Goal: Task Accomplishment & Management: Manage account settings

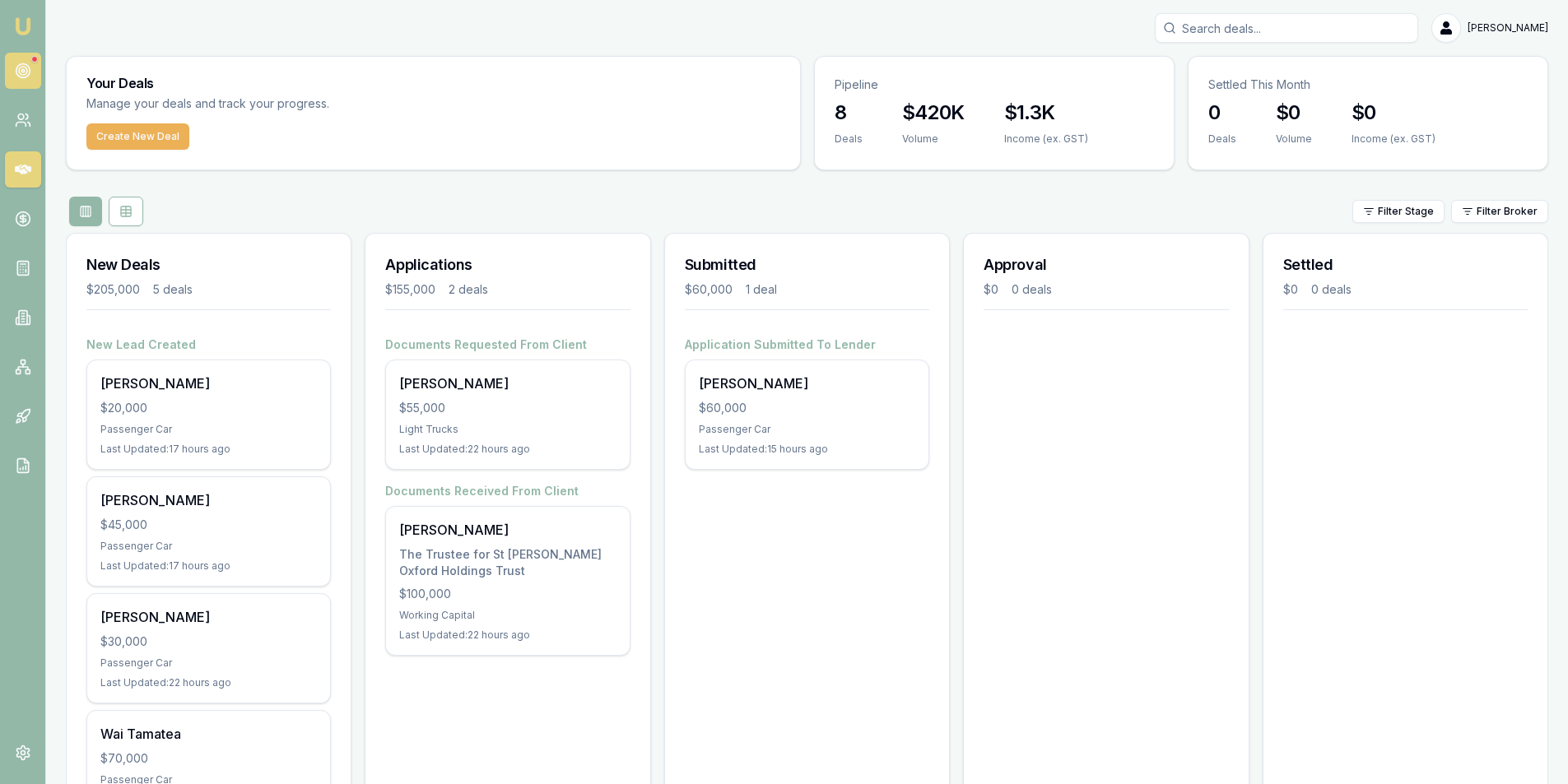
click at [28, 68] on icon at bounding box center [23, 71] width 17 height 17
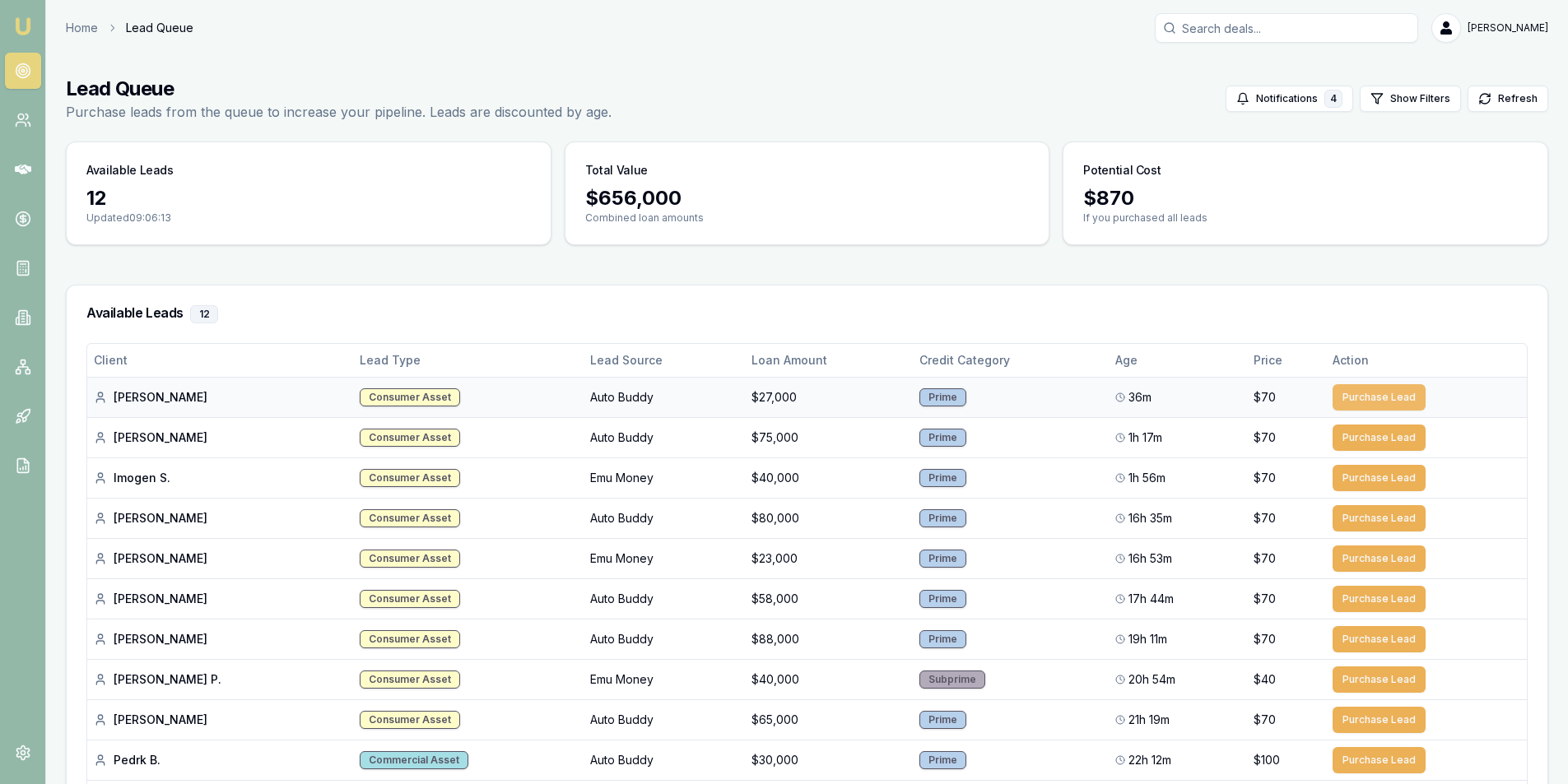
click at [1358, 397] on button "Purchase Lead" at bounding box center [1378, 398] width 93 height 27
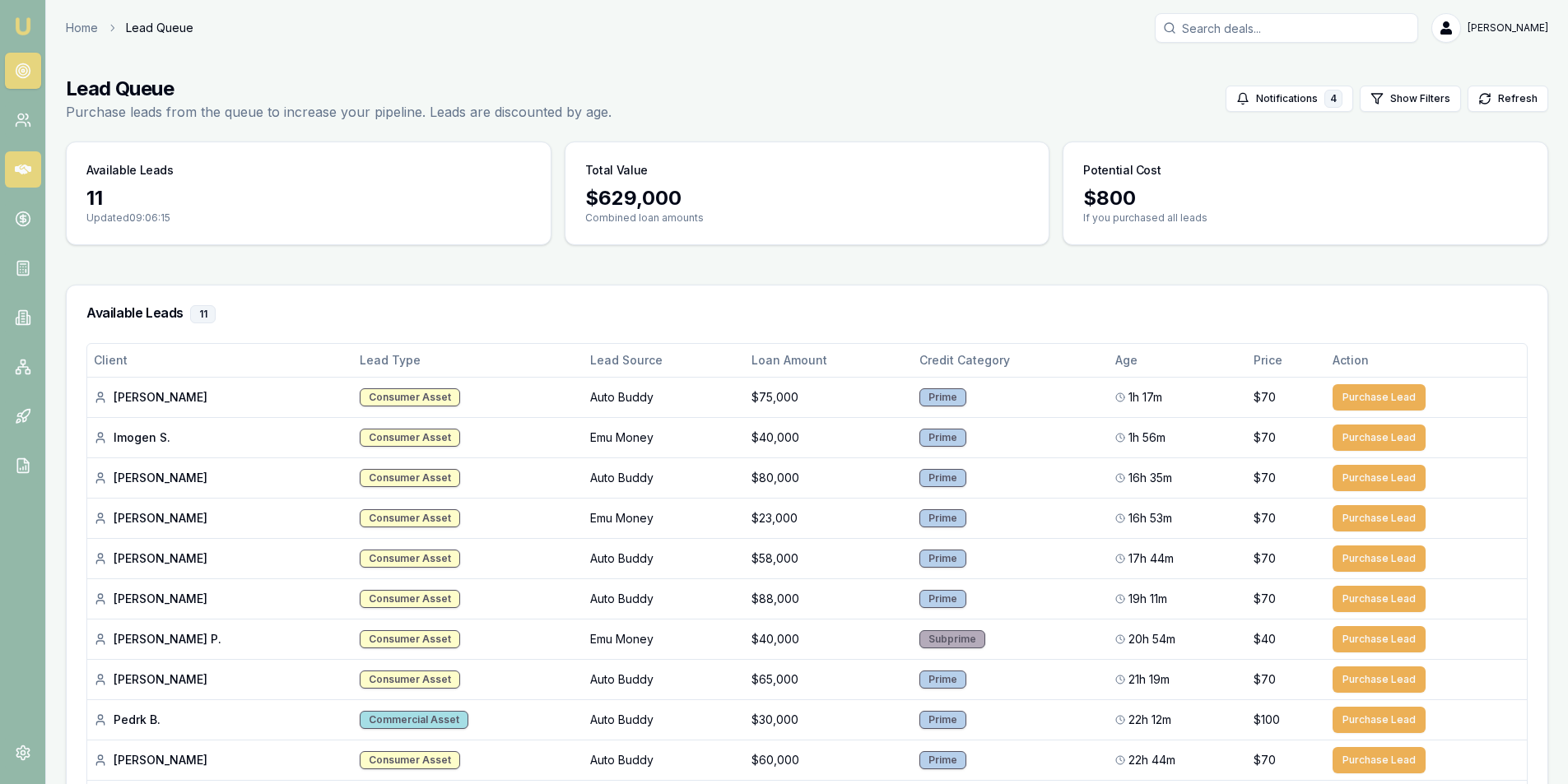
click at [28, 164] on icon at bounding box center [23, 170] width 17 height 17
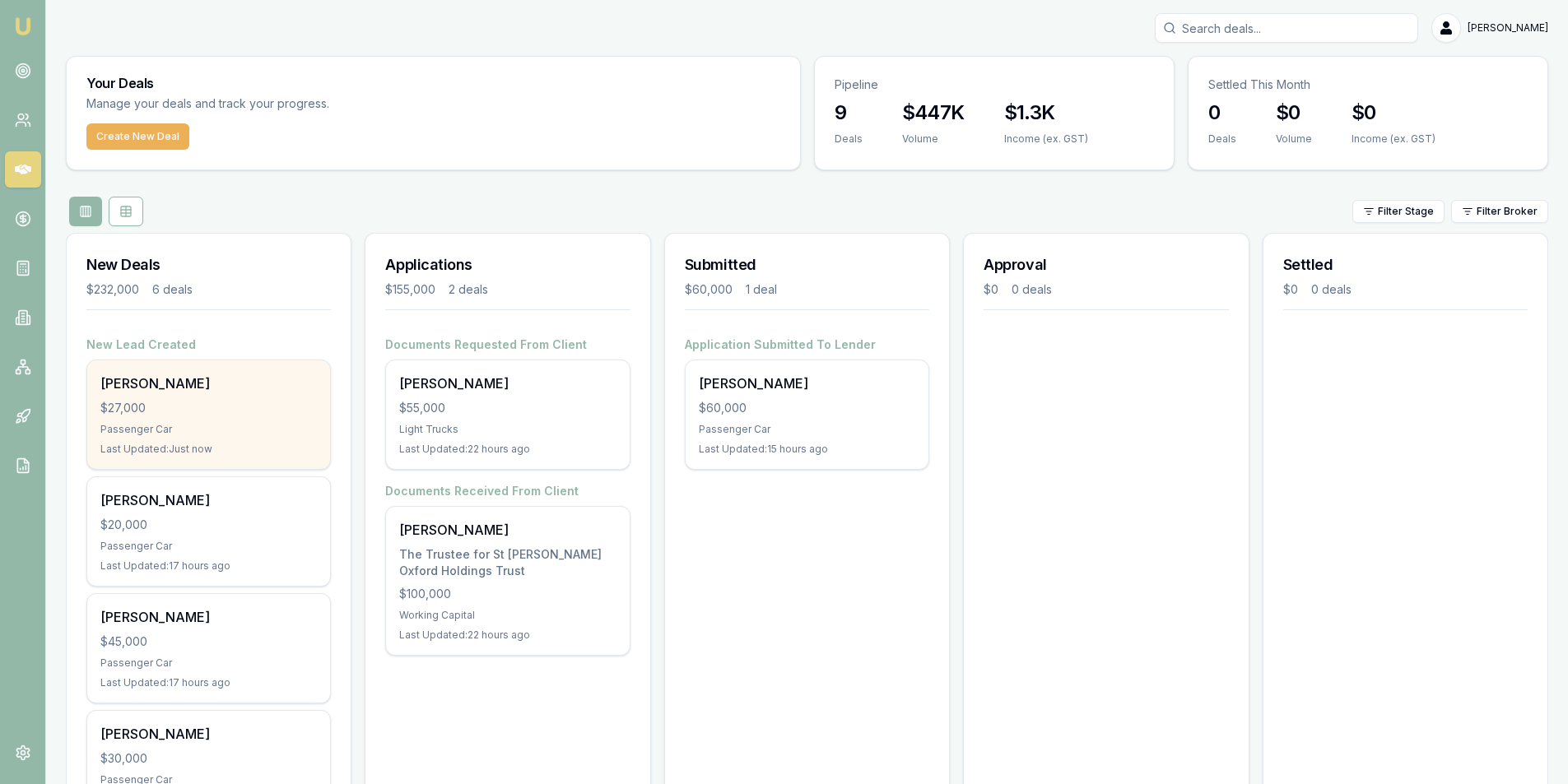
click at [229, 423] on div "Passenger Car" at bounding box center [208, 430] width 217 height 13
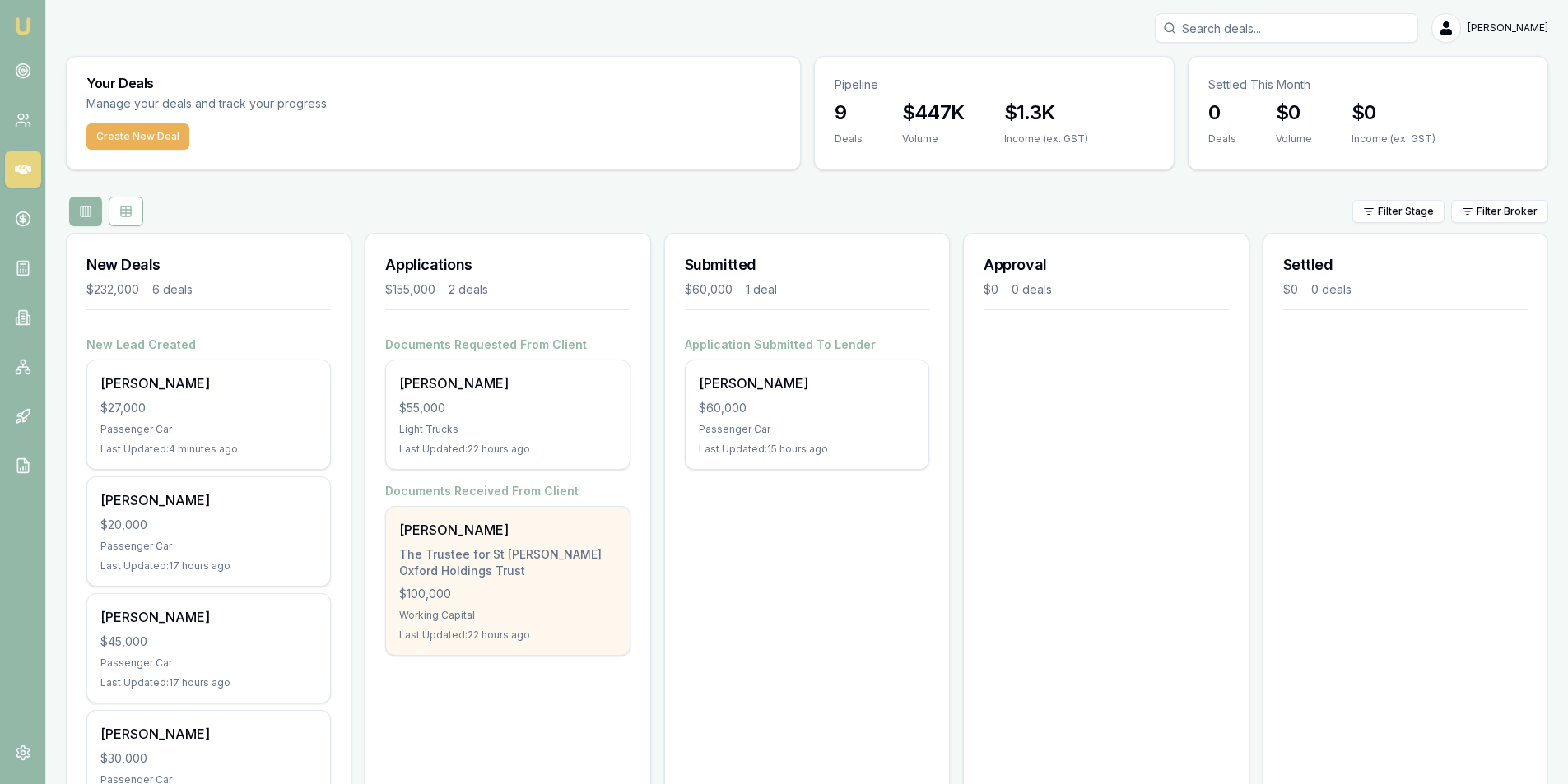
click at [539, 554] on div "The Trustee for St George Oxford Holdings Trust" at bounding box center [508, 563] width 217 height 33
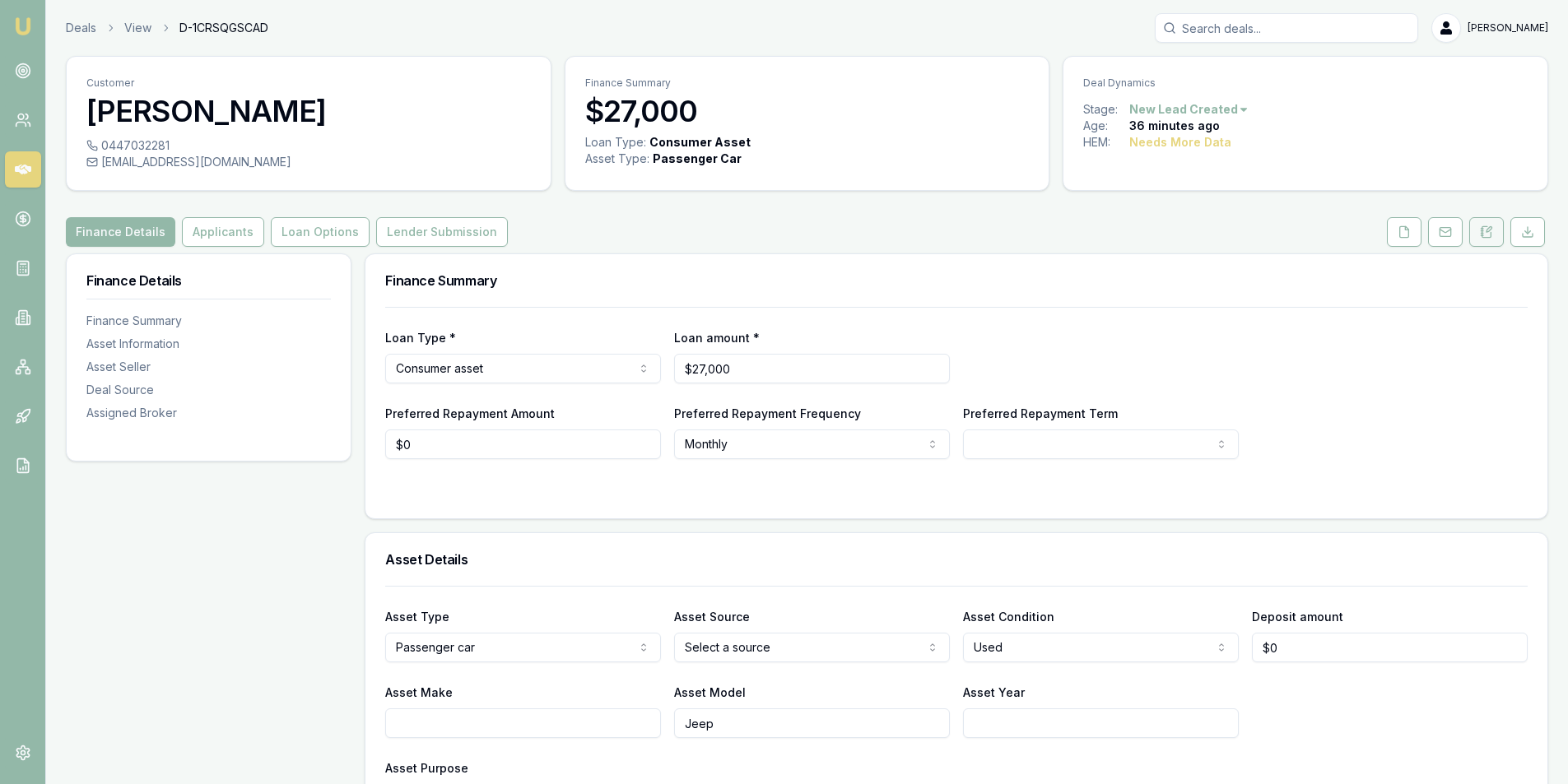
click at [1491, 228] on icon at bounding box center [1488, 229] width 5 height 5
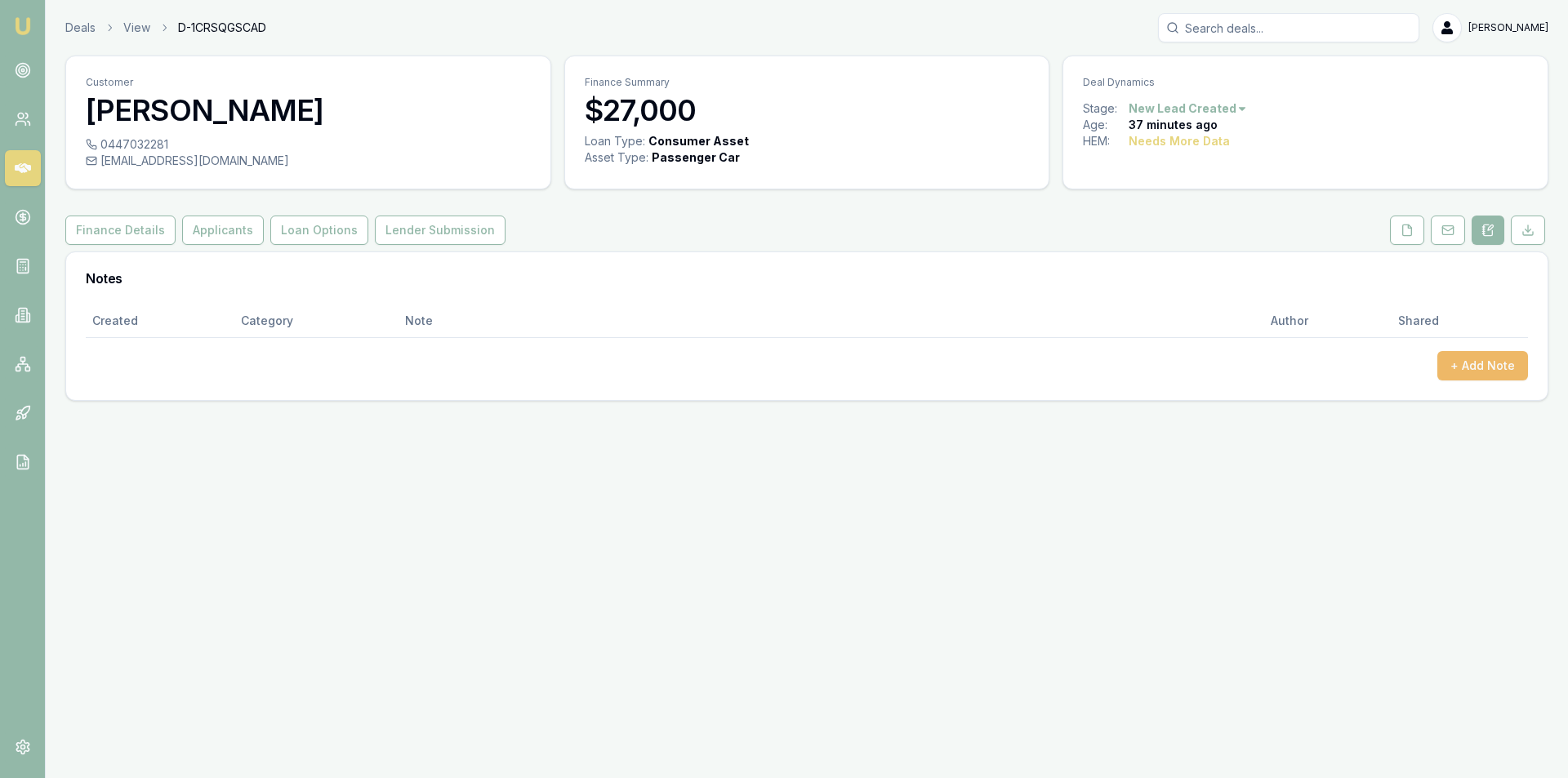
click at [1489, 357] on button "+ Add Note" at bounding box center [1483, 365] width 91 height 29
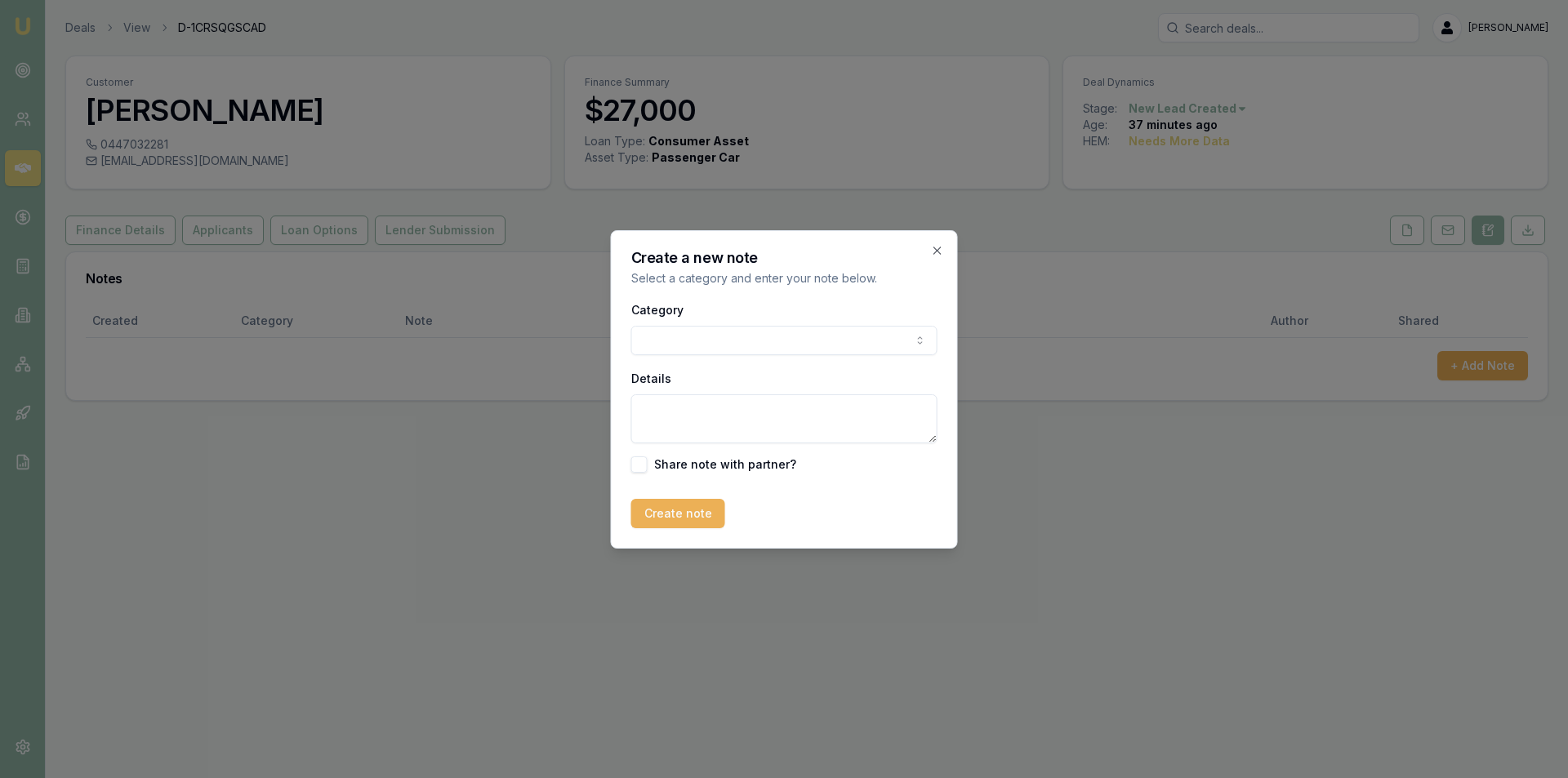
click at [733, 343] on body "Emu Broker Deals View D-1CRSQGSCAD Peter Sarris Toggle Menu Customer Cassandra …" at bounding box center [784, 389] width 1568 height 778
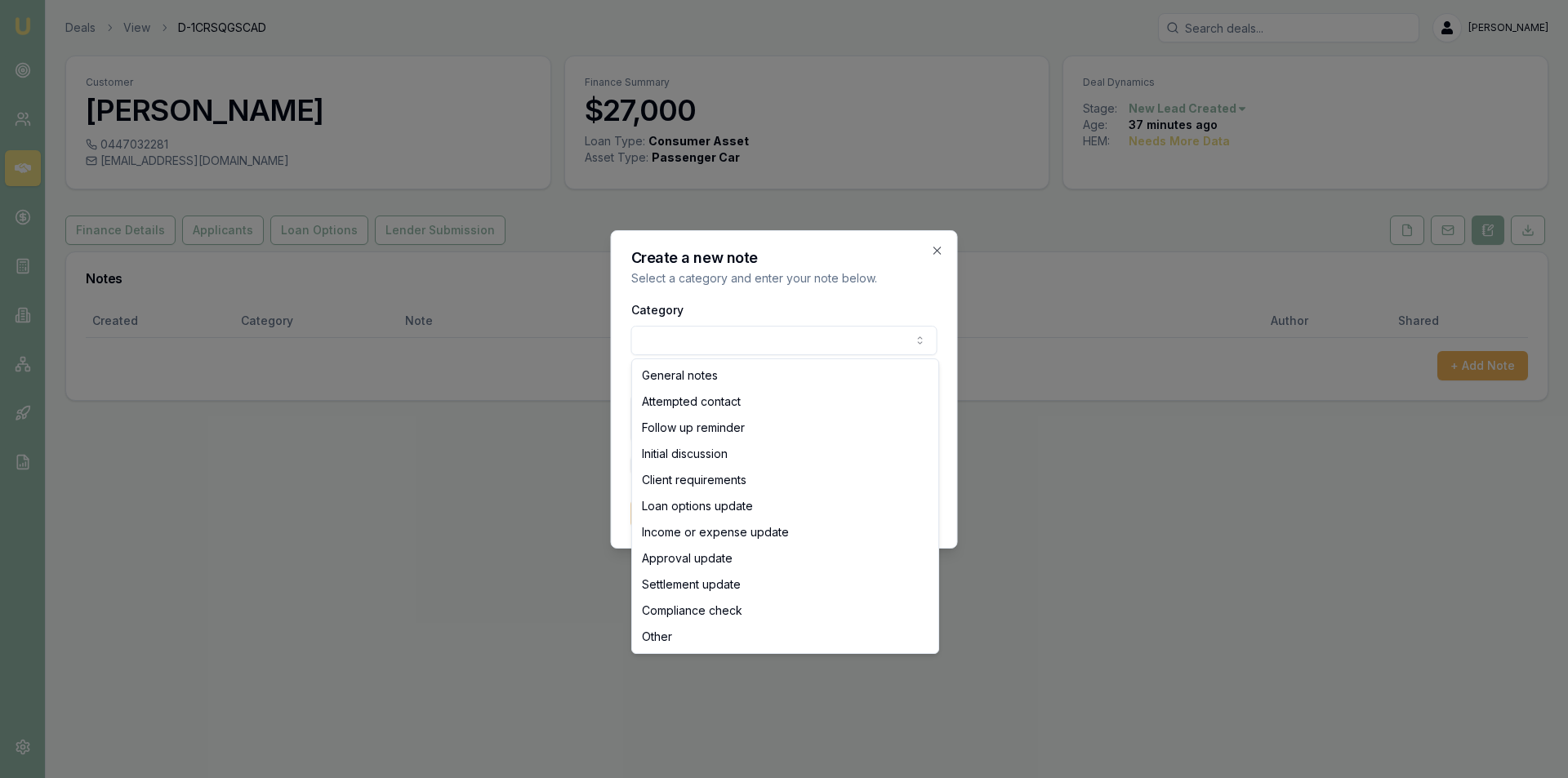
select select "ATTEMPTED_CONTACT"
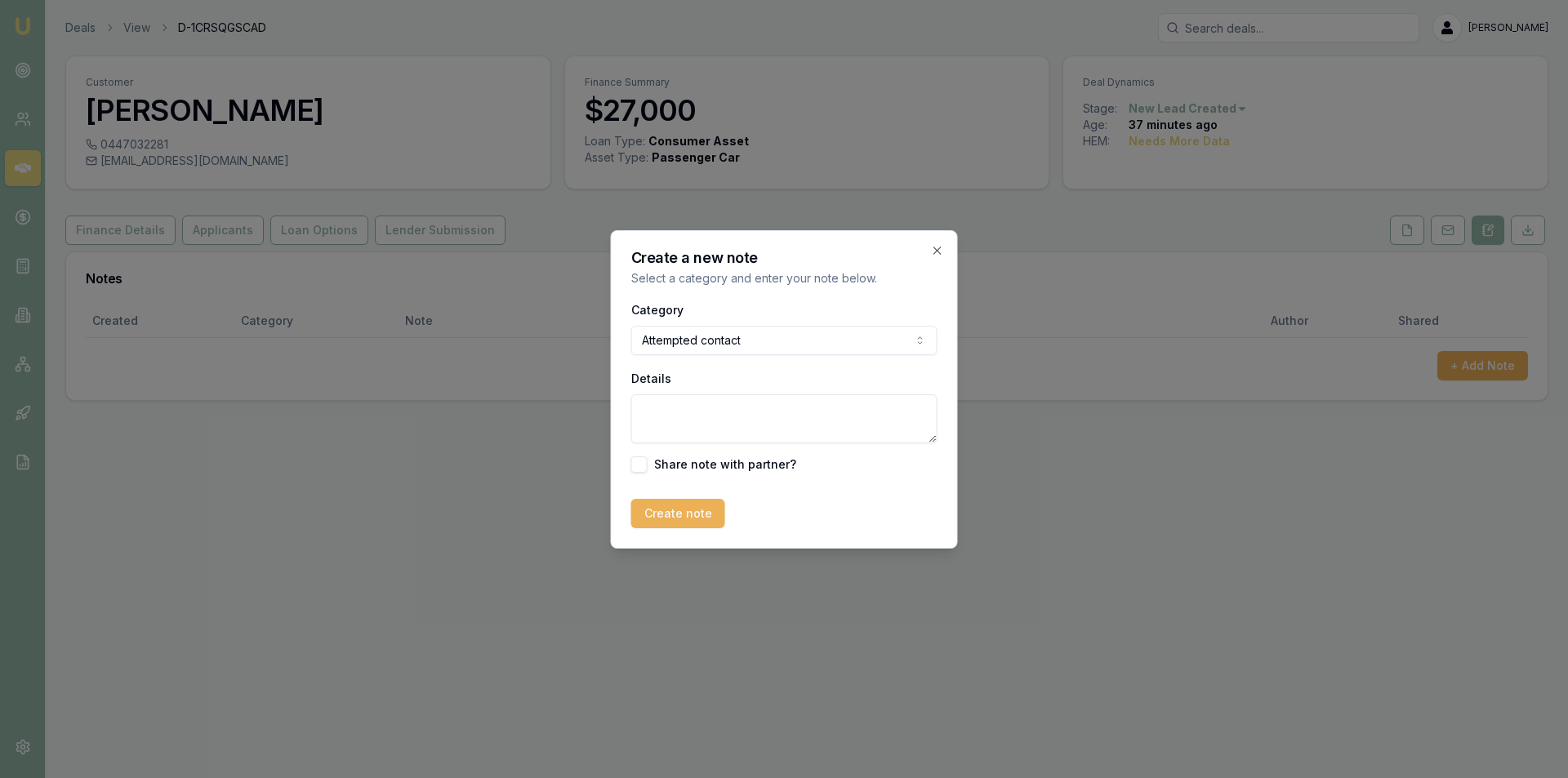
click at [744, 404] on textarea "Details" at bounding box center [784, 419] width 306 height 49
type textarea "LVM"
click at [687, 512] on button "Create note" at bounding box center [678, 514] width 94 height 29
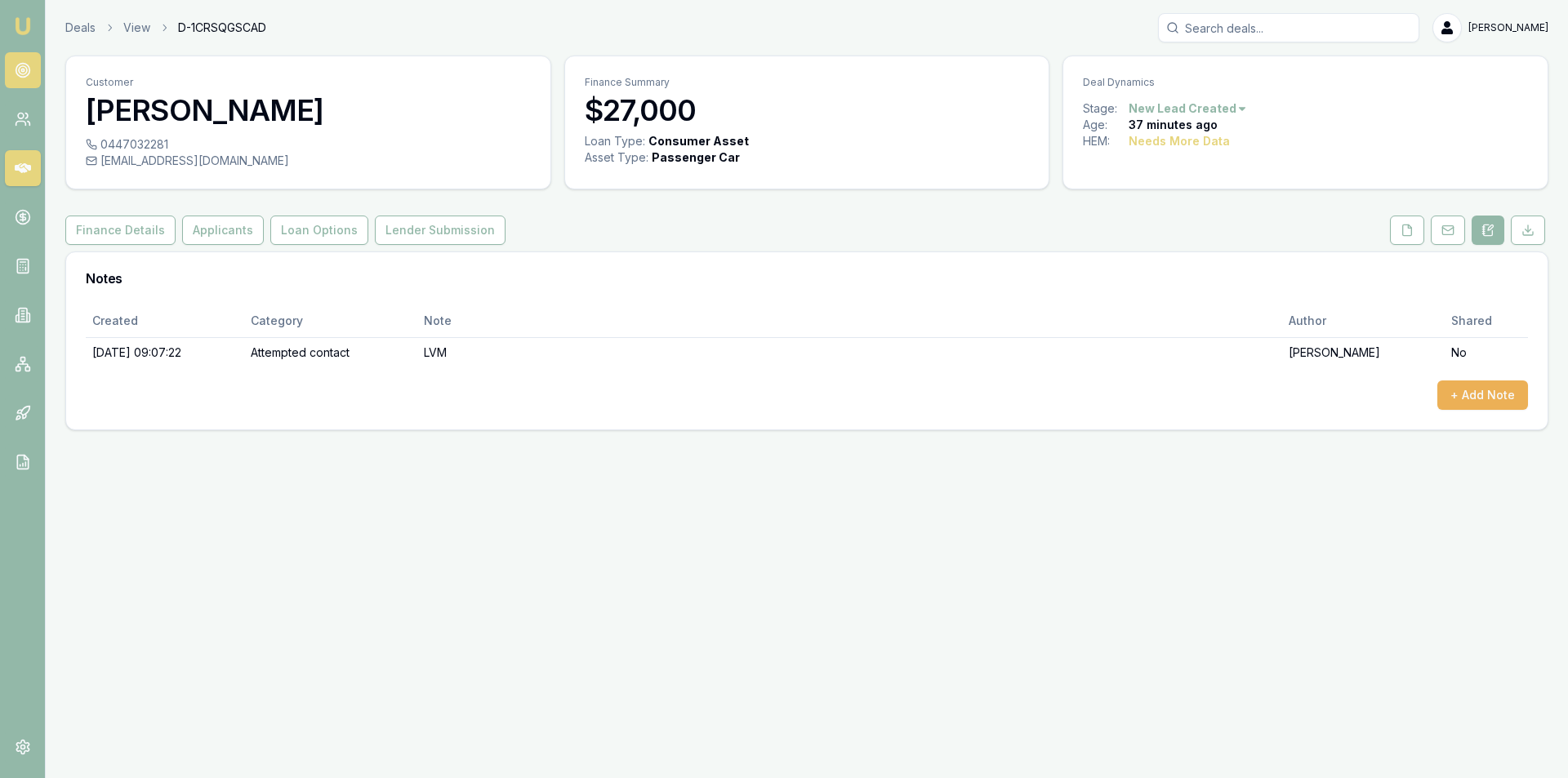
click at [7, 69] on link at bounding box center [22, 69] width 36 height 36
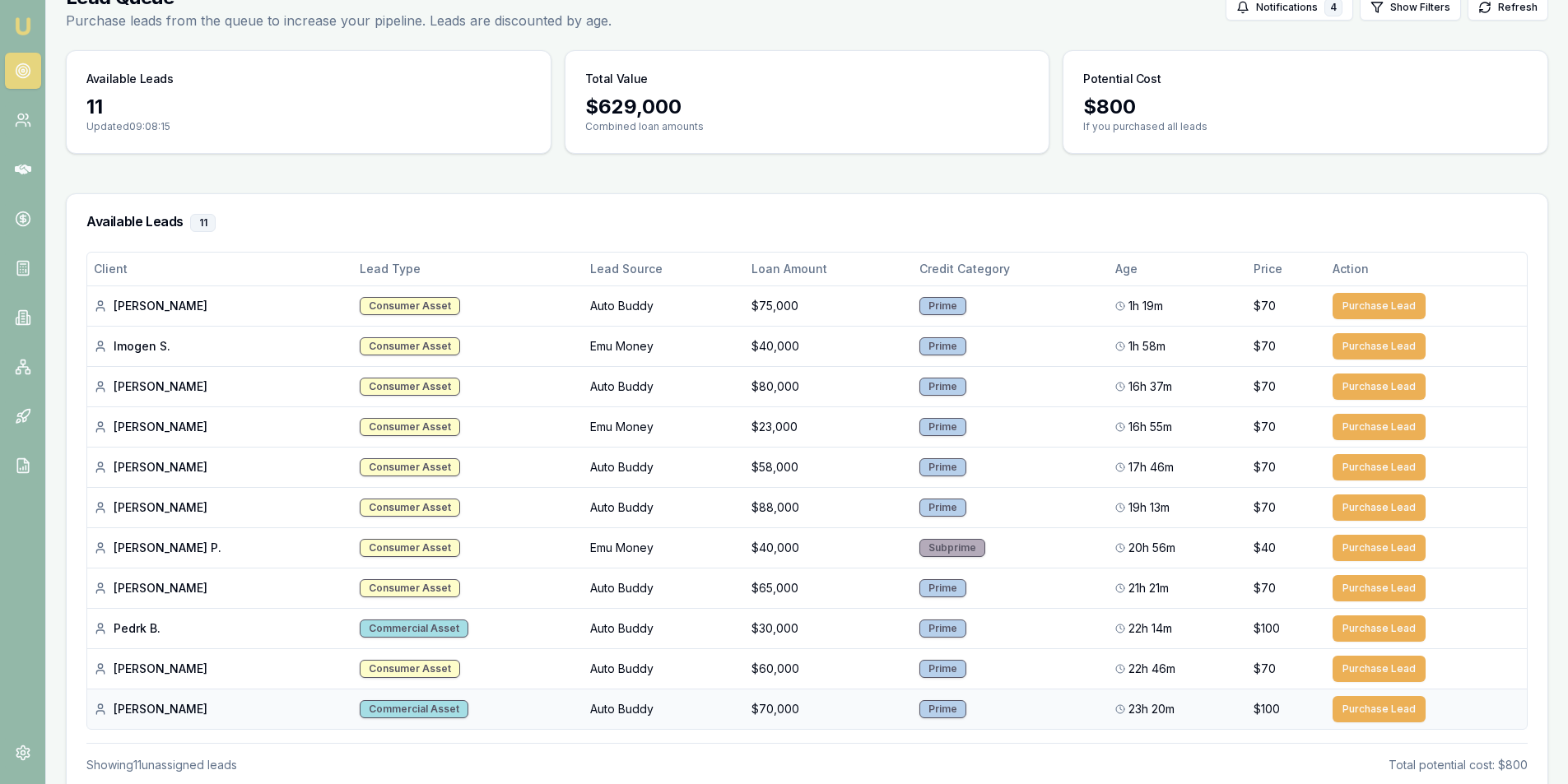
scroll to position [167, 0]
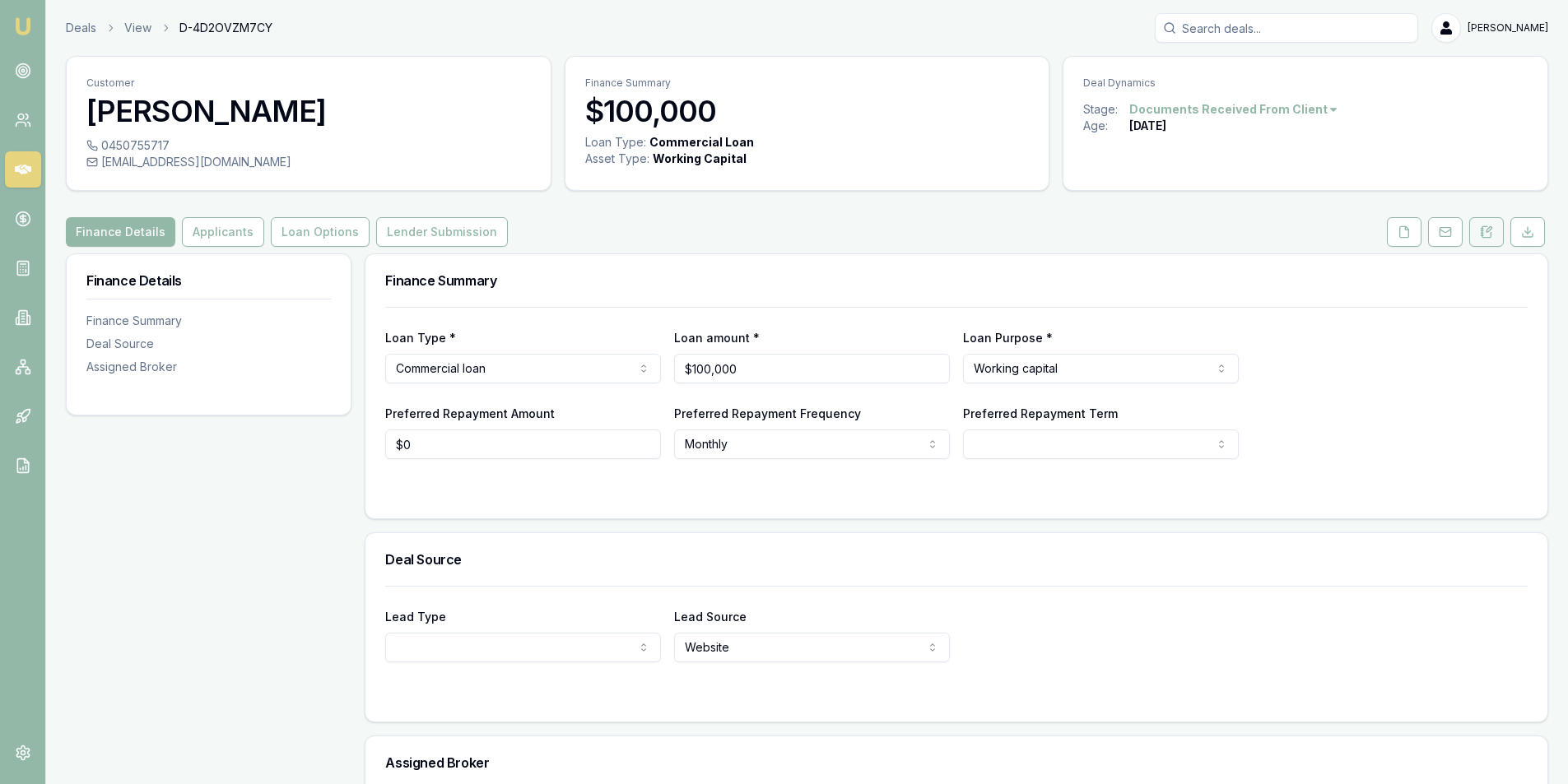
click at [1495, 241] on button at bounding box center [1486, 232] width 35 height 29
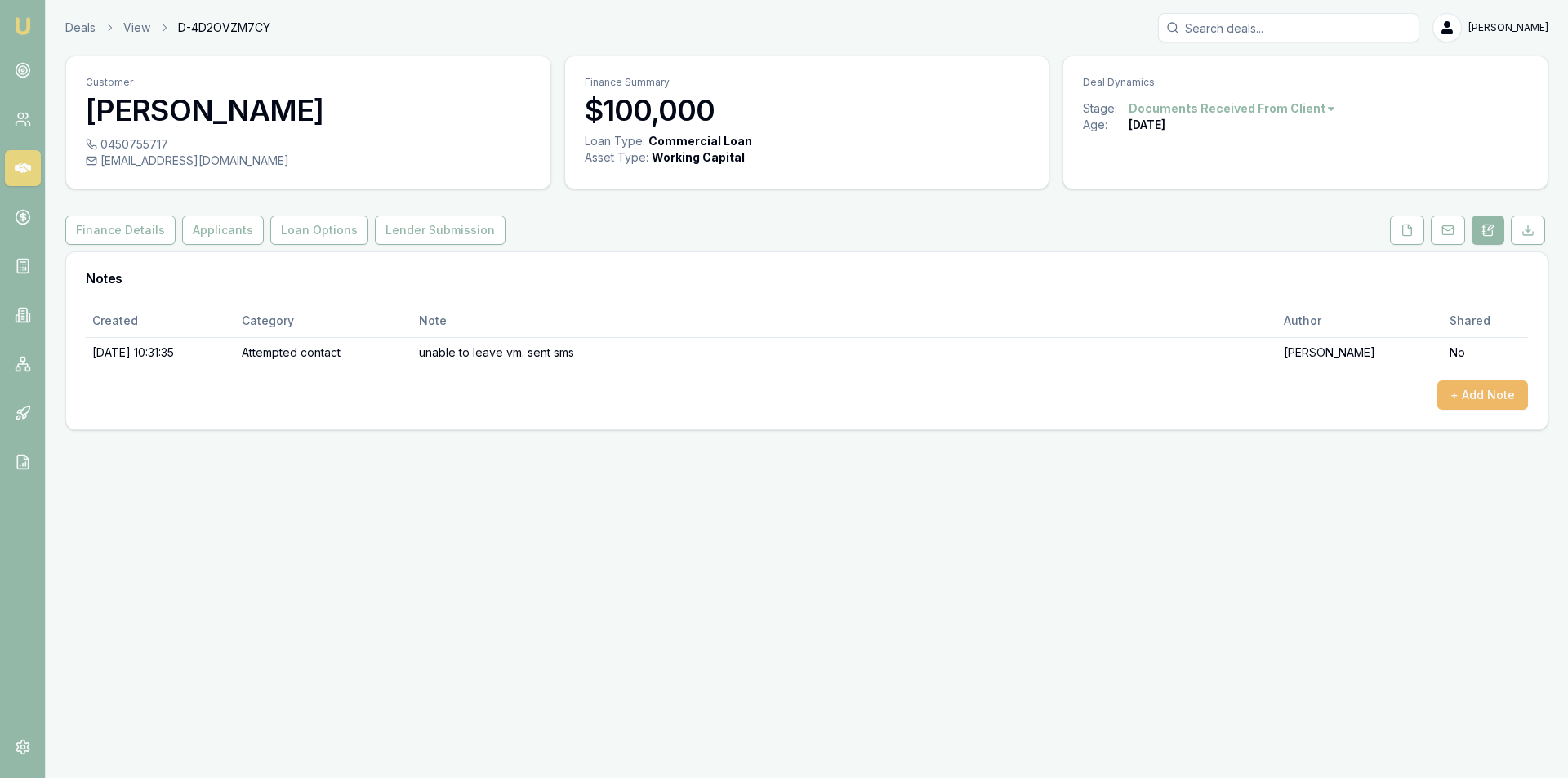
click at [1456, 402] on button "+ Add Note" at bounding box center [1483, 395] width 91 height 29
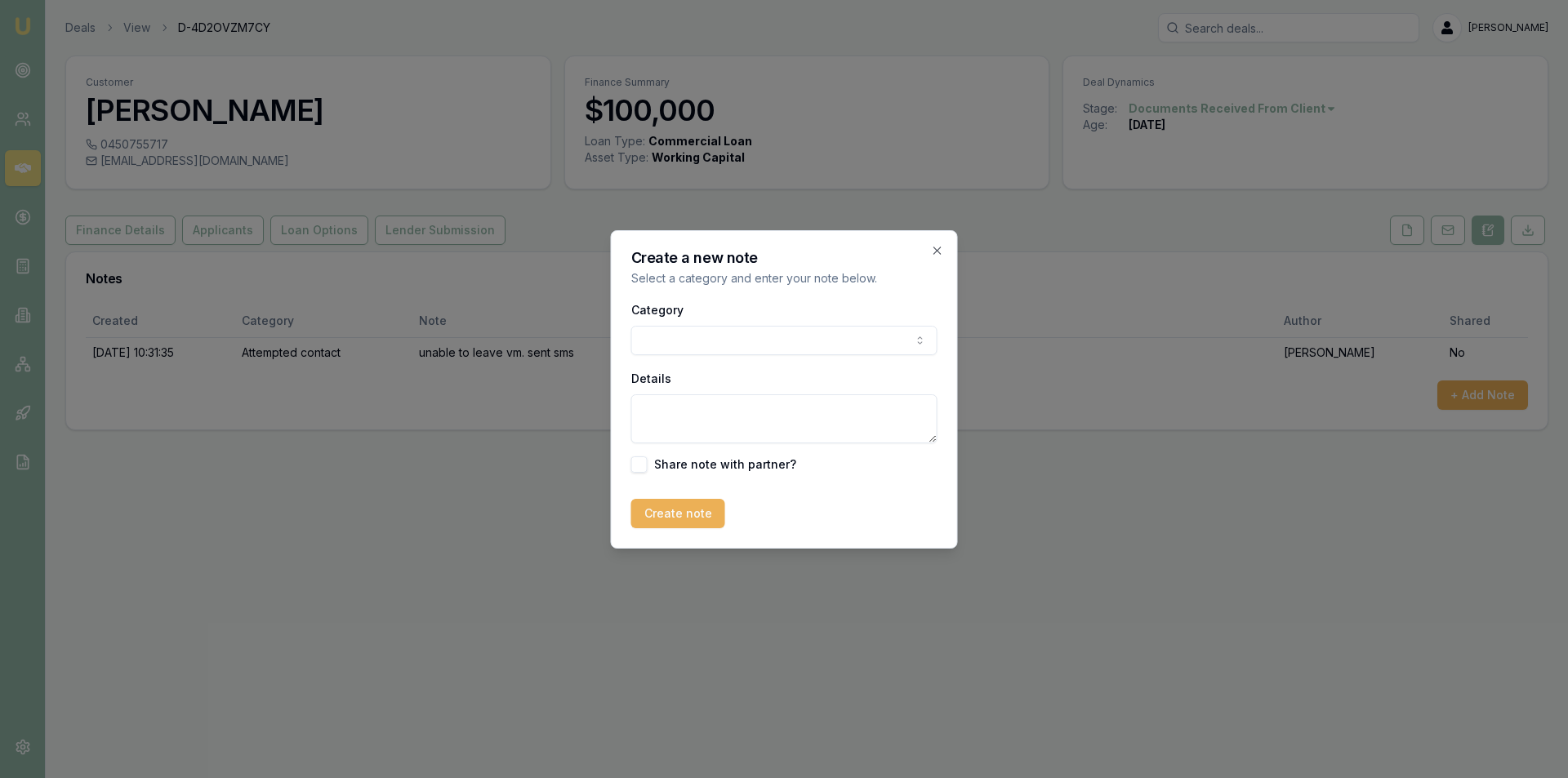
click at [657, 342] on body "Emu Broker Deals View D-4D2OVZM7CY Peter Sarris Toggle Menu Customer Vivek Oomm…" at bounding box center [784, 389] width 1568 height 778
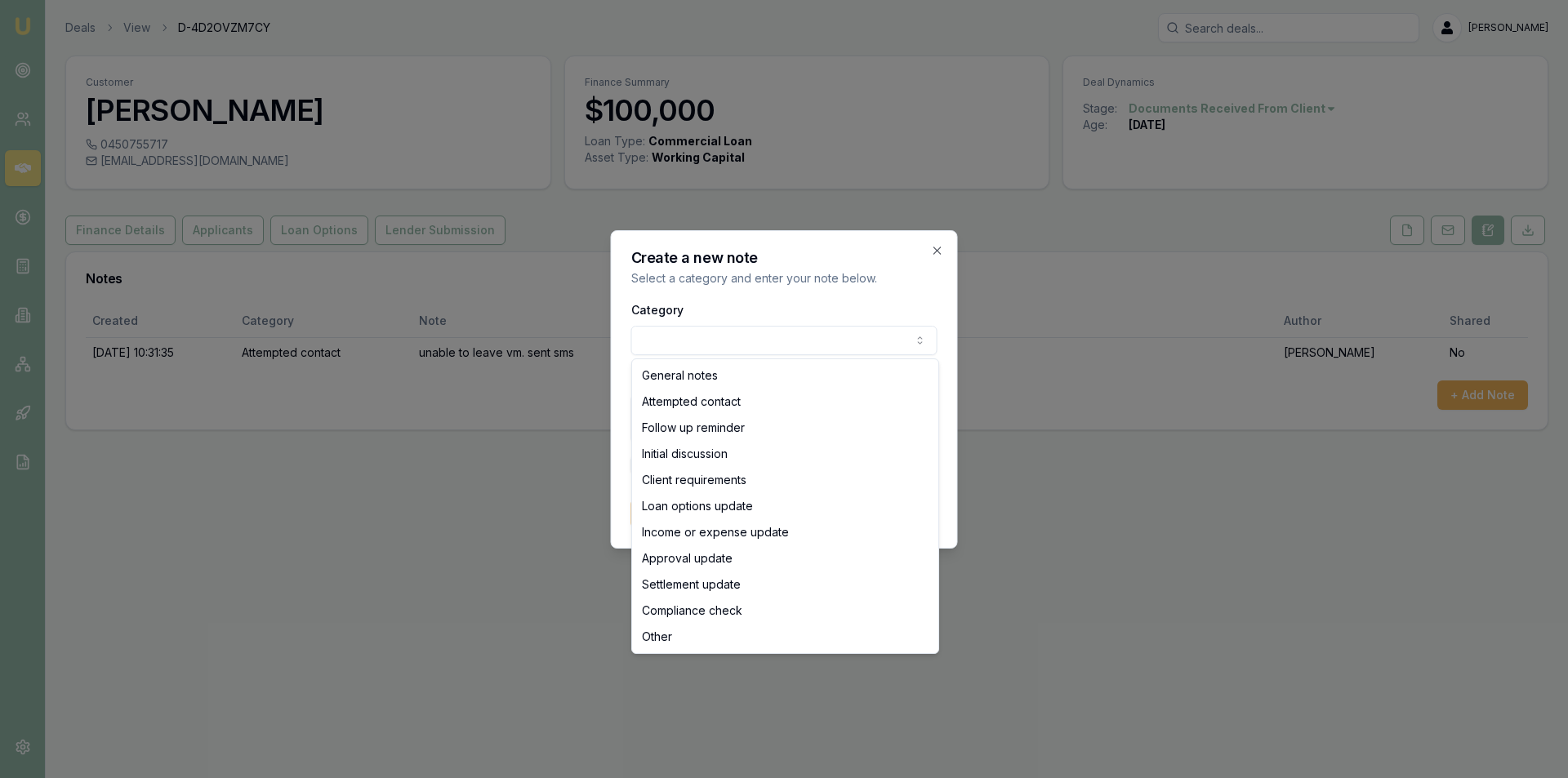
select select "ATTEMPTED_CONTACT"
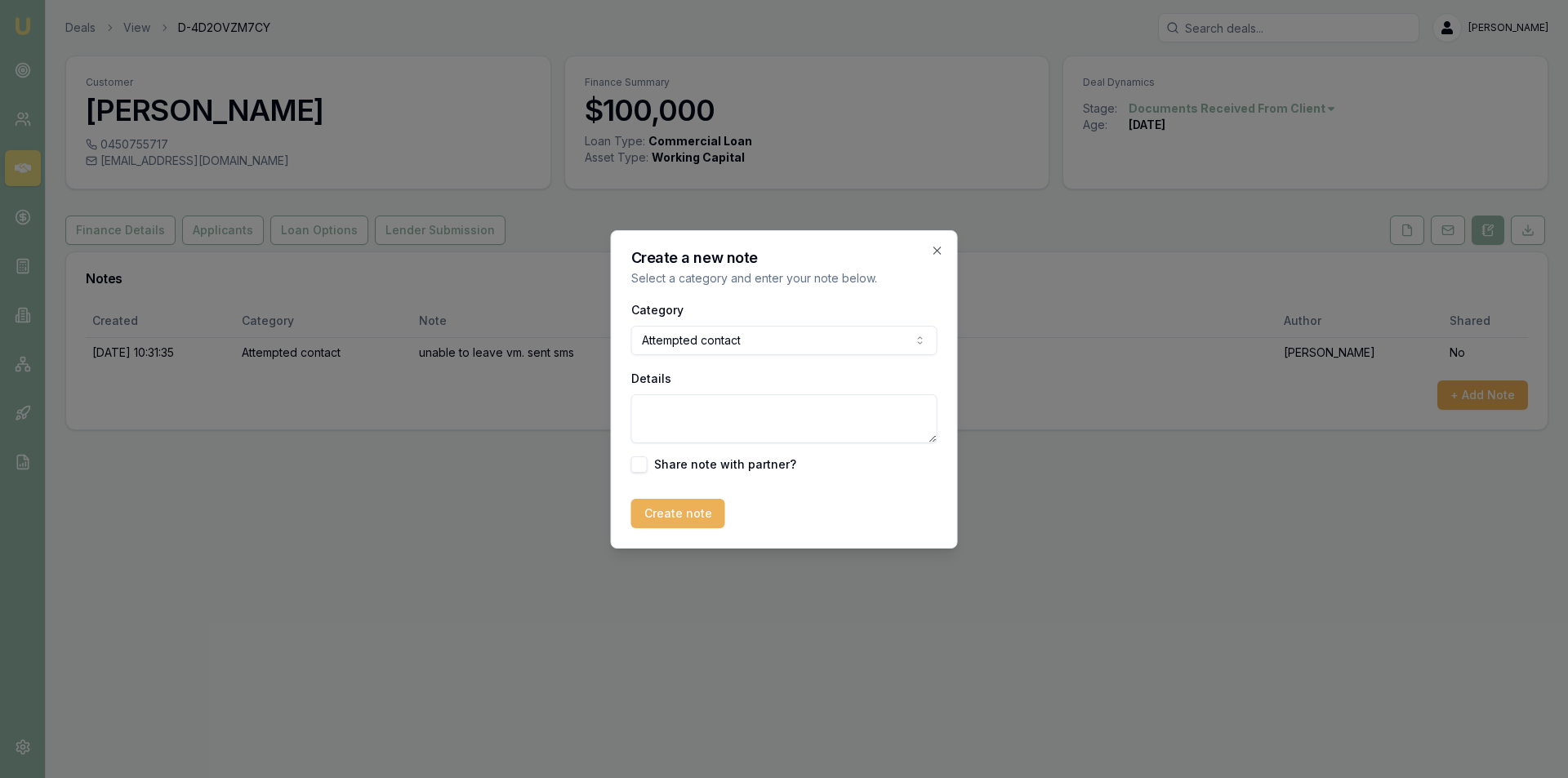
click at [747, 428] on textarea "Details" at bounding box center [784, 419] width 306 height 49
type textarea "no ans"
click at [696, 507] on button "Create note" at bounding box center [678, 514] width 94 height 29
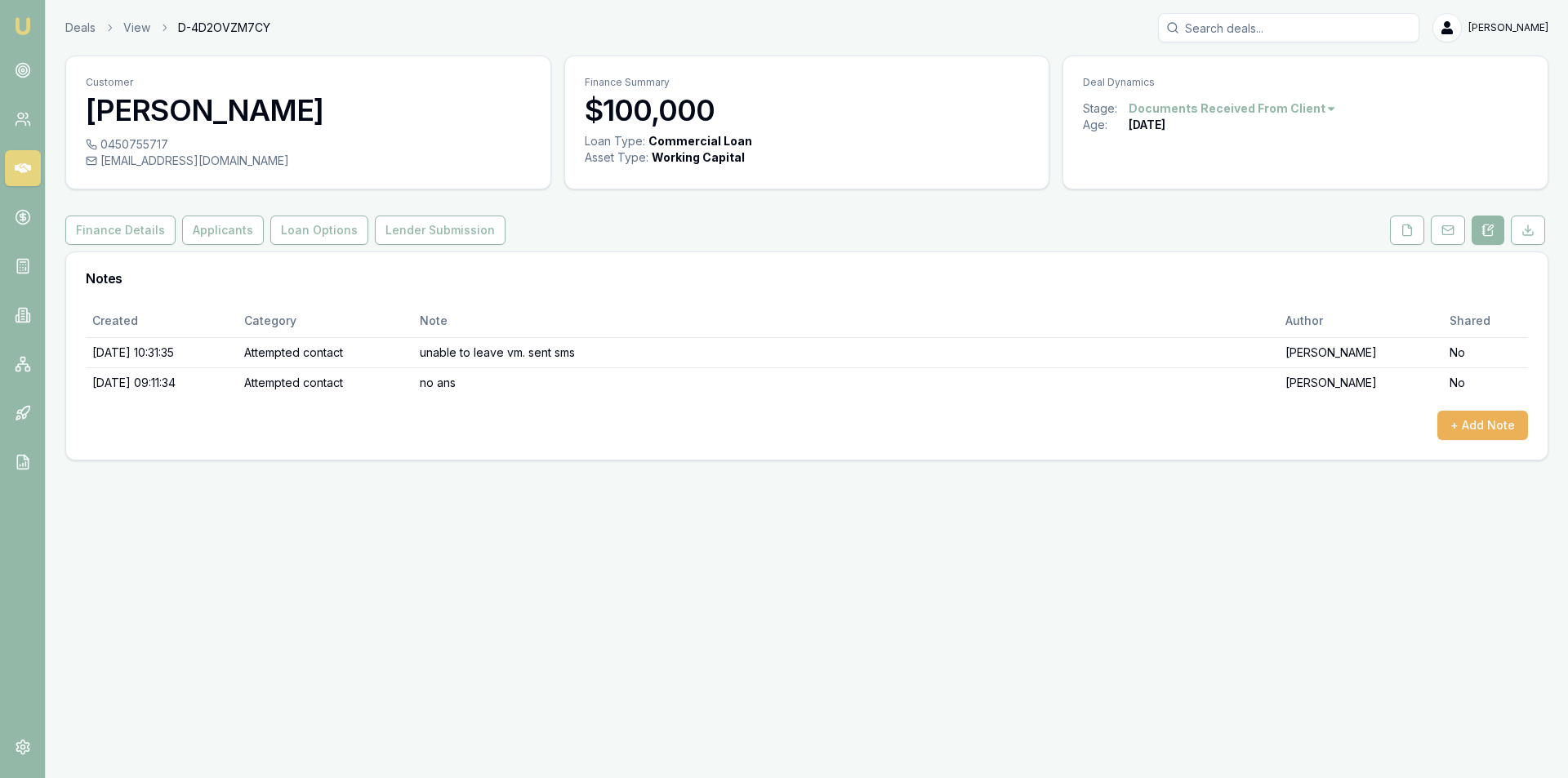
click at [241, 154] on div "drmathewoommen@gmail.com" at bounding box center [308, 161] width 446 height 16
copy div "drmathewoommen@gmail.com"
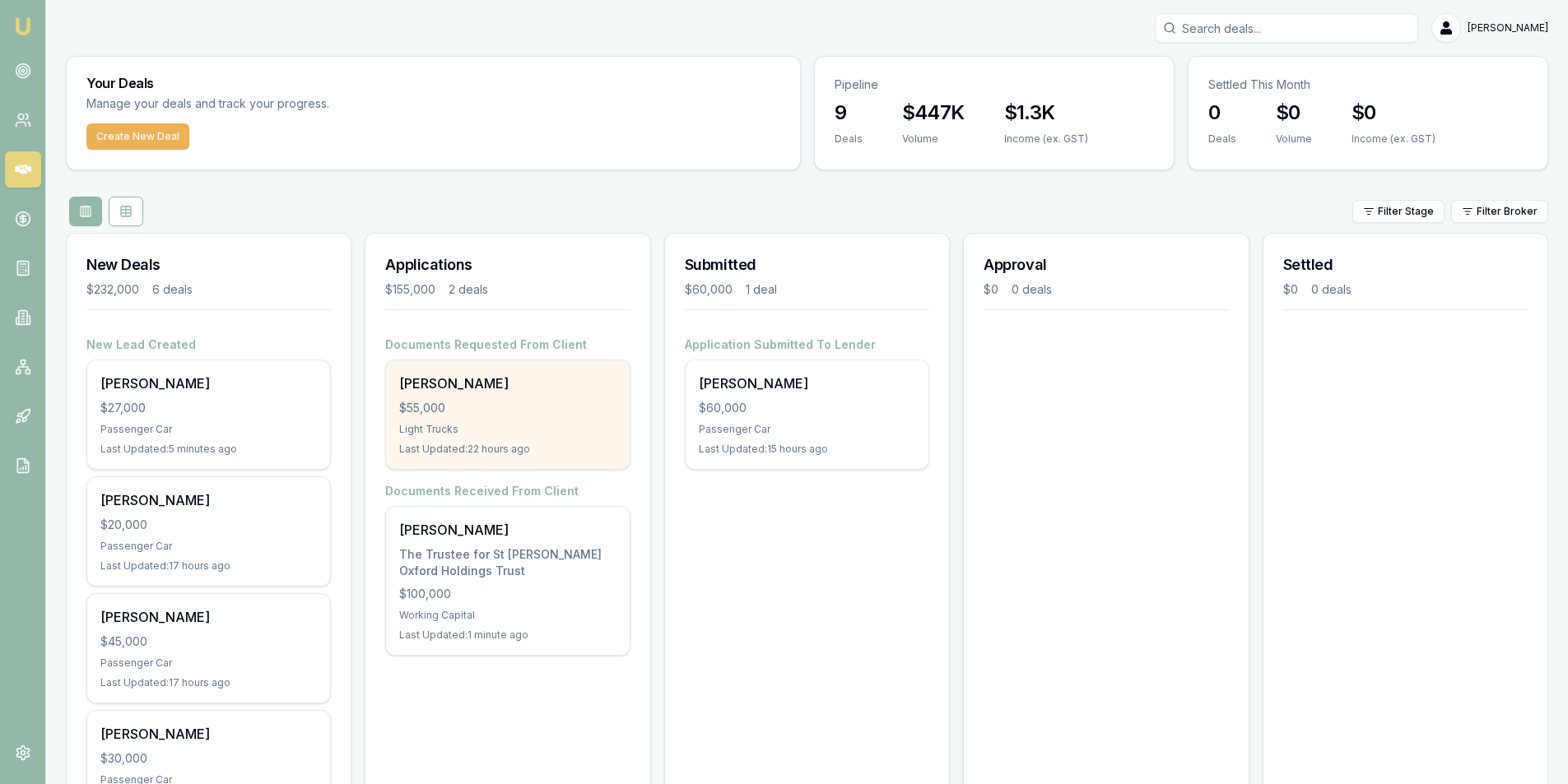
click at [503, 391] on div "[PERSON_NAME]" at bounding box center [508, 384] width 217 height 20
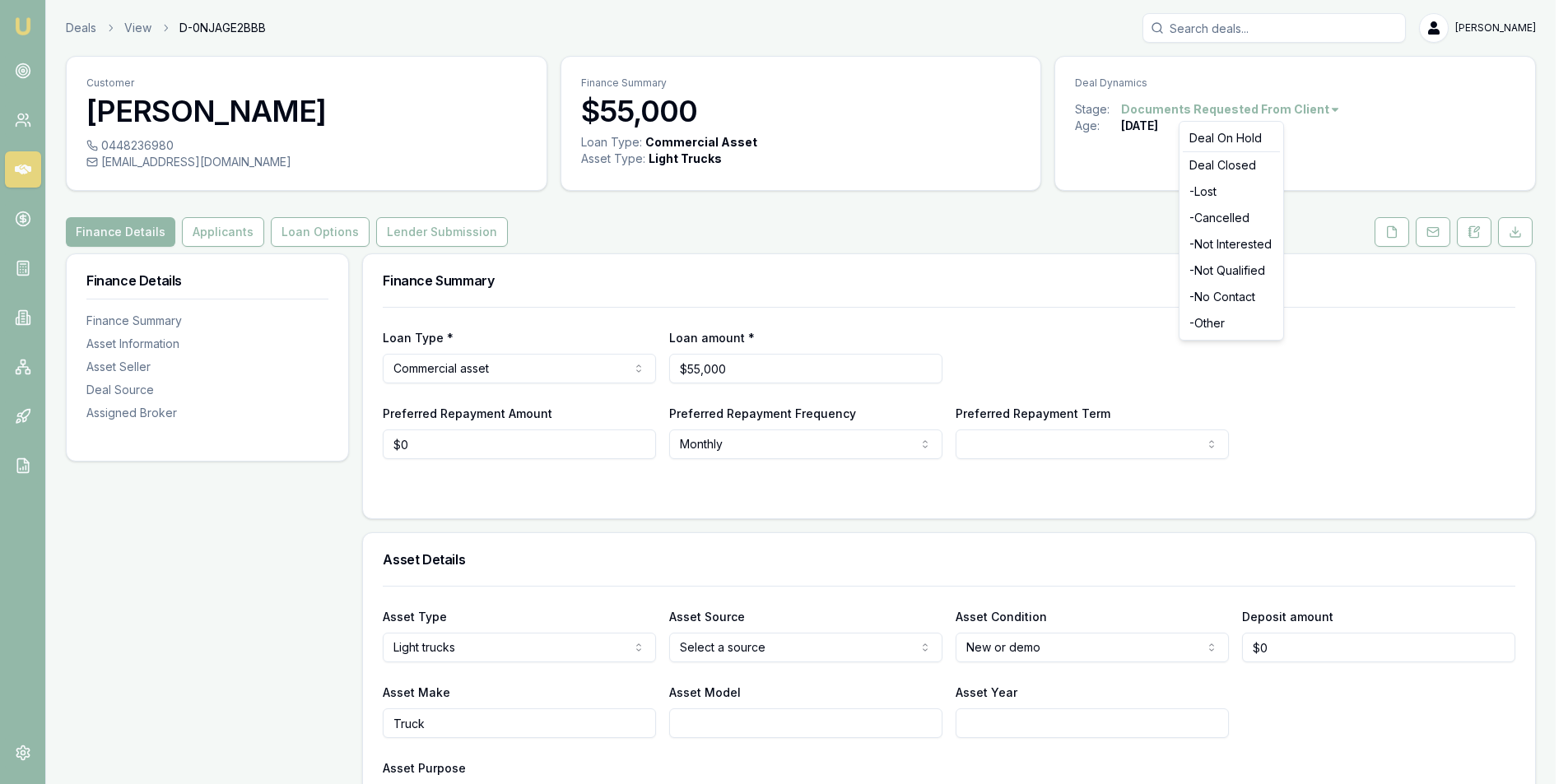
click at [1323, 113] on html "Emu Broker Deals View D-0NJAGE2BBB [PERSON_NAME] Toggle Menu Customer [PERSON_N…" at bounding box center [784, 392] width 1568 height 784
click at [1248, 290] on div "- No Contact" at bounding box center [1231, 297] width 97 height 27
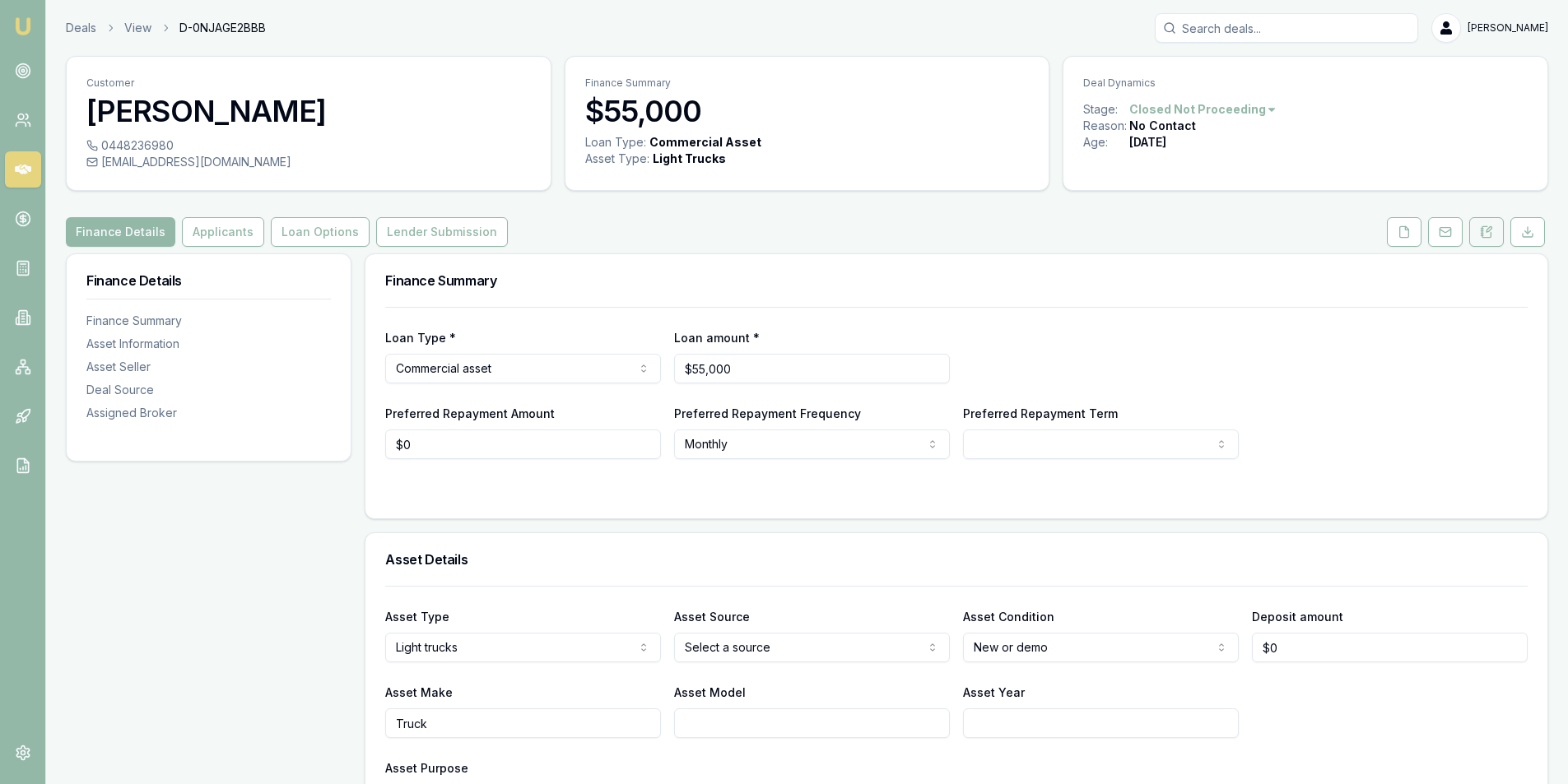
click at [1473, 221] on button at bounding box center [1486, 232] width 35 height 29
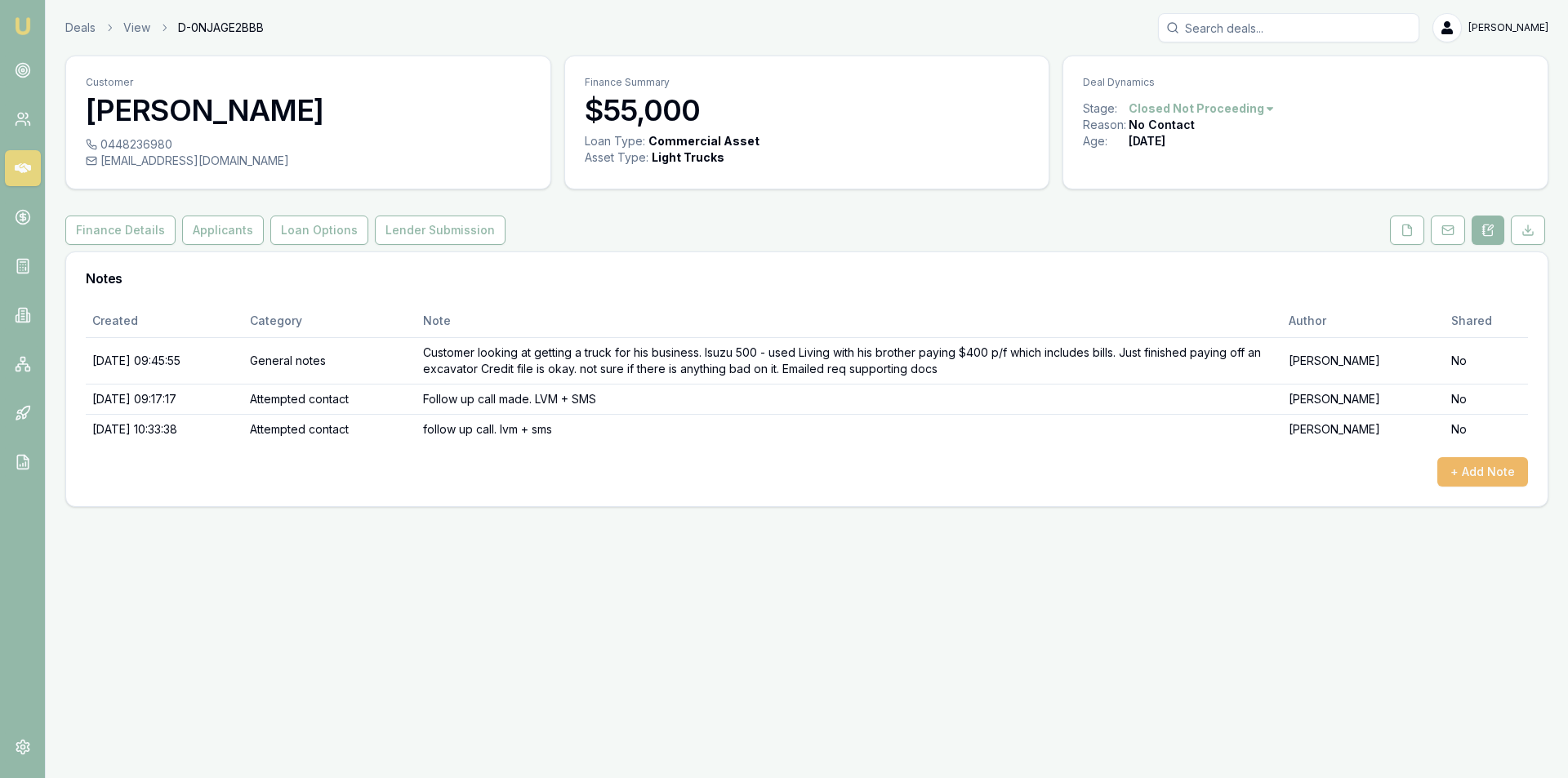
click at [1470, 466] on button "+ Add Note" at bounding box center [1483, 472] width 91 height 29
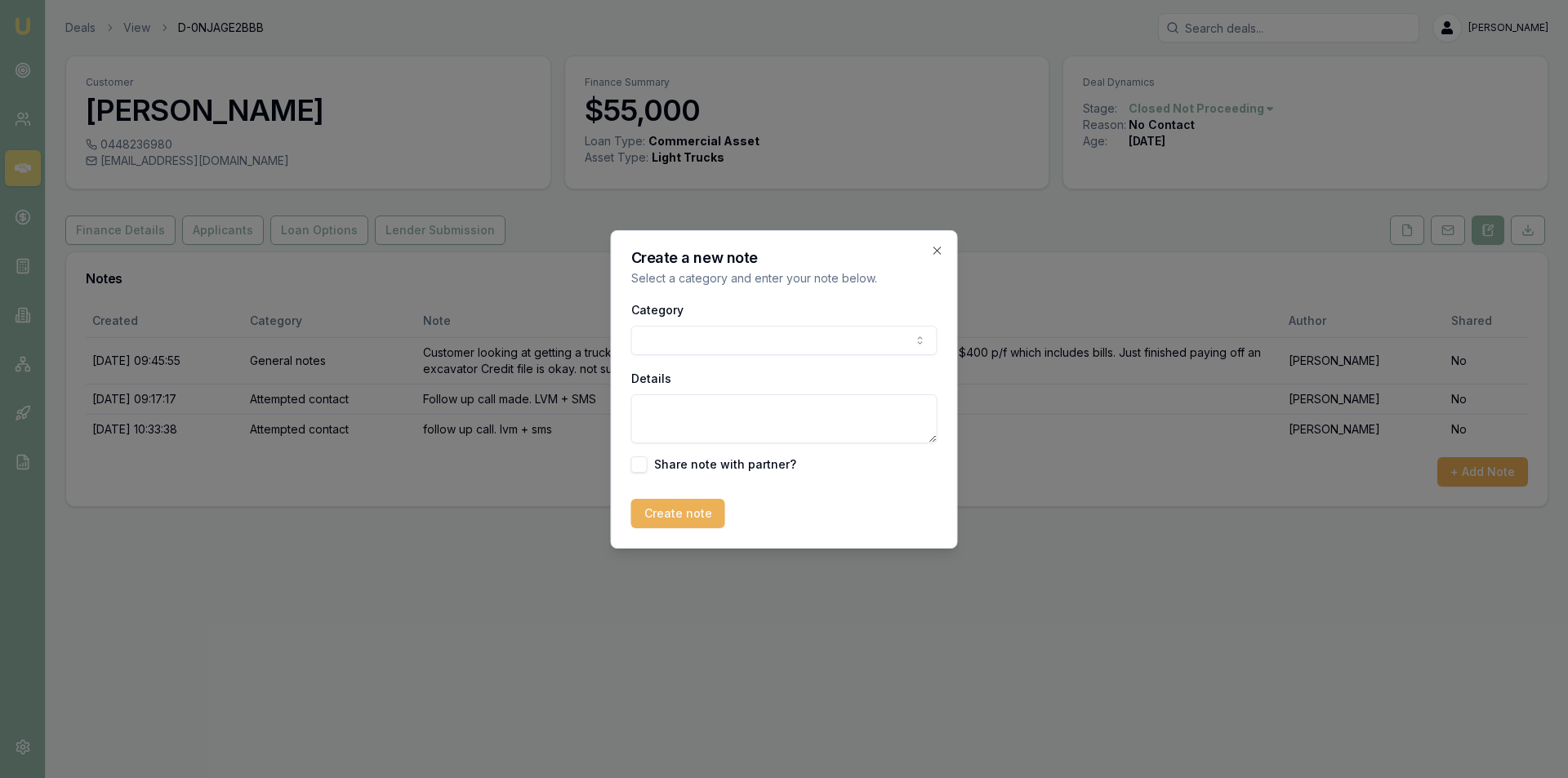
click at [810, 348] on body "Emu Broker Deals View D-0NJAGE2BBB [PERSON_NAME] Toggle Menu Customer [PERSON_N…" at bounding box center [784, 389] width 1568 height 778
click at [799, 433] on textarea "Details" at bounding box center [784, 419] width 306 height 49
type textarea "no contact from customer. Tired numerous times to call and follow up on docs bu…"
click at [683, 508] on button "Create note" at bounding box center [678, 514] width 94 height 29
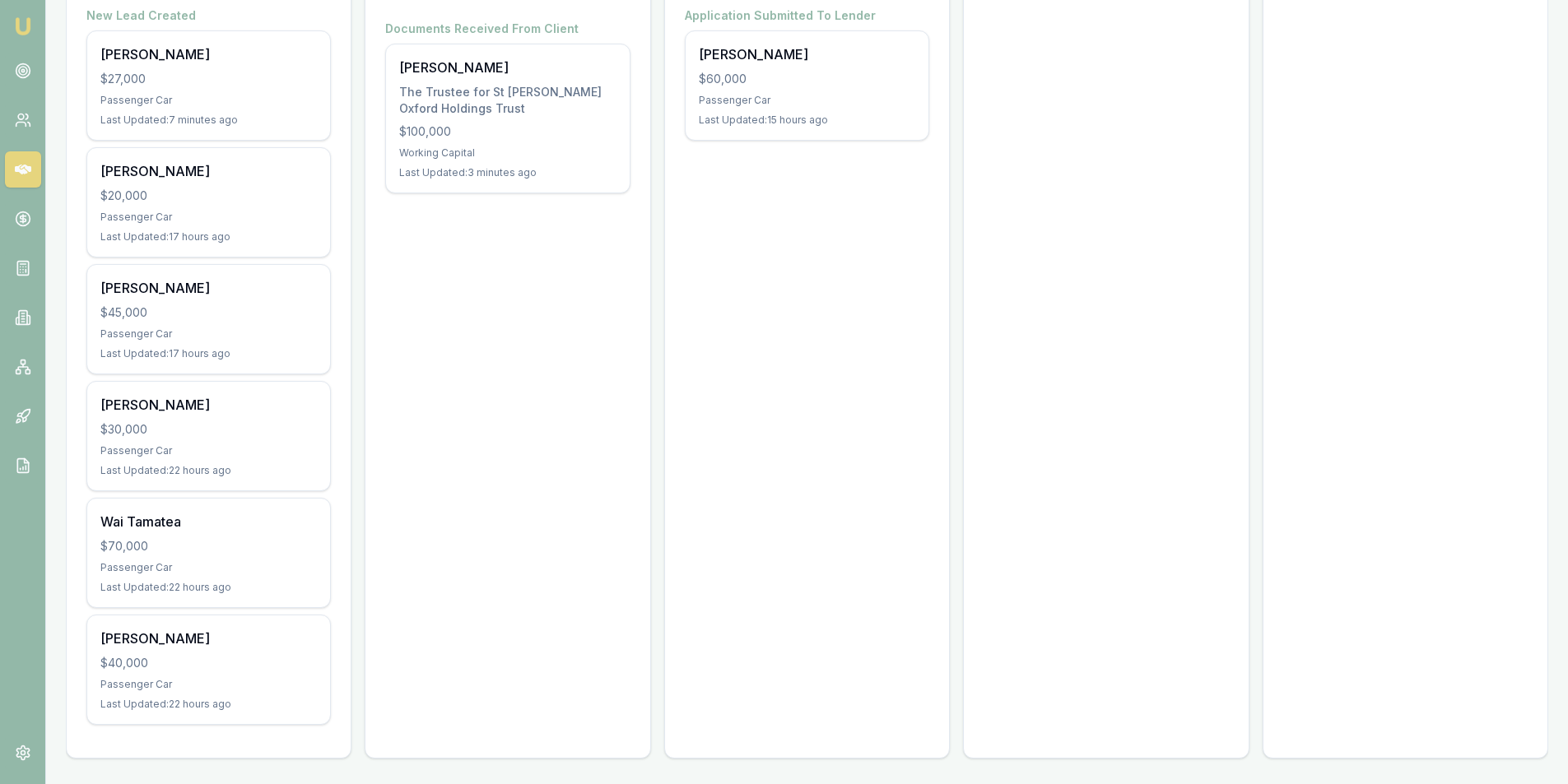
scroll to position [330, 0]
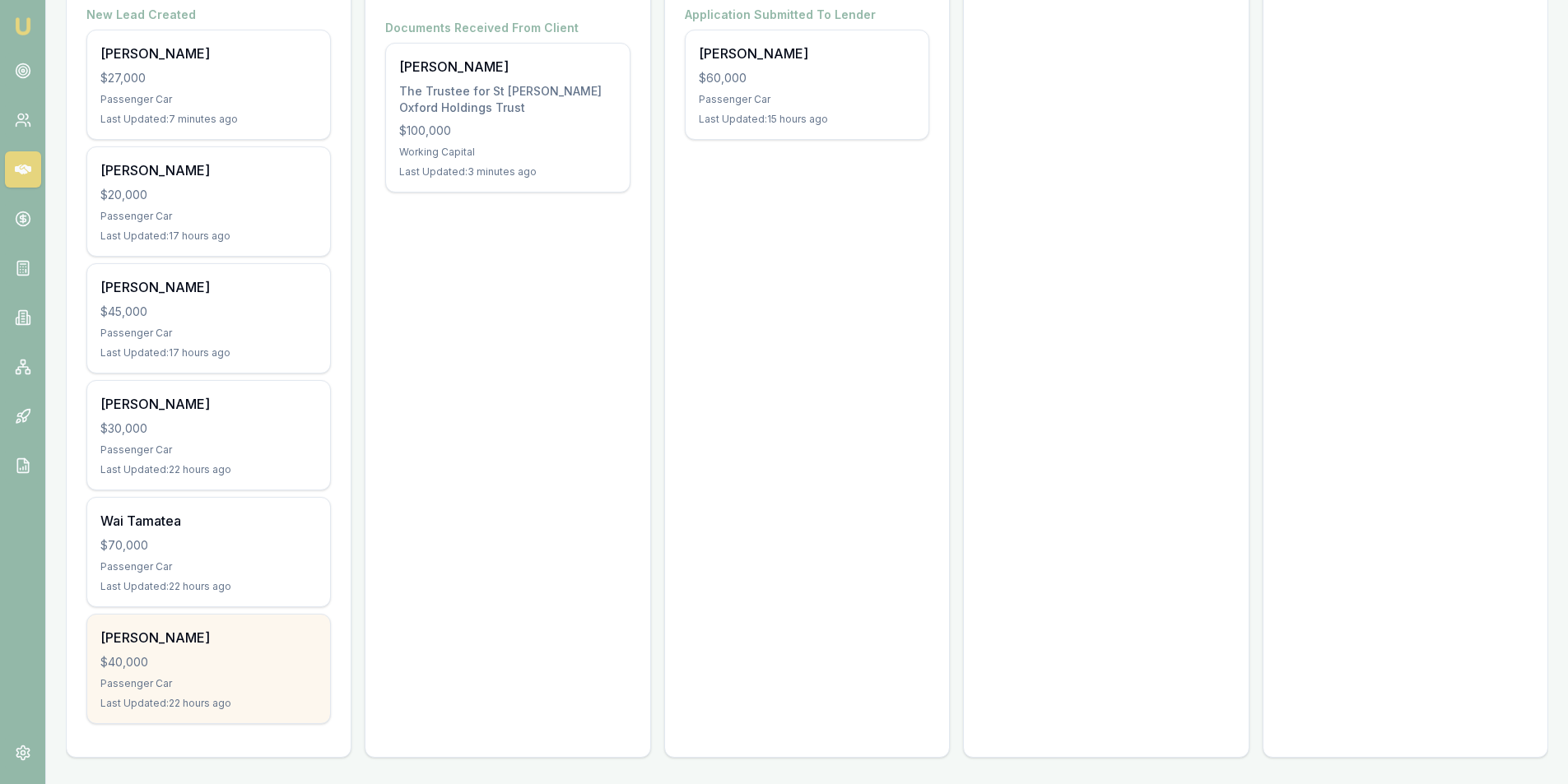
click at [228, 644] on div "[PERSON_NAME]" at bounding box center [208, 638] width 217 height 20
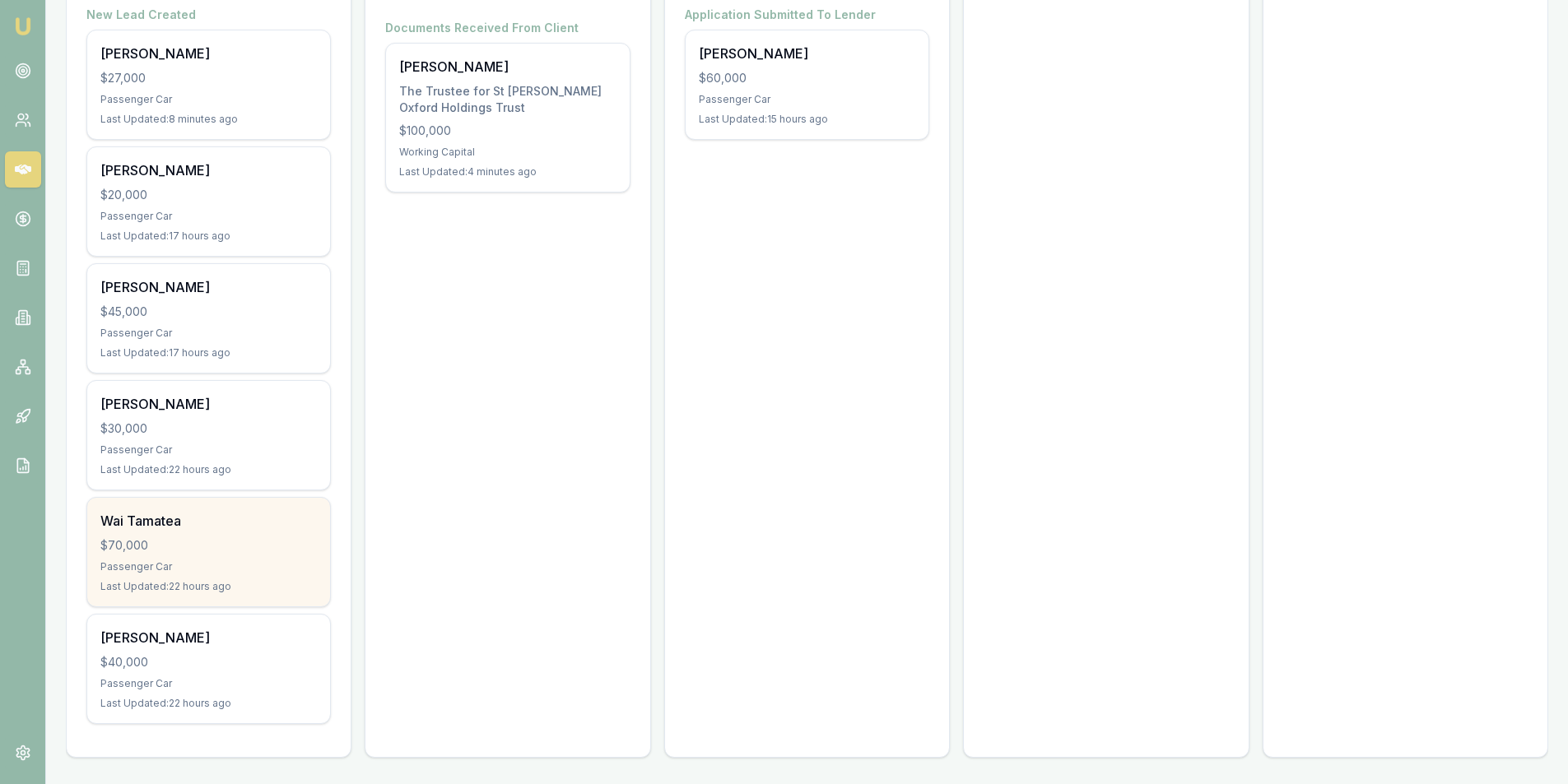
click at [196, 561] on div "Passenger Car" at bounding box center [208, 567] width 217 height 13
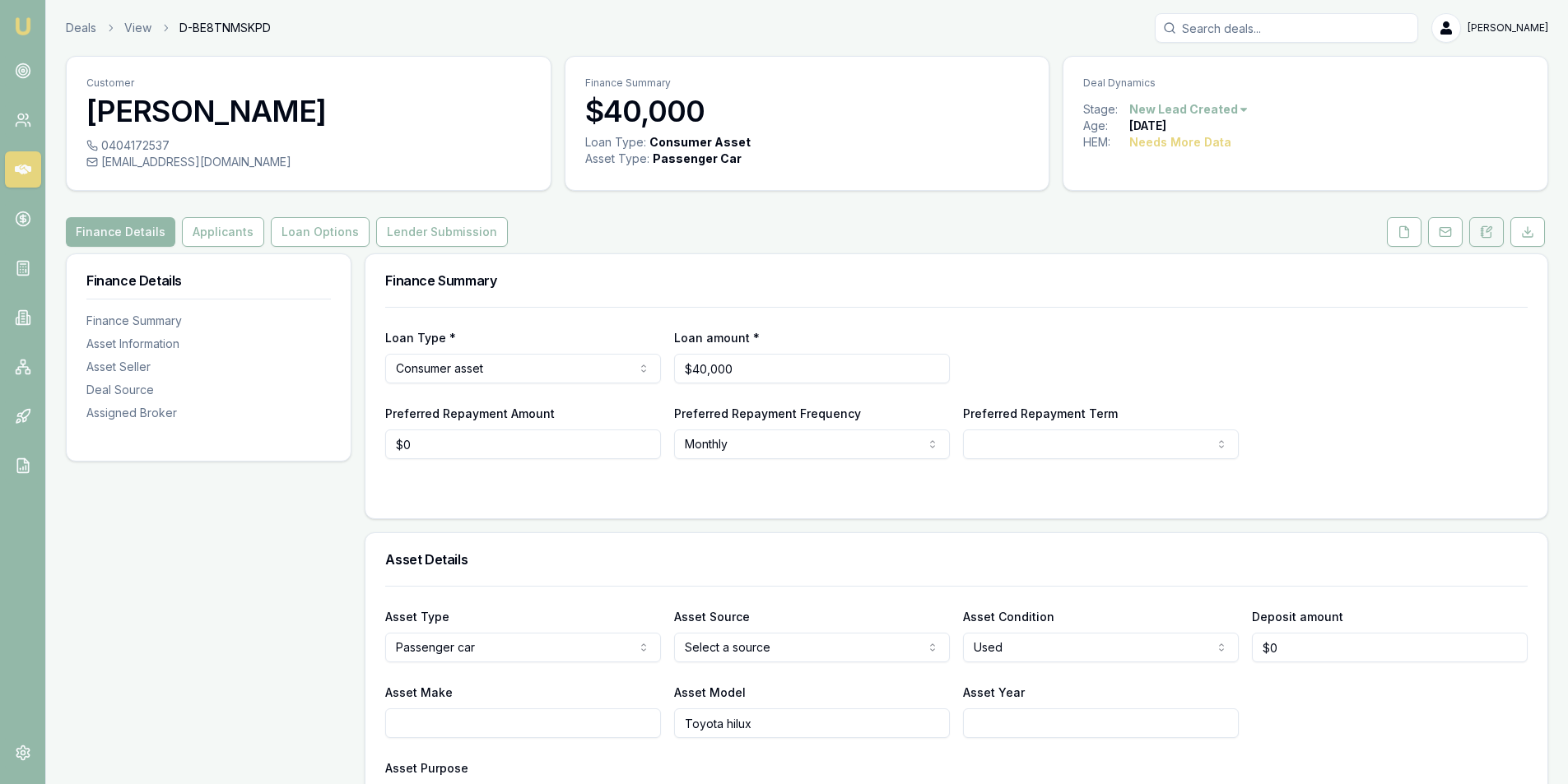
click at [1473, 230] on button at bounding box center [1486, 232] width 35 height 29
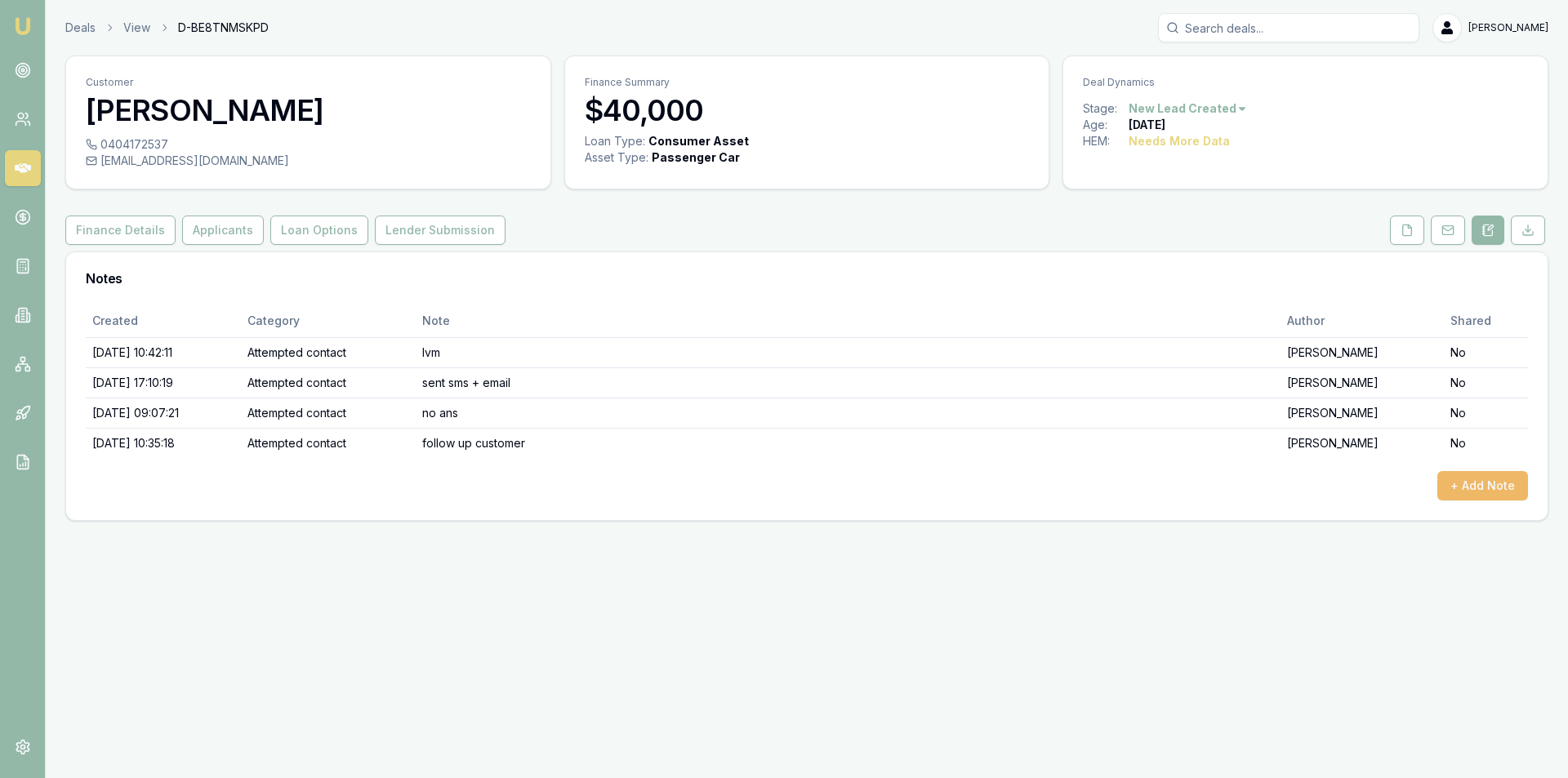
click at [1467, 484] on button "+ Add Note" at bounding box center [1483, 486] width 91 height 29
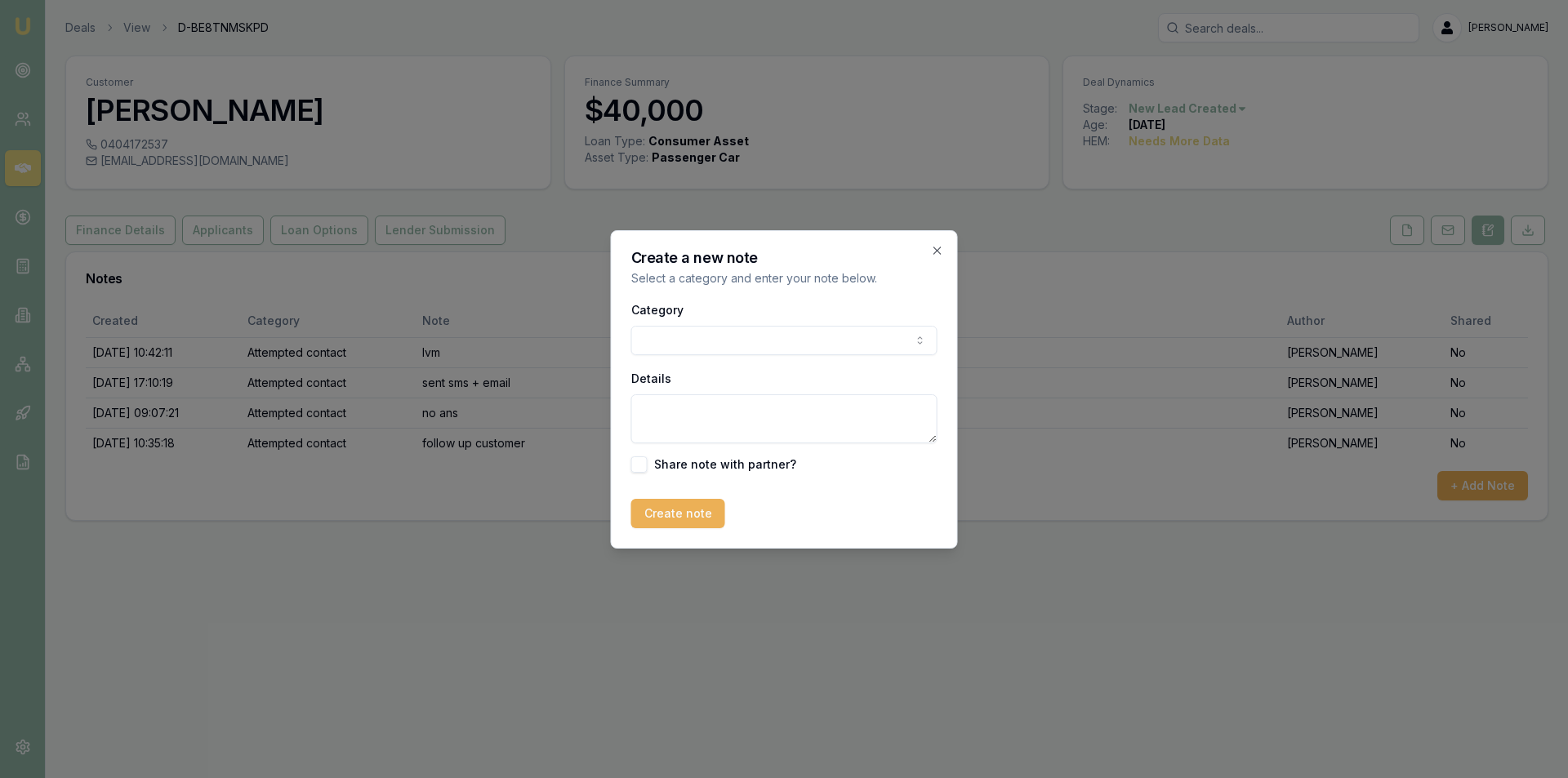
drag, startPoint x: 820, startPoint y: 315, endPoint x: 825, endPoint y: 335, distance: 20.6
click at [820, 322] on div "Category General notes Attempted contact Follow up reminder Initial discussion …" at bounding box center [784, 327] width 306 height 56
click at [825, 335] on body "Emu Broker Deals View D-BE8TNMSKPD [PERSON_NAME] Toggle Menu Customer [PERSON_N…" at bounding box center [784, 389] width 1568 height 778
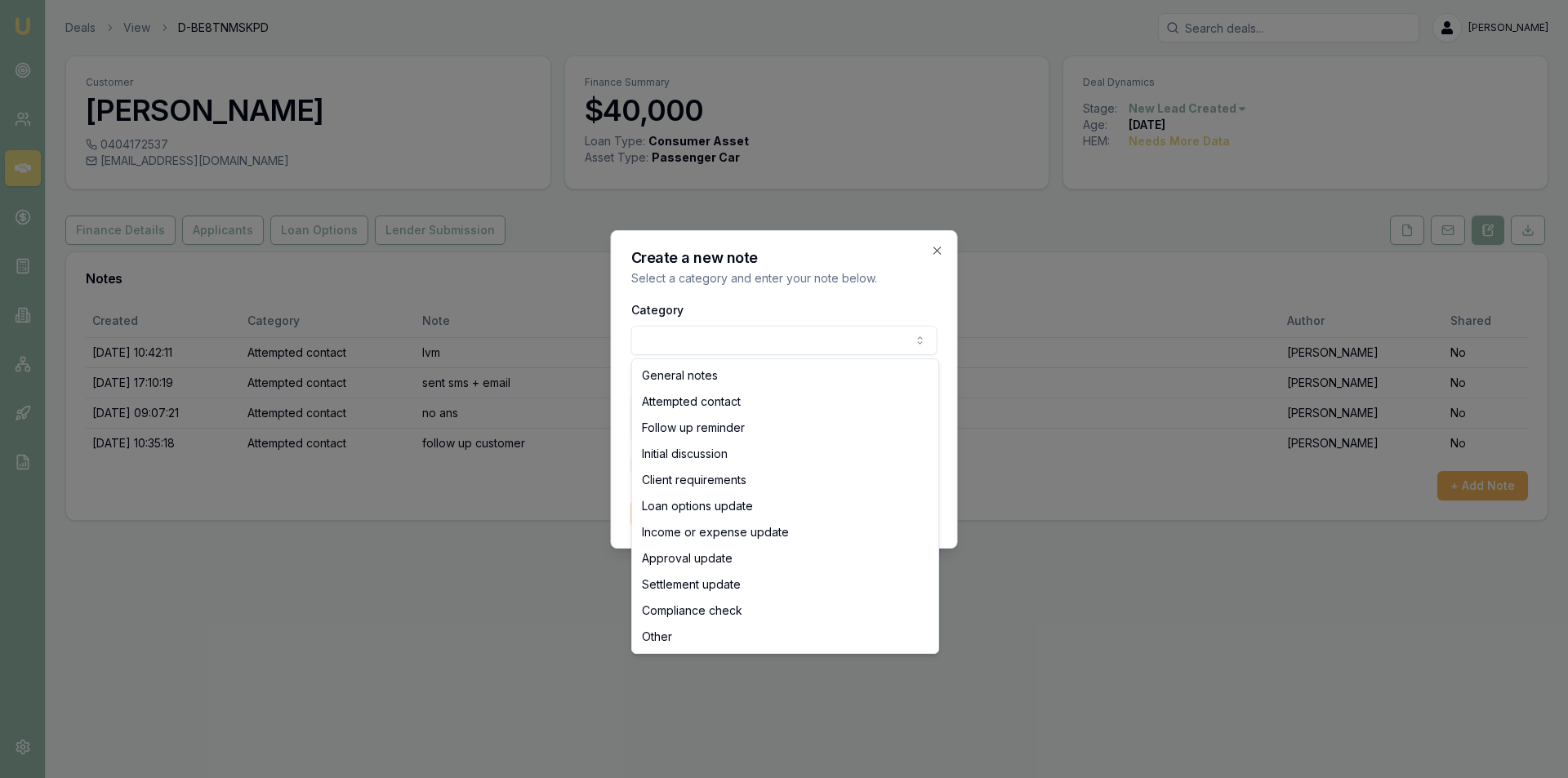
select select "ATTEMPTED_CONTACT"
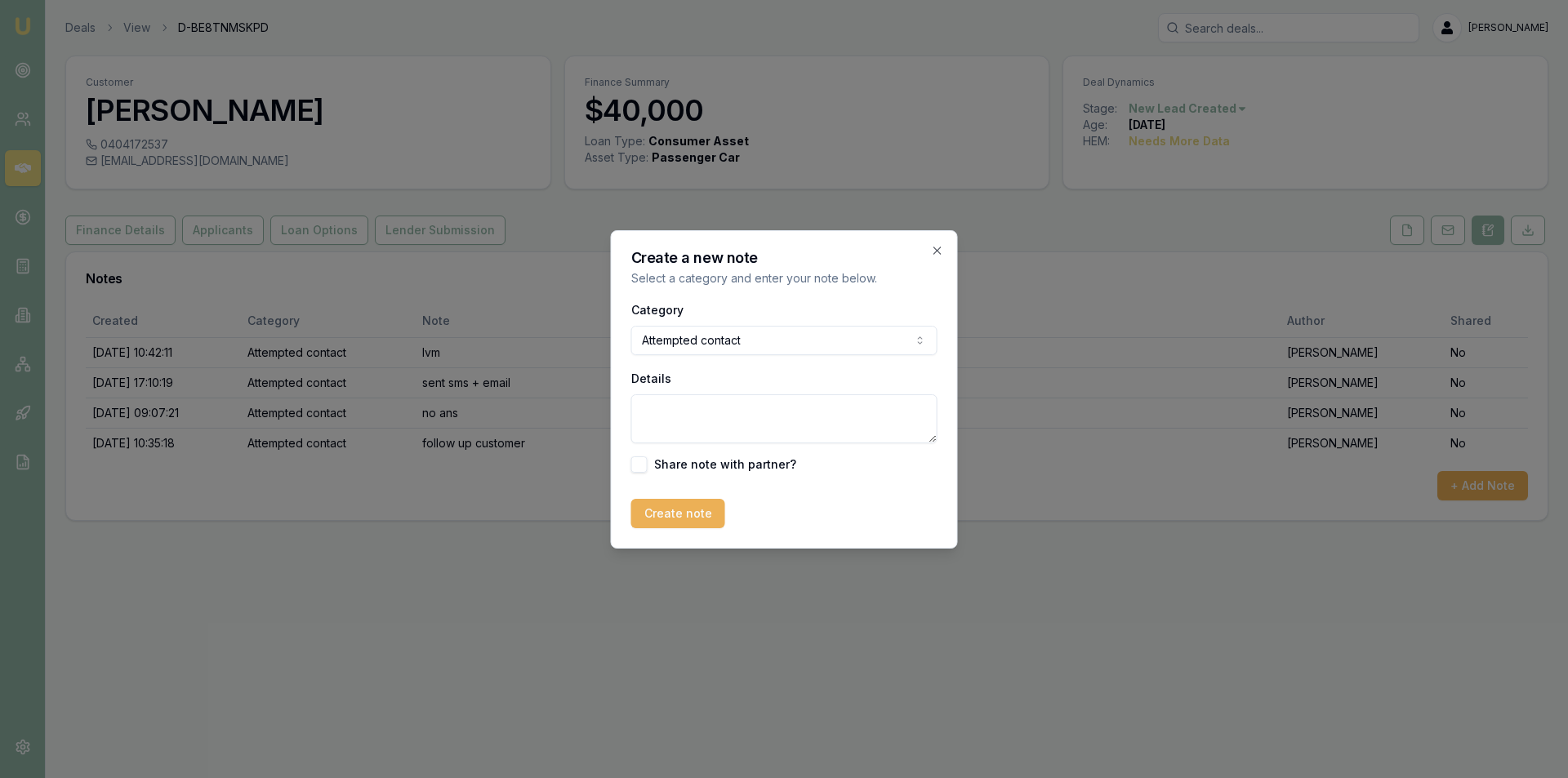
click at [792, 406] on textarea "Details" at bounding box center [784, 419] width 306 height 49
type textarea "no response from customer. Closed lead"
click at [674, 521] on button "Create note" at bounding box center [678, 514] width 94 height 29
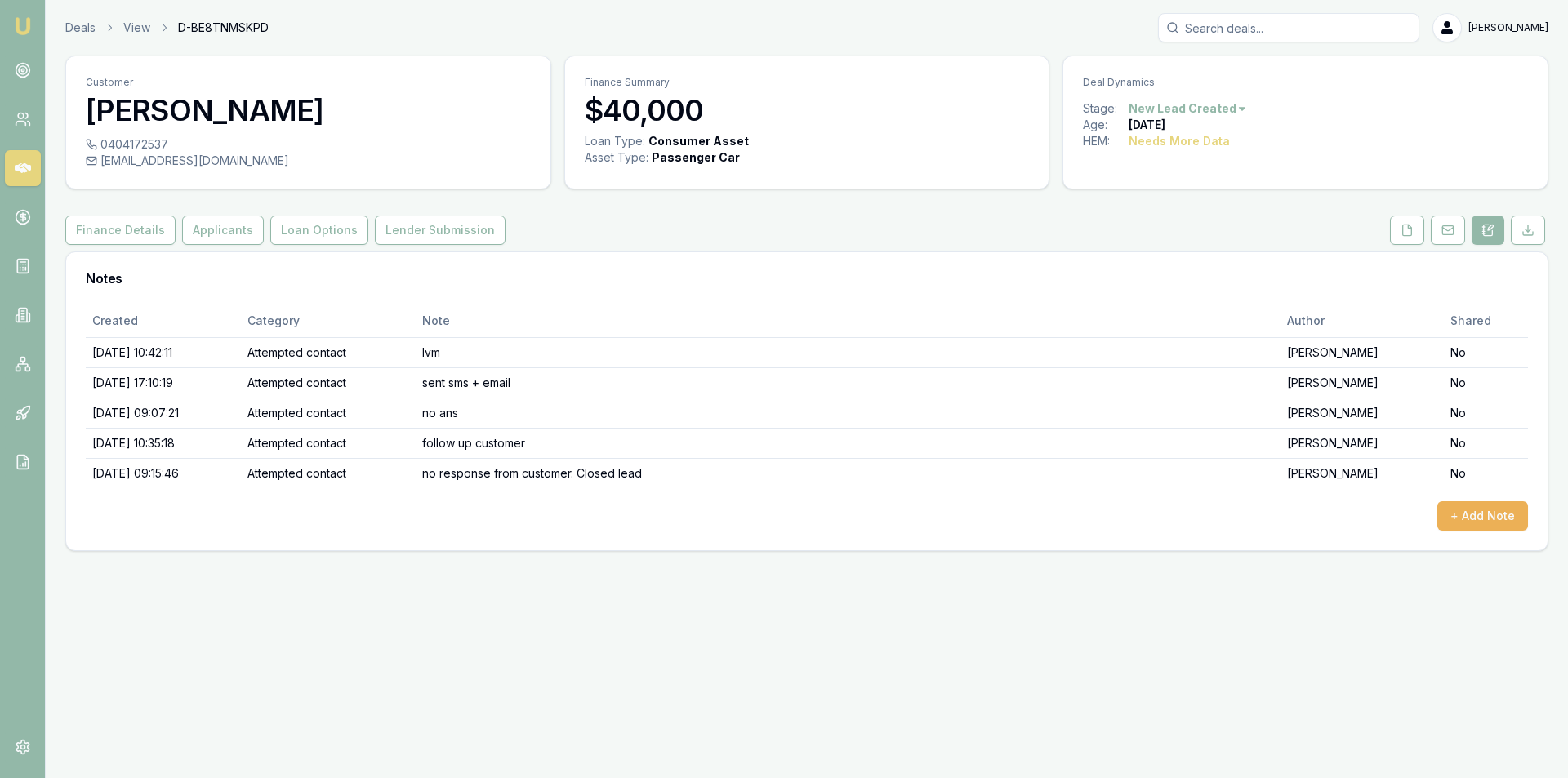
click at [1221, 108] on html "Emu Broker Deals View D-BE8TNMSKPD [PERSON_NAME] Toggle Menu Customer [PERSON_N…" at bounding box center [784, 389] width 1568 height 778
click at [1191, 302] on div "- No Contact" at bounding box center [1185, 294] width 97 height 26
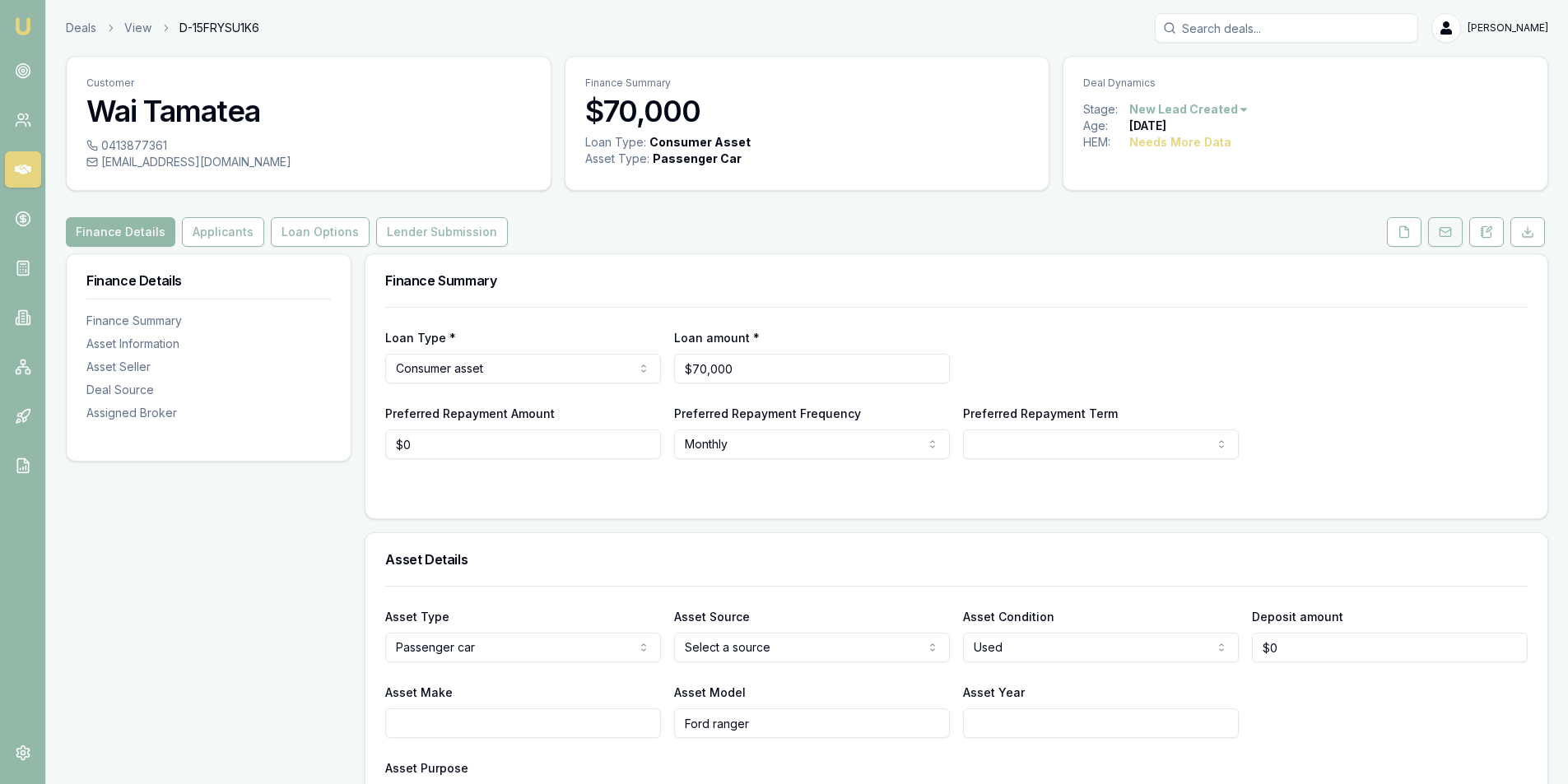
drag, startPoint x: 1483, startPoint y: 234, endPoint x: 1457, endPoint y: 242, distance: 27.2
click at [1483, 234] on icon at bounding box center [1486, 232] width 13 height 13
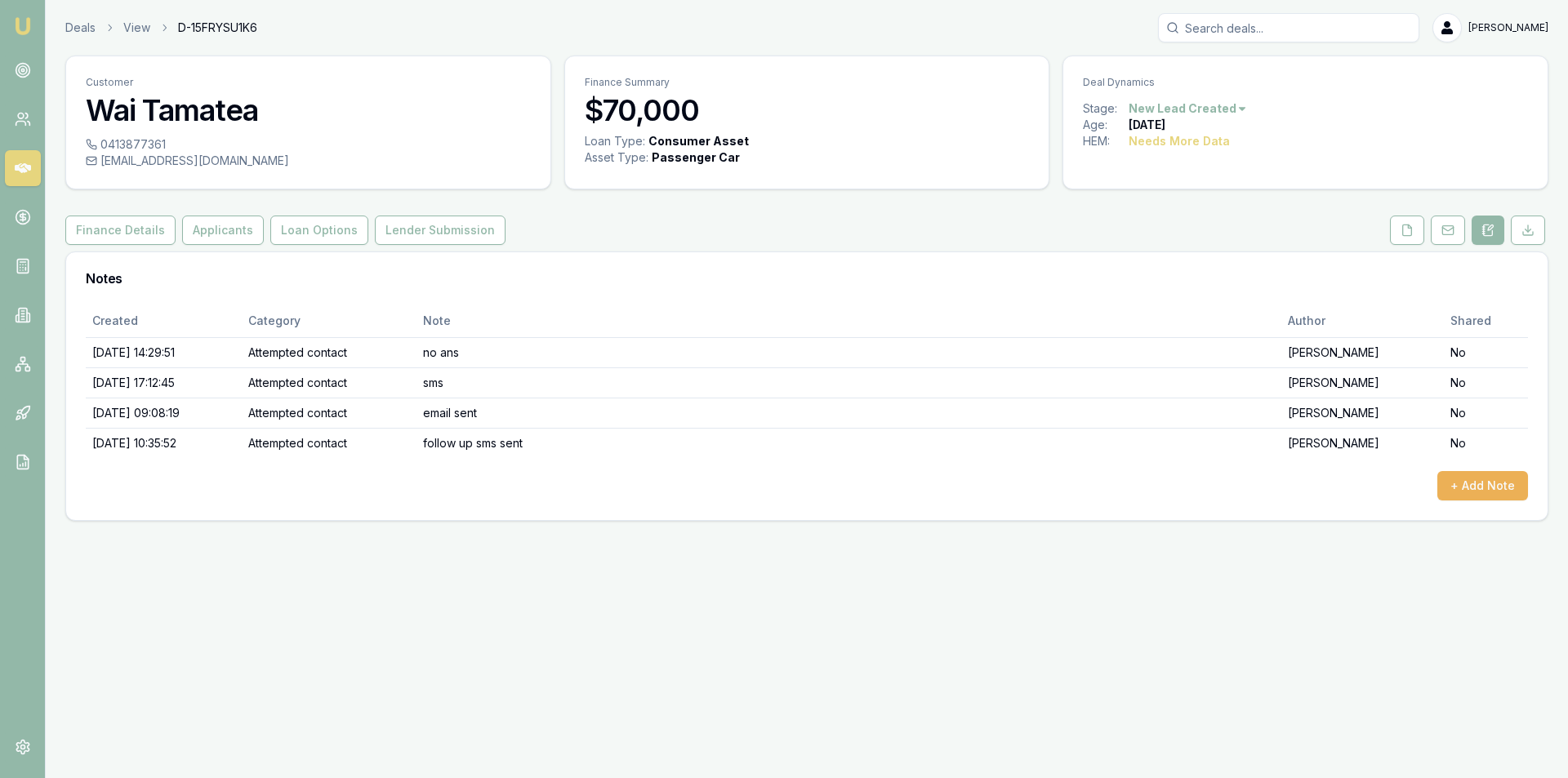
click at [1465, 508] on div "Created Category Note Author Shared 01/10/2025, 14:29:51 Attempted contact no a…" at bounding box center [807, 412] width 1481 height 216
click at [1463, 501] on div "Created Category Note Author Shared 01/10/2025, 14:29:51 Attempted contact no a…" at bounding box center [807, 412] width 1481 height 216
click at [1462, 496] on button "+ Add Note" at bounding box center [1483, 486] width 91 height 29
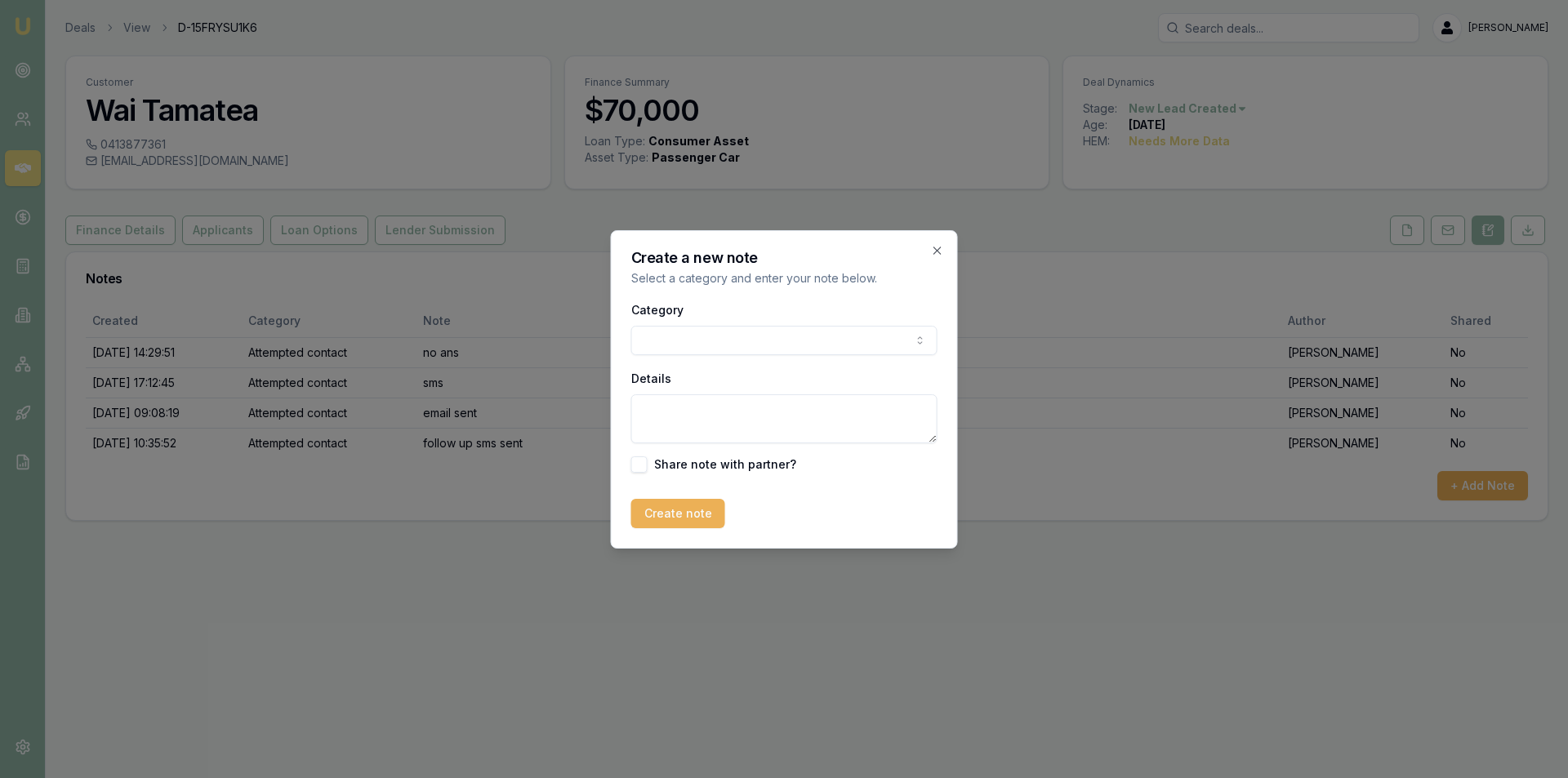
click at [698, 333] on body "Emu Broker Deals View D-15FRYSU1K6 Peter Sarris Toggle Menu Customer Wai Tamate…" at bounding box center [784, 389] width 1568 height 778
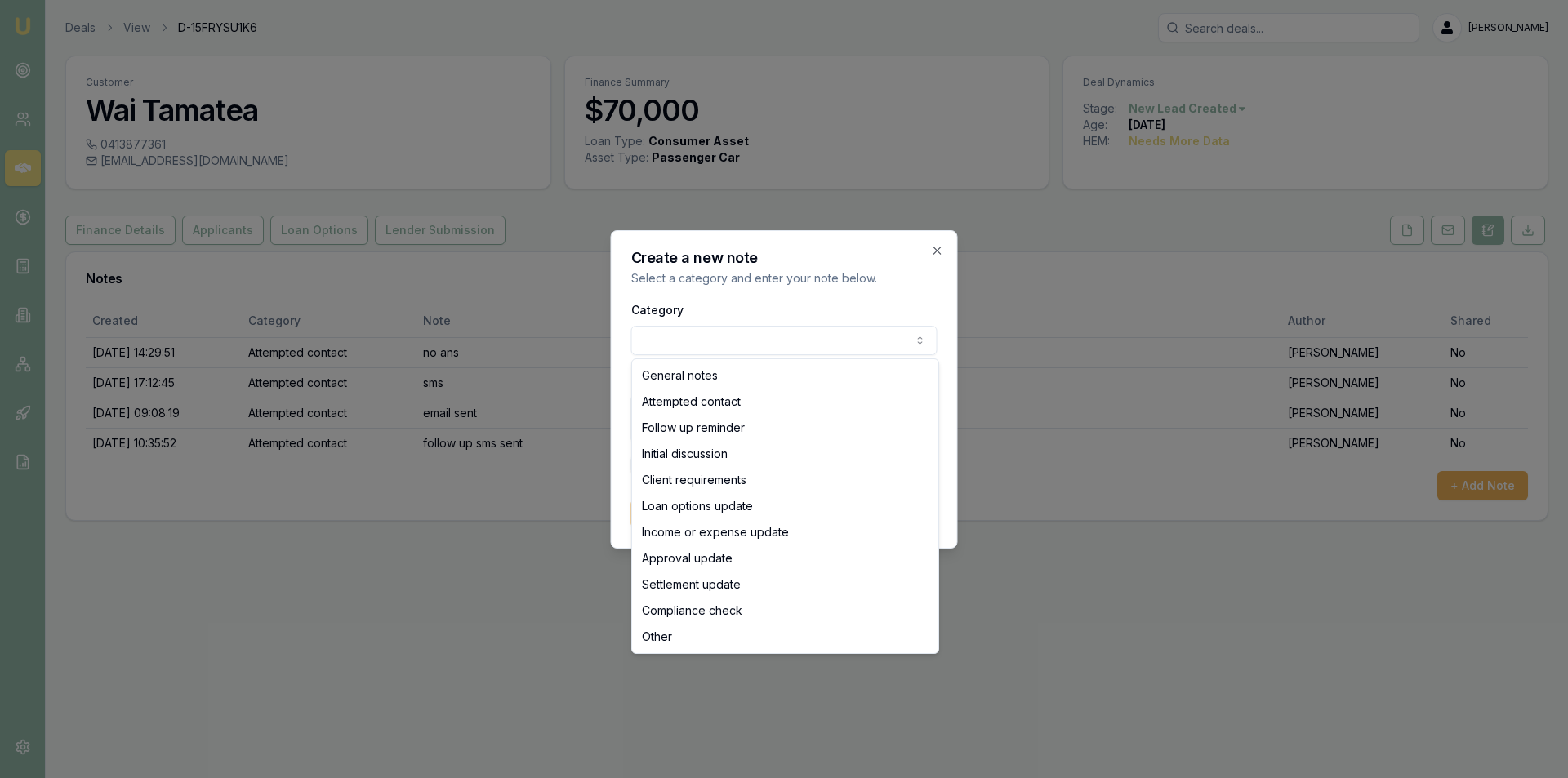
select select "ATTEMPTED_CONTACT"
drag, startPoint x: 718, startPoint y: 398, endPoint x: 735, endPoint y: 414, distance: 23.3
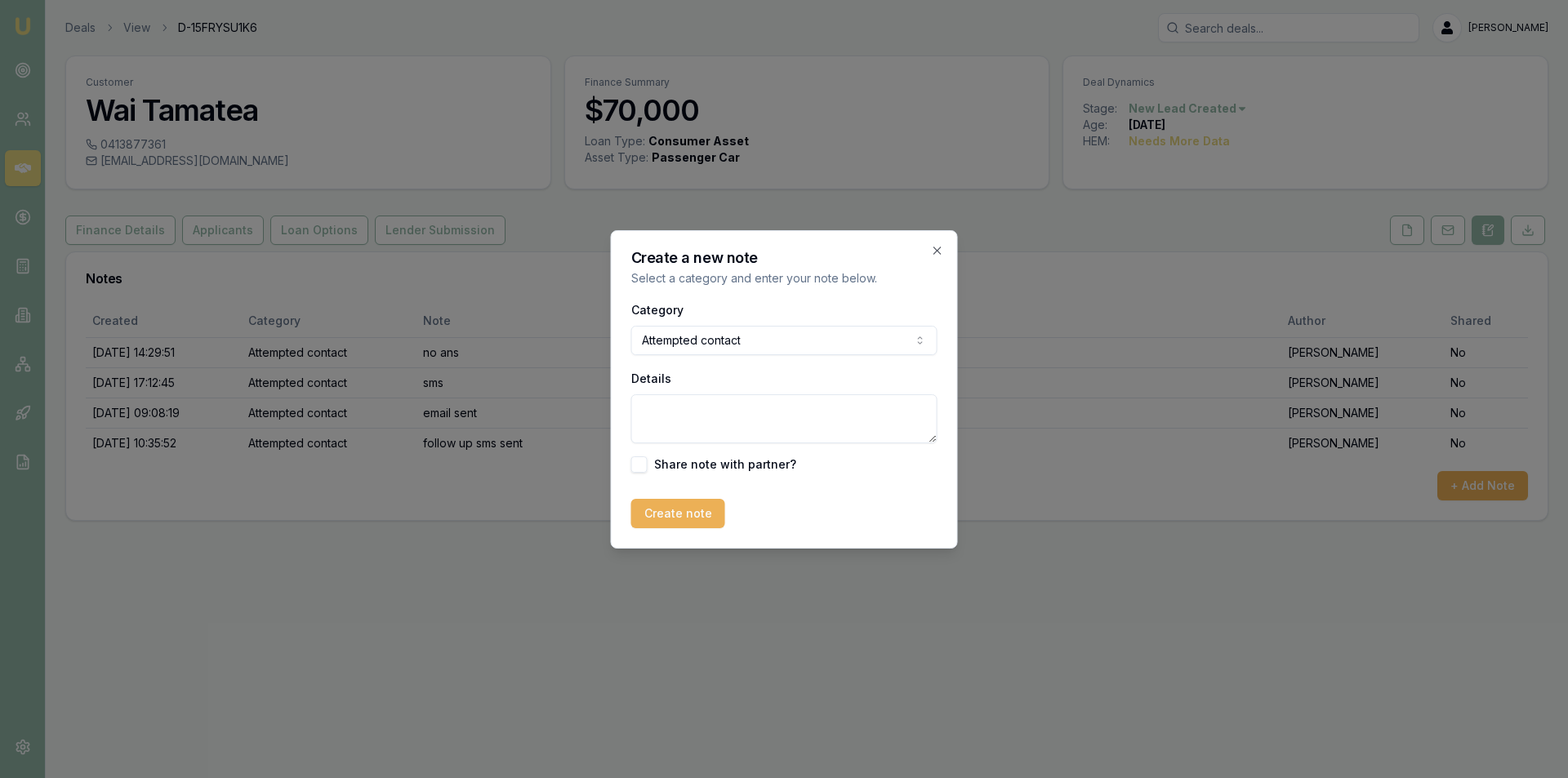
click at [752, 436] on textarea "Details" at bounding box center [784, 419] width 306 height 49
type textarea "no response from customer. closed lead"
drag, startPoint x: 683, startPoint y: 510, endPoint x: 871, endPoint y: 507, distance: 188.0
click at [692, 509] on button "Create note" at bounding box center [678, 514] width 94 height 29
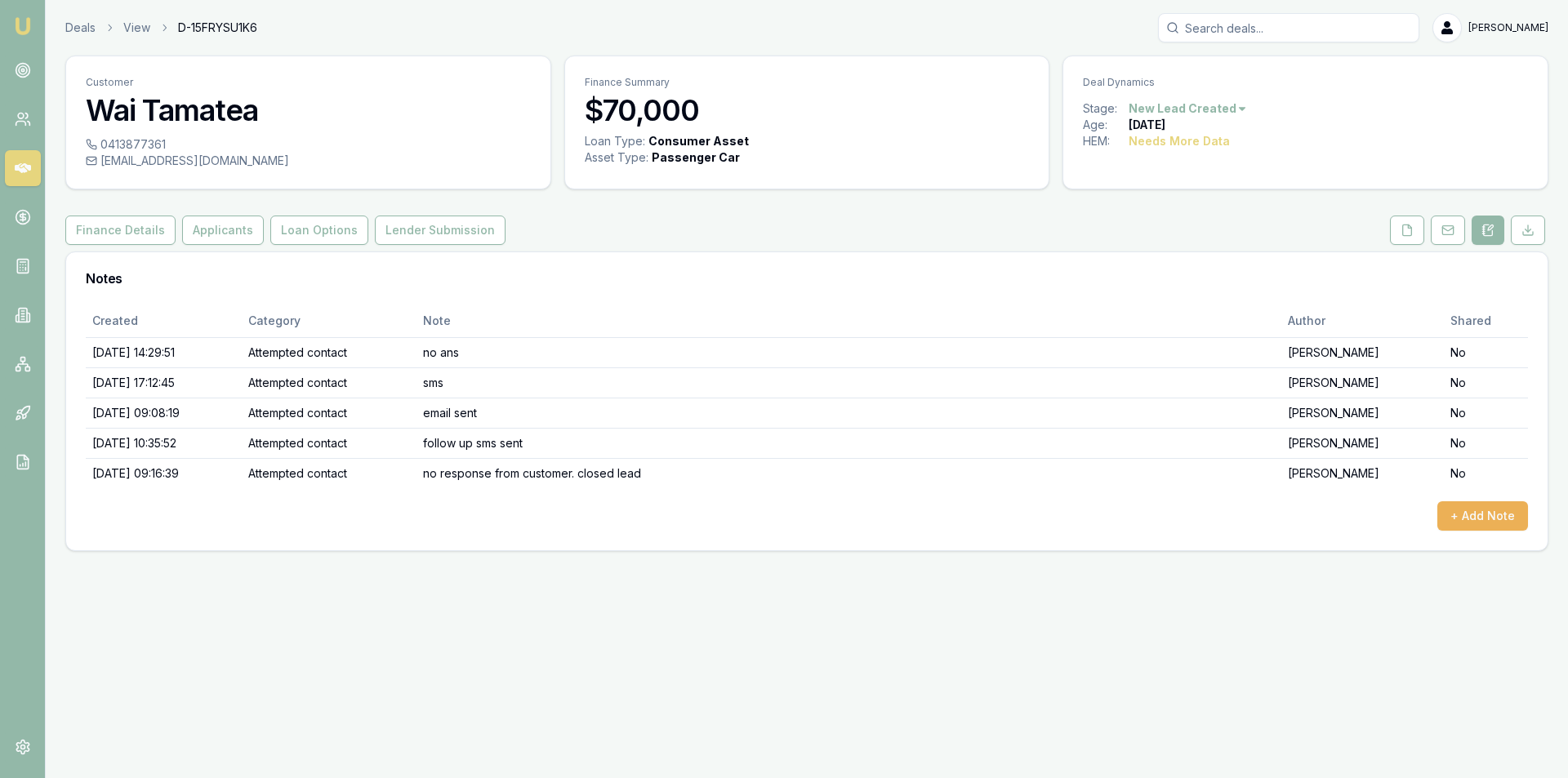
click at [1243, 105] on div "Stage: New Lead Created" at bounding box center [1306, 108] width 446 height 16
click at [1238, 107] on html "Emu Broker Deals View D-15FRYSU1K6 Peter Sarris Toggle Menu Customer Wai Tamate…" at bounding box center [784, 389] width 1568 height 778
click at [1185, 293] on div "- No Contact" at bounding box center [1185, 294] width 97 height 26
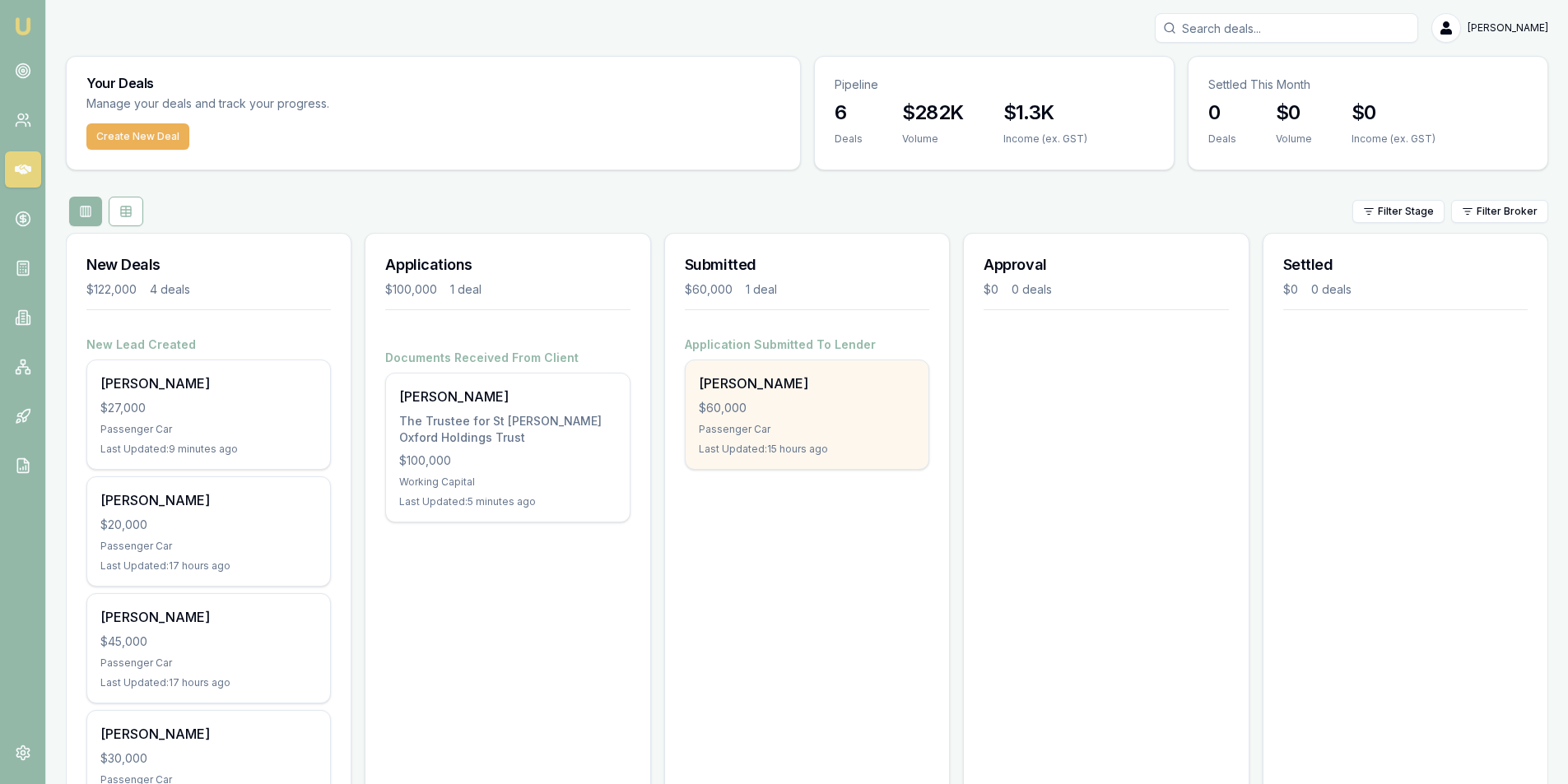
click at [738, 393] on div "[PERSON_NAME]" at bounding box center [807, 384] width 217 height 20
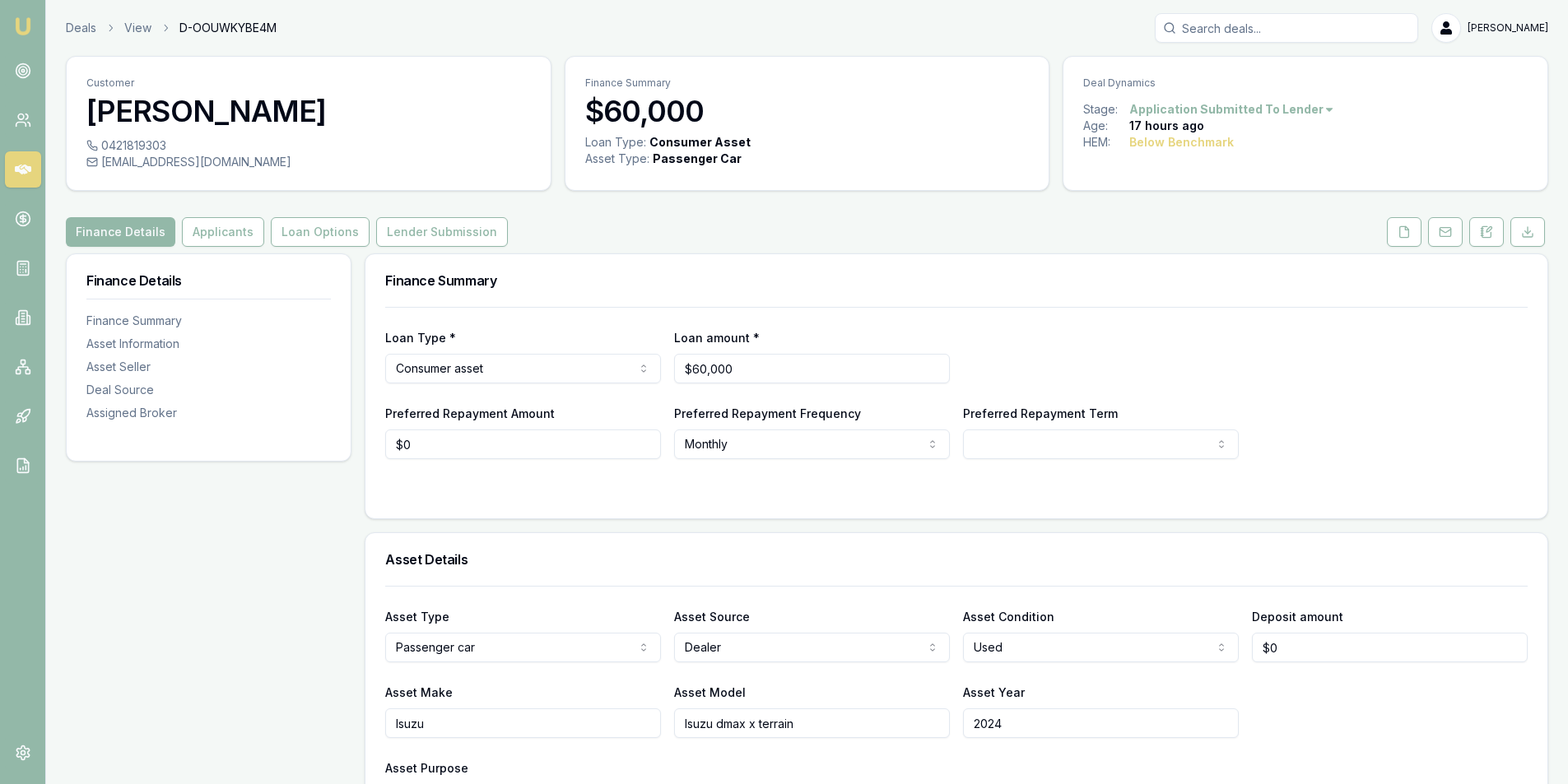
click at [168, 163] on div "[EMAIL_ADDRESS][DOMAIN_NAME]" at bounding box center [308, 162] width 444 height 17
copy div "[EMAIL_ADDRESS][DOMAIN_NAME]"
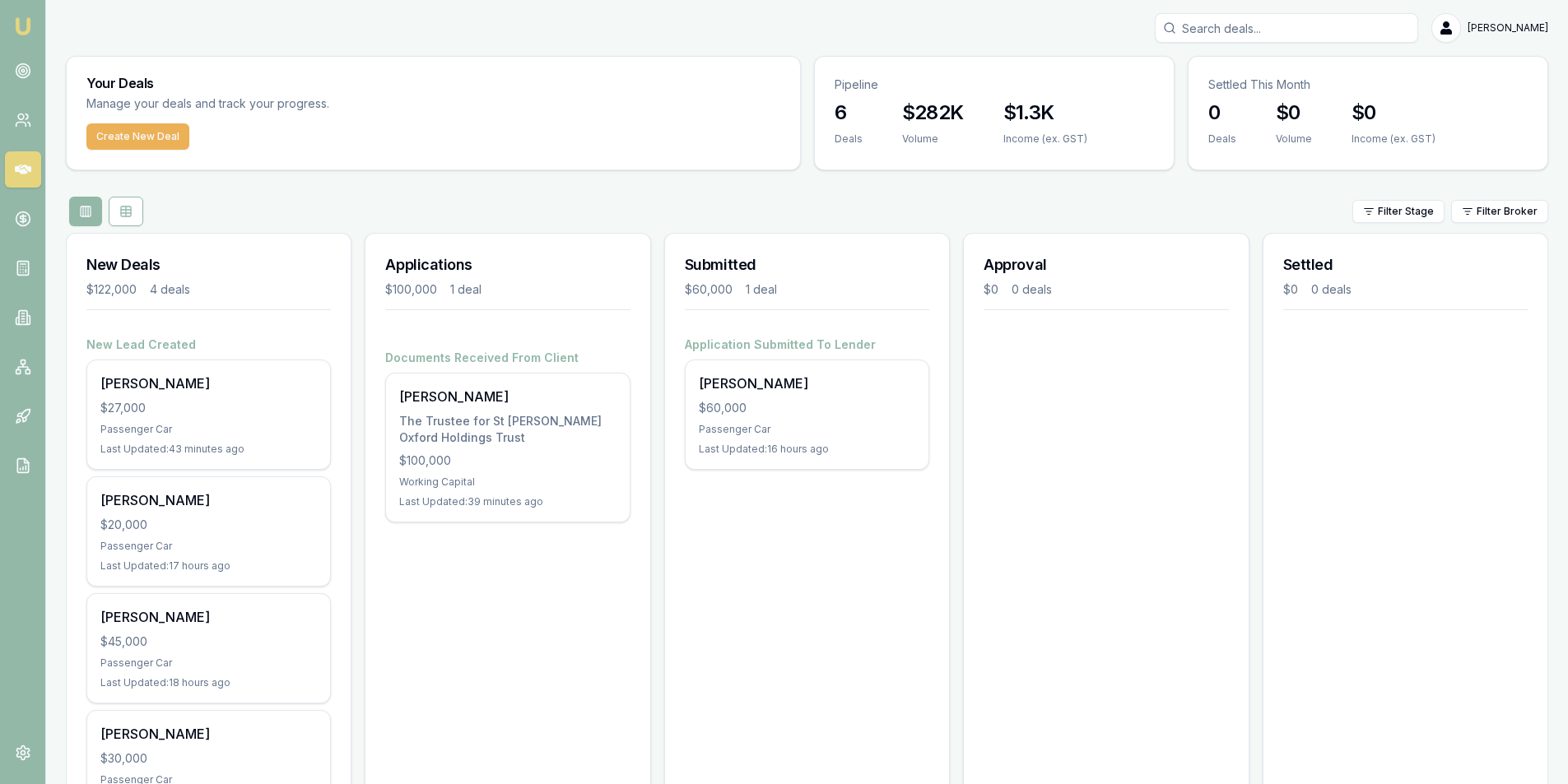
click at [839, 561] on div "Submitted $60,000 1 deal Application Submitted To Lender Steven Smith $60,000 P…" at bounding box center [806, 543] width 286 height 622
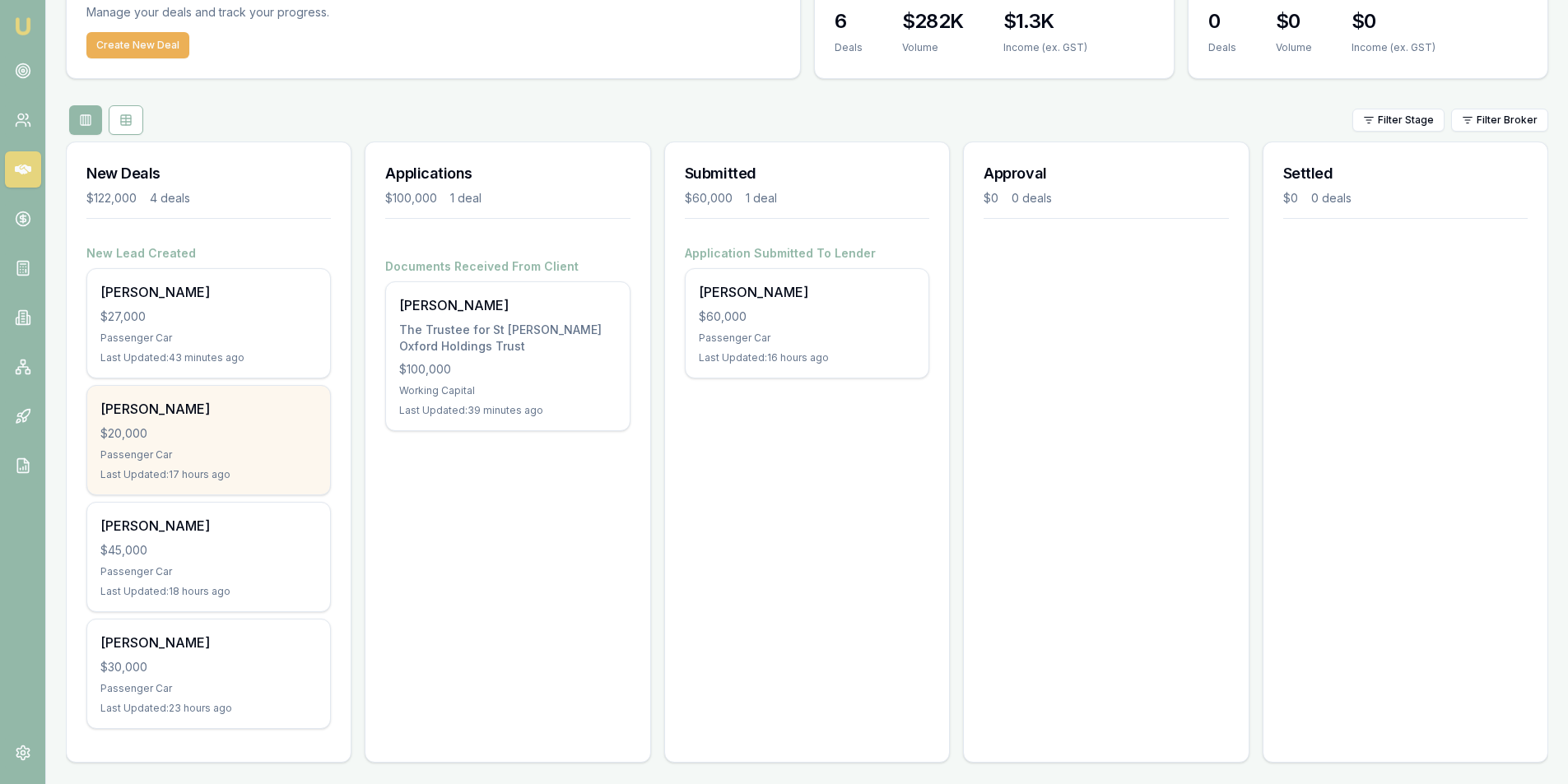
scroll to position [96, 0]
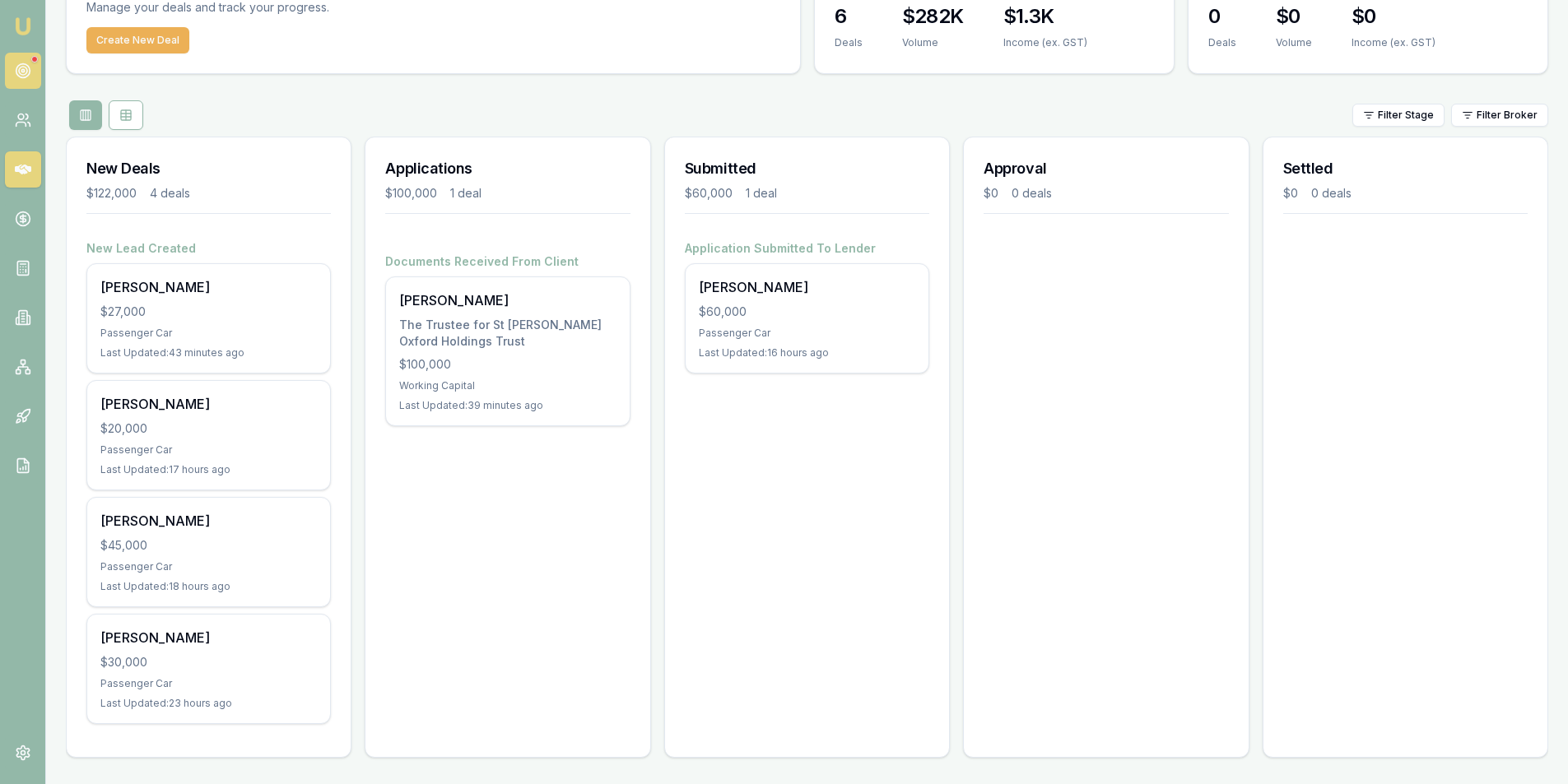
click at [28, 73] on icon at bounding box center [23, 71] width 17 height 17
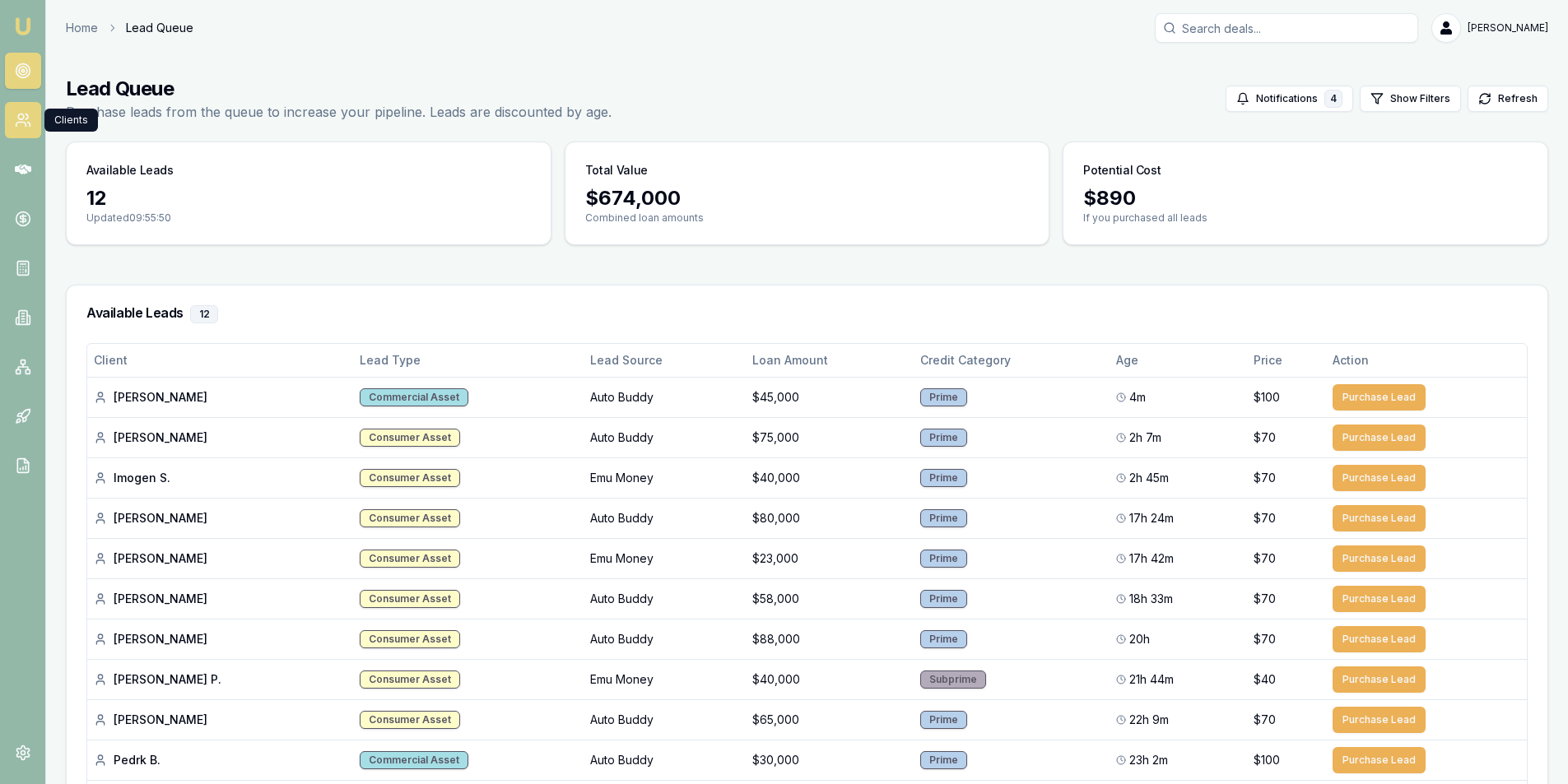
click at [27, 115] on icon at bounding box center [27, 117] width 3 height 5
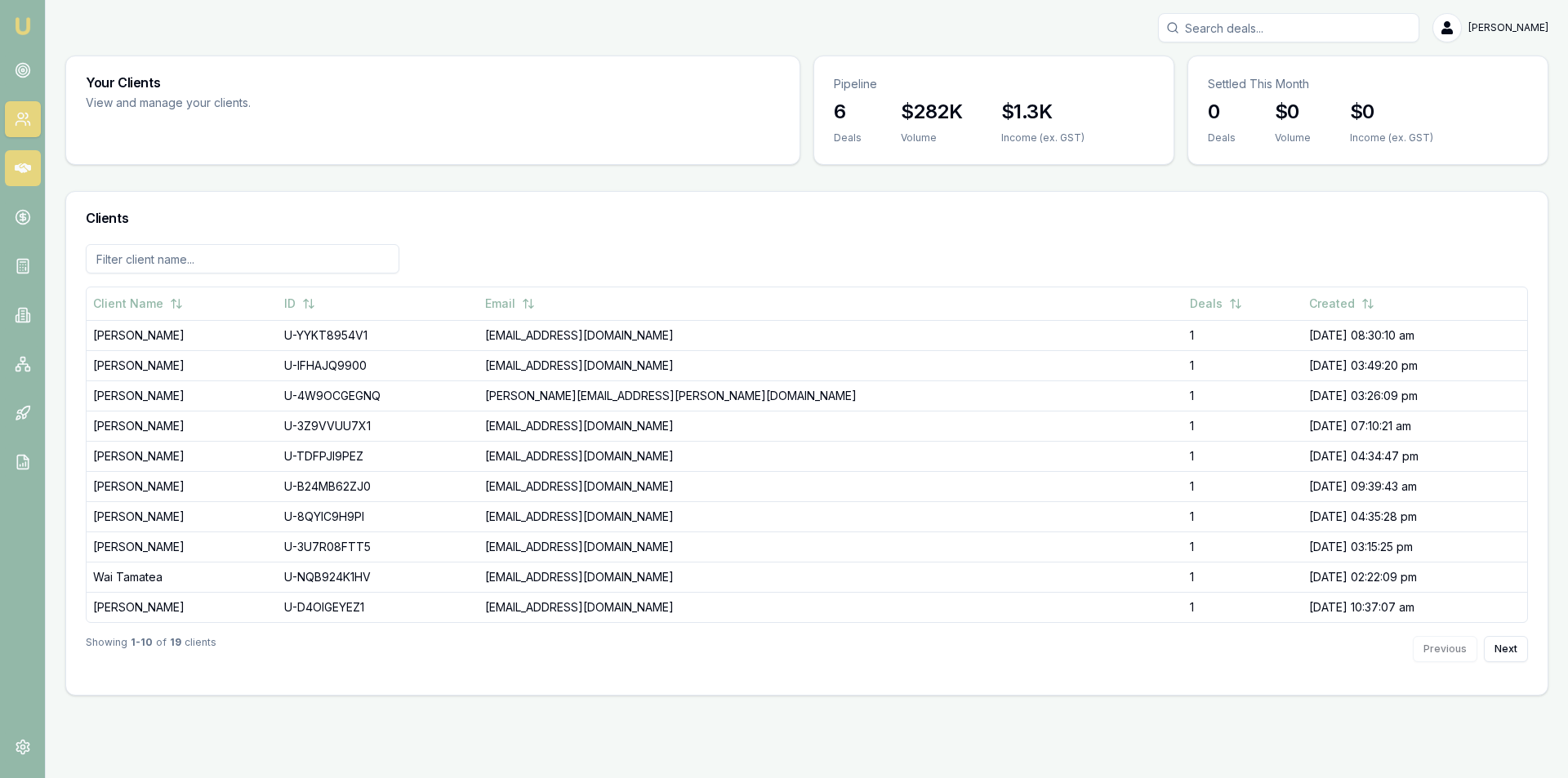
click at [31, 164] on link at bounding box center [22, 168] width 36 height 36
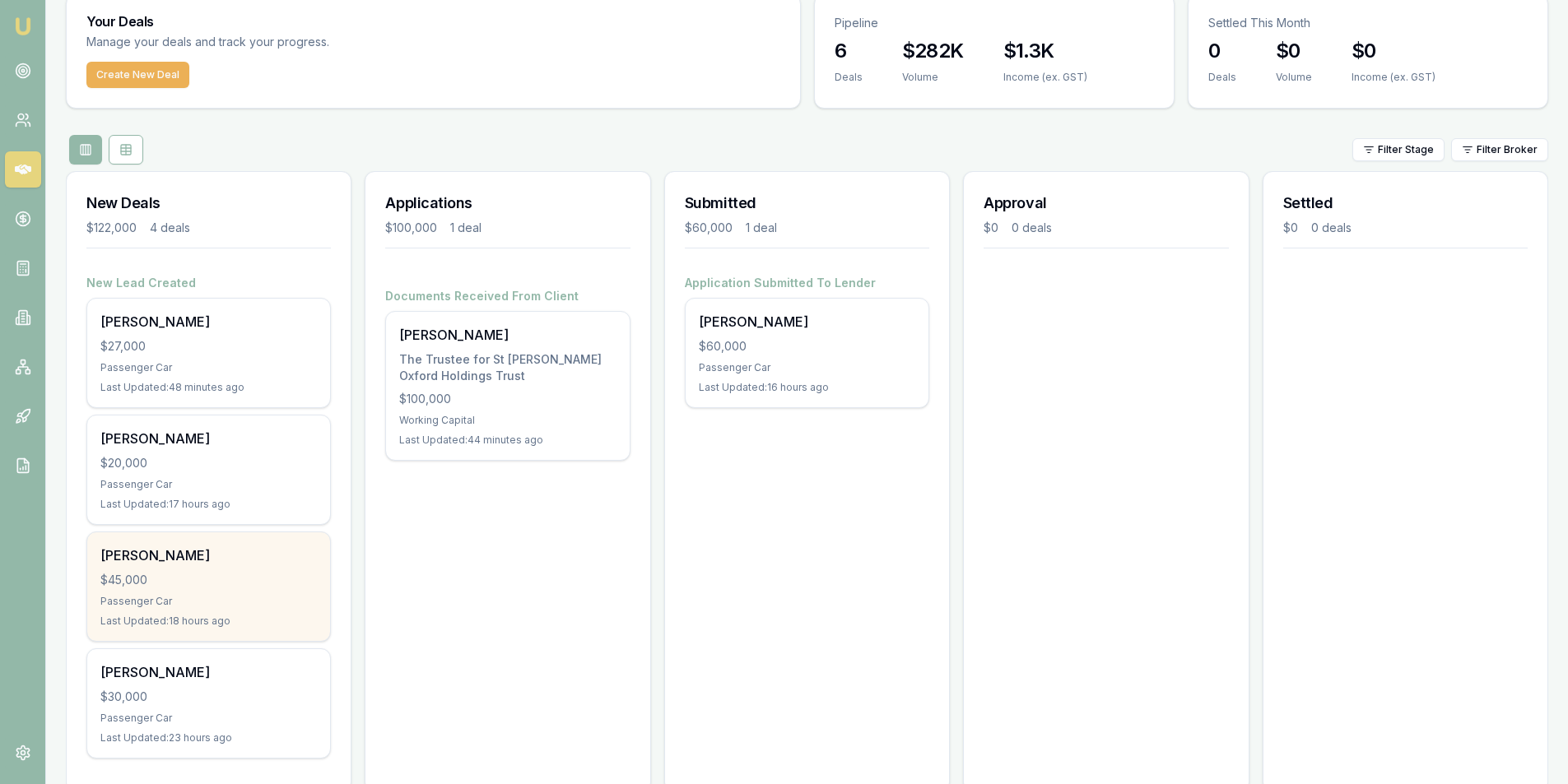
scroll to position [96, 0]
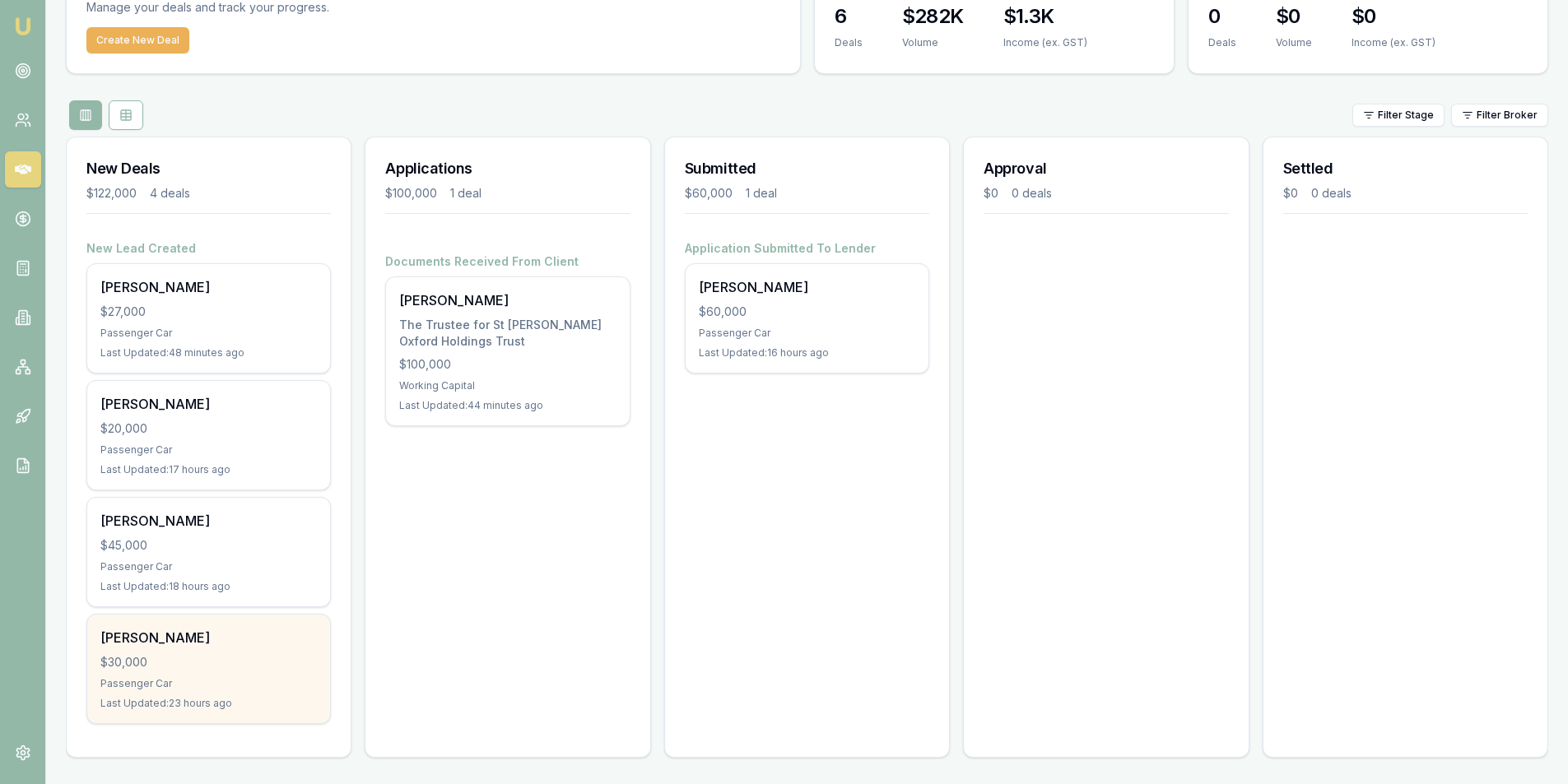
click at [243, 650] on div "Ashlee Pascoe $30,000 Passenger Car Last Updated: 23 hours ago" at bounding box center [208, 669] width 242 height 108
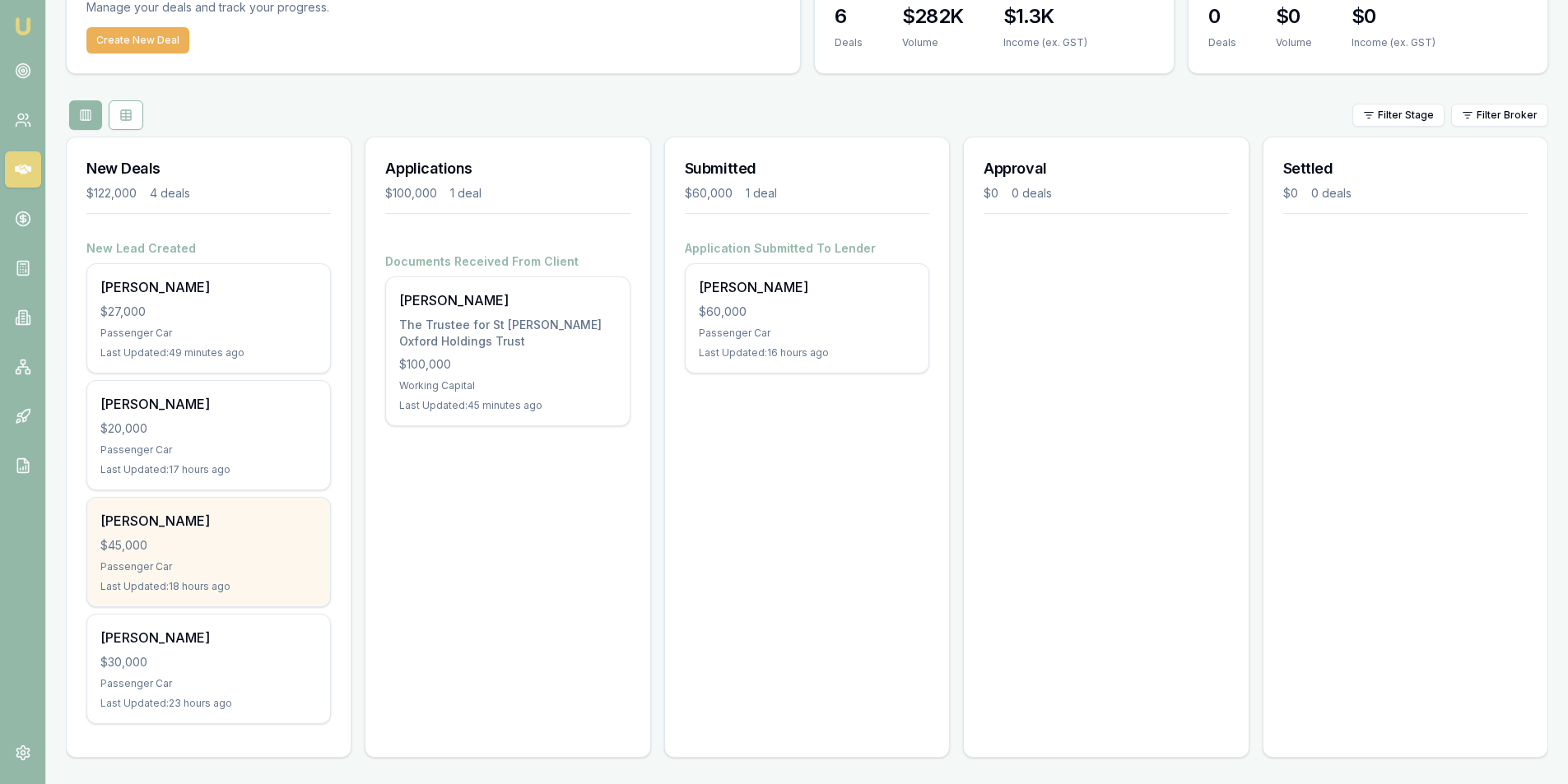
click at [186, 570] on div "Passenger Car" at bounding box center [208, 567] width 217 height 13
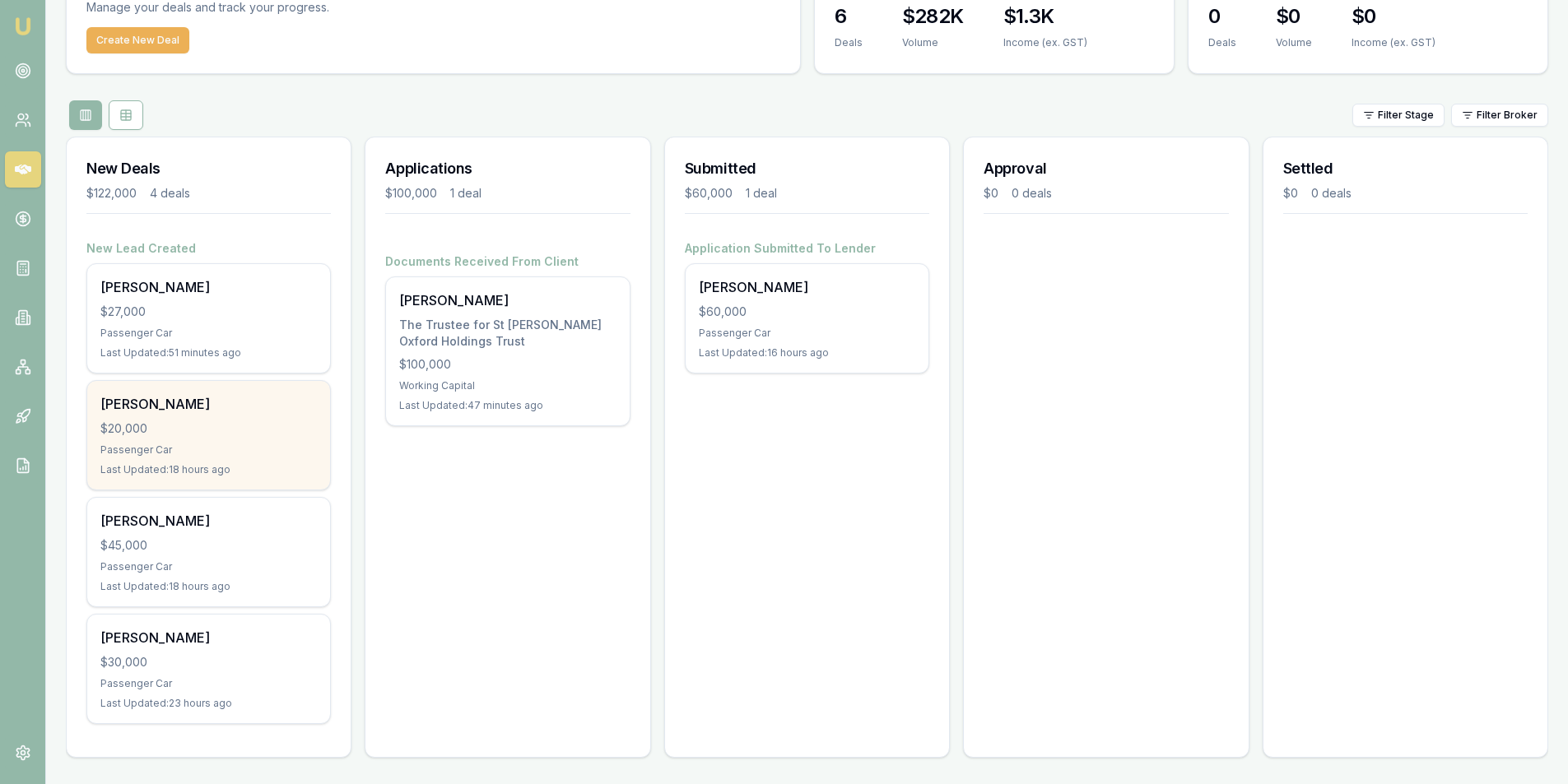
click at [179, 435] on div "$20,000" at bounding box center [208, 429] width 217 height 17
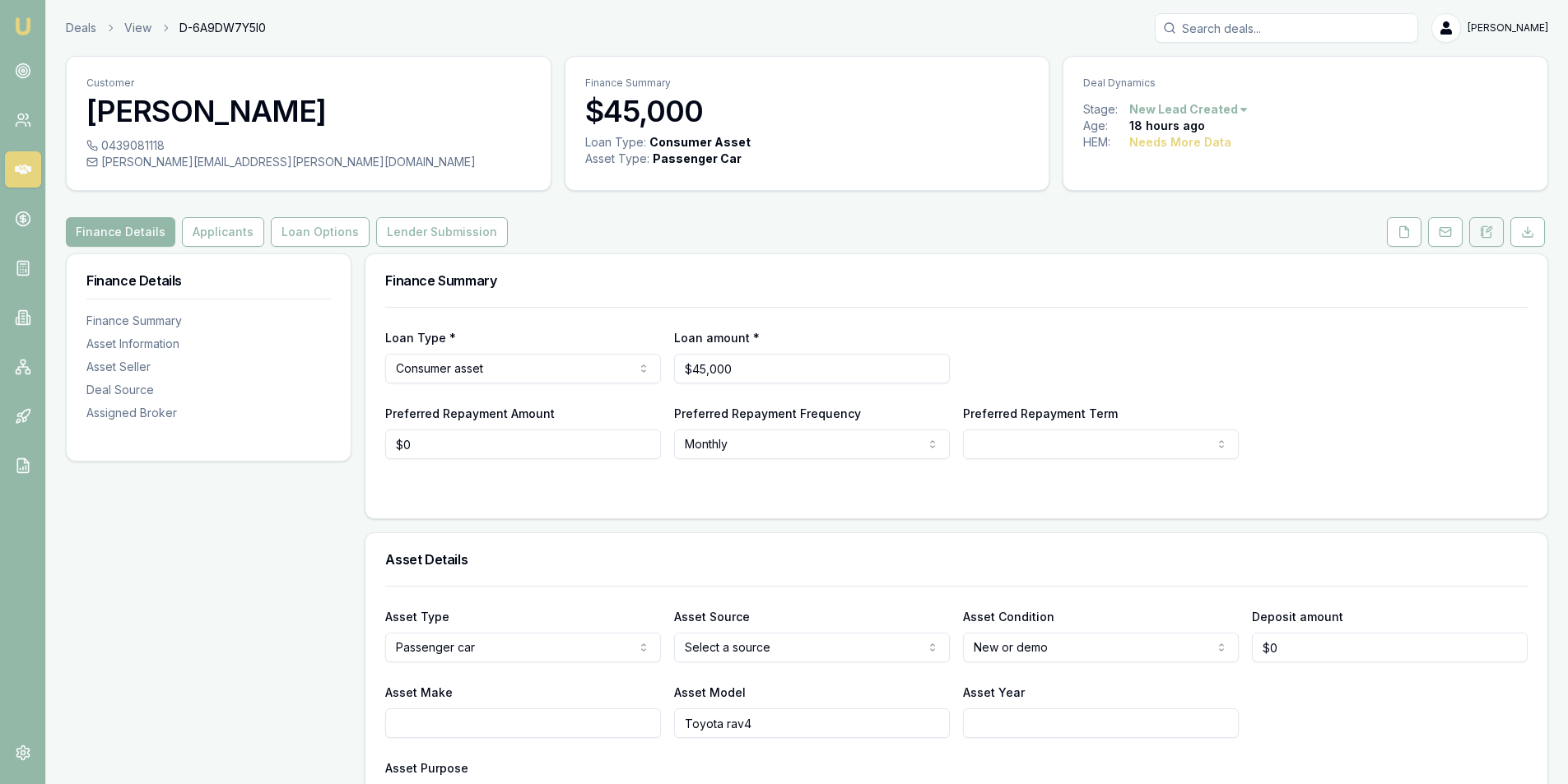
click at [1474, 226] on button at bounding box center [1486, 232] width 35 height 29
click at [1486, 228] on icon at bounding box center [1486, 232] width 13 height 13
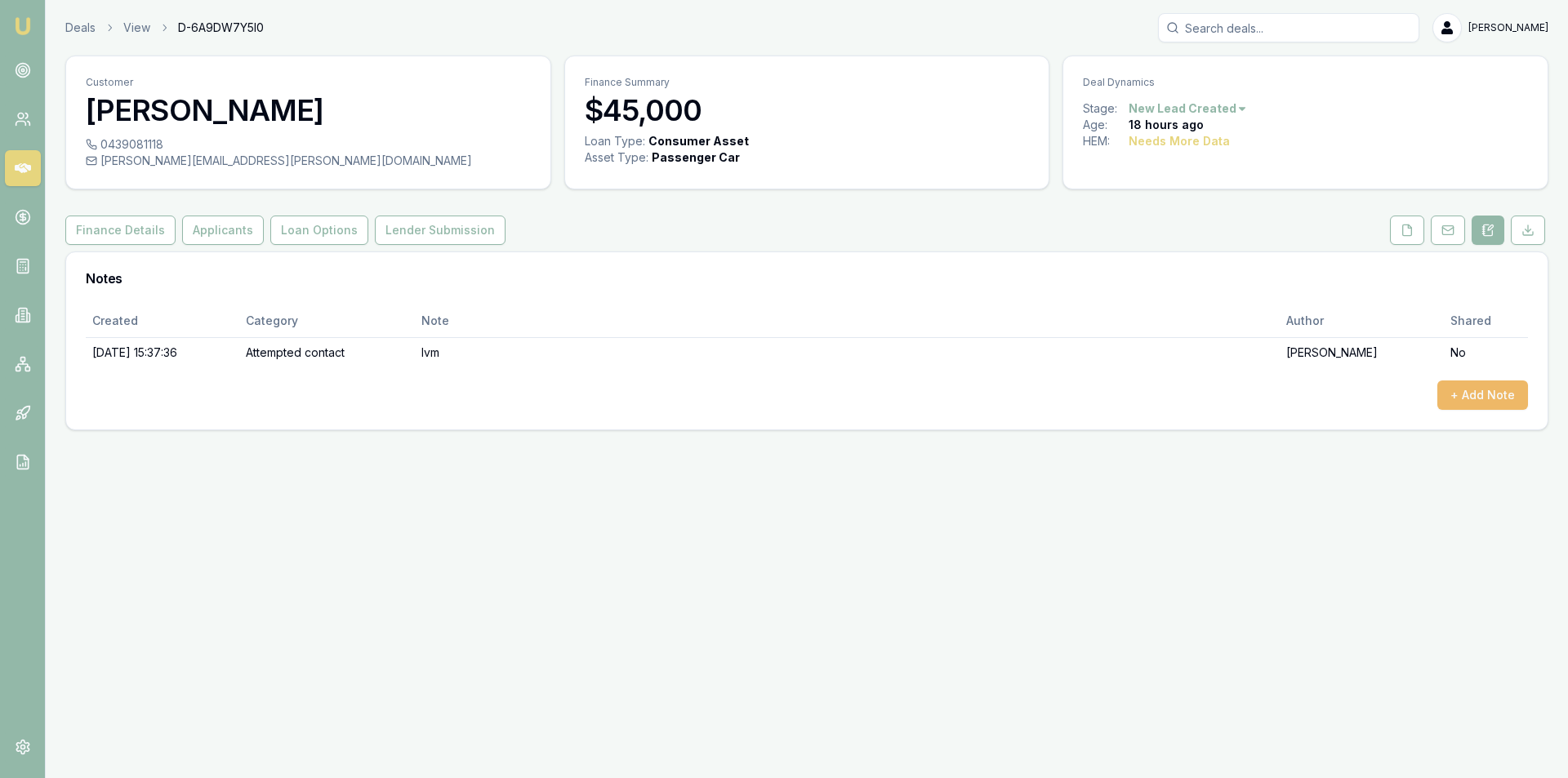
click at [1457, 390] on button "+ Add Note" at bounding box center [1483, 395] width 91 height 29
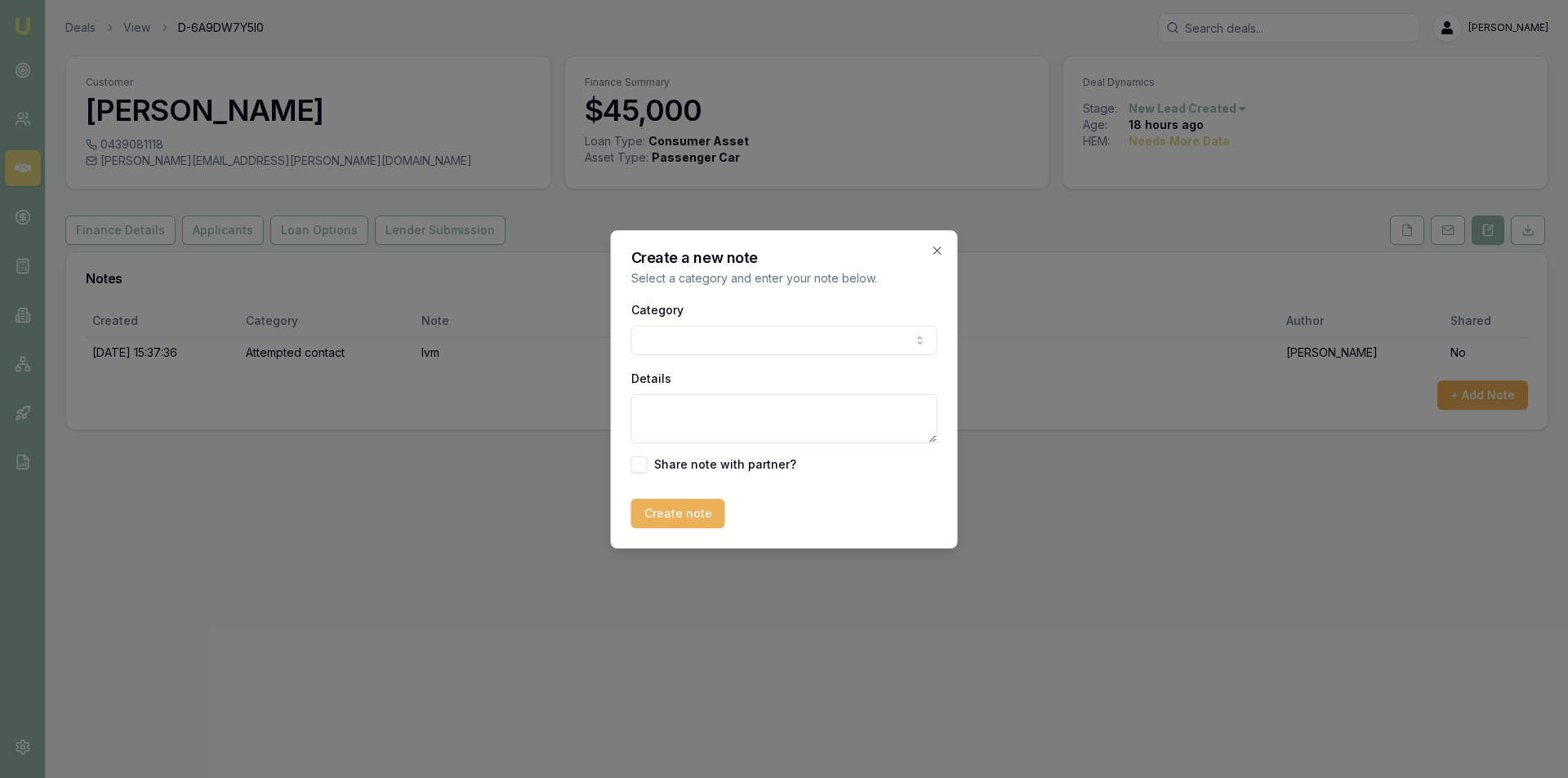
click at [816, 340] on body "Emu Broker Deals View D-6A9DW7Y5I0 Peter Sarris Toggle Menu Customer Brett Fave…" at bounding box center [784, 389] width 1568 height 778
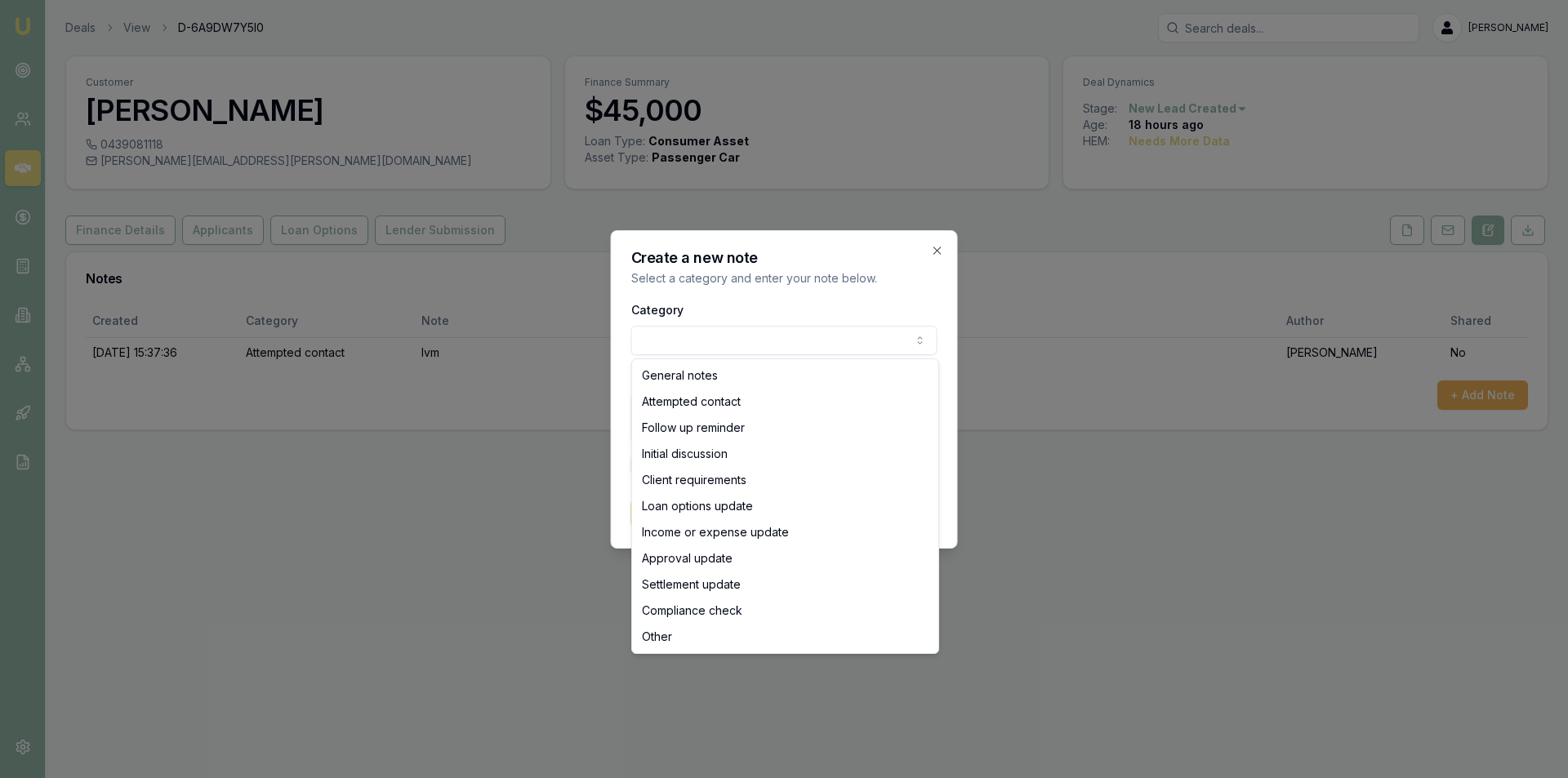
select select "ATTEMPTED_CONTACT"
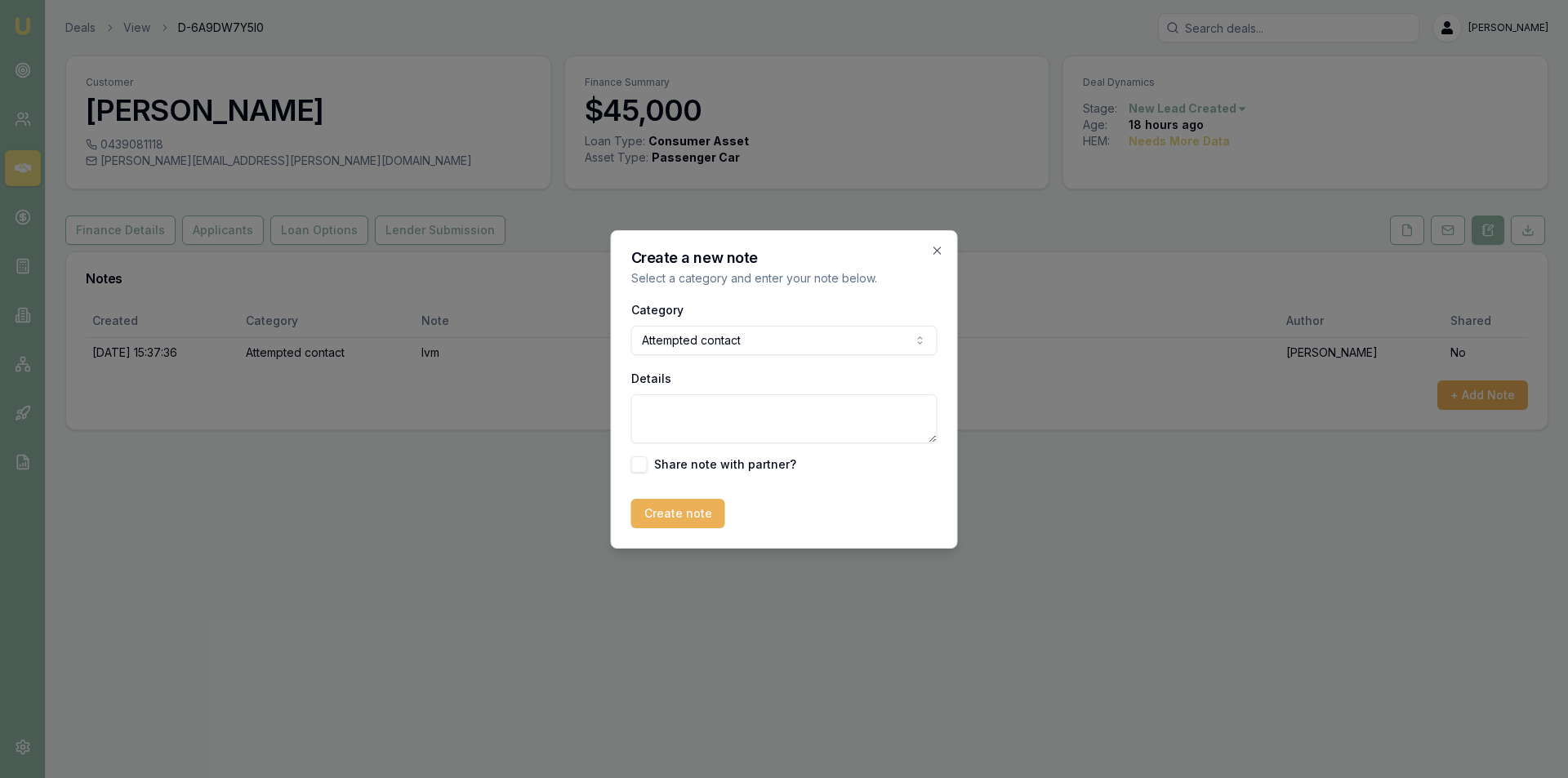
click at [816, 401] on textarea "Details" at bounding box center [784, 419] width 306 height 49
type textarea "no ans - sent sms"
click at [722, 521] on div "Create note" at bounding box center [784, 514] width 306 height 29
click at [706, 520] on button "Create note" at bounding box center [678, 514] width 94 height 29
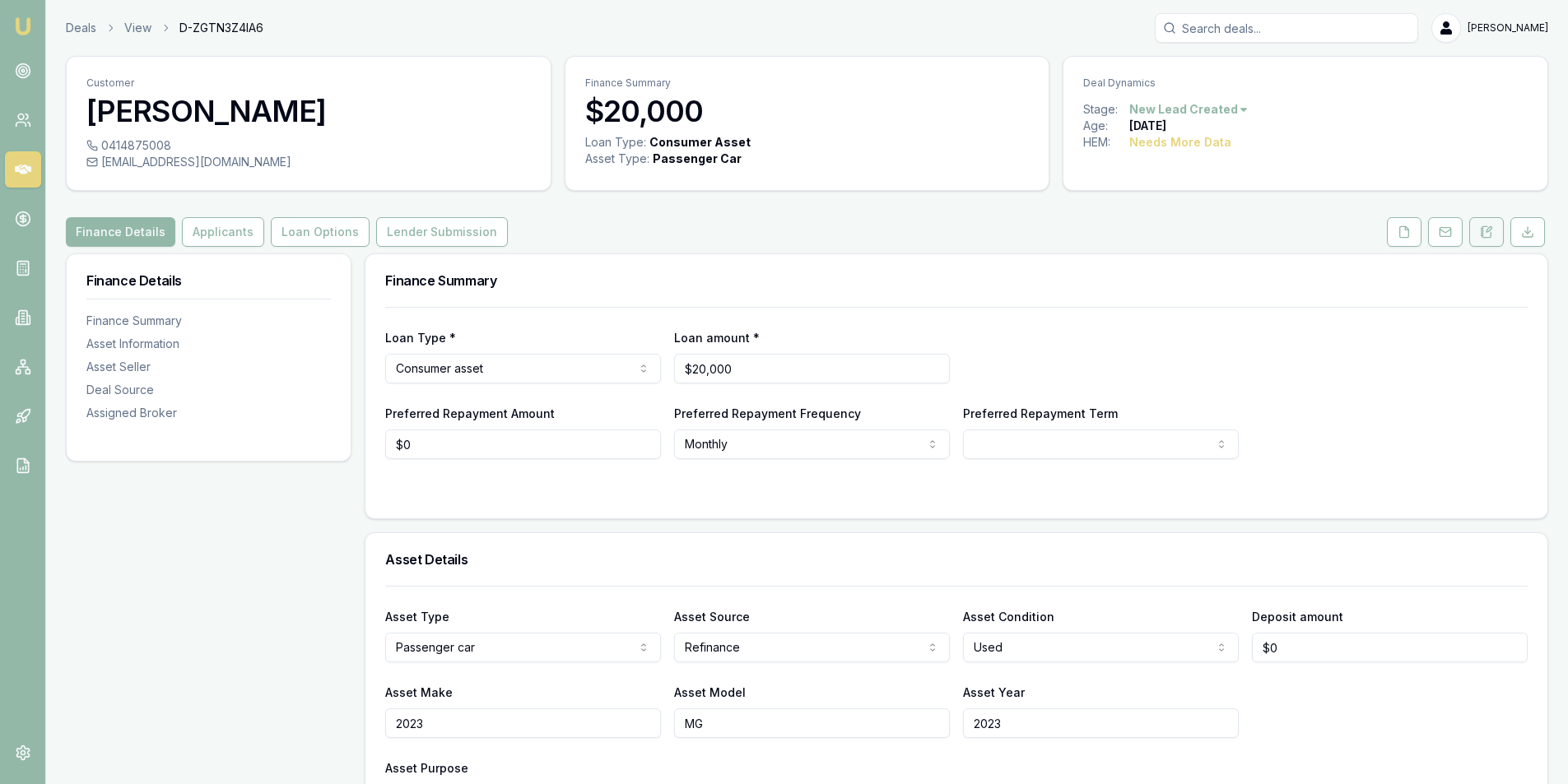
click at [1487, 234] on icon at bounding box center [1486, 232] width 13 height 13
click at [1487, 241] on button at bounding box center [1486, 232] width 35 height 29
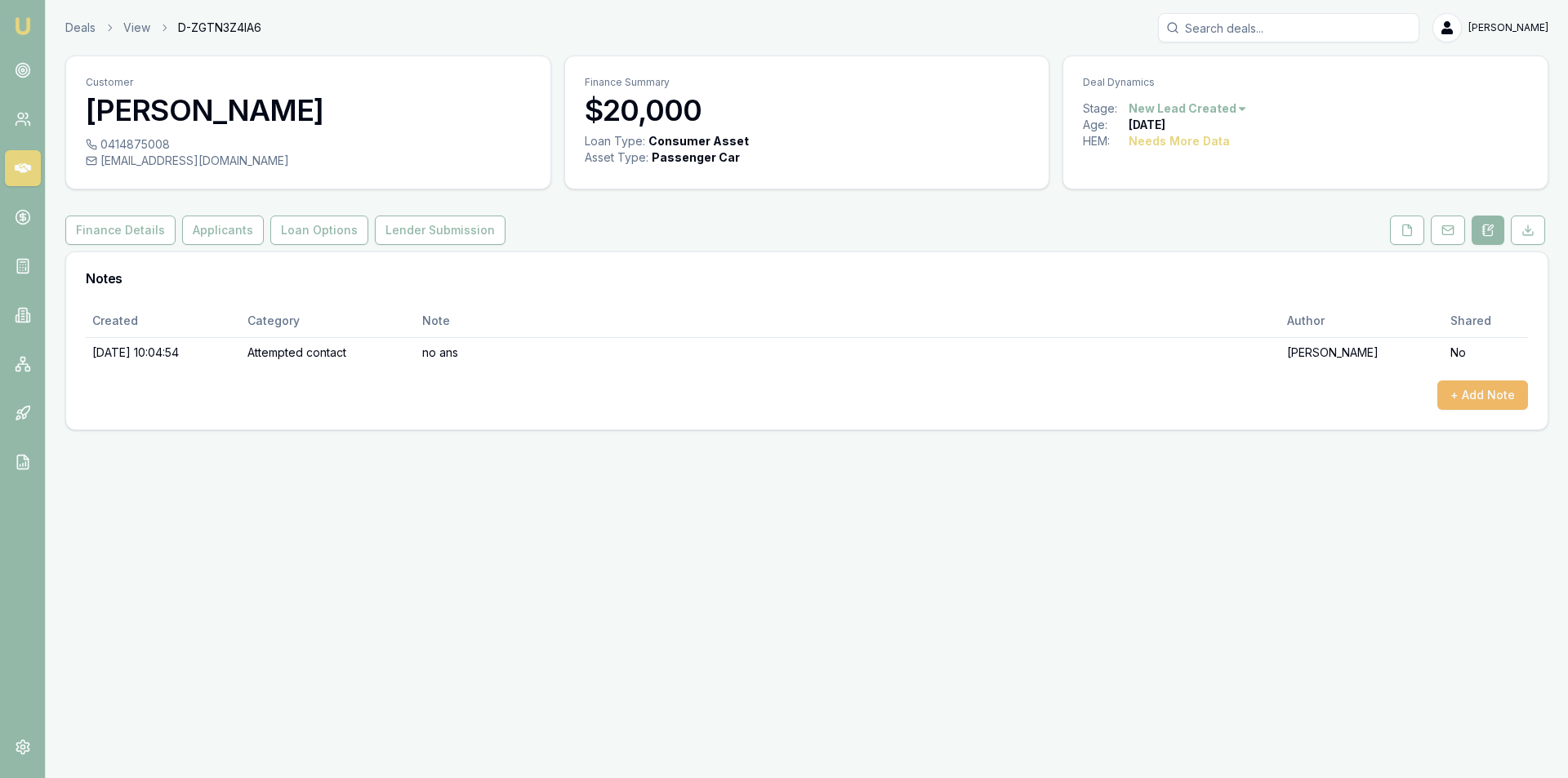
click at [1482, 403] on button "+ Add Note" at bounding box center [1483, 395] width 91 height 29
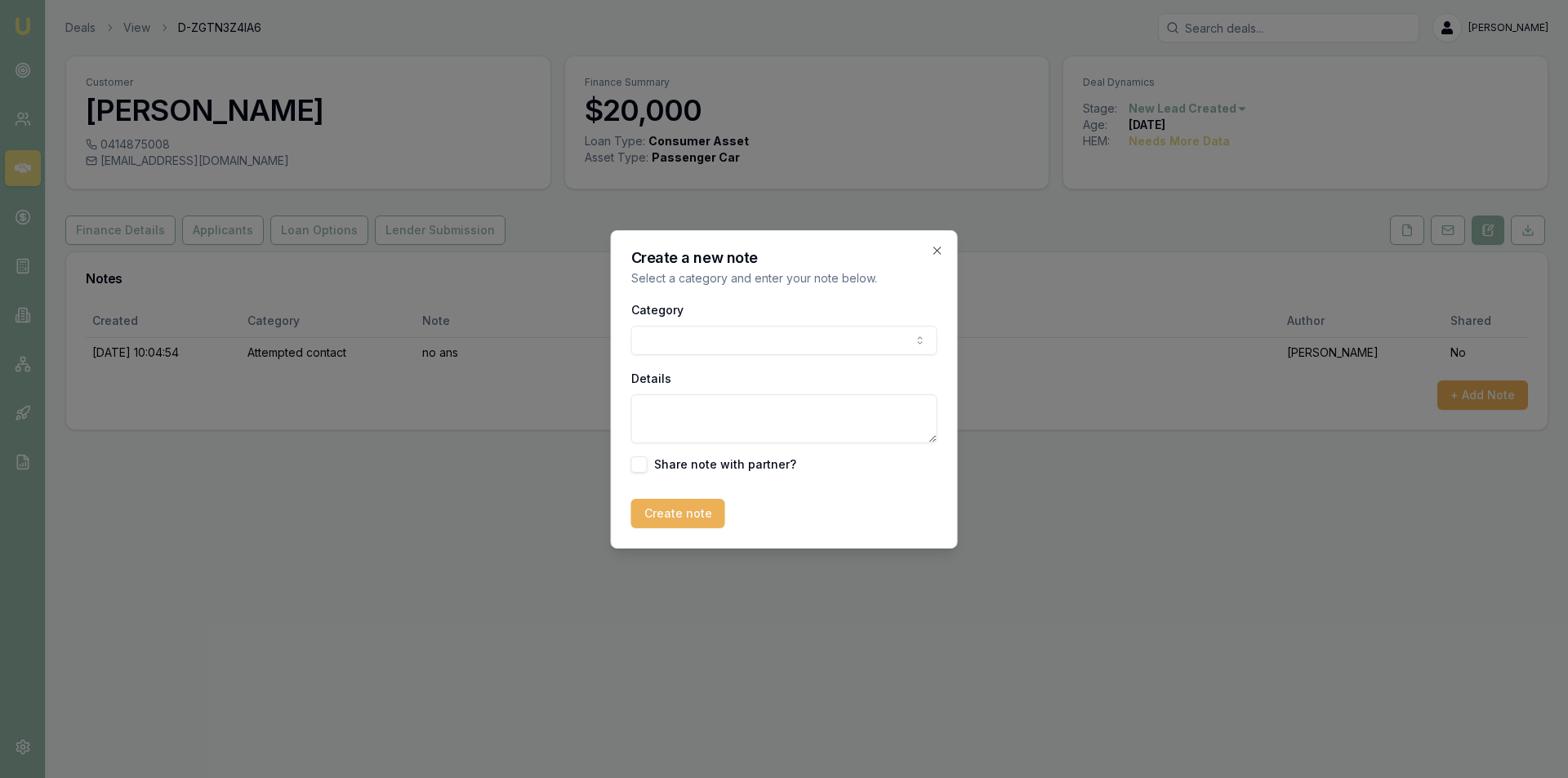
click at [714, 349] on body "Emu Broker Deals View D-ZGTN3Z4IA6 Peter Sarris Toggle Menu Customer Mehreen Sy…" at bounding box center [784, 389] width 1568 height 778
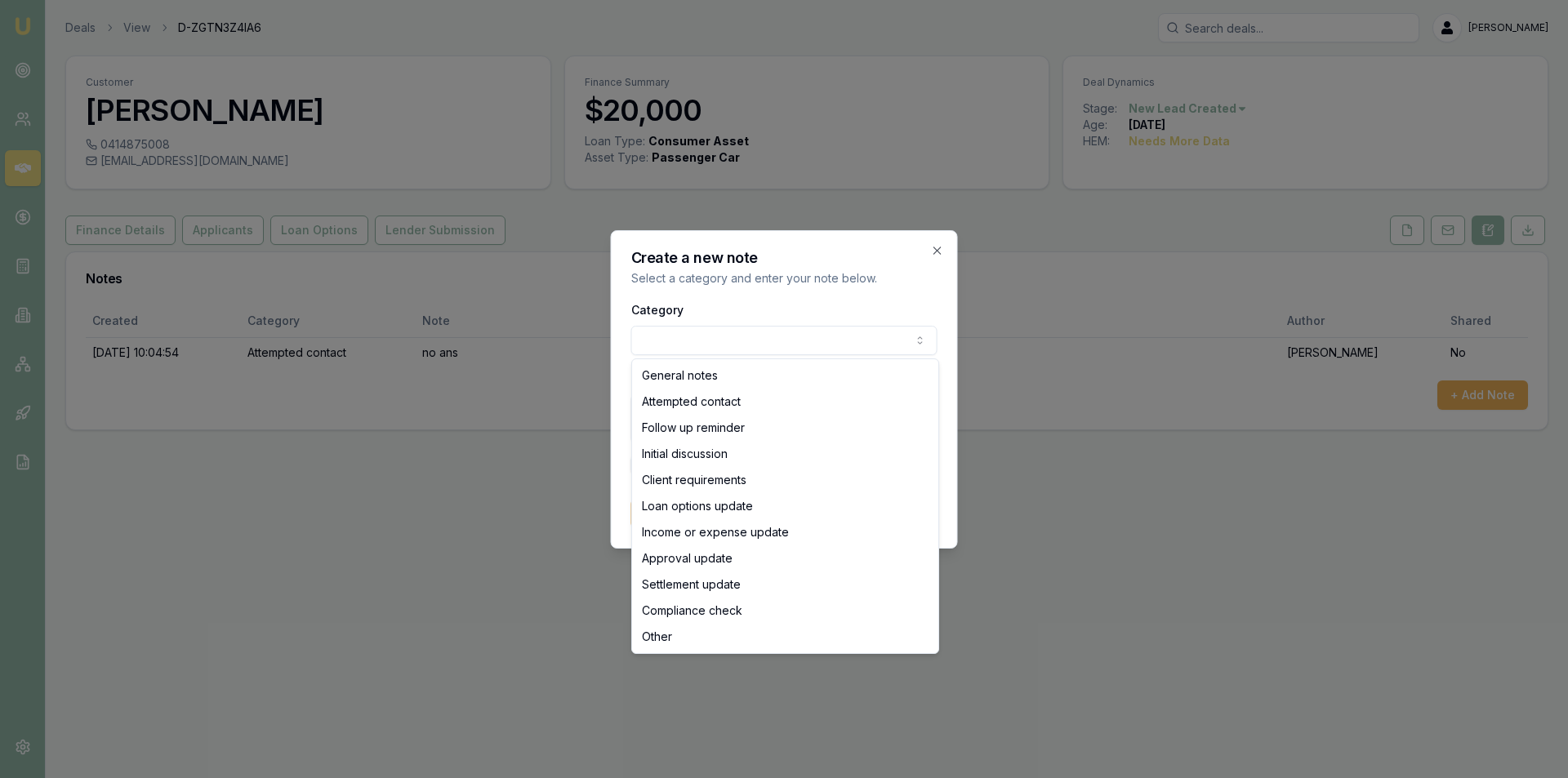
select select "ATTEMPTED_CONTACT"
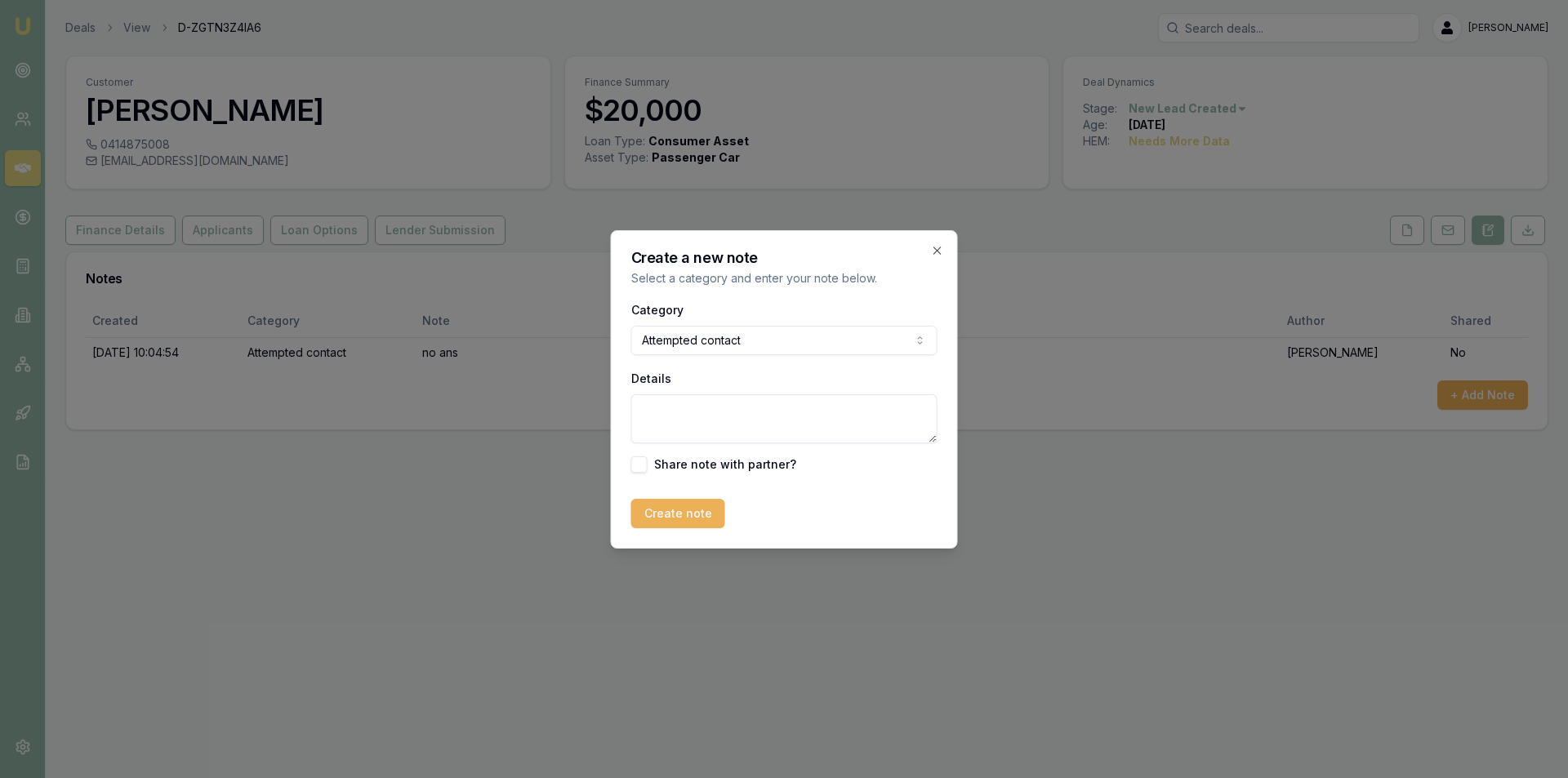
click at [745, 406] on textarea "Details" at bounding box center [784, 419] width 306 height 49
type textarea "lvm - sent sms"
click at [682, 508] on button "Create note" at bounding box center [678, 514] width 94 height 29
click at [682, 508] on div "Creating..." at bounding box center [784, 514] width 306 height 29
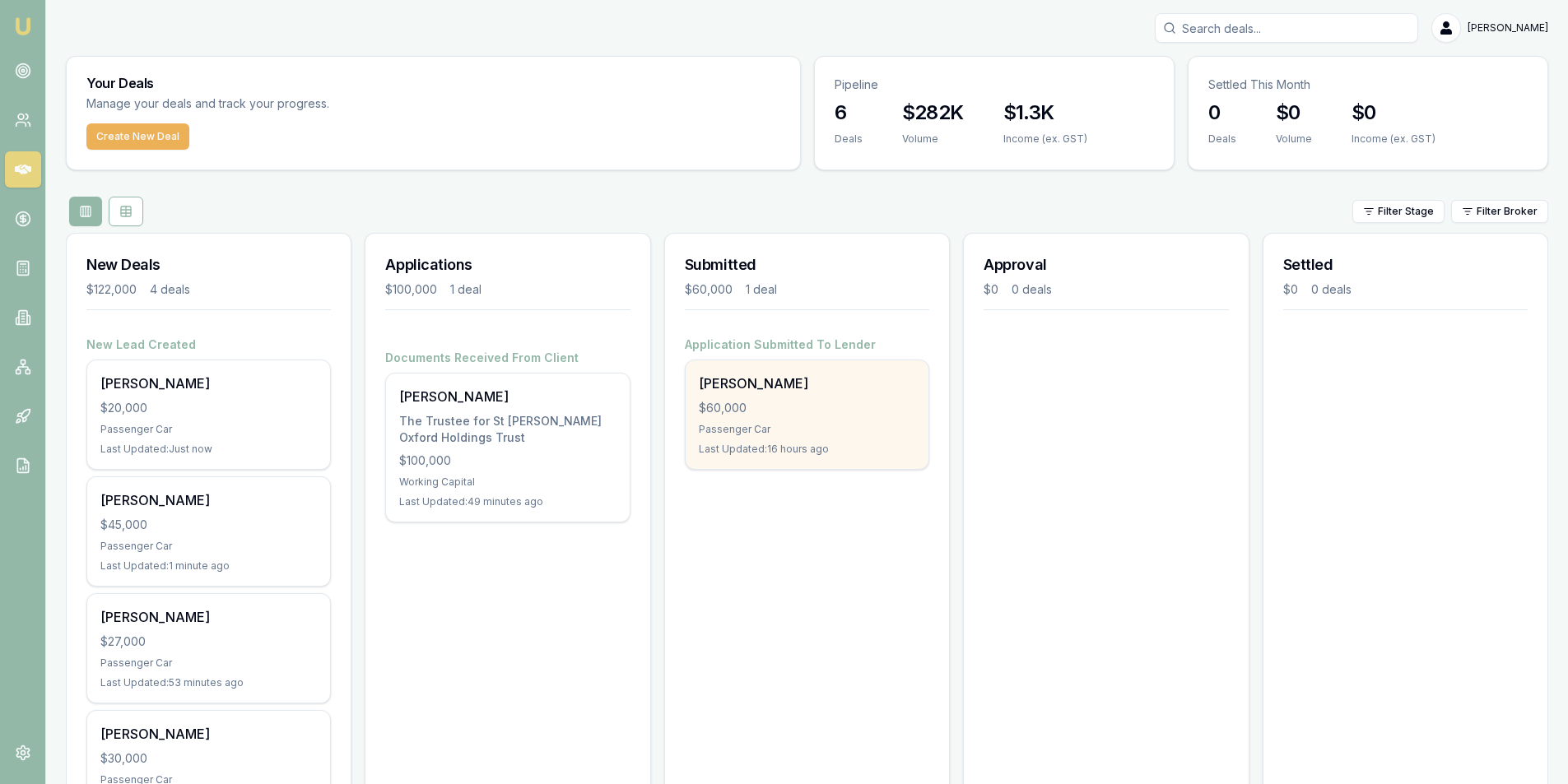
click at [815, 412] on div "$60,000" at bounding box center [807, 409] width 217 height 17
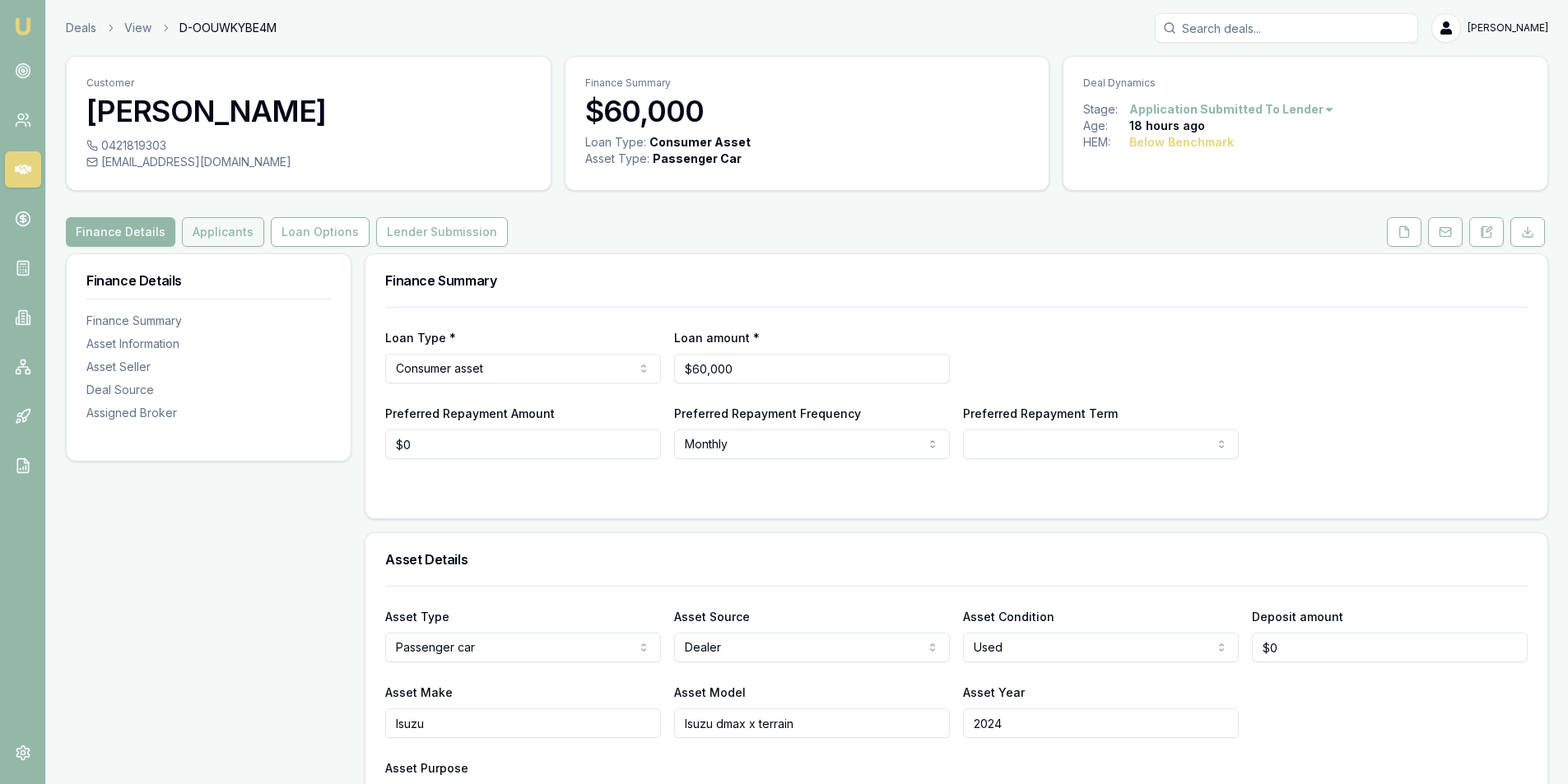
click at [246, 238] on button "Applicants" at bounding box center [223, 232] width 83 height 29
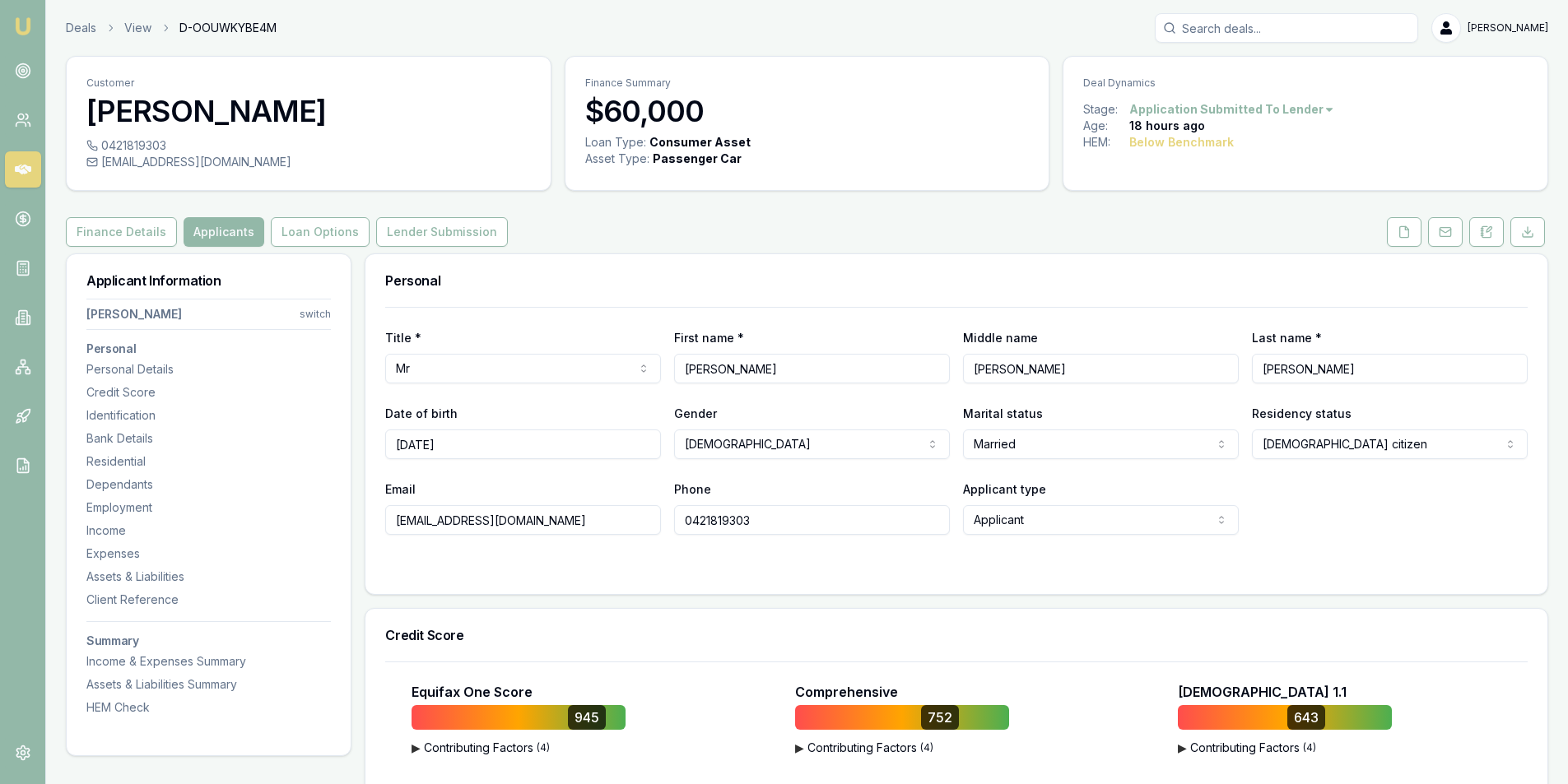
click at [1395, 230] on button at bounding box center [1405, 232] width 35 height 29
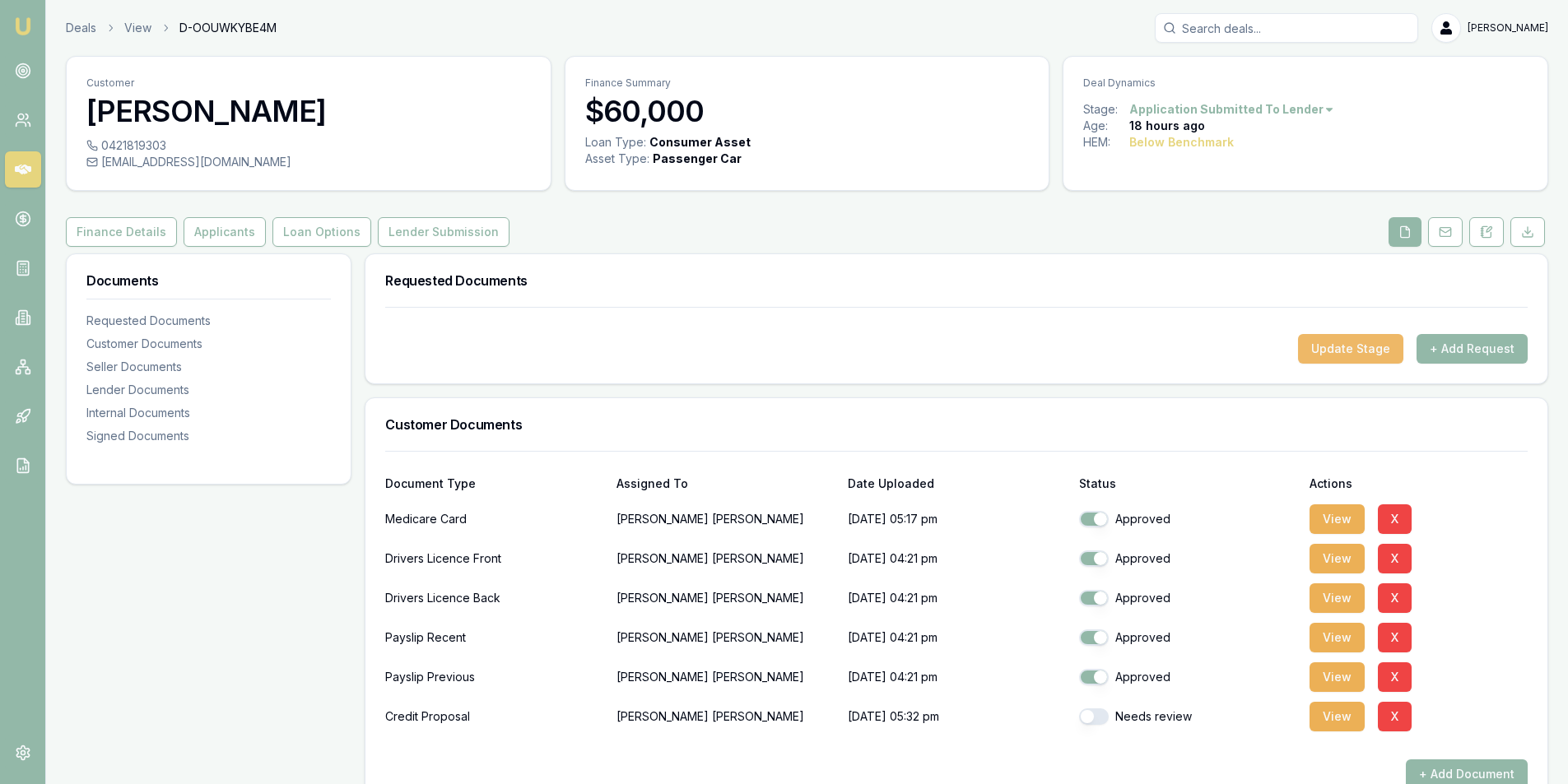
click at [1365, 361] on button "Update Stage" at bounding box center [1350, 349] width 106 height 29
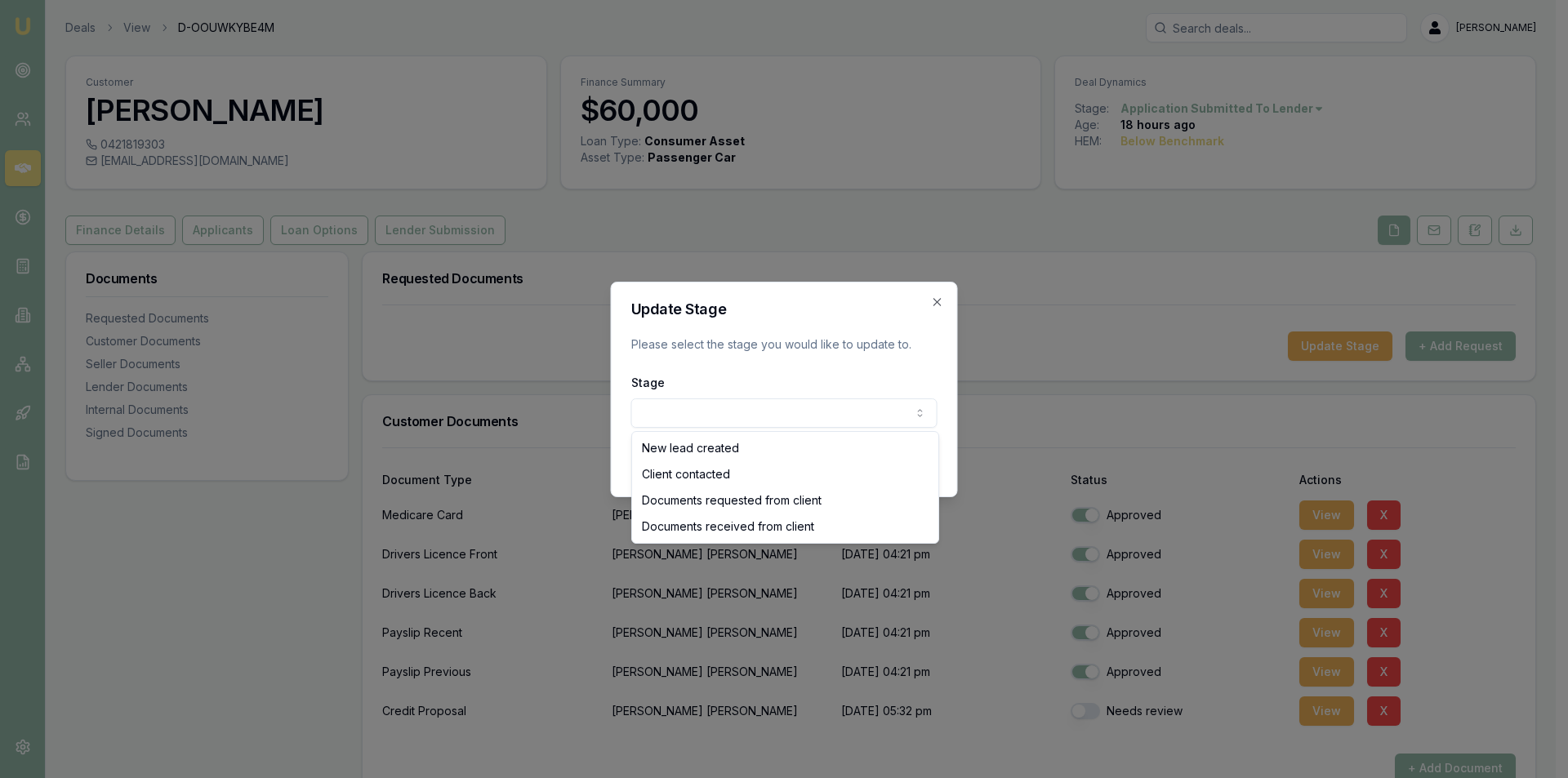
click at [852, 409] on body "Emu Broker Deals View D-OOUWKYBE4M [PERSON_NAME] Toggle Menu Customer [PERSON_N…" at bounding box center [778, 389] width 1556 height 778
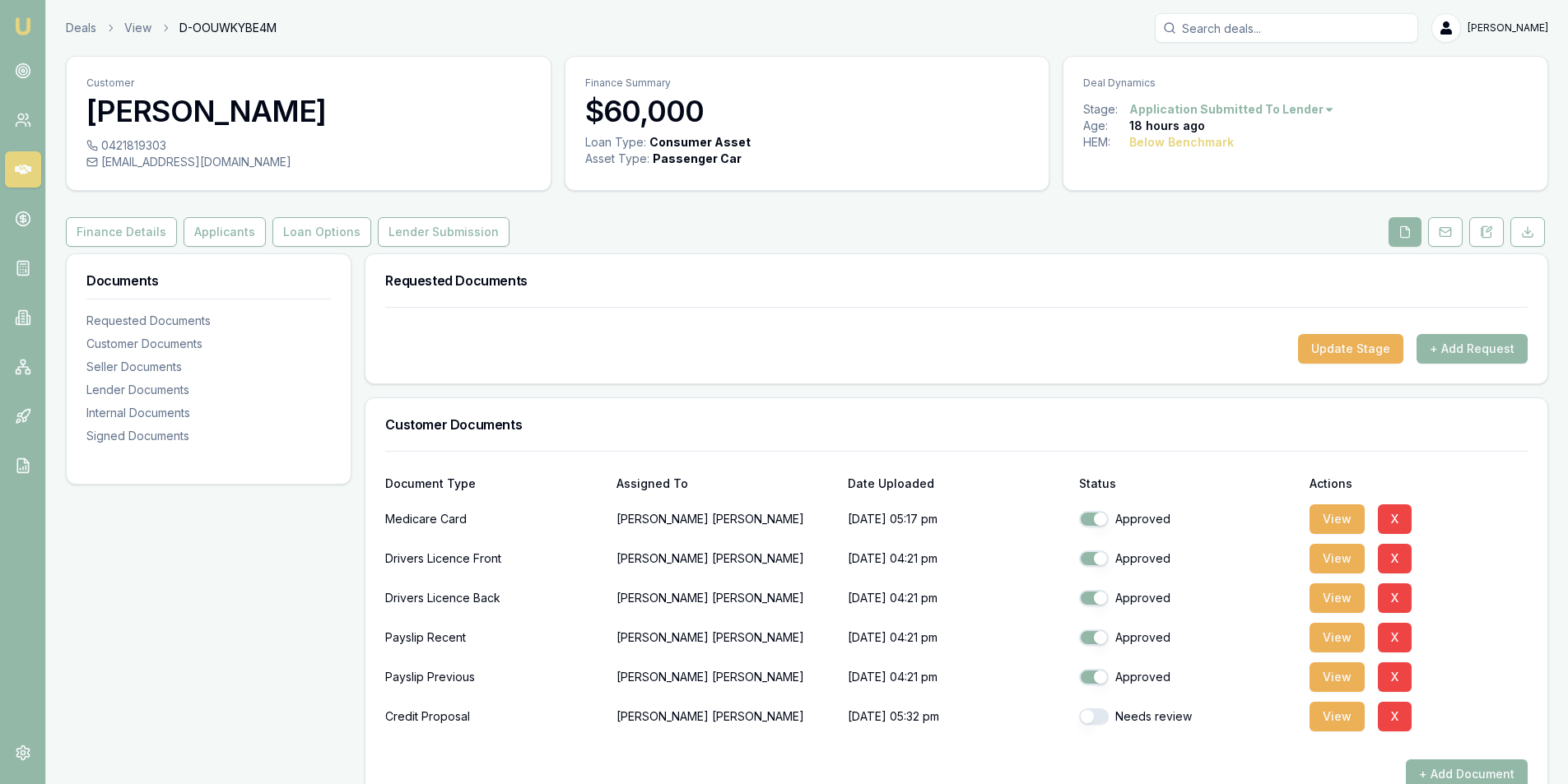
click at [1314, 108] on html "Emu Broker Deals View D-OOUWKYBE4M [PERSON_NAME] Toggle Menu Customer [PERSON_N…" at bounding box center [784, 392] width 1568 height 784
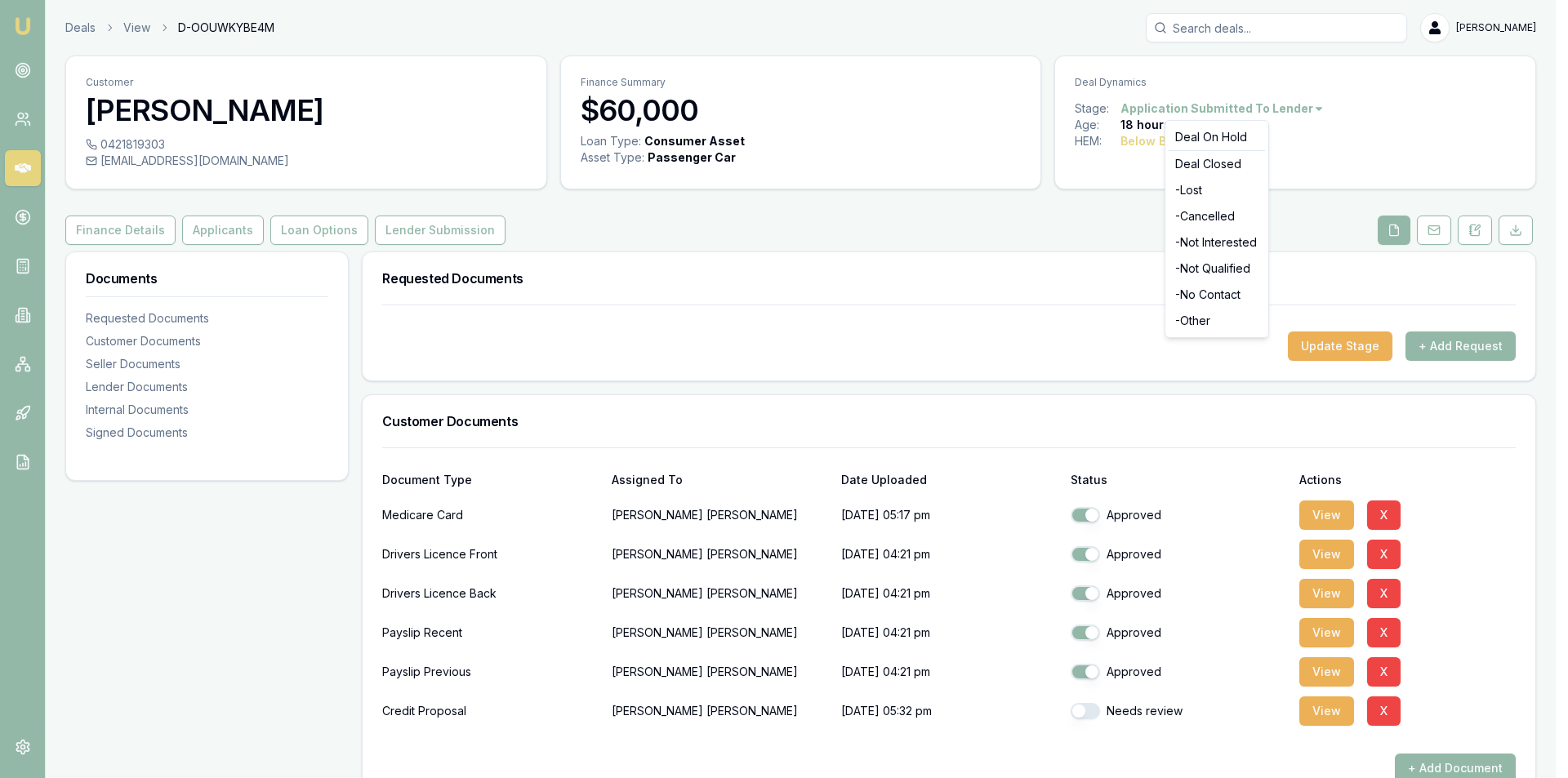
click at [1304, 107] on html "Emu Broker Deals View D-OOUWKYBE4M [PERSON_NAME] Toggle Menu Customer [PERSON_N…" at bounding box center [784, 389] width 1568 height 778
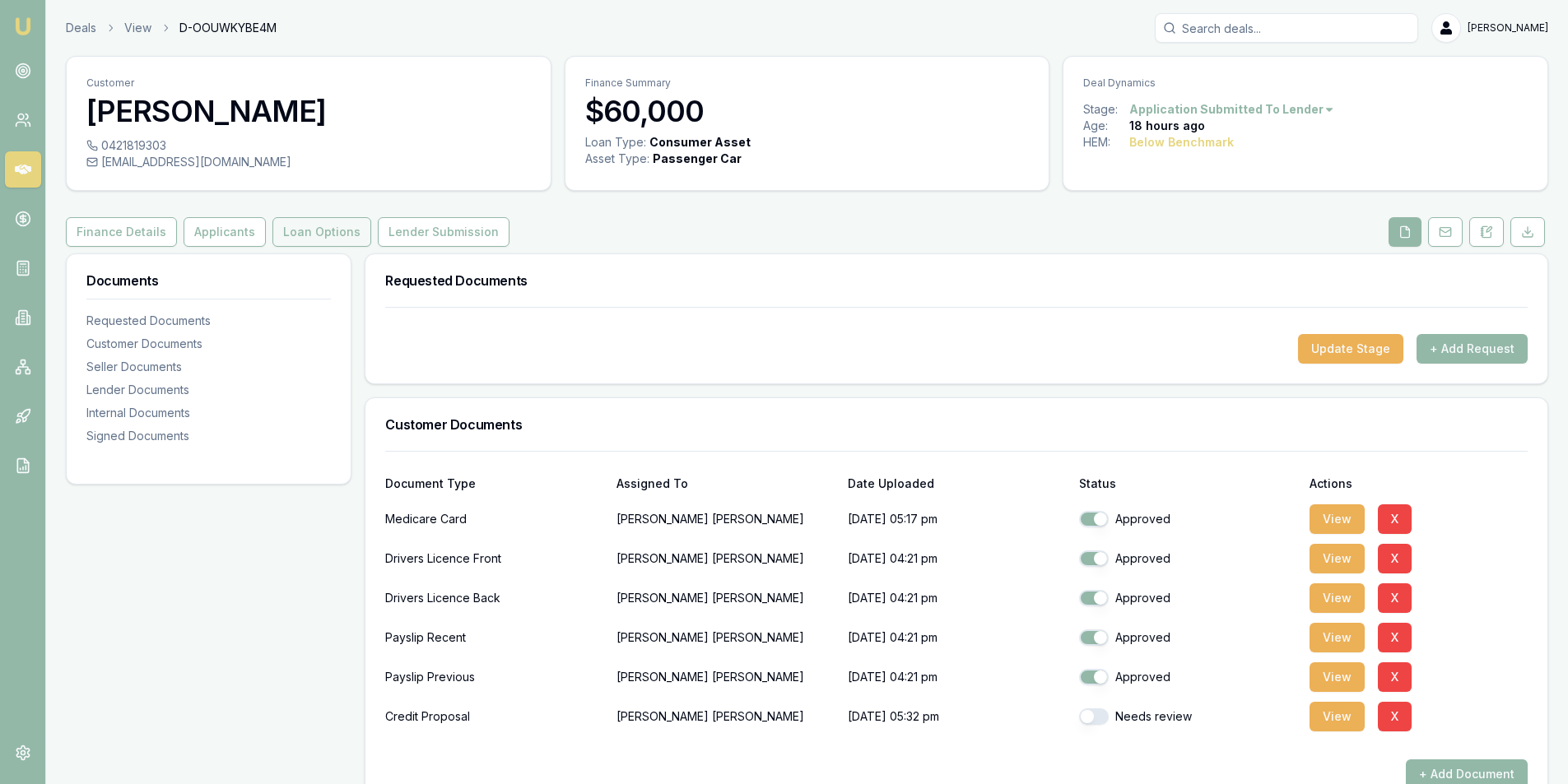
click at [314, 234] on button "Loan Options" at bounding box center [322, 232] width 99 height 29
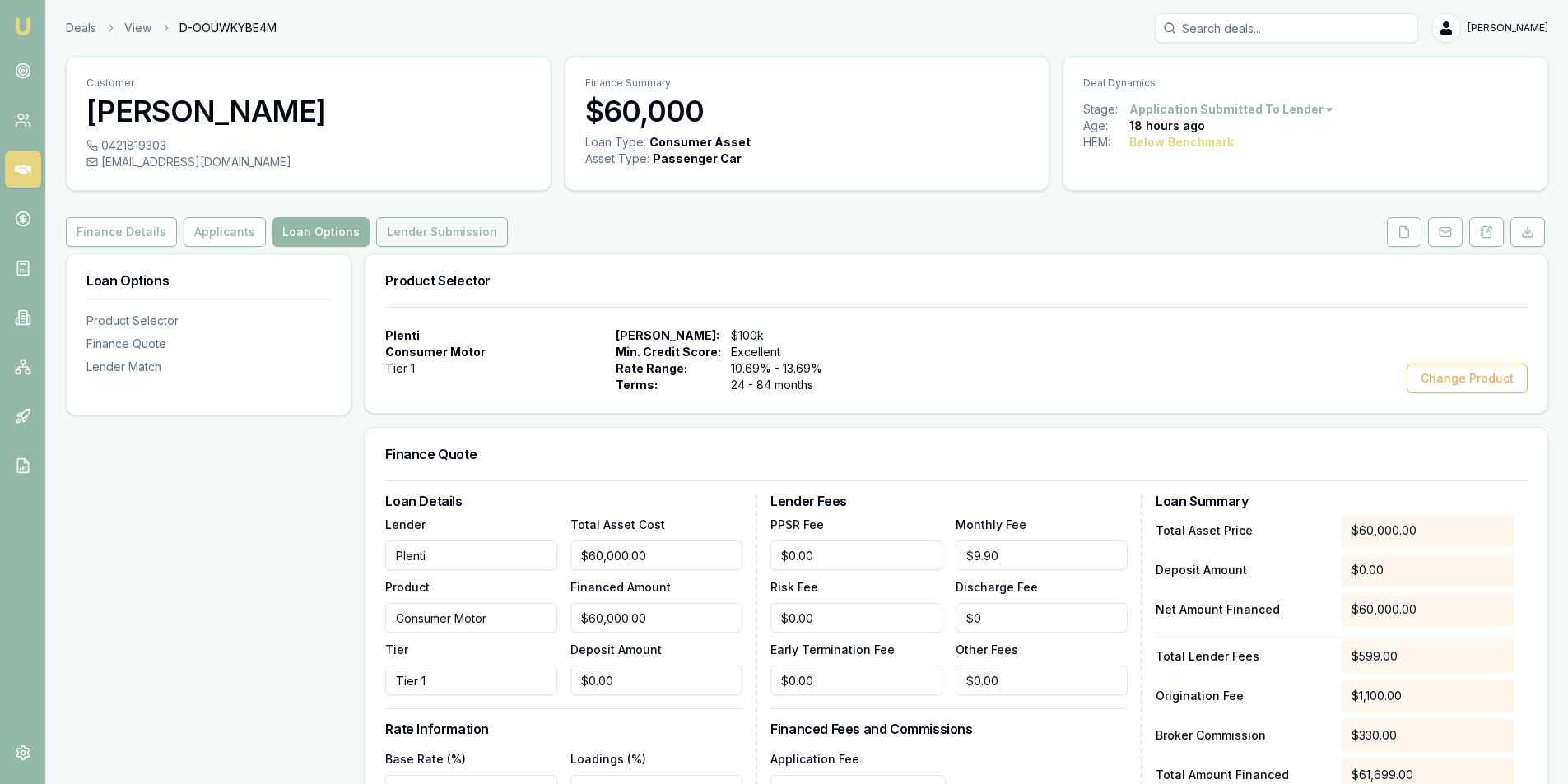
click at [429, 232] on button "Lender Submission" at bounding box center [442, 232] width 131 height 29
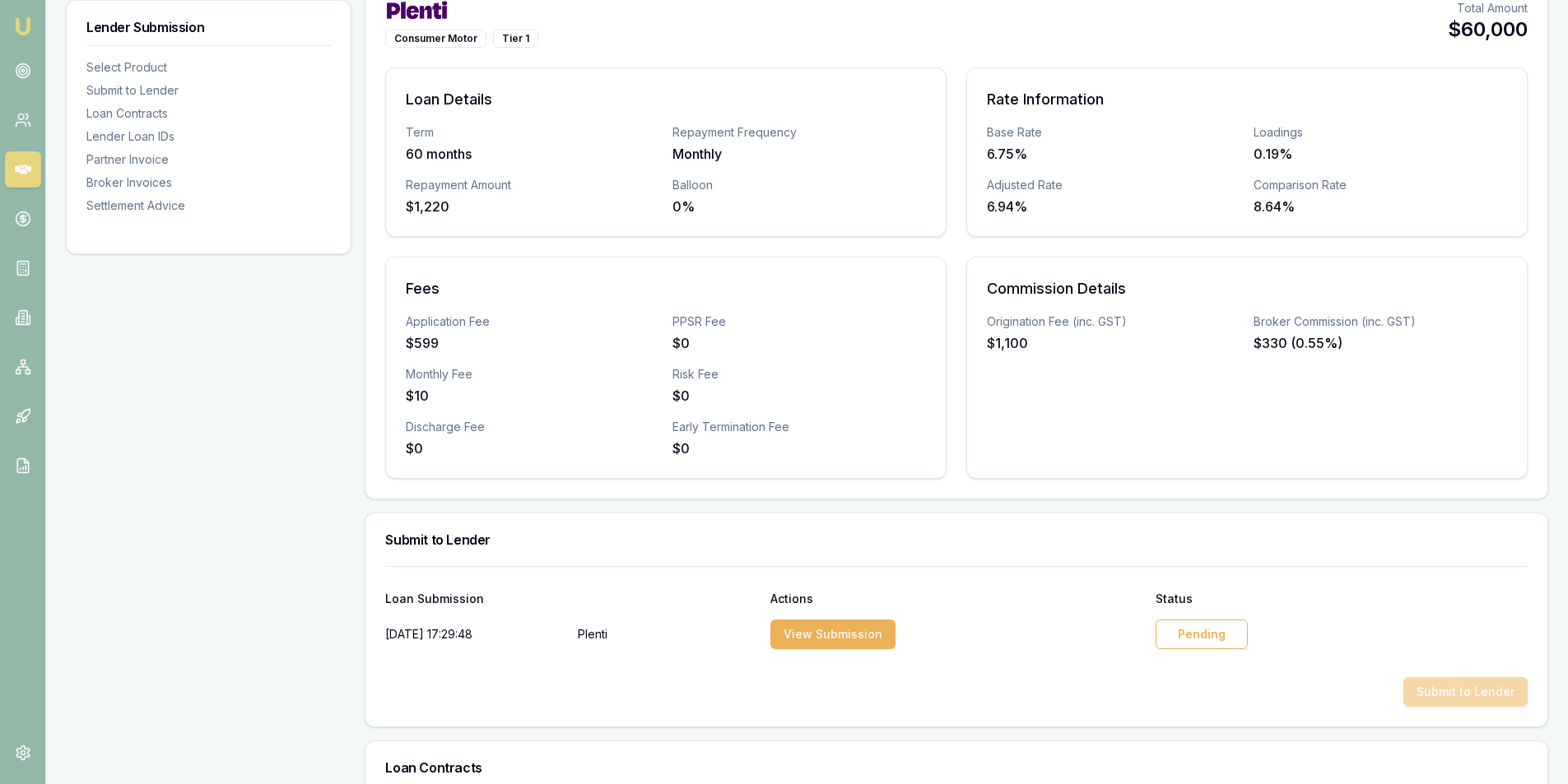
scroll to position [330, 0]
click at [1200, 632] on div "Pending" at bounding box center [1202, 633] width 92 height 29
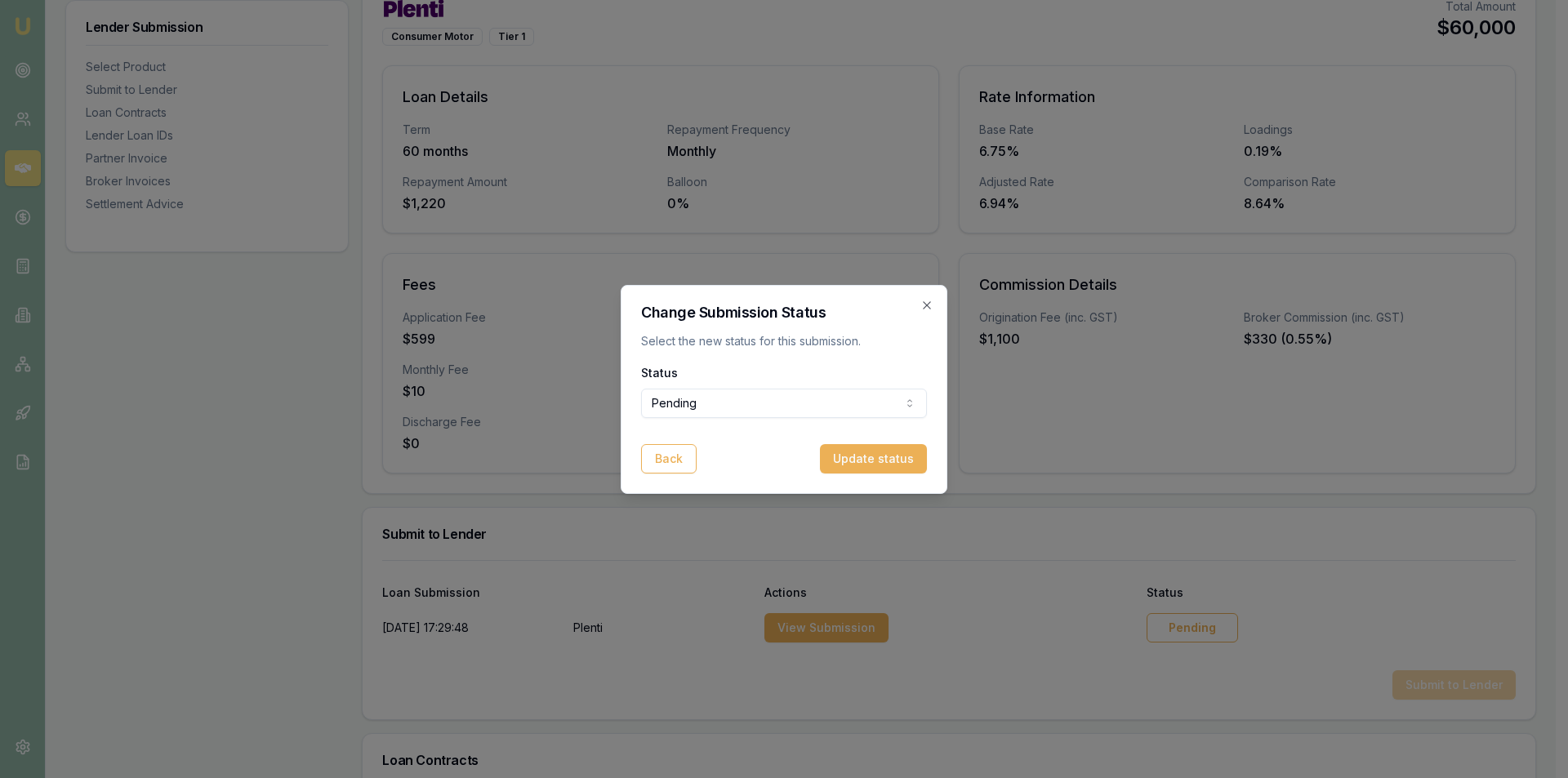
click at [790, 402] on body "Emu Broker Deals View D-OOUWKYBE4M [PERSON_NAME] Toggle Menu Customer [PERSON_N…" at bounding box center [778, 62] width 1556 height 778
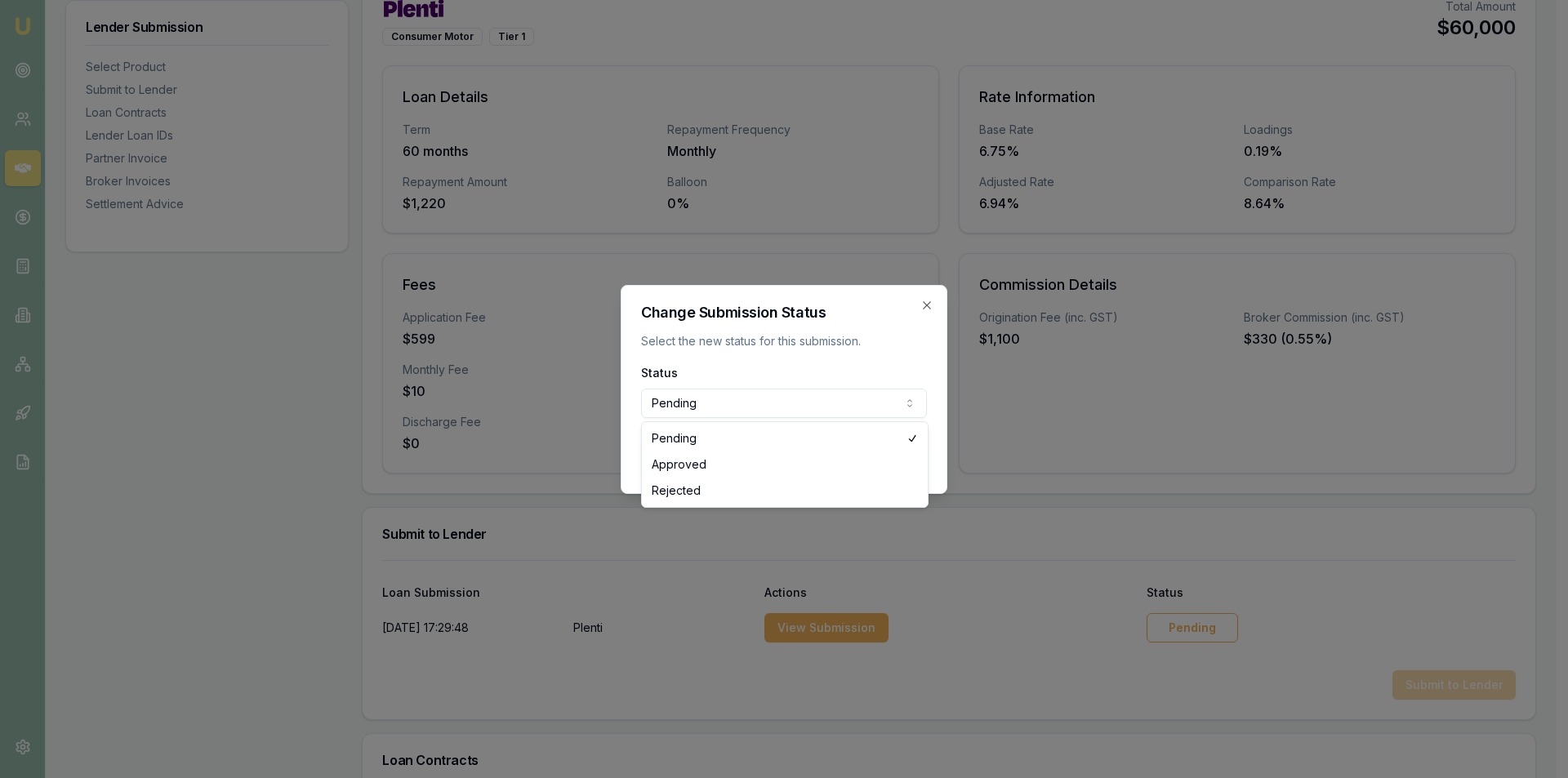
select select "APPROVED"
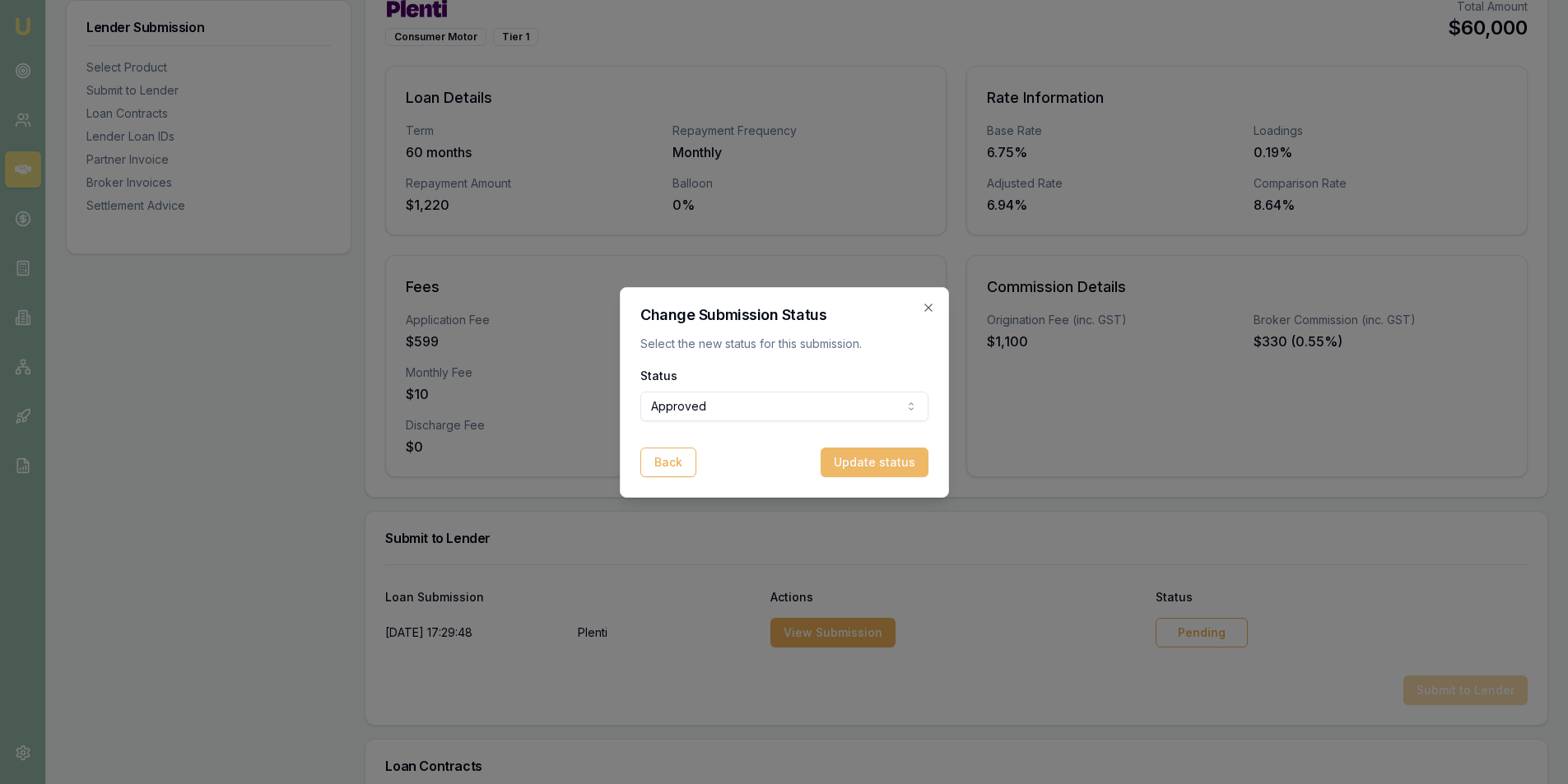
click at [867, 465] on button "Update status" at bounding box center [874, 463] width 107 height 29
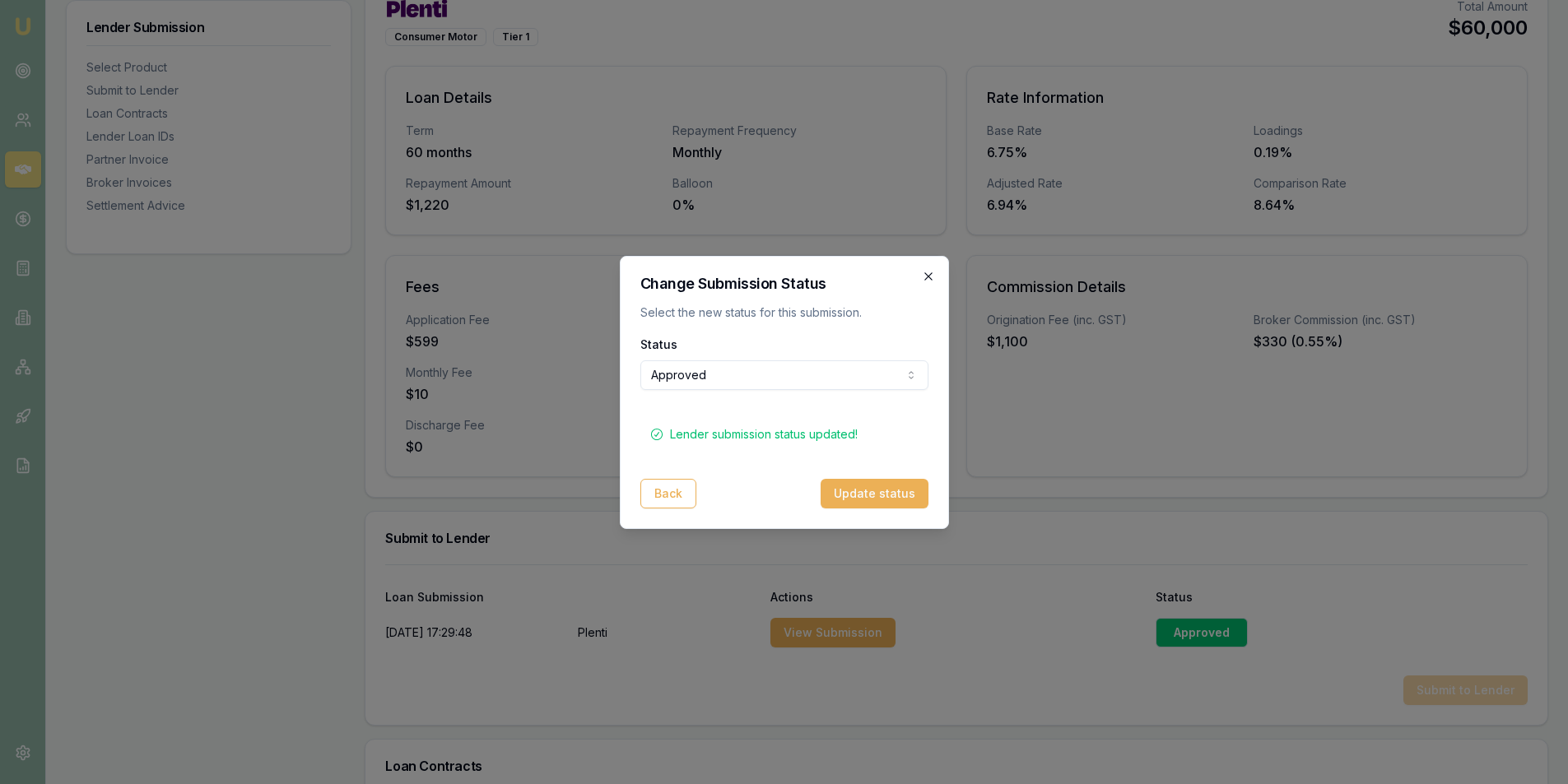
click at [926, 274] on icon "button" at bounding box center [928, 276] width 7 height 7
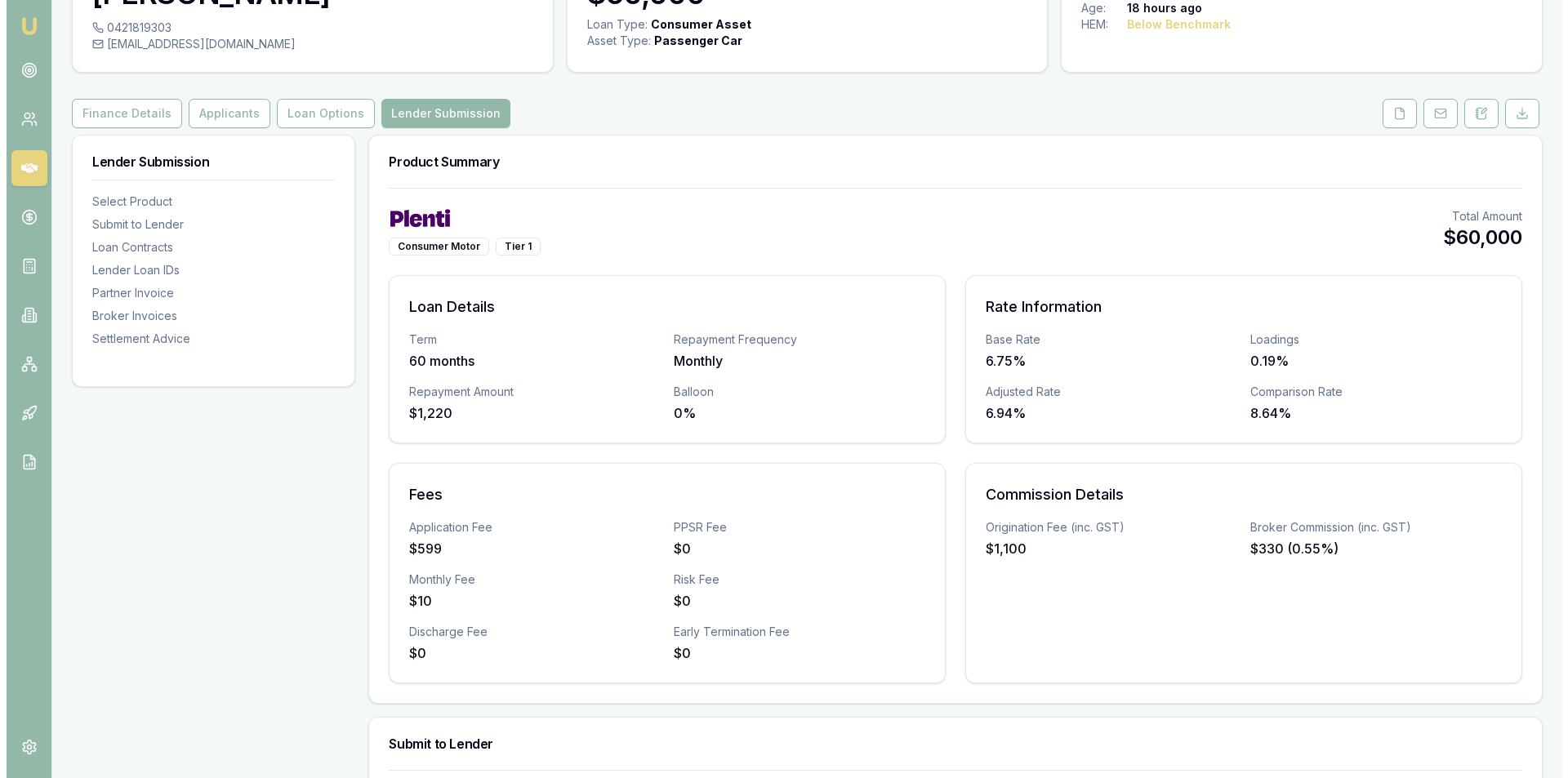
scroll to position [0, 0]
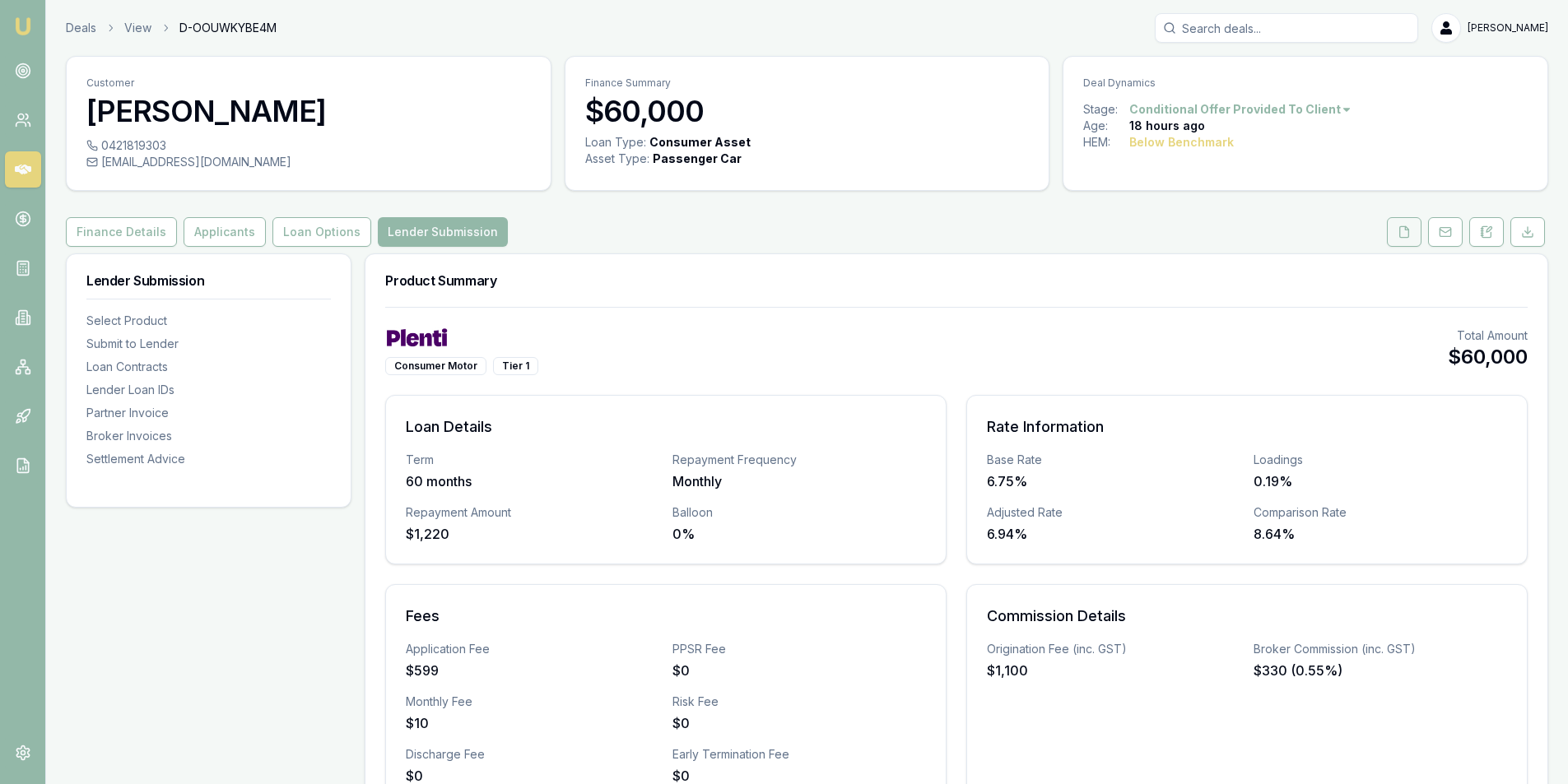
click at [1411, 232] on button at bounding box center [1405, 232] width 35 height 29
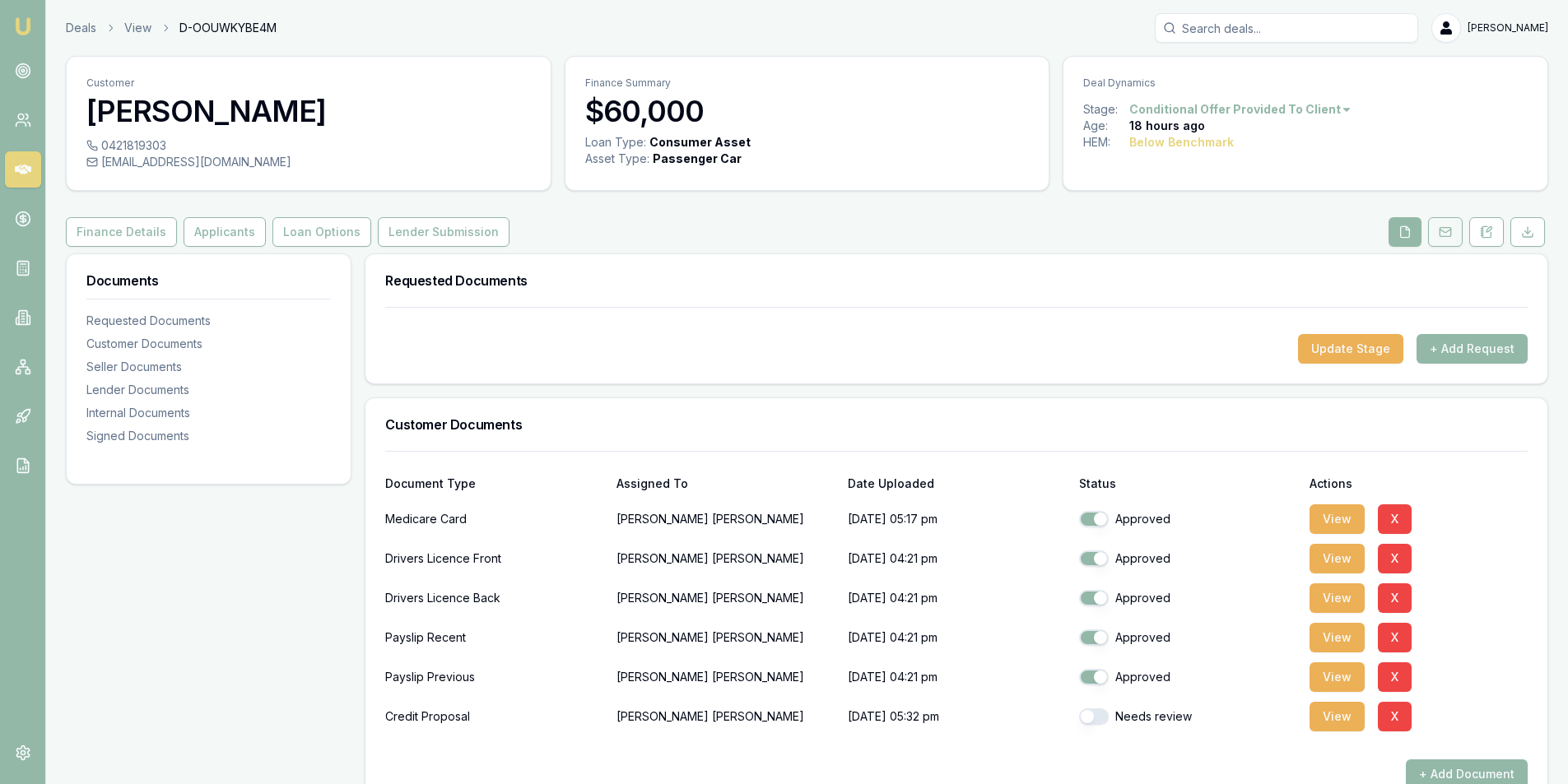
click at [1447, 220] on button at bounding box center [1445, 232] width 35 height 29
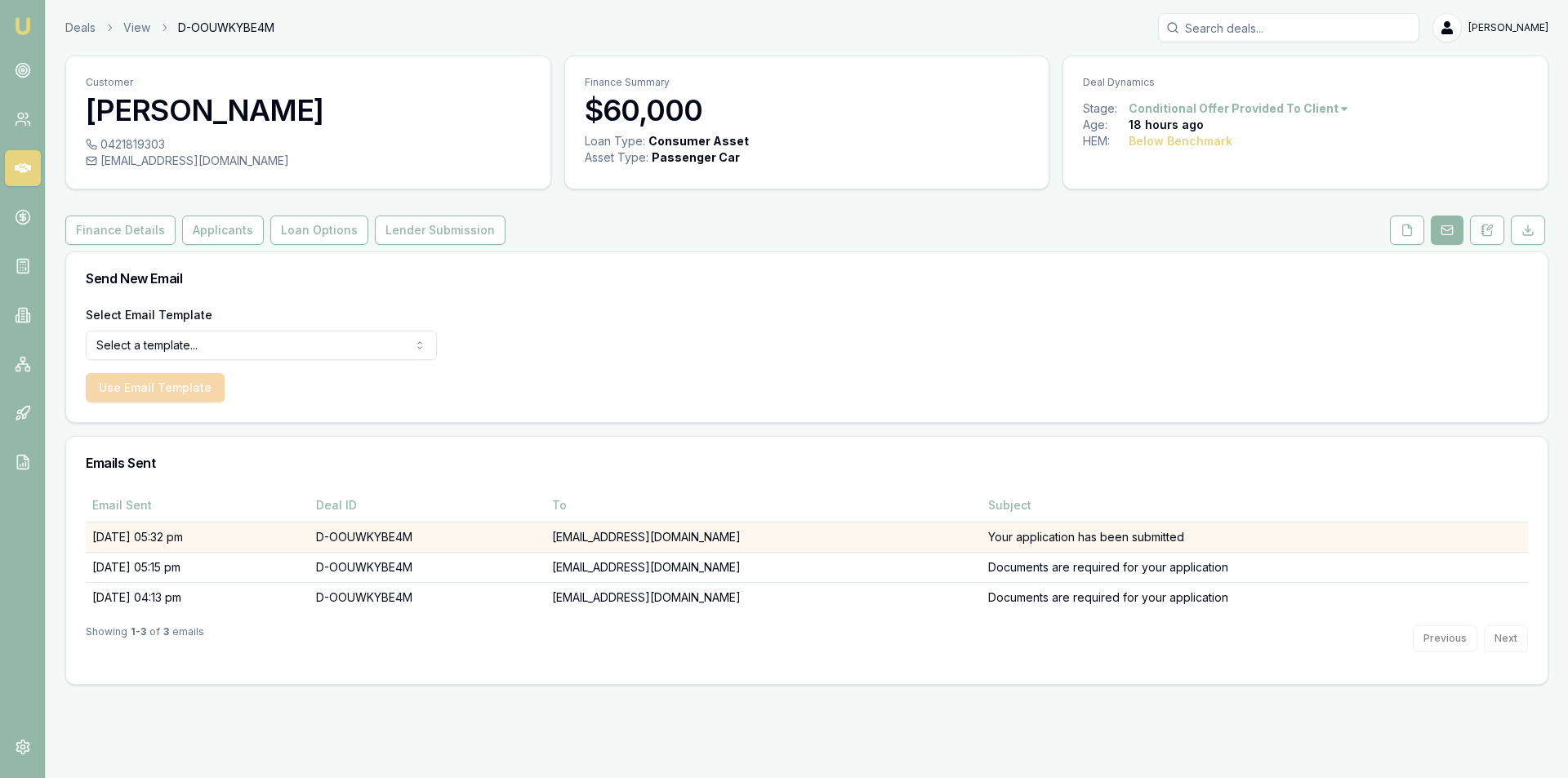
click at [217, 541] on td "06/10/25, 05:32 pm" at bounding box center [198, 537] width 224 height 30
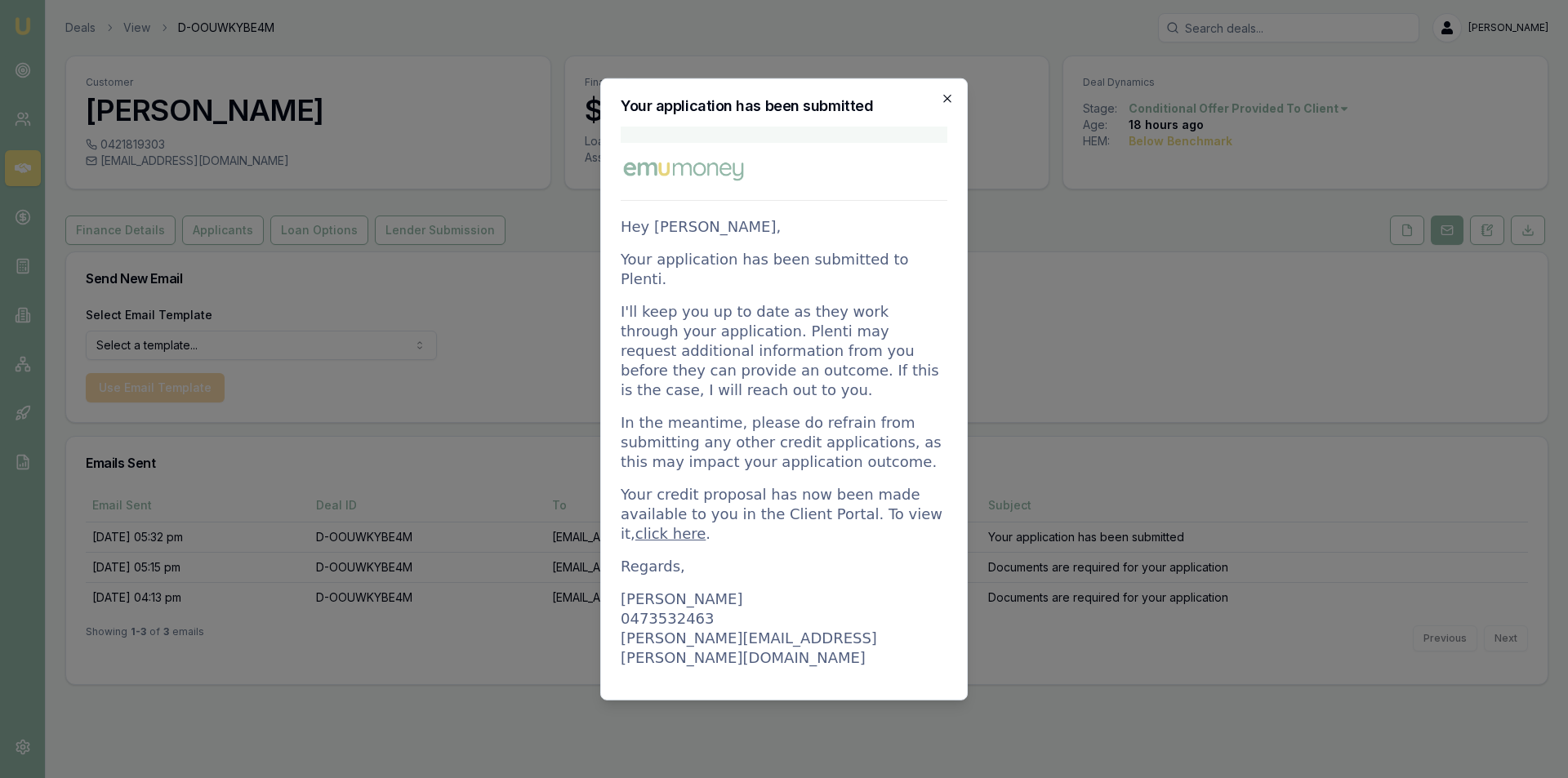
click at [948, 93] on icon "button" at bounding box center [948, 97] width 13 height 13
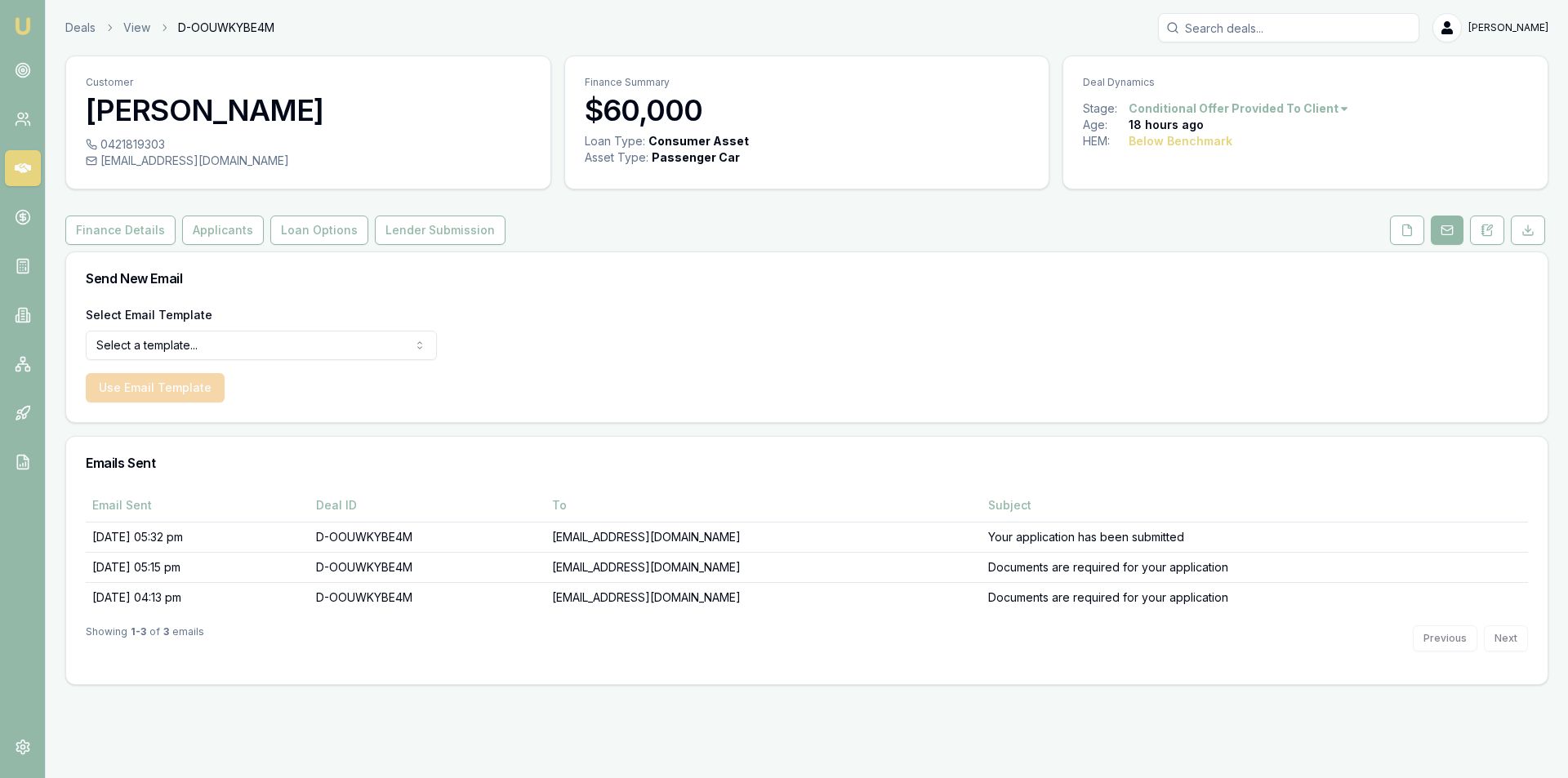
click at [308, 340] on html "Emu Broker Deals View D-OOUWKYBE4M Peter Sarris Toggle Menu Customer Steven Smi…" at bounding box center [784, 389] width 1568 height 778
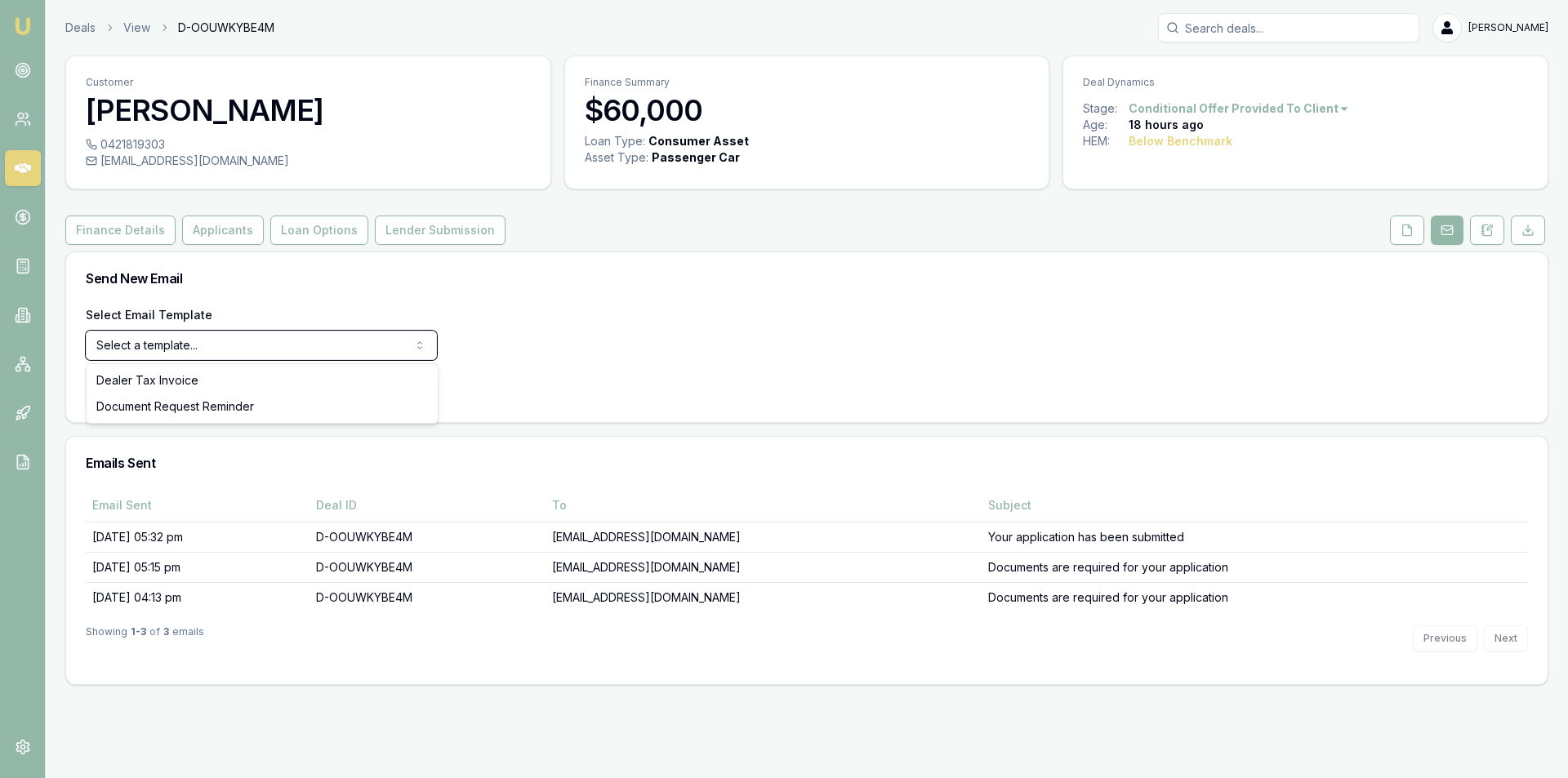
click at [310, 342] on html "Emu Broker Deals View D-OOUWKYBE4M Peter Sarris Toggle Menu Customer Steven Smi…" at bounding box center [784, 389] width 1568 height 778
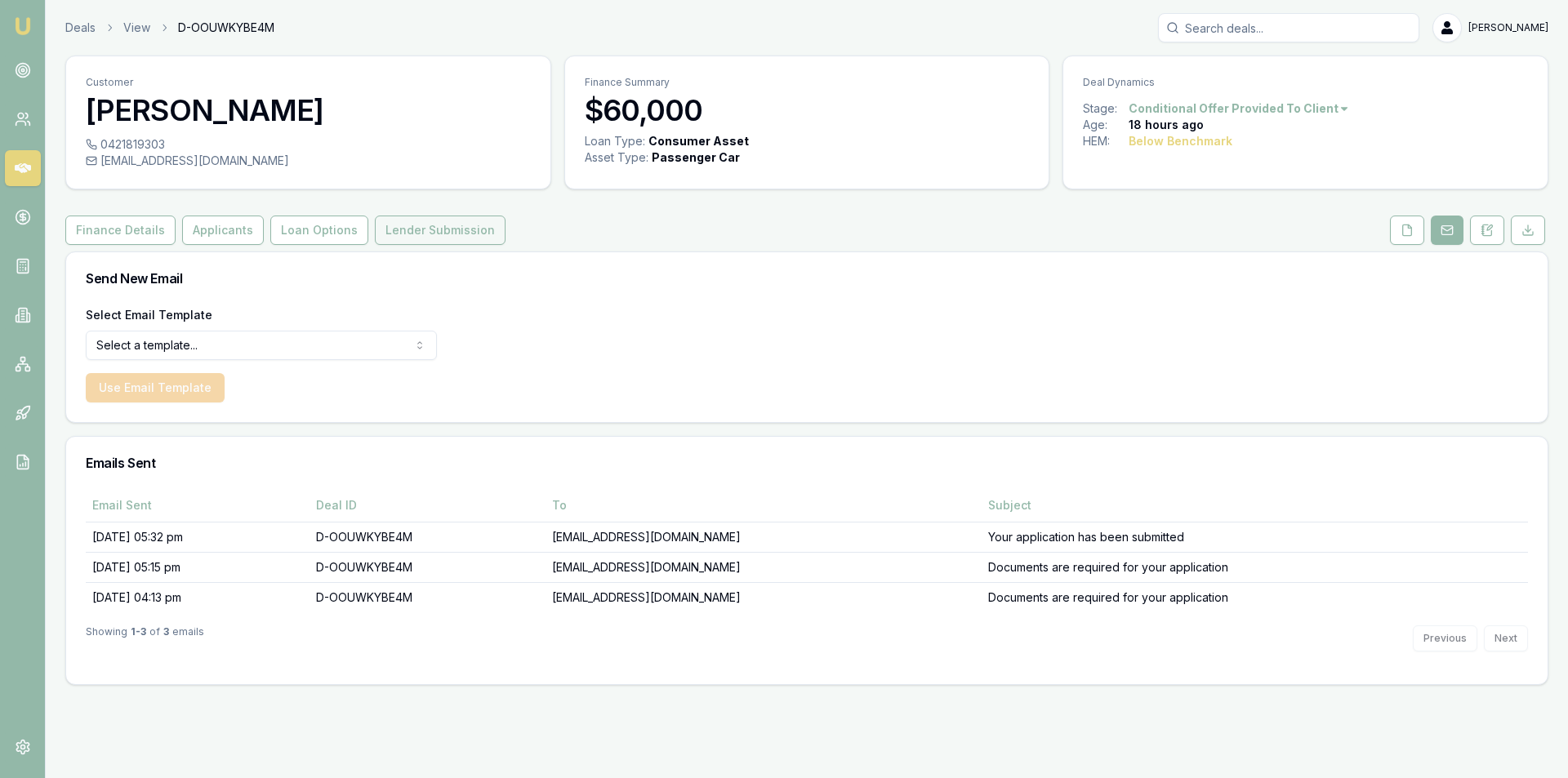
click at [457, 230] on button "Lender Submission" at bounding box center [439, 230] width 130 height 29
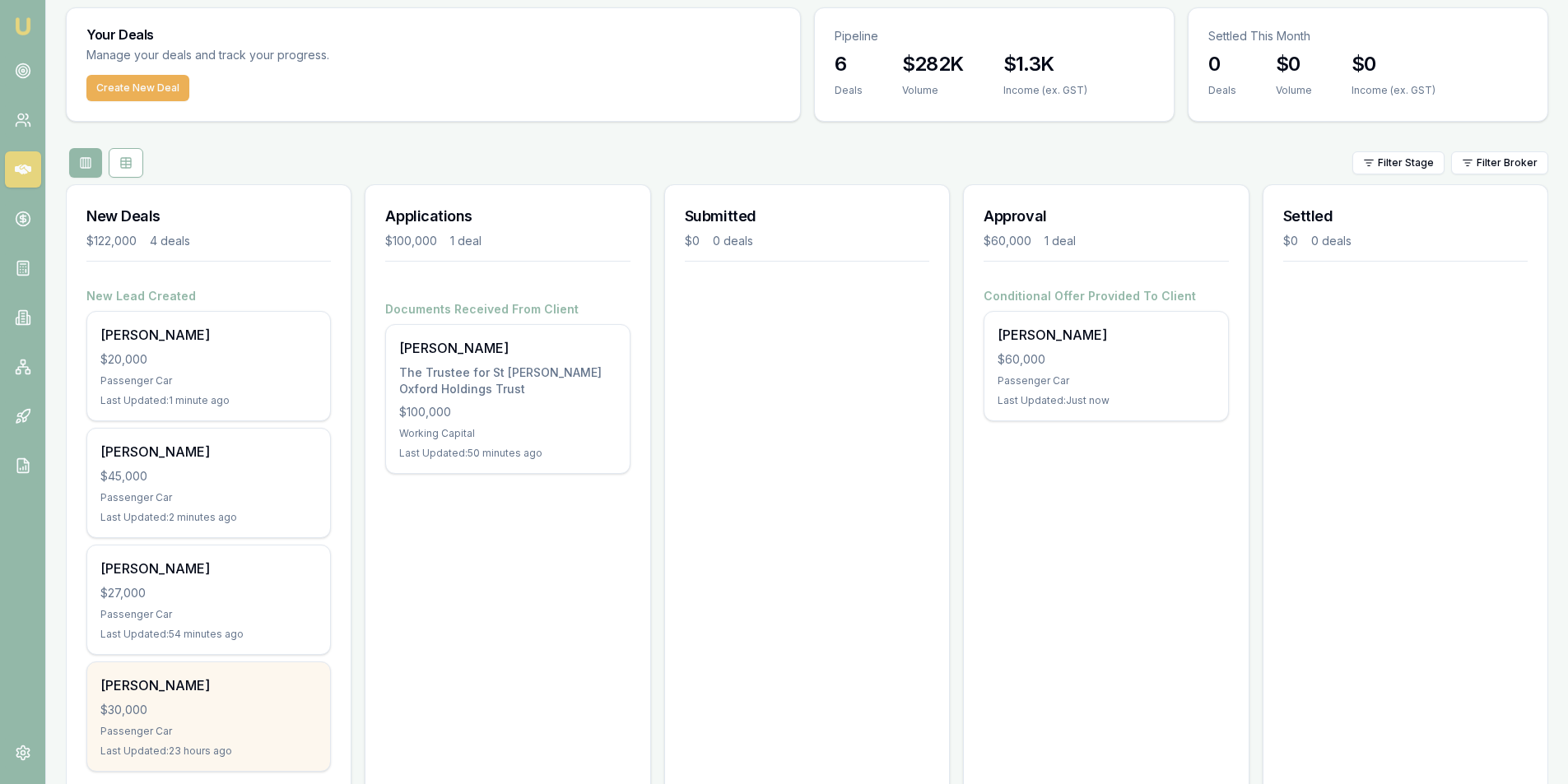
scroll to position [96, 0]
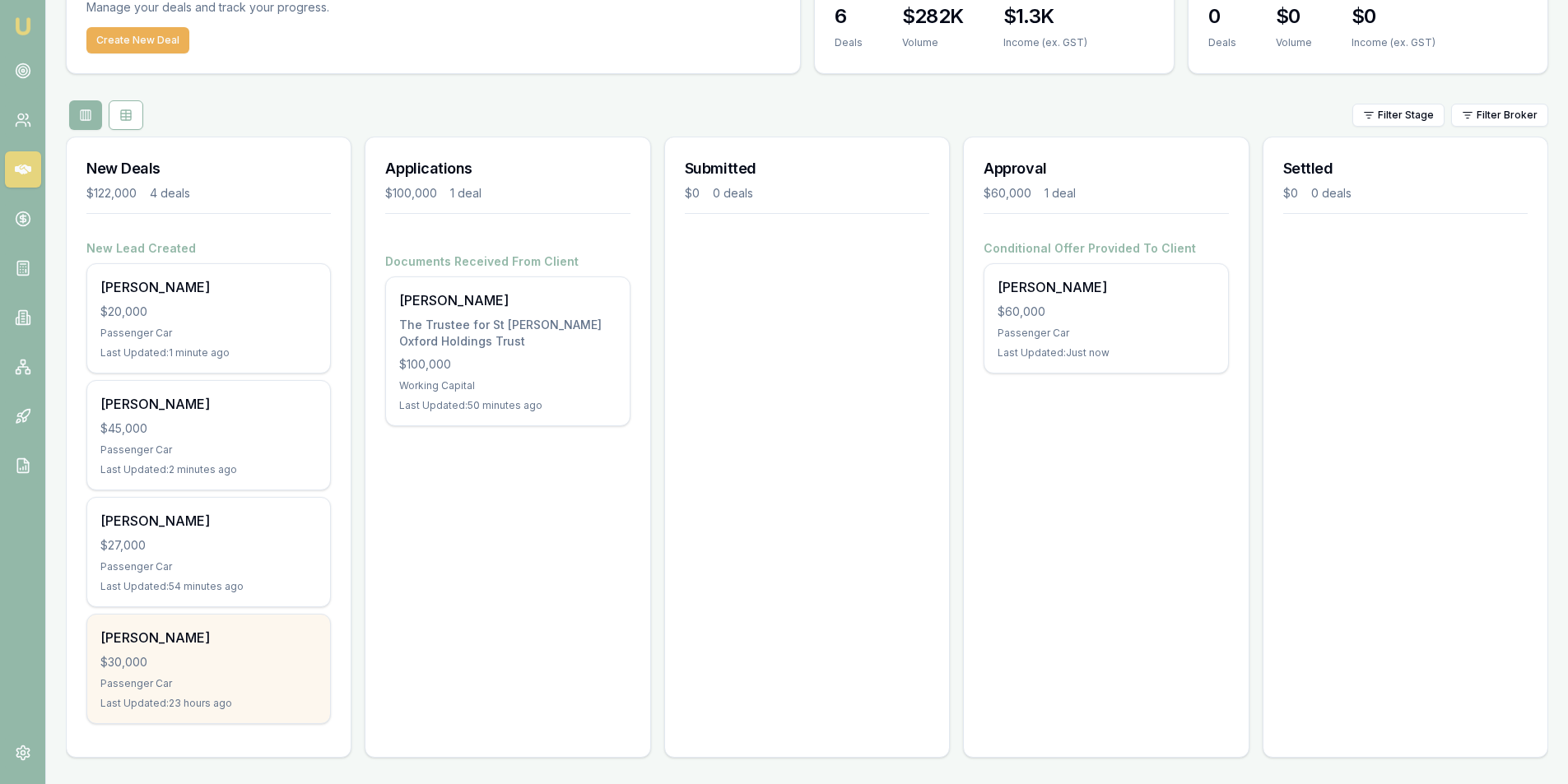
click at [242, 669] on div "$30,000" at bounding box center [208, 663] width 217 height 17
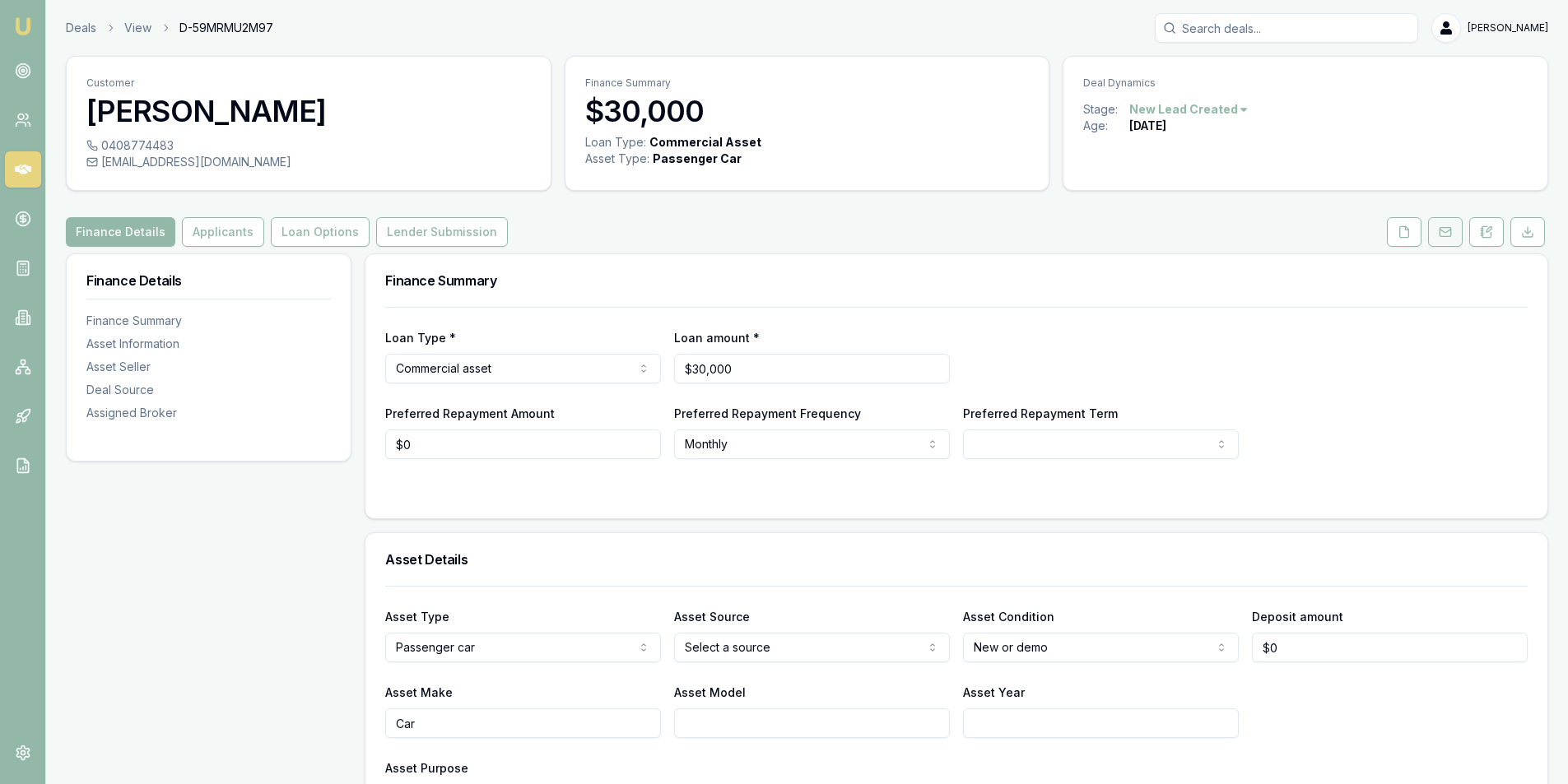
click at [1435, 228] on button at bounding box center [1445, 232] width 35 height 29
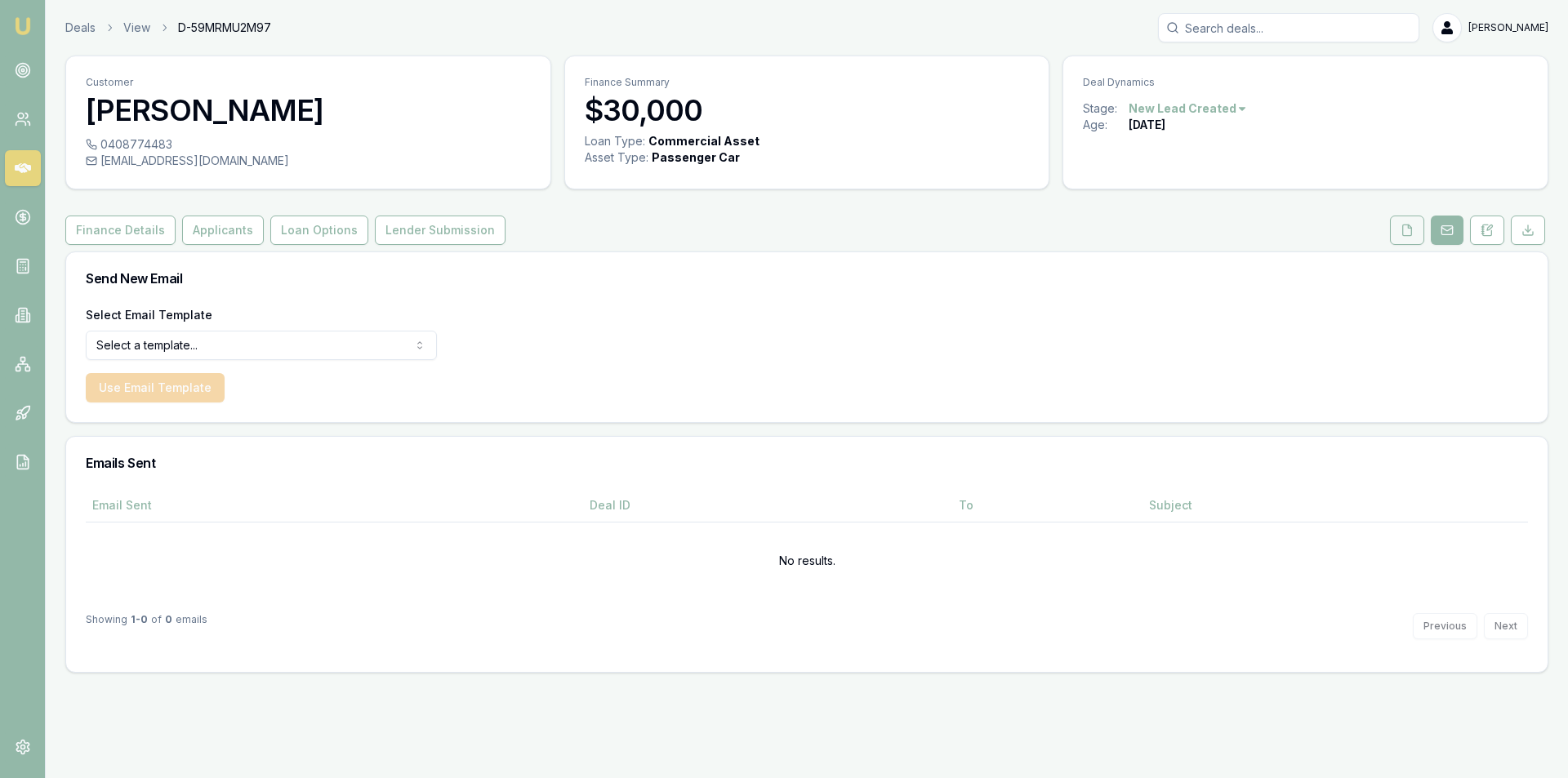
click at [1399, 231] on button at bounding box center [1408, 230] width 35 height 29
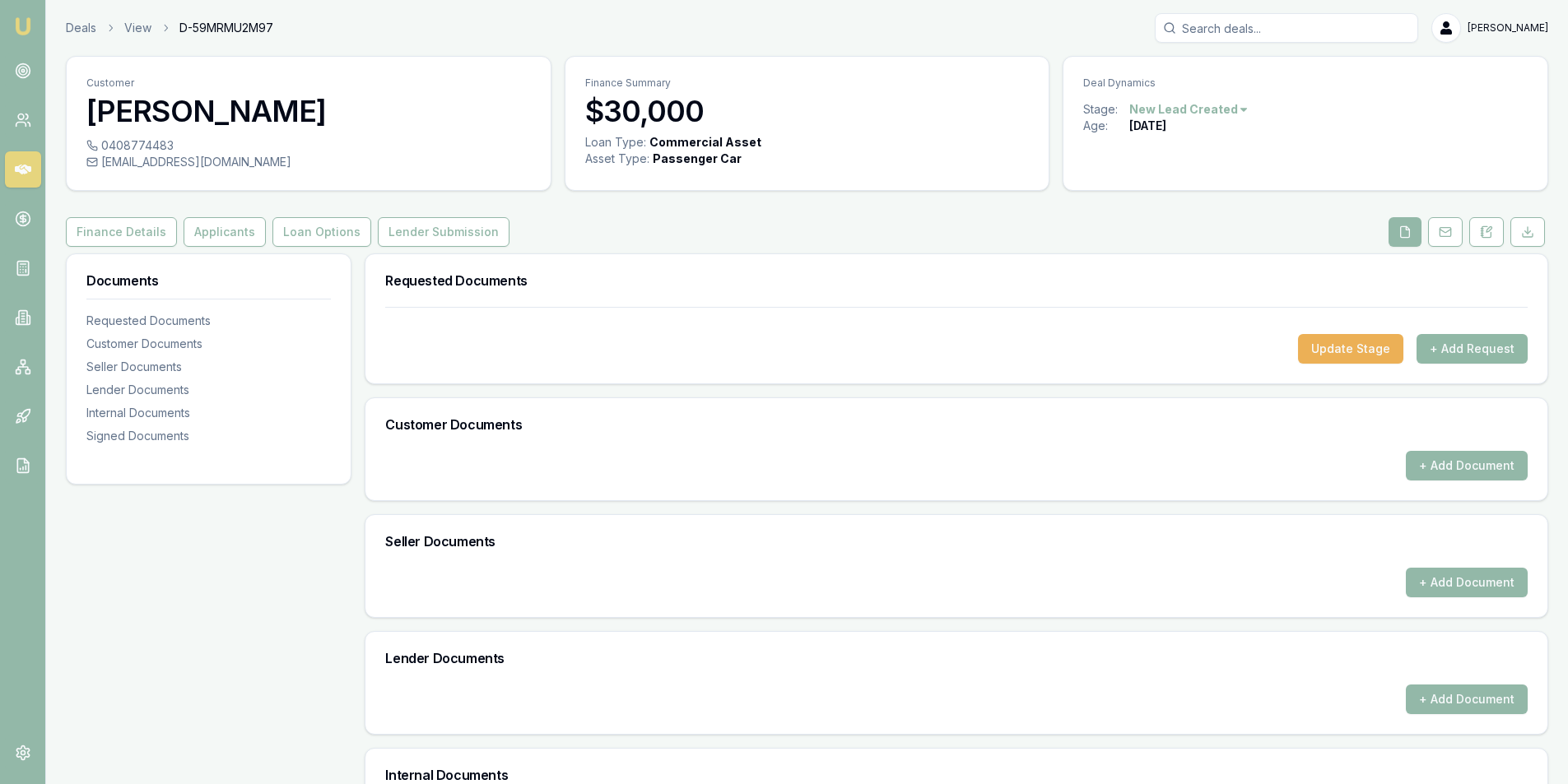
click at [1475, 350] on button "+ Add Request" at bounding box center [1472, 349] width 111 height 29
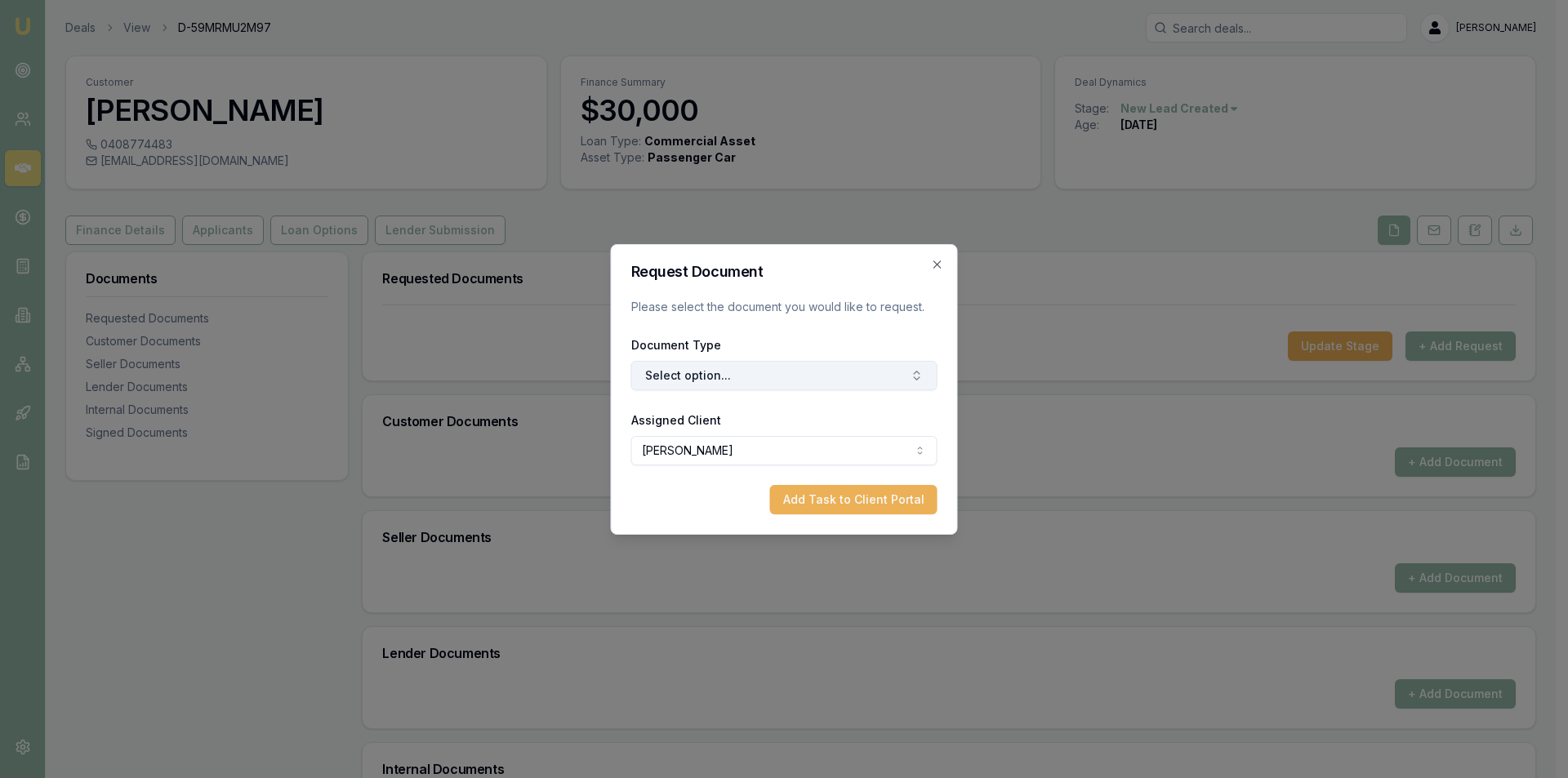
click at [737, 391] on form "Request Document Please select the document you would like to request. Document…" at bounding box center [784, 389] width 306 height 250
click at [740, 385] on button "Select option..." at bounding box center [784, 375] width 306 height 29
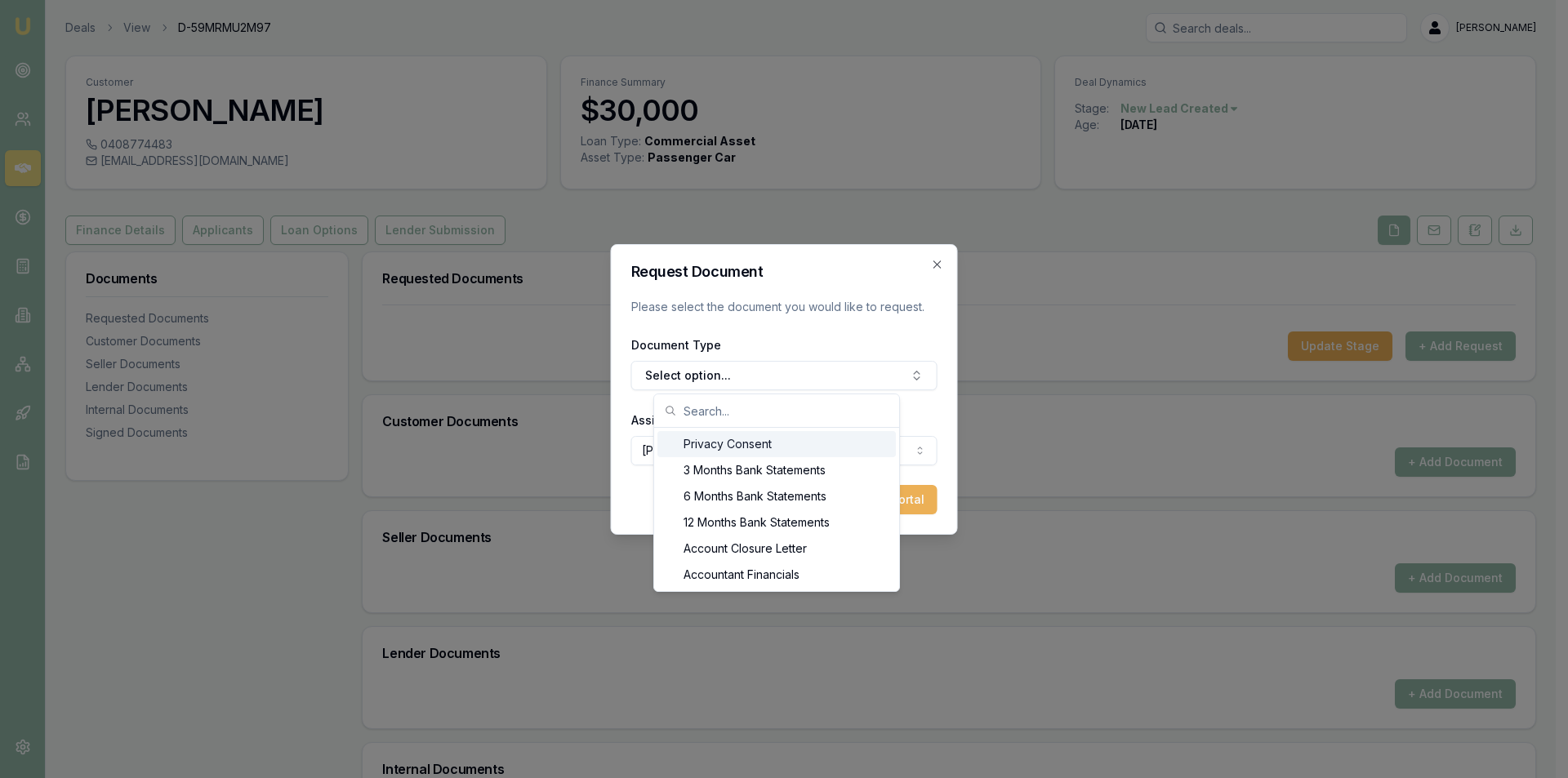
click at [727, 445] on div "Privacy Consent" at bounding box center [777, 444] width 239 height 26
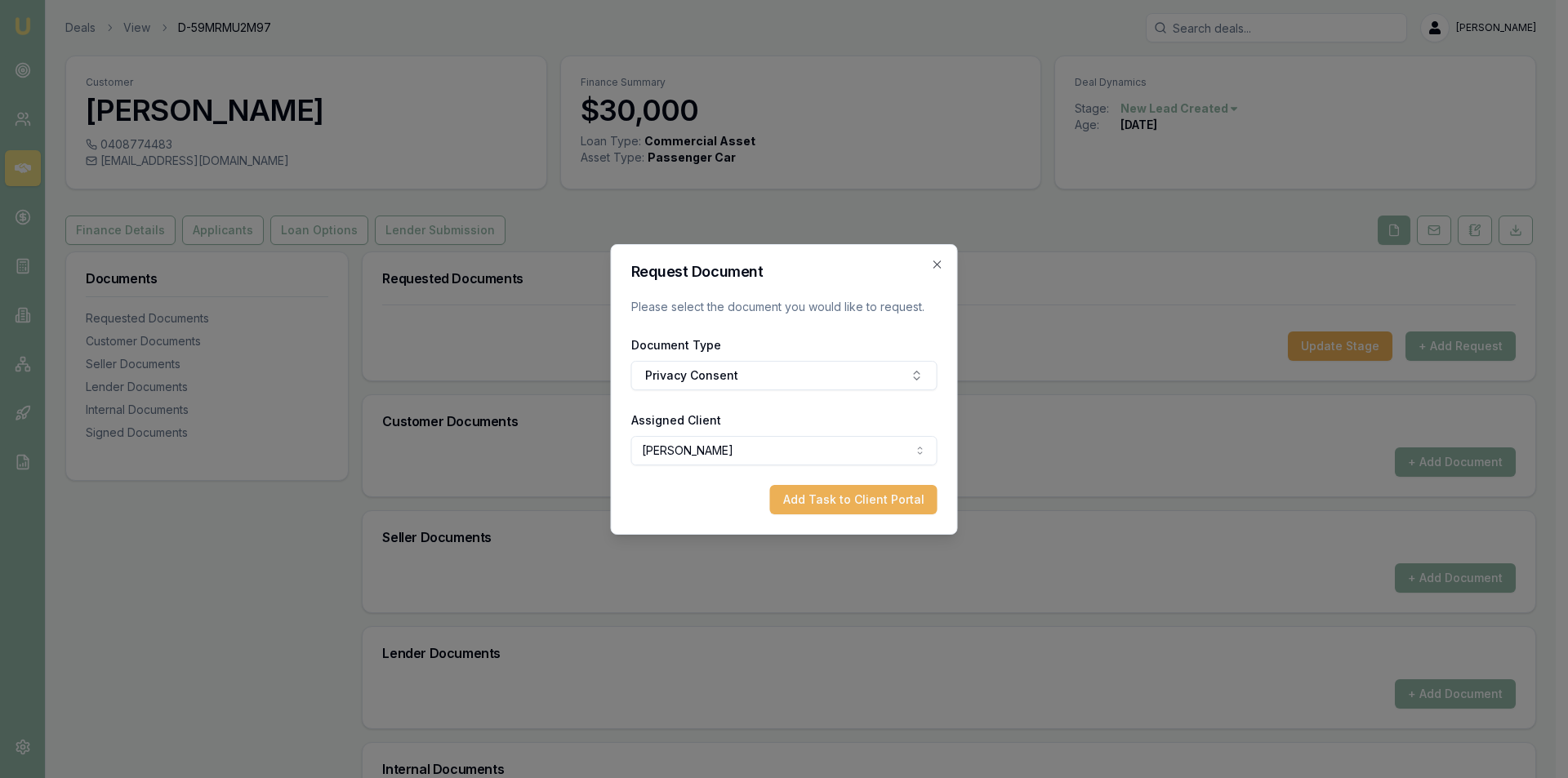
click at [842, 501] on button "Add Task to Client Portal" at bounding box center [854, 500] width 168 height 29
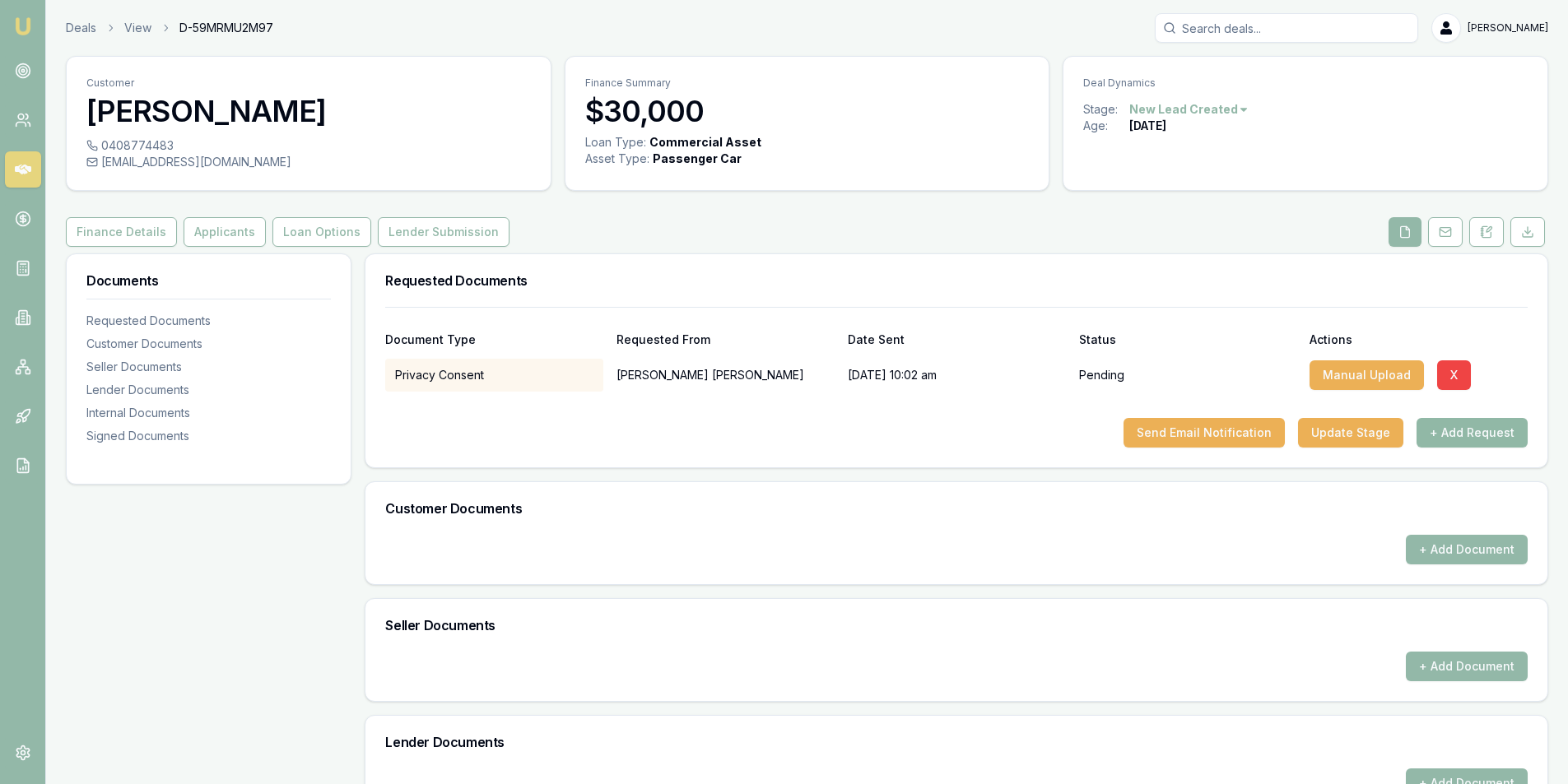
click at [1461, 428] on button "+ Add Request" at bounding box center [1472, 432] width 111 height 29
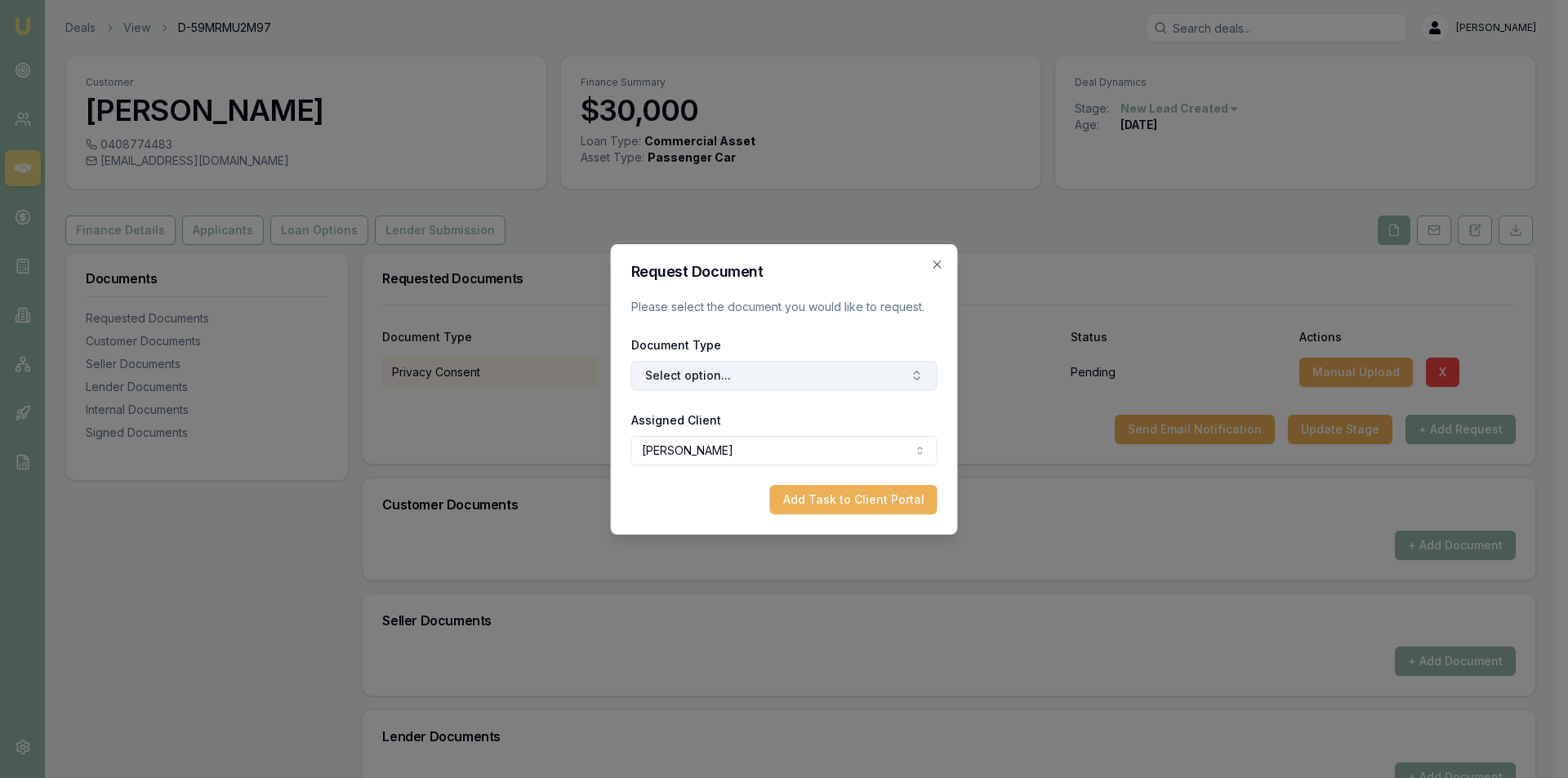
click at [688, 379] on button "Select option..." at bounding box center [784, 375] width 306 height 29
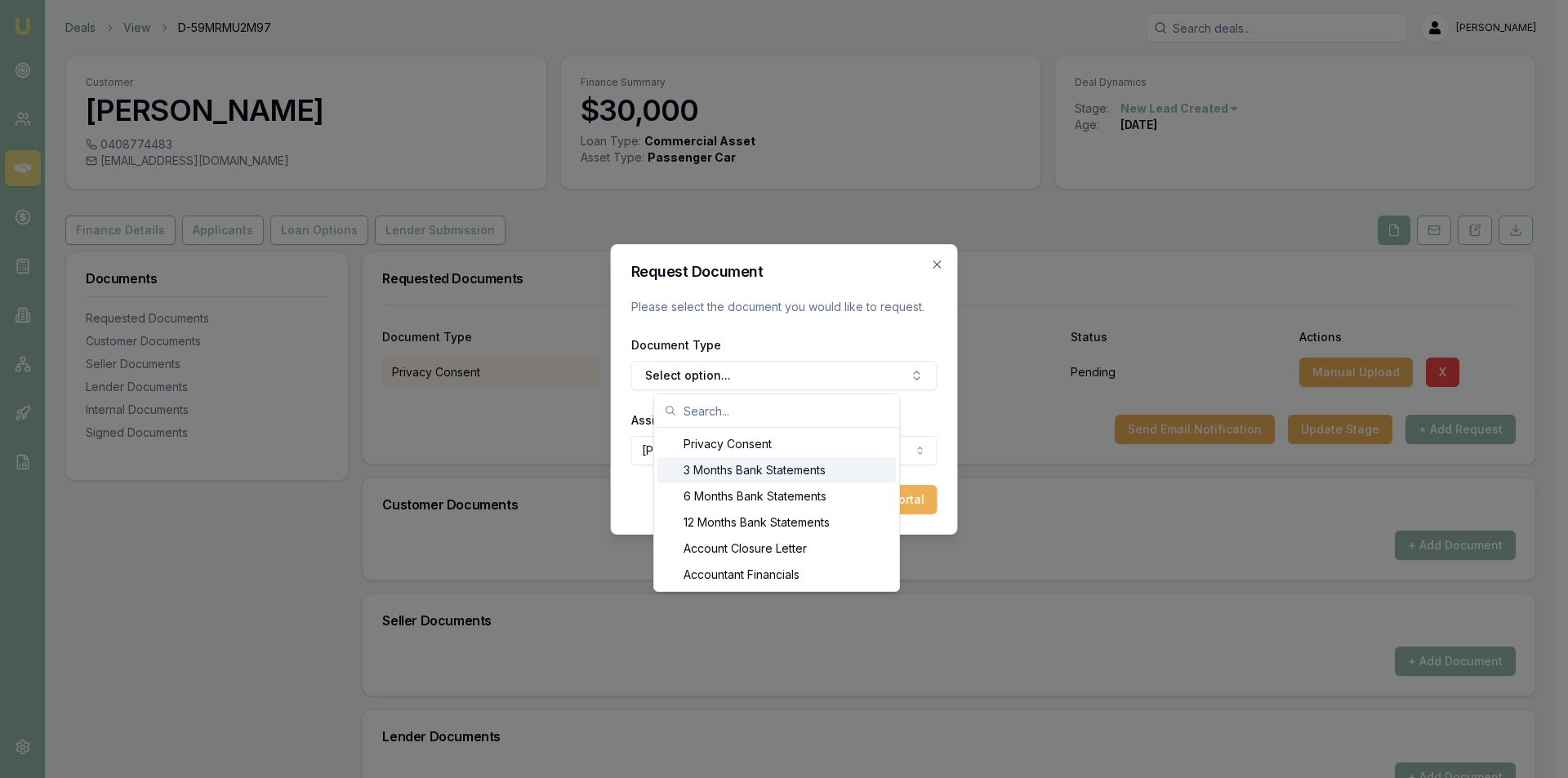
drag, startPoint x: 717, startPoint y: 464, endPoint x: 746, endPoint y: 464, distance: 29.0
click at [718, 464] on div "3 Months Bank Statements" at bounding box center [777, 470] width 239 height 26
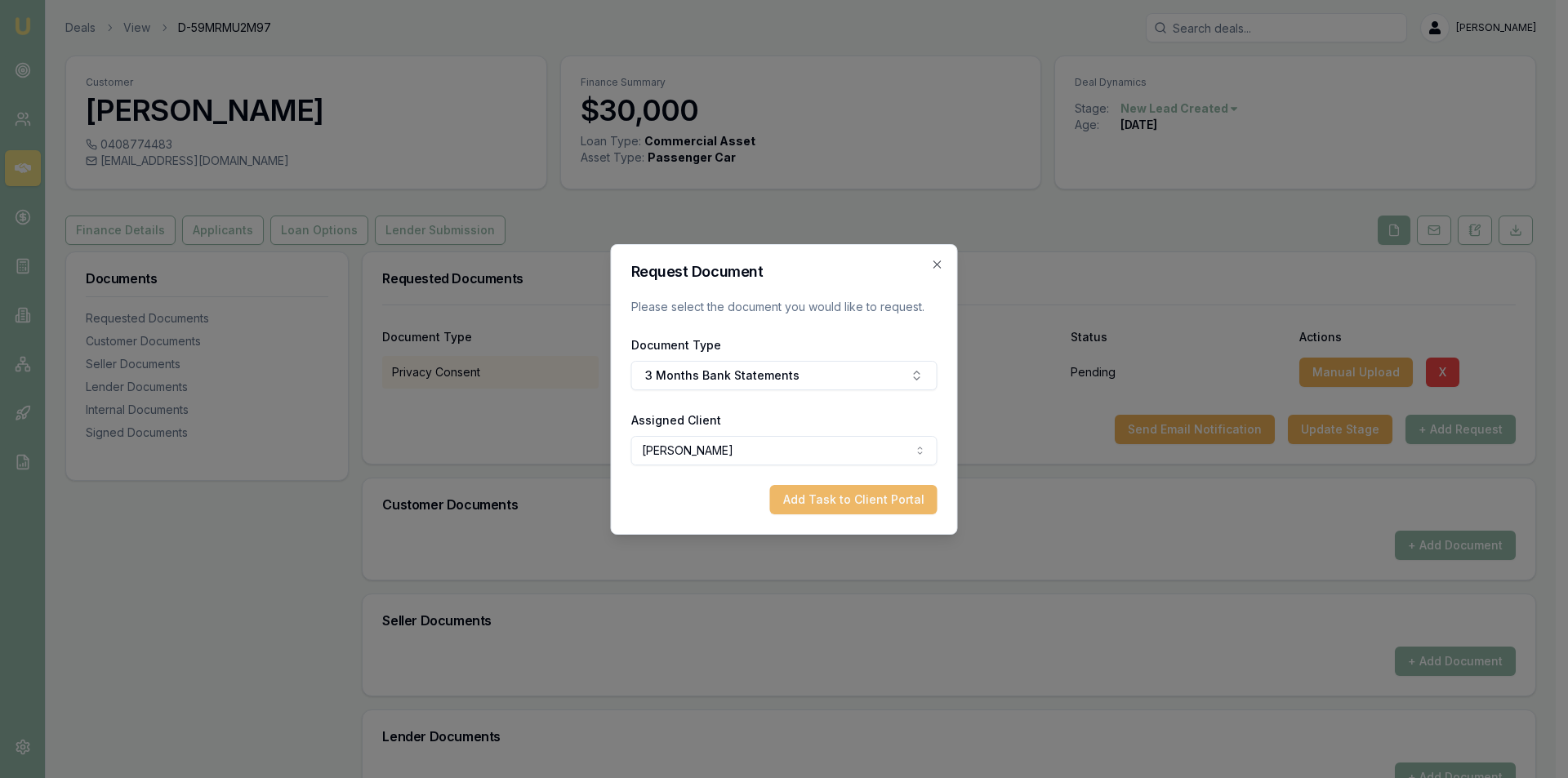
click at [868, 495] on button "Add Task to Client Portal" at bounding box center [854, 500] width 168 height 29
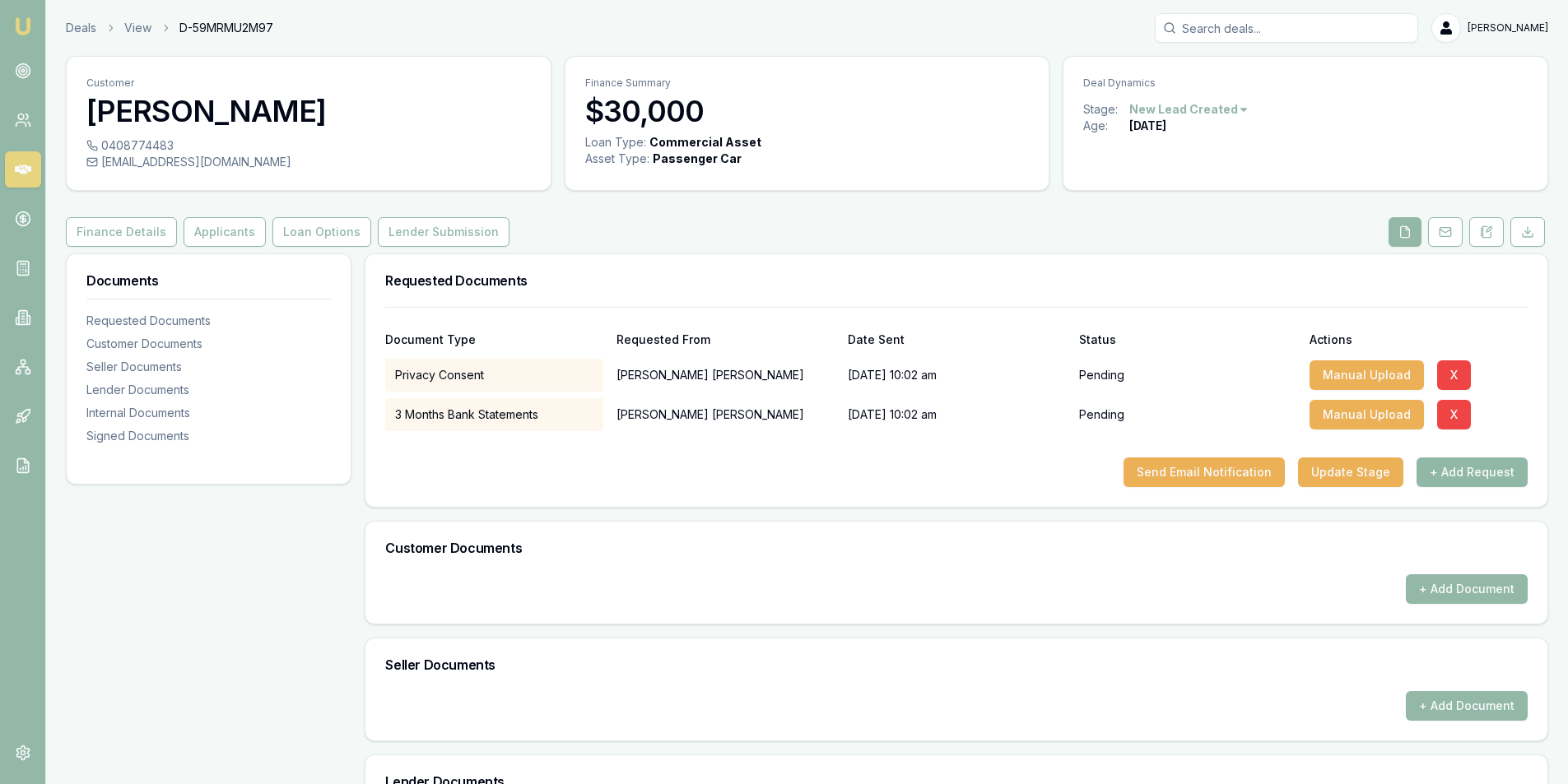
click at [1455, 480] on button "+ Add Request" at bounding box center [1472, 472] width 111 height 29
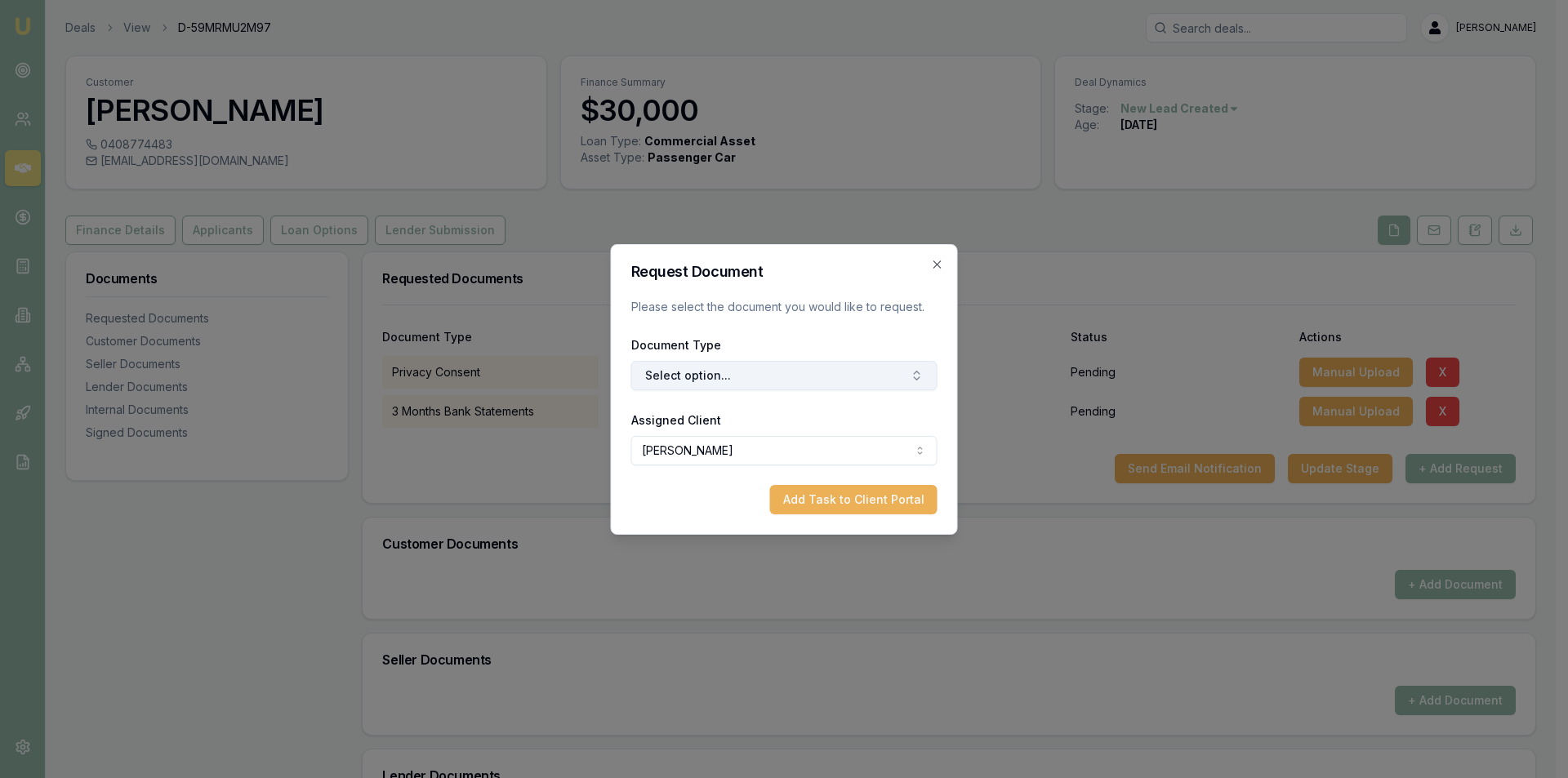
click at [717, 370] on button "Select option..." at bounding box center [784, 375] width 306 height 29
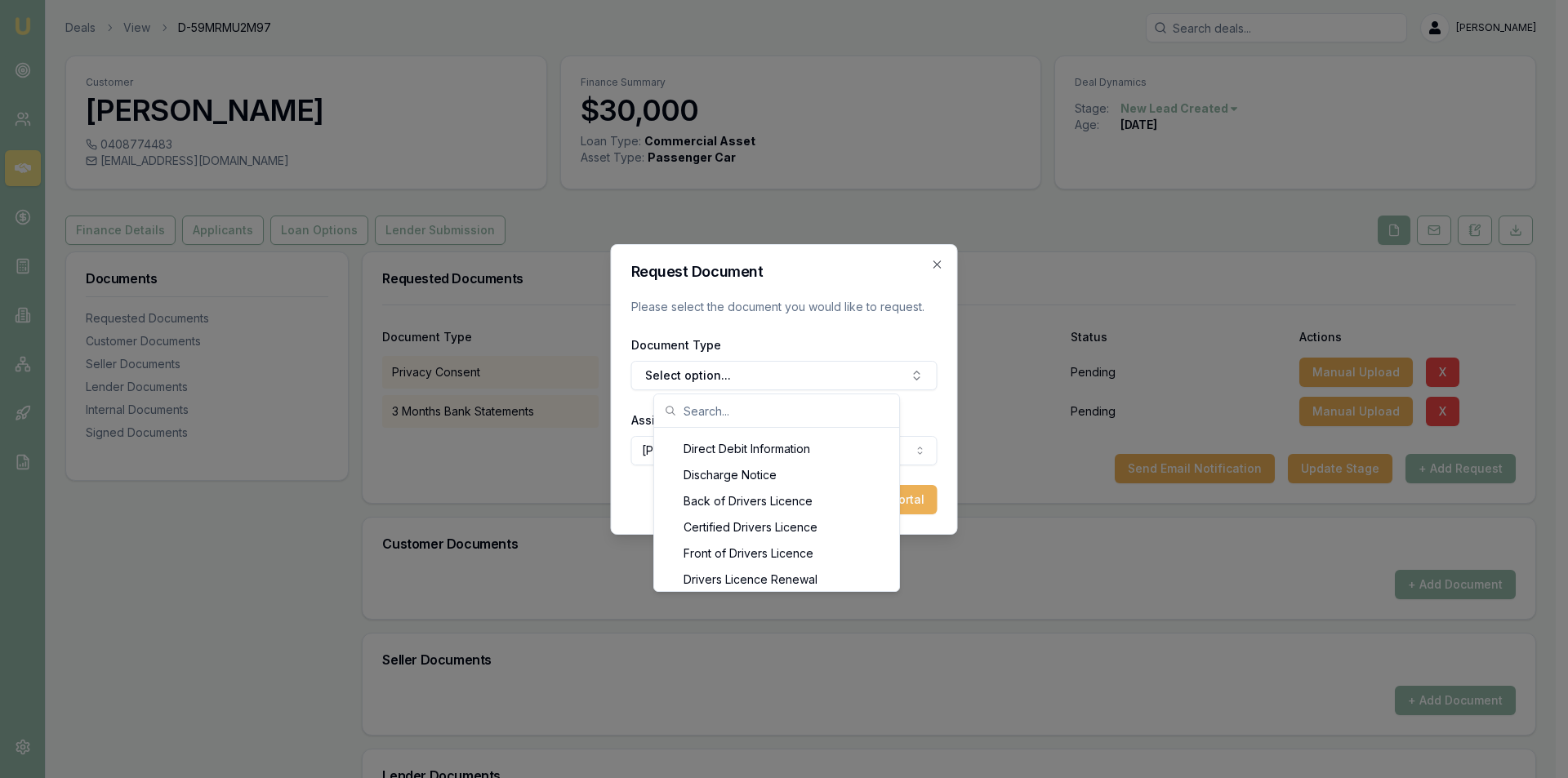
scroll to position [784, 0]
click at [741, 474] on div "Back of Drivers Licence" at bounding box center [777, 470] width 239 height 26
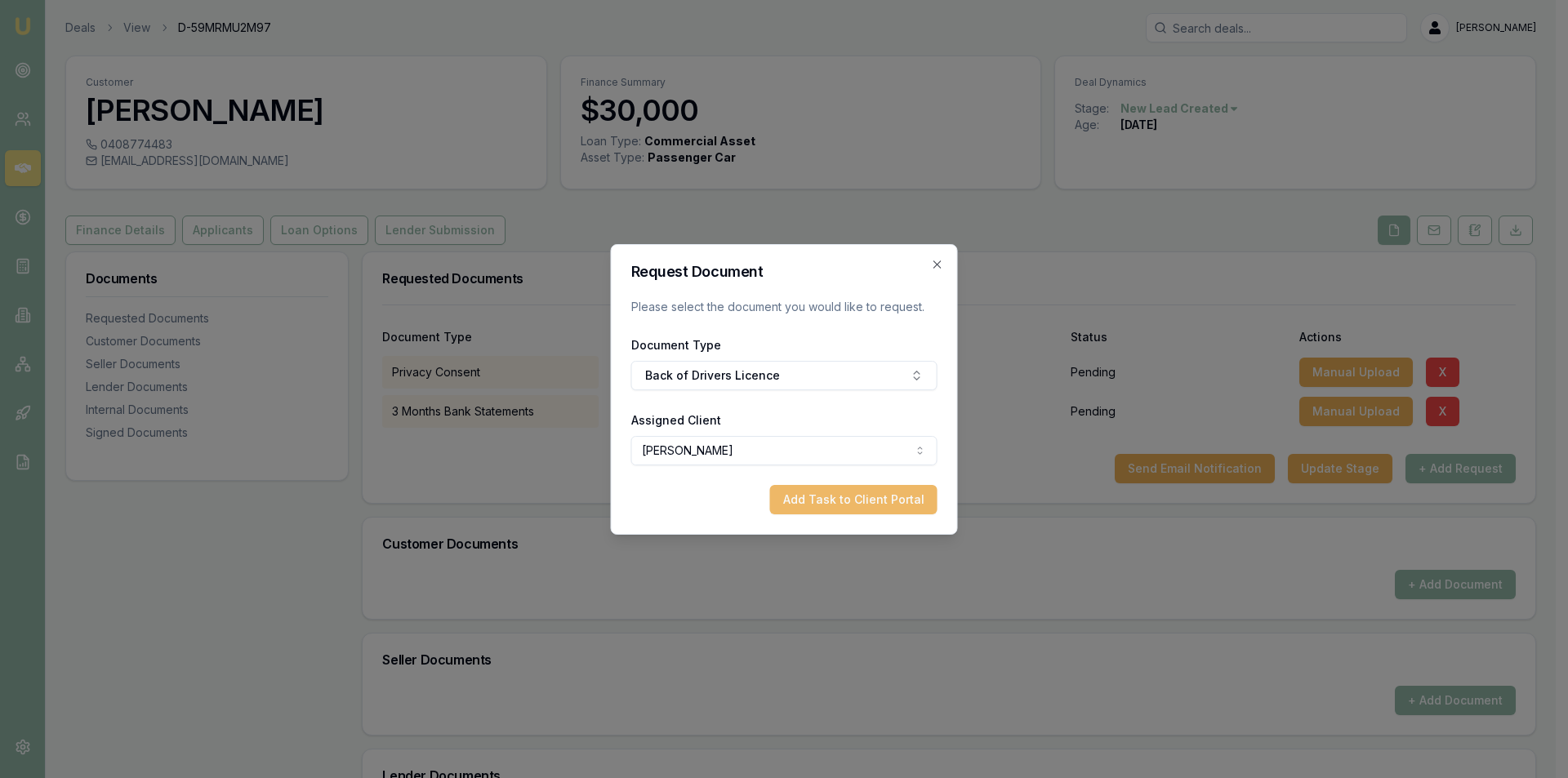
click at [877, 495] on button "Add Task to Client Portal" at bounding box center [854, 500] width 168 height 29
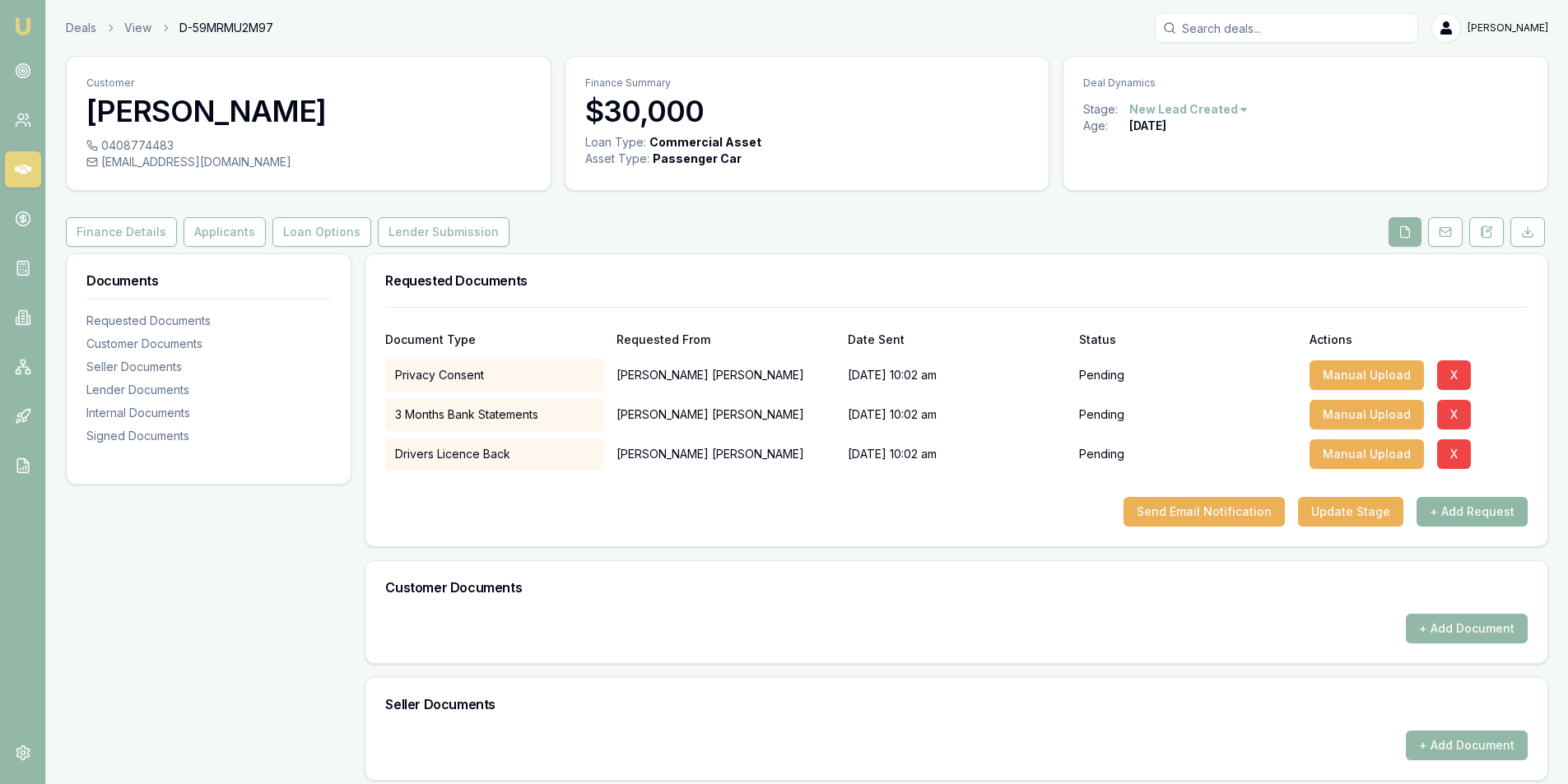
click at [1467, 504] on button "+ Add Request" at bounding box center [1472, 511] width 111 height 29
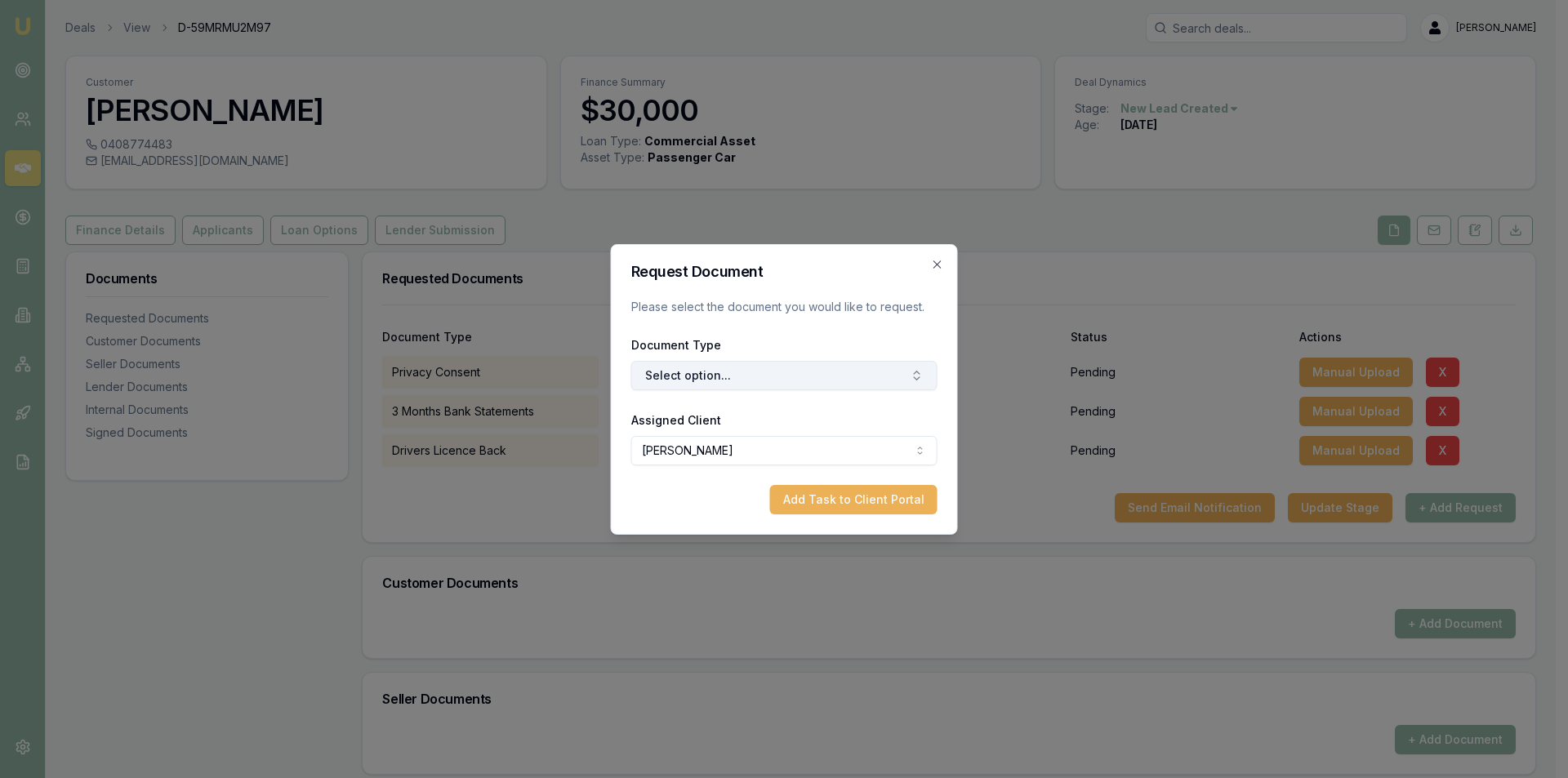
click at [834, 368] on button "Select option..." at bounding box center [784, 375] width 306 height 29
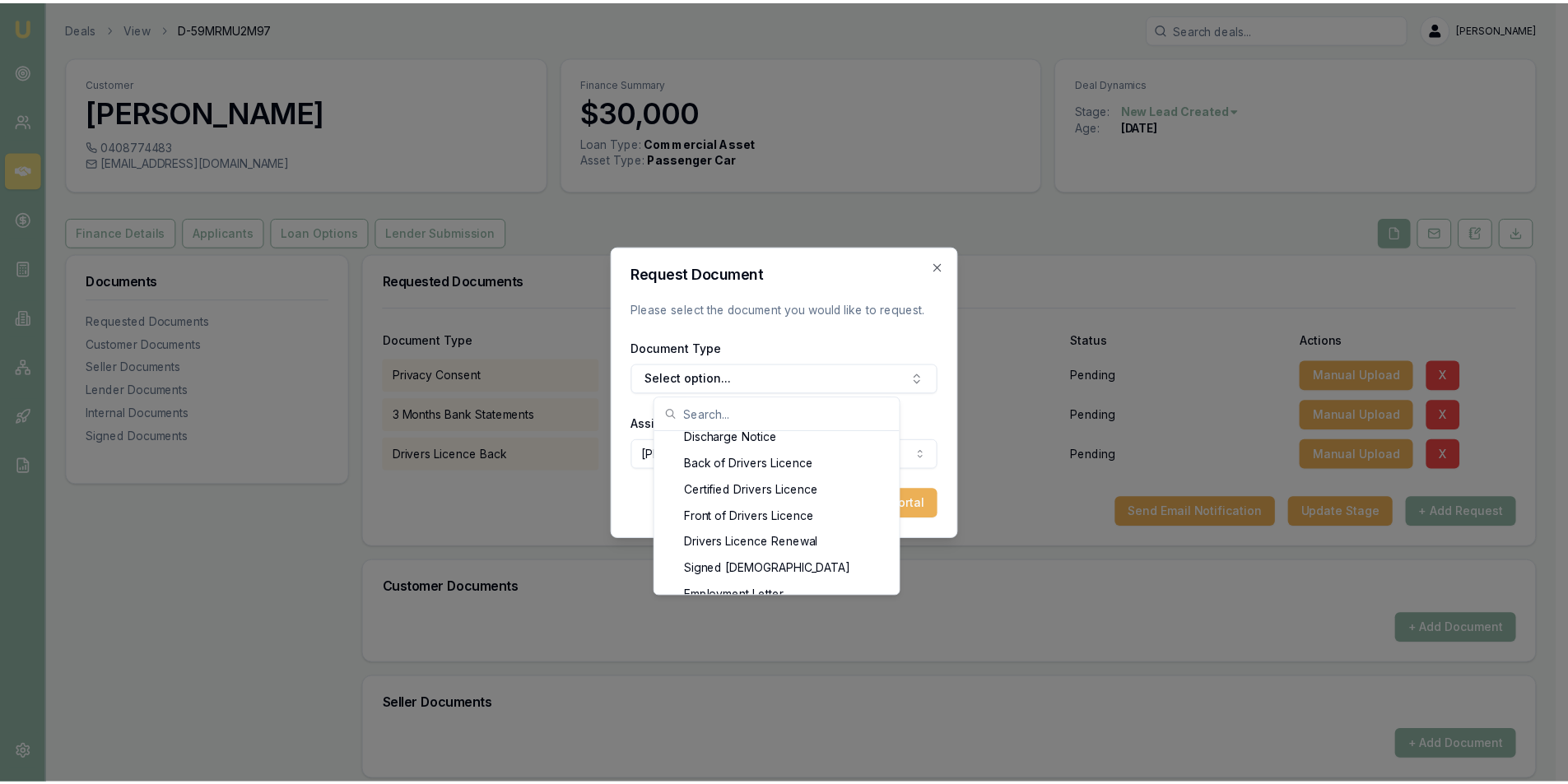
scroll to position [823, 0]
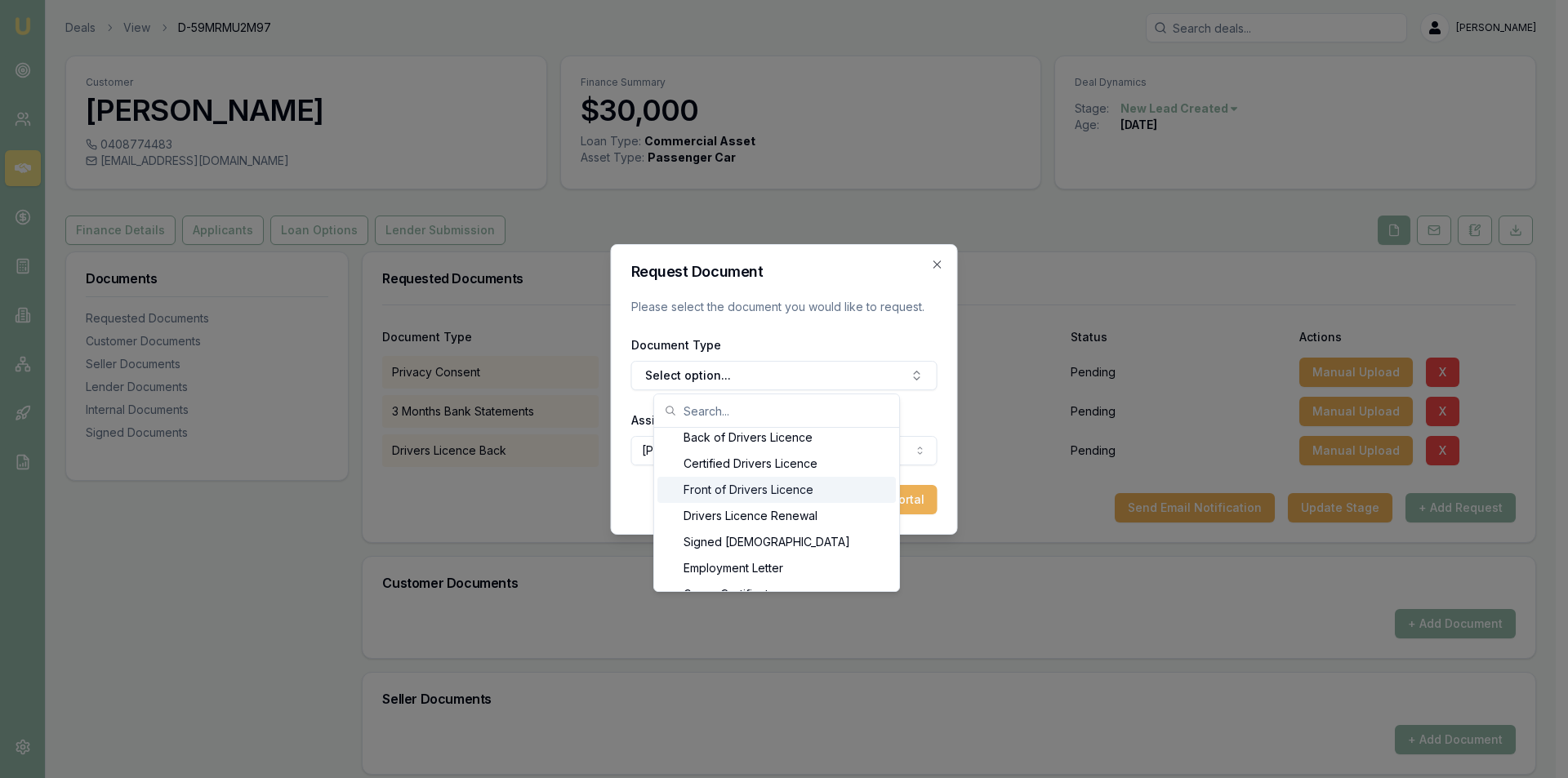
click at [755, 491] on div "Front of Drivers Licence" at bounding box center [777, 490] width 239 height 26
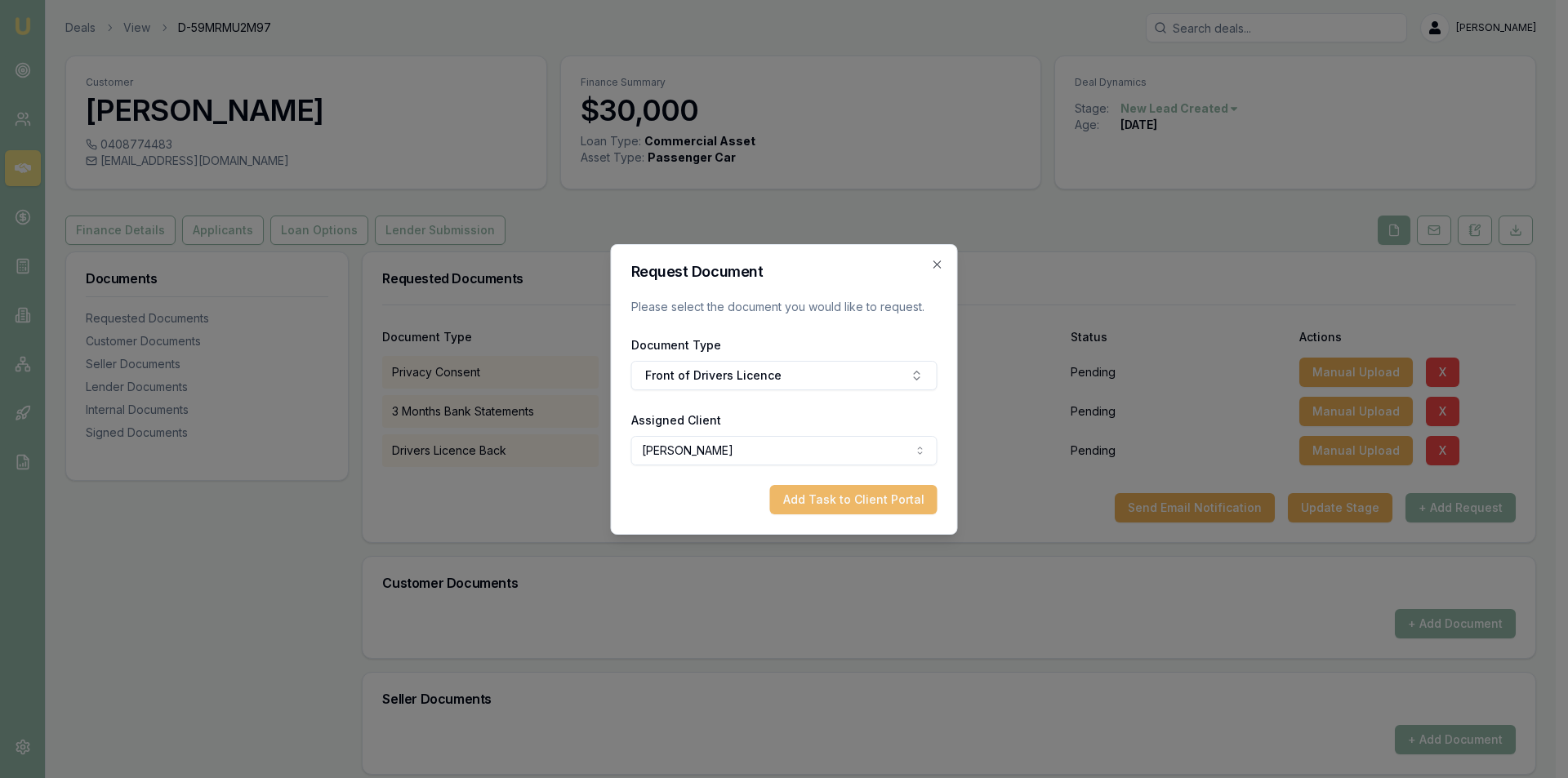
click at [856, 496] on button "Add Task to Client Portal" at bounding box center [854, 500] width 168 height 29
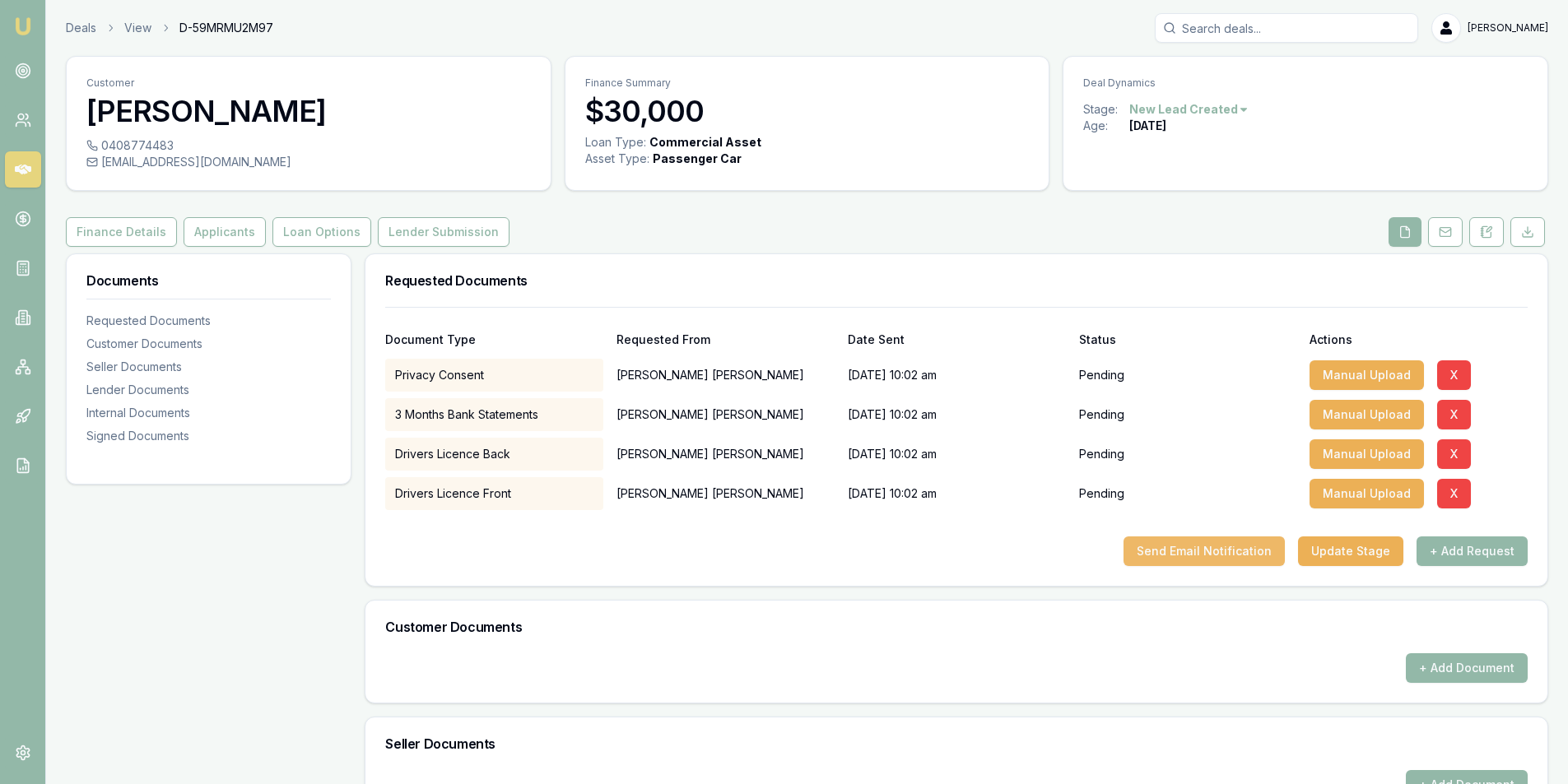
click at [1224, 542] on button "Send Email Notification" at bounding box center [1204, 552] width 162 height 29
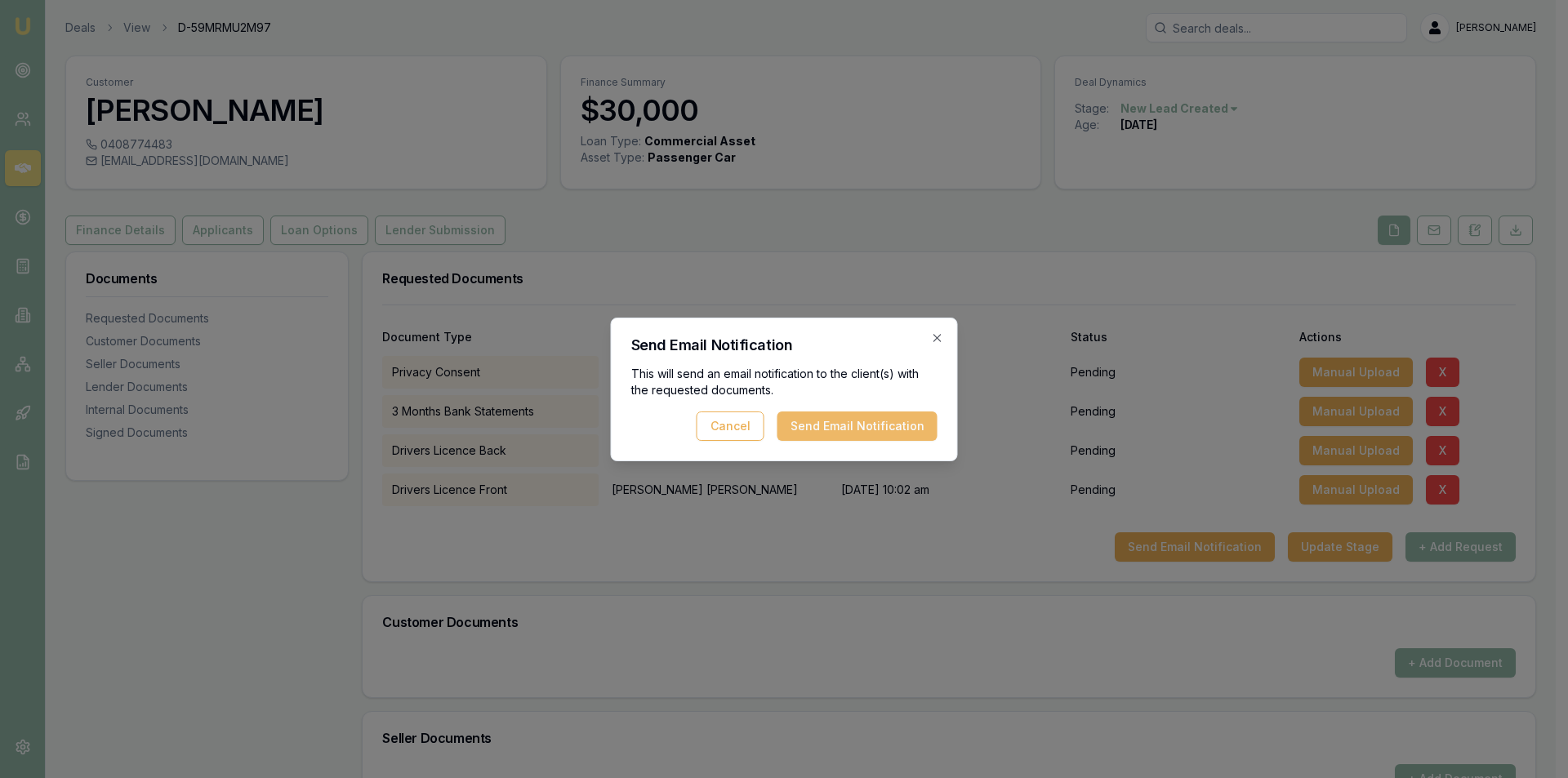
click at [935, 431] on button "Send Email Notification" at bounding box center [857, 426] width 160 height 29
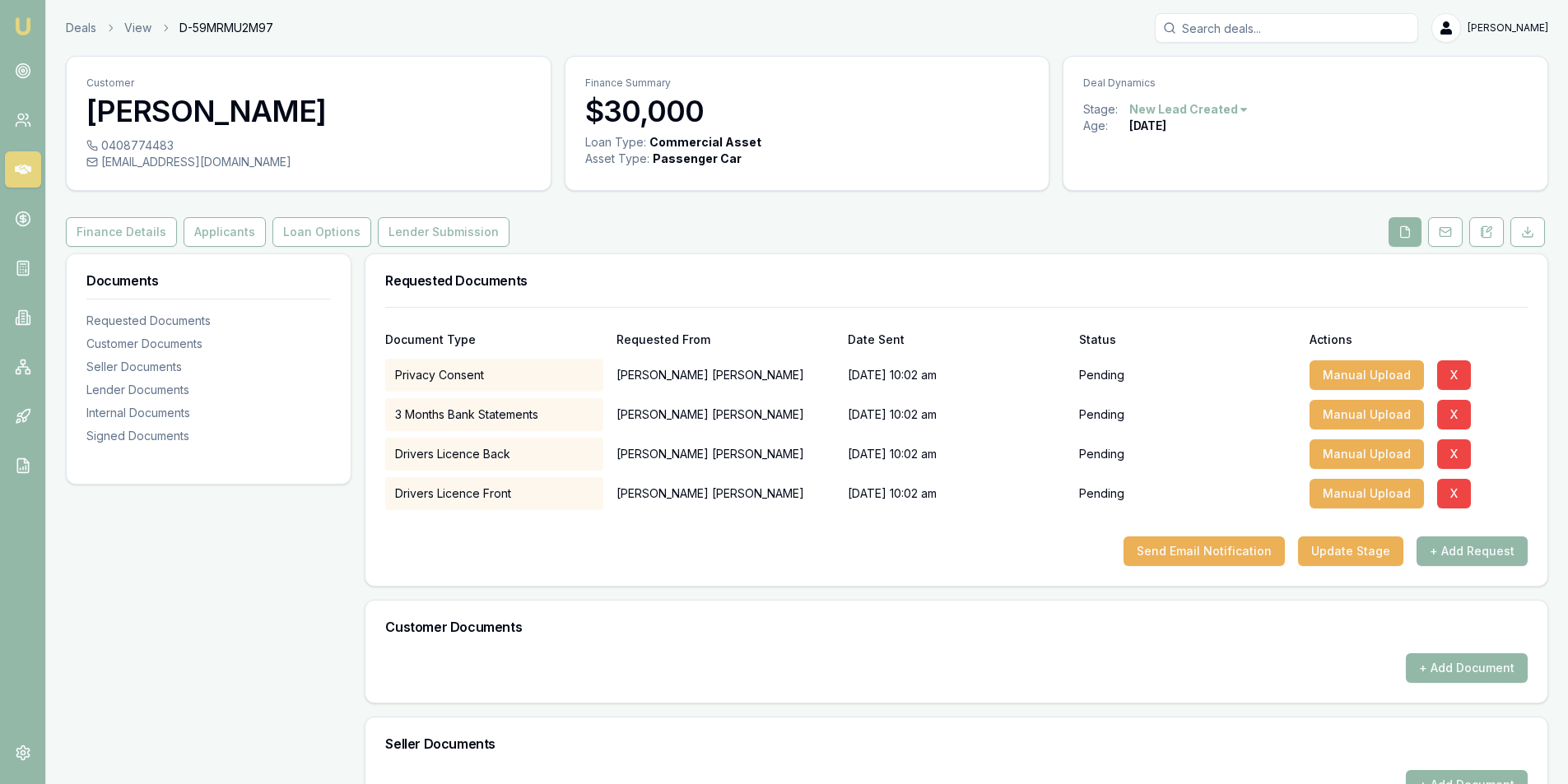
click at [12, 164] on link at bounding box center [22, 169] width 36 height 36
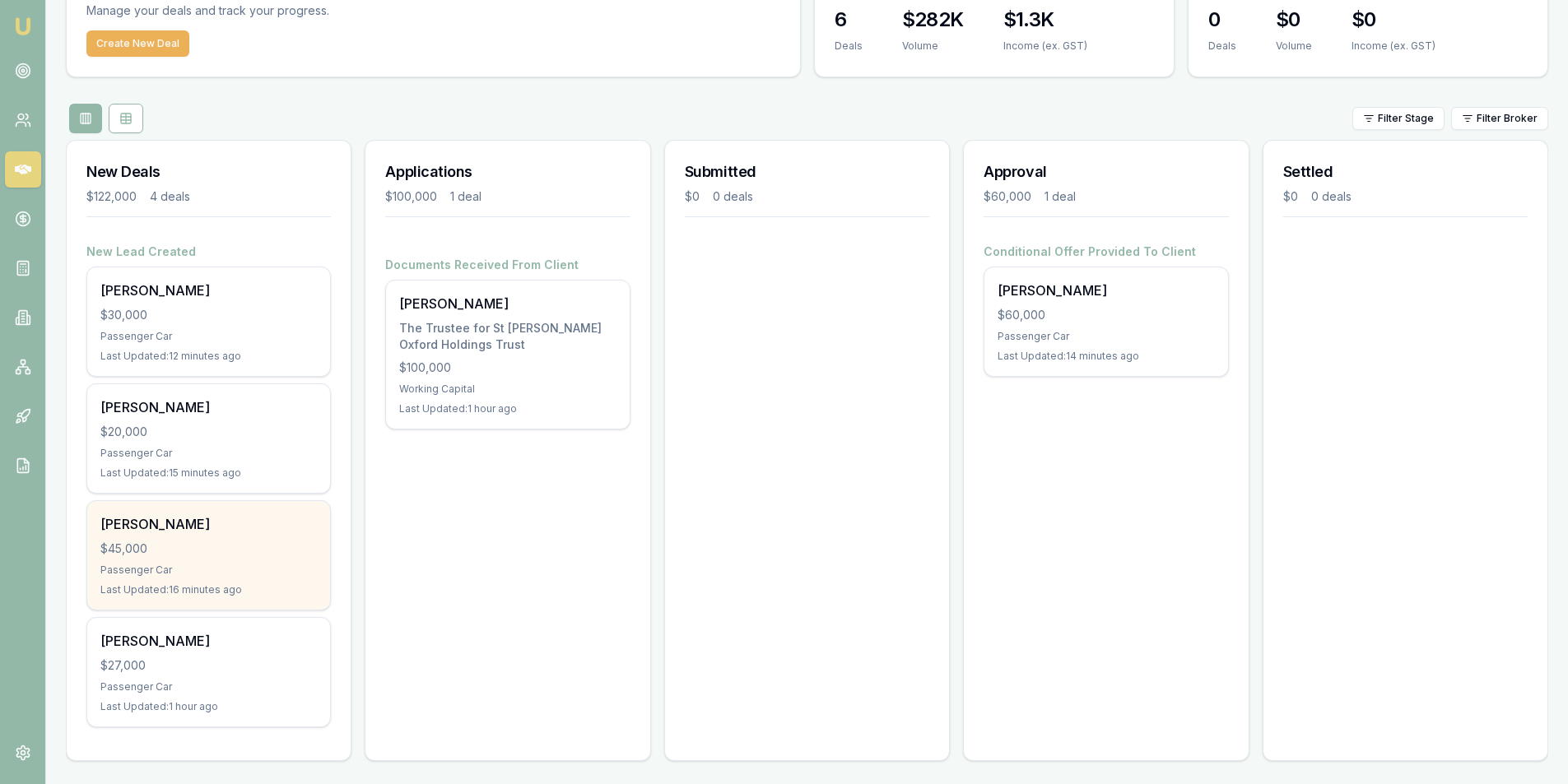
scroll to position [96, 0]
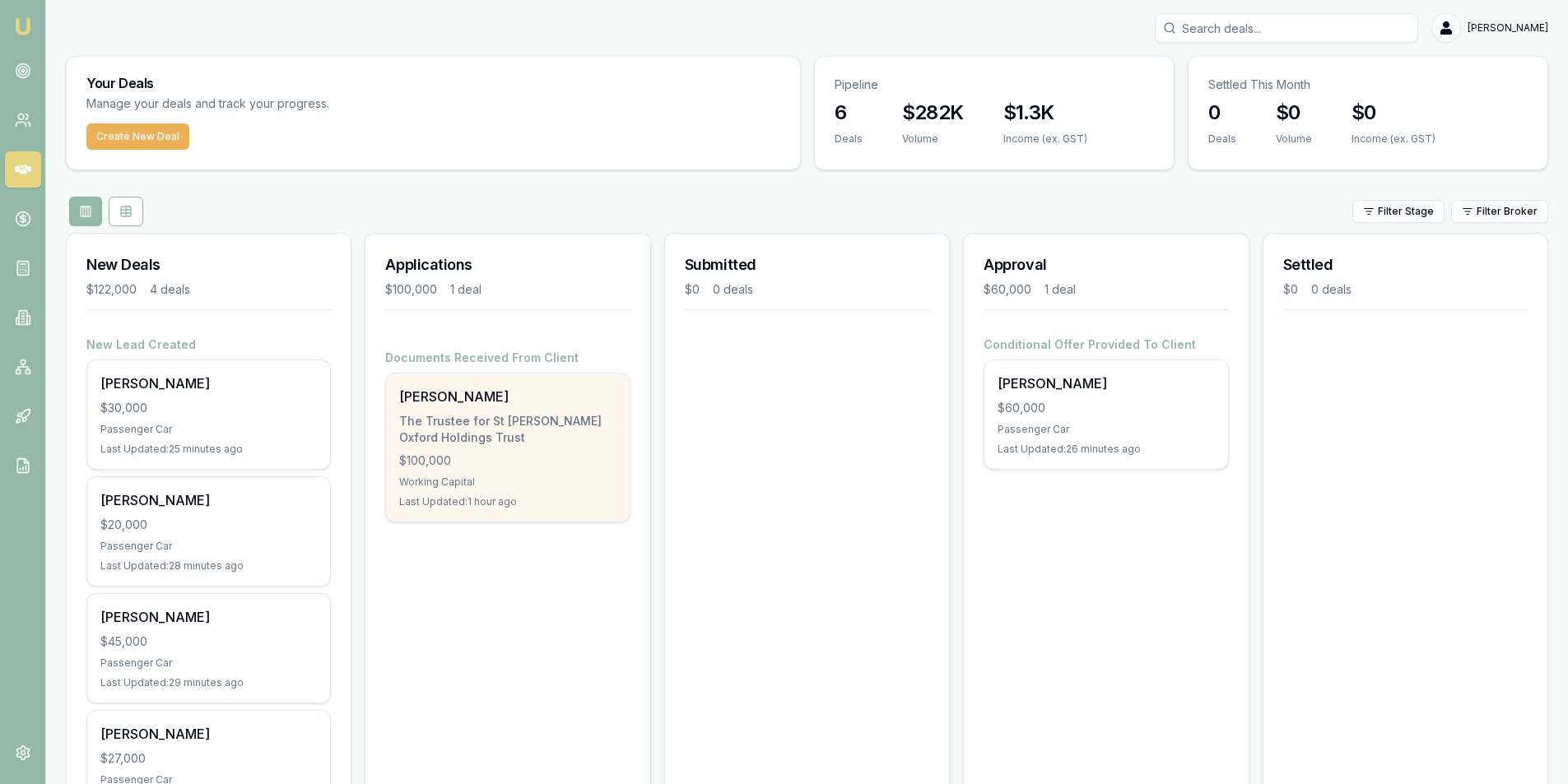
click at [494, 411] on div "[PERSON_NAME] The Trustee for St [PERSON_NAME] Oxford Holdings Trust $100,000 W…" at bounding box center [507, 447] width 242 height 148
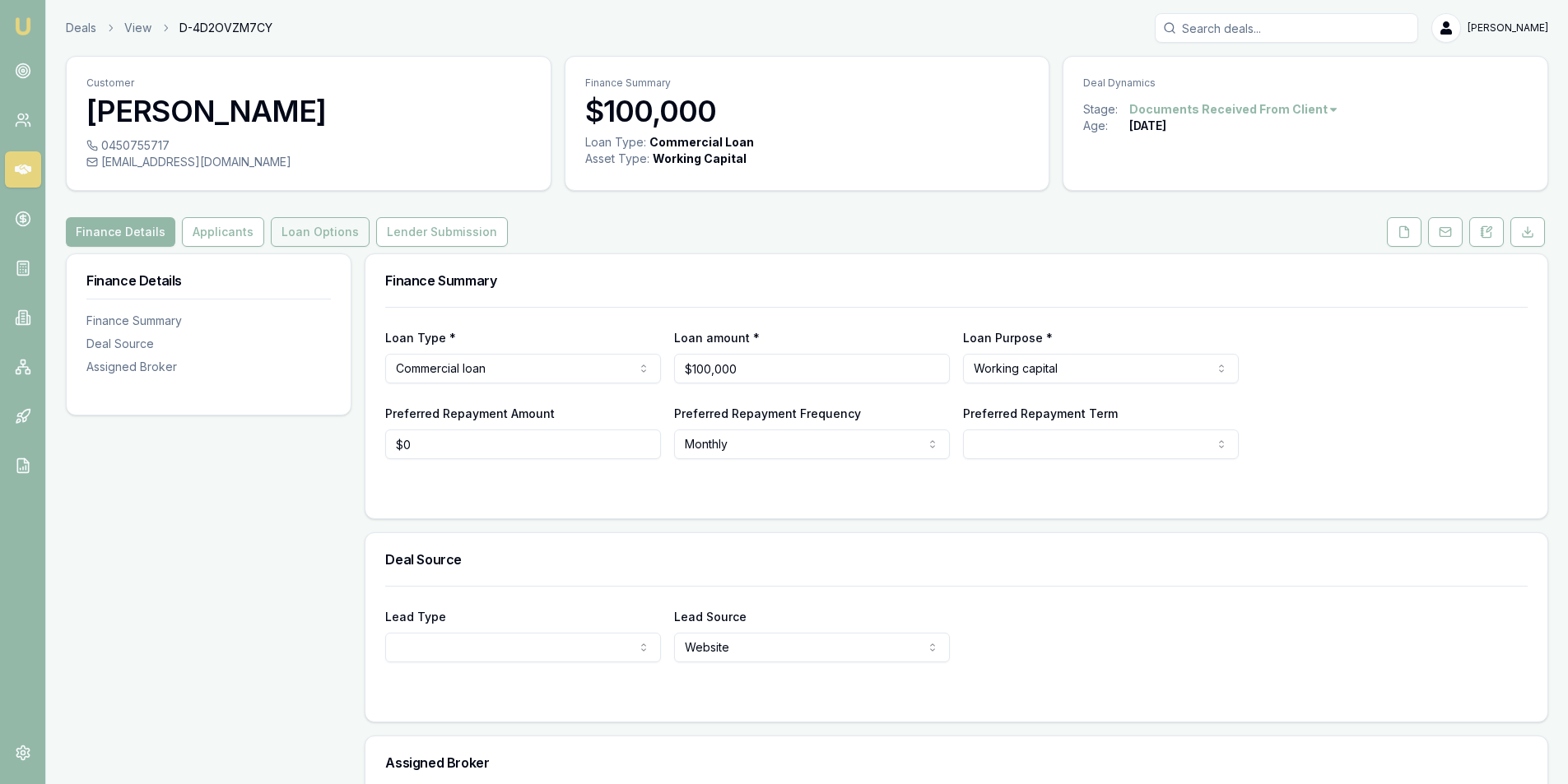
click at [294, 235] on button "Loan Options" at bounding box center [320, 232] width 99 height 29
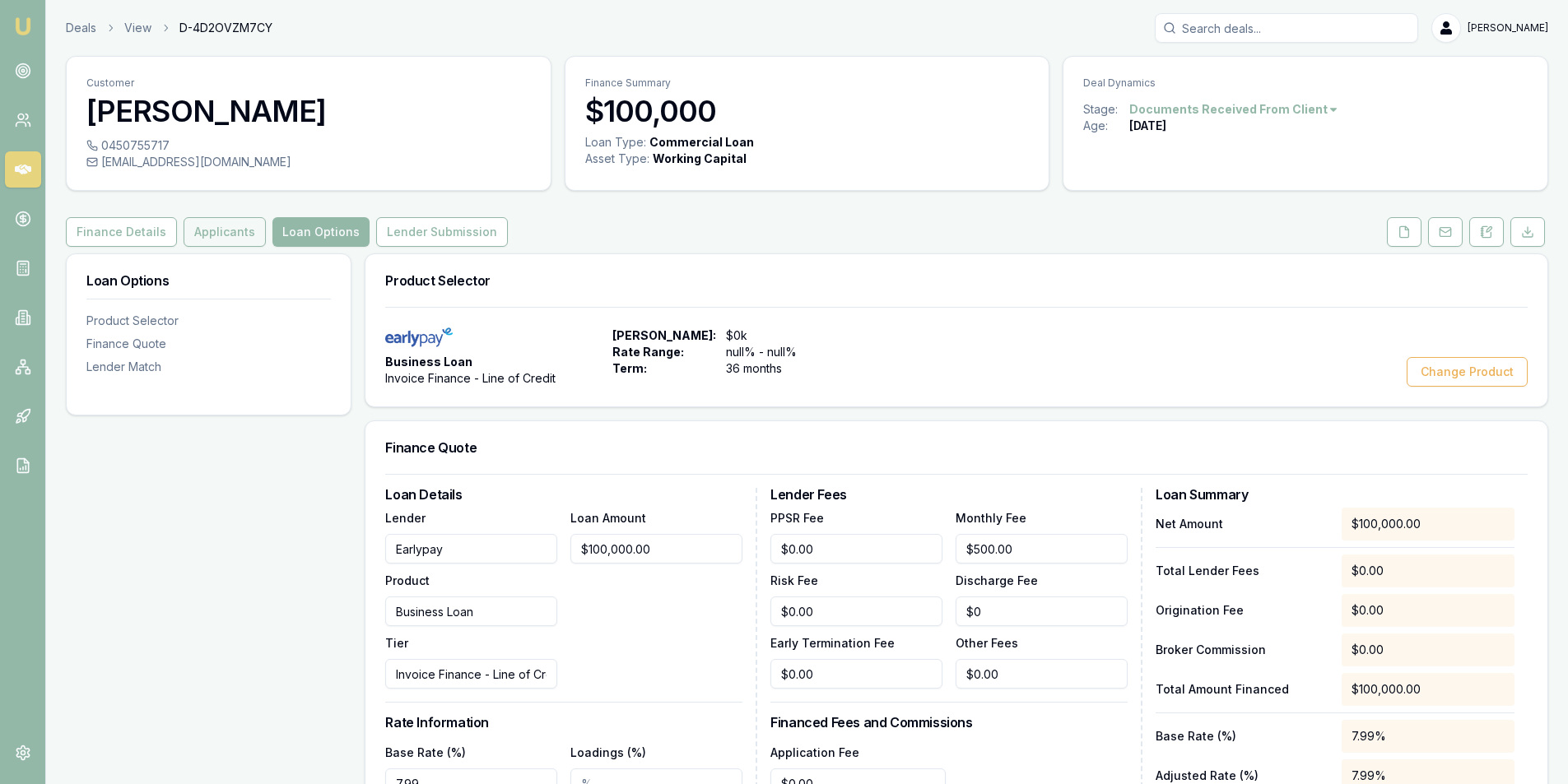
click at [213, 229] on button "Applicants" at bounding box center [225, 232] width 83 height 29
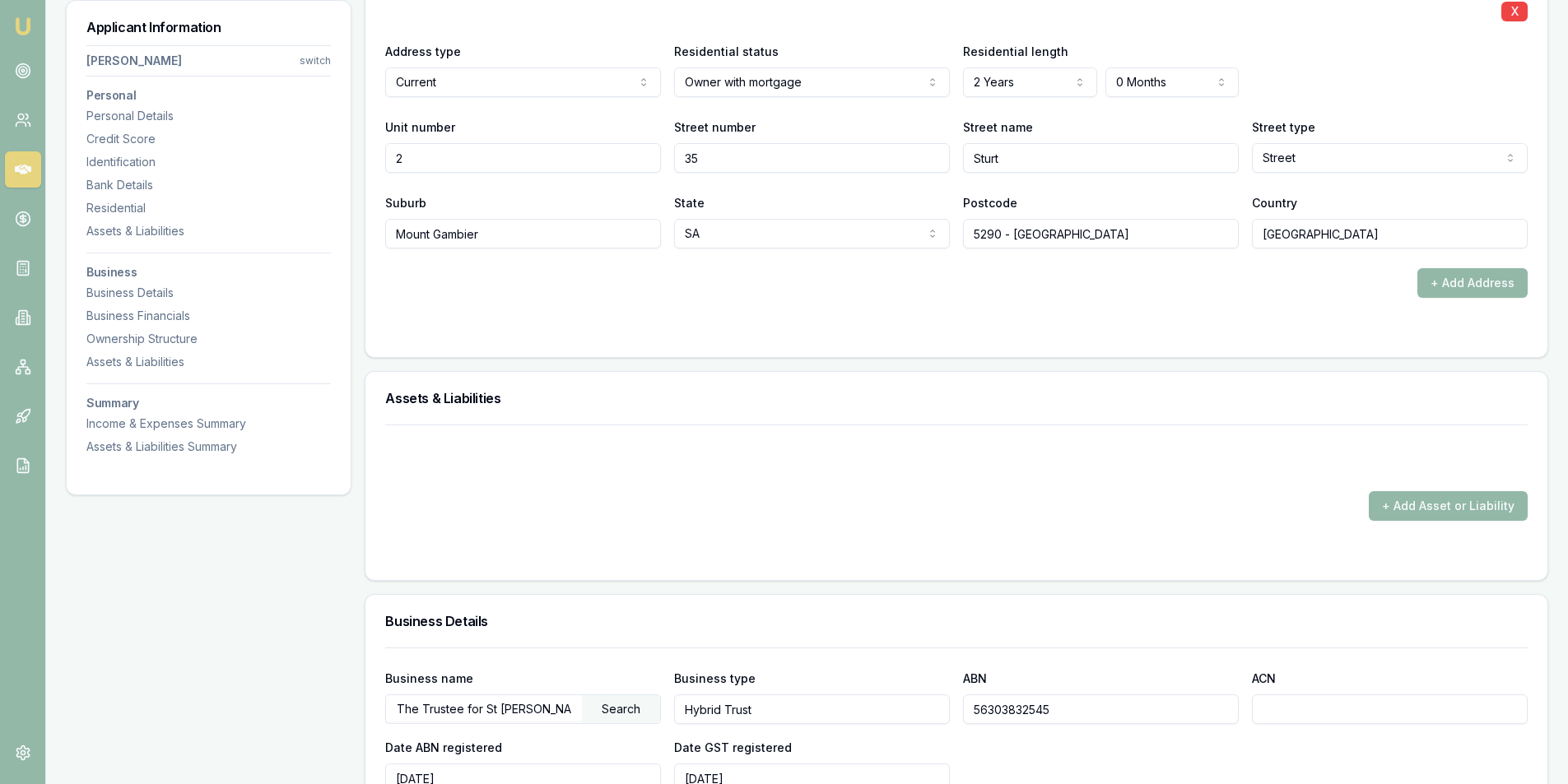
scroll to position [1563, 0]
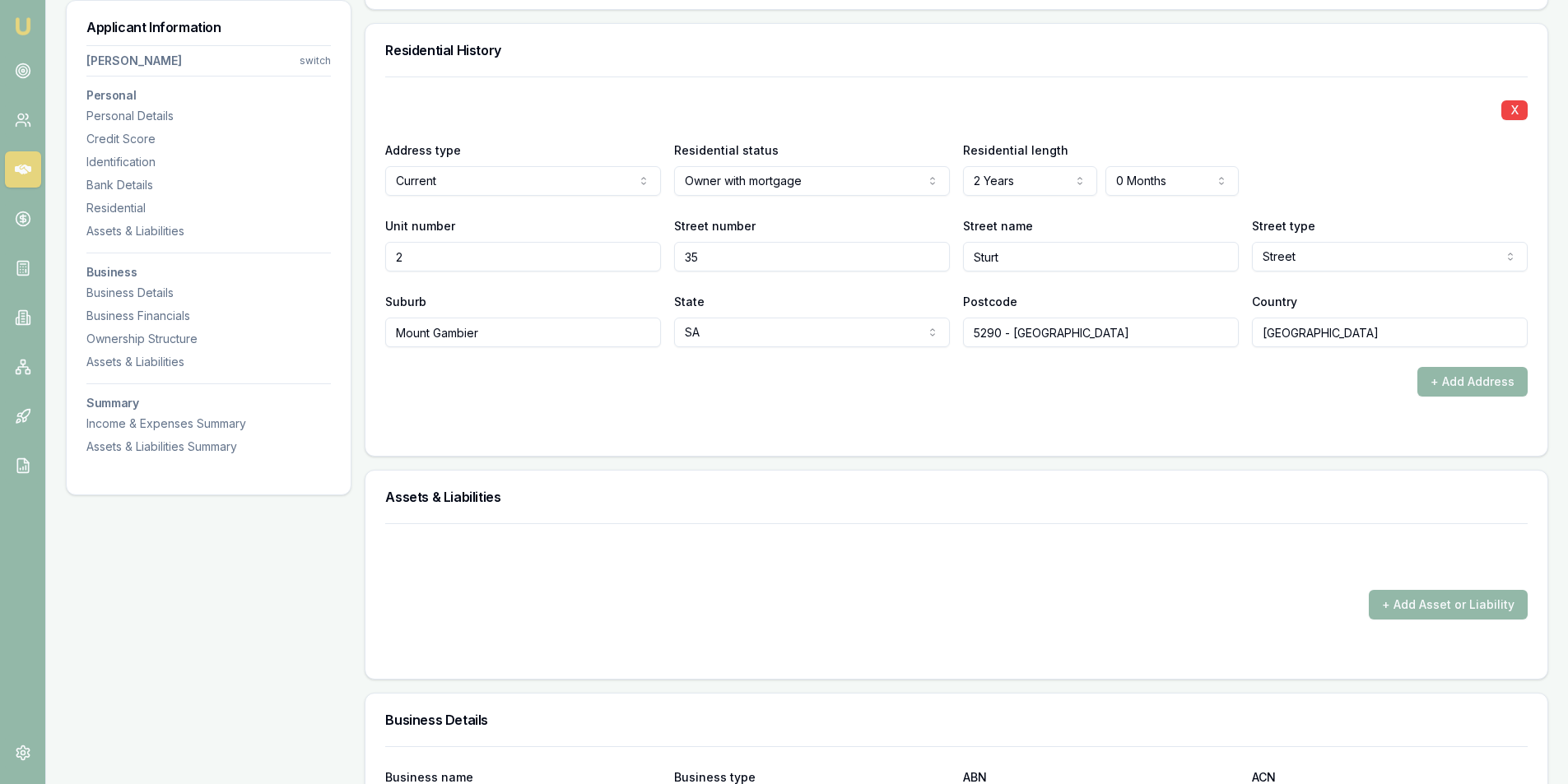
click at [1063, 392] on div "+ Add Address" at bounding box center [957, 382] width 1142 height 29
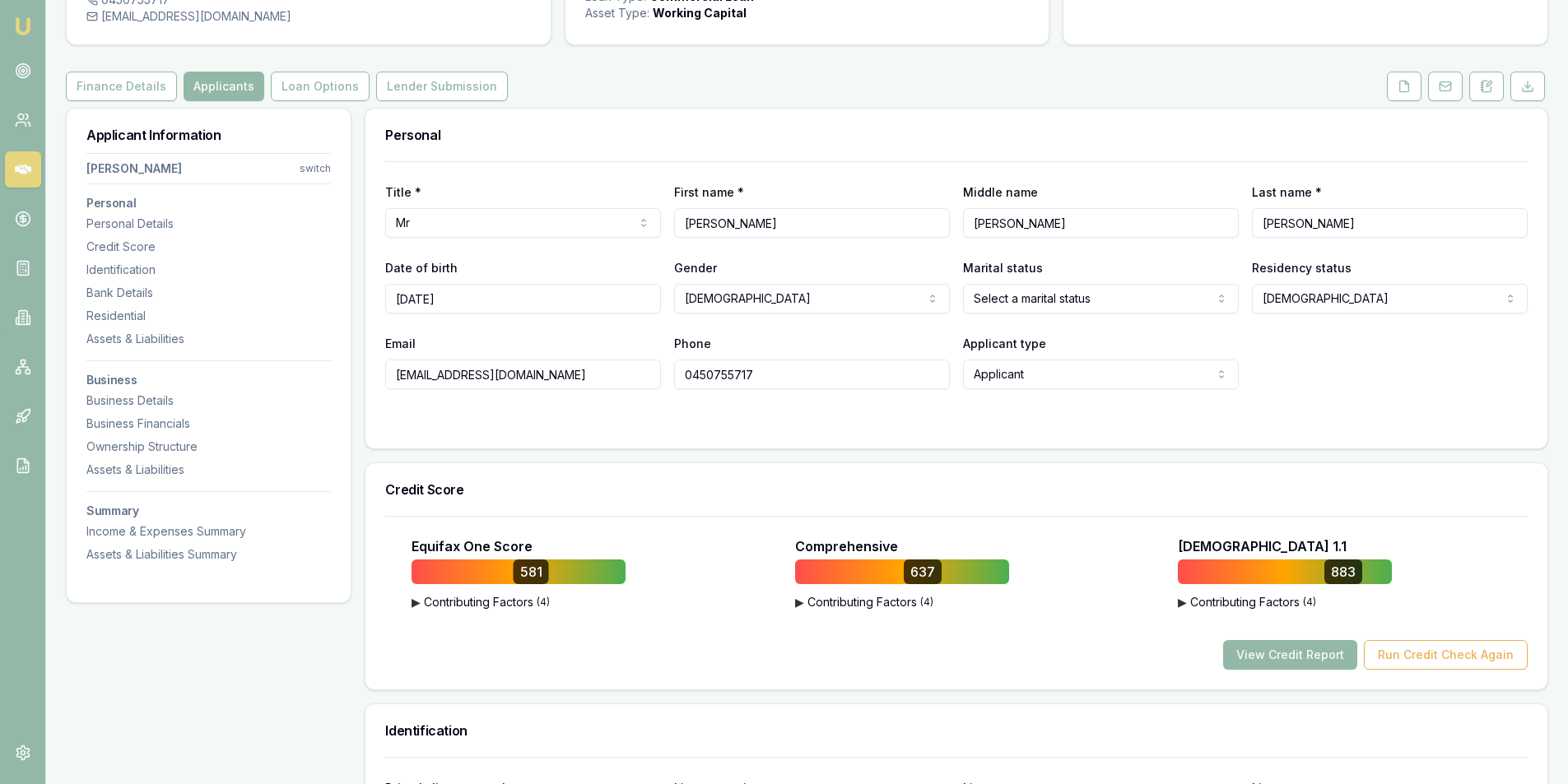
scroll to position [0, 0]
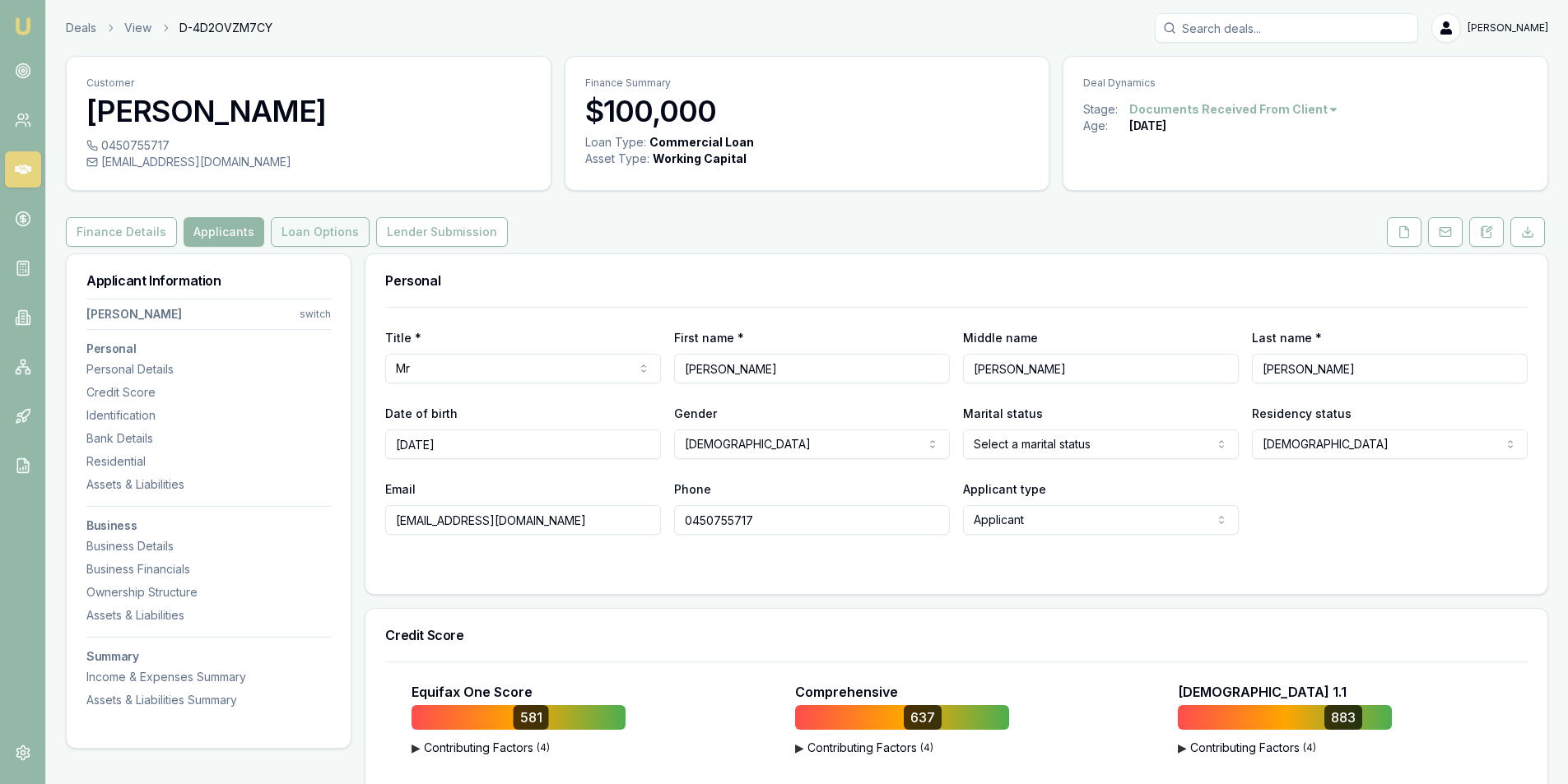
click at [325, 238] on button "Loan Options" at bounding box center [320, 232] width 99 height 29
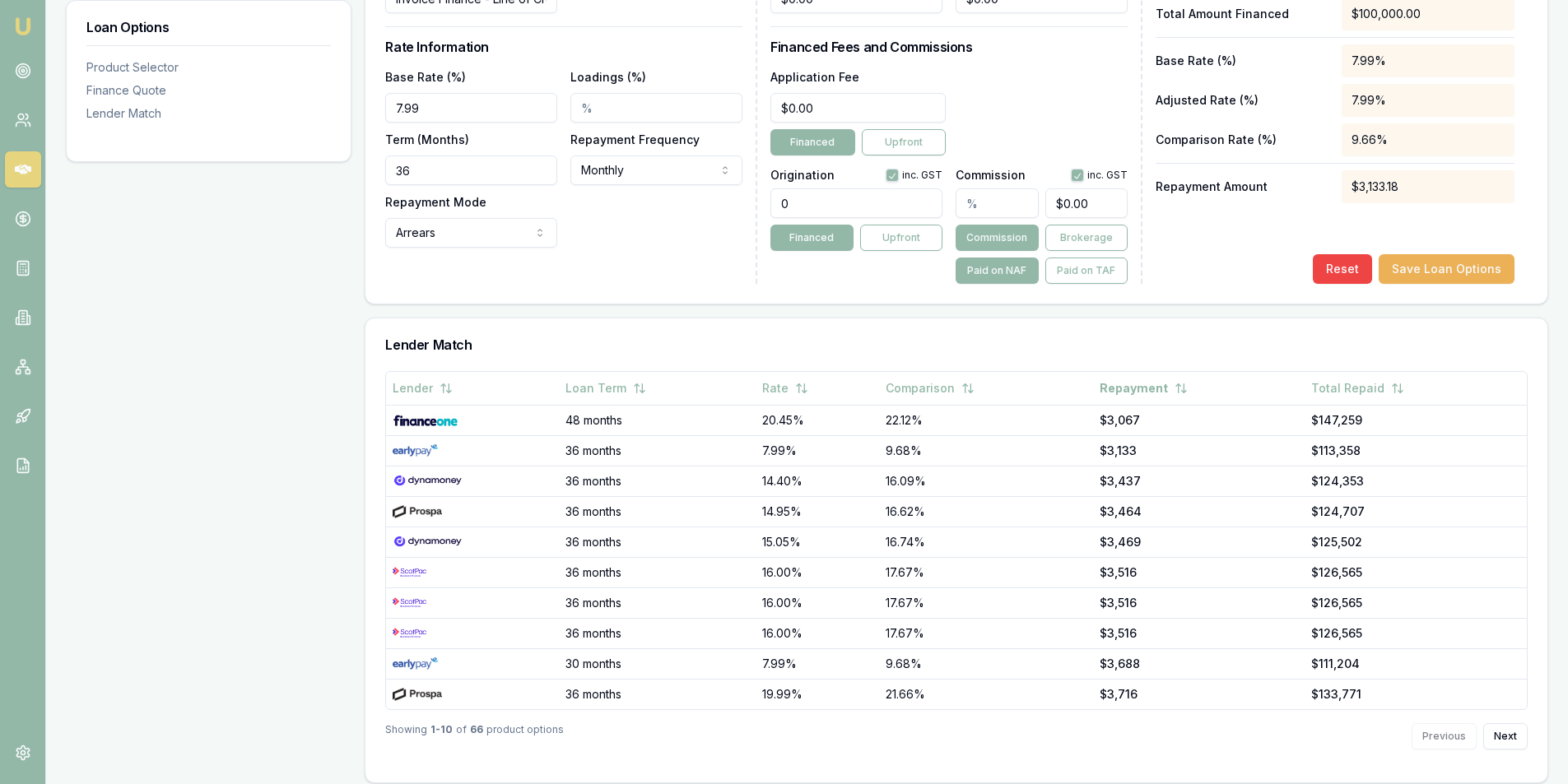
scroll to position [688, 0]
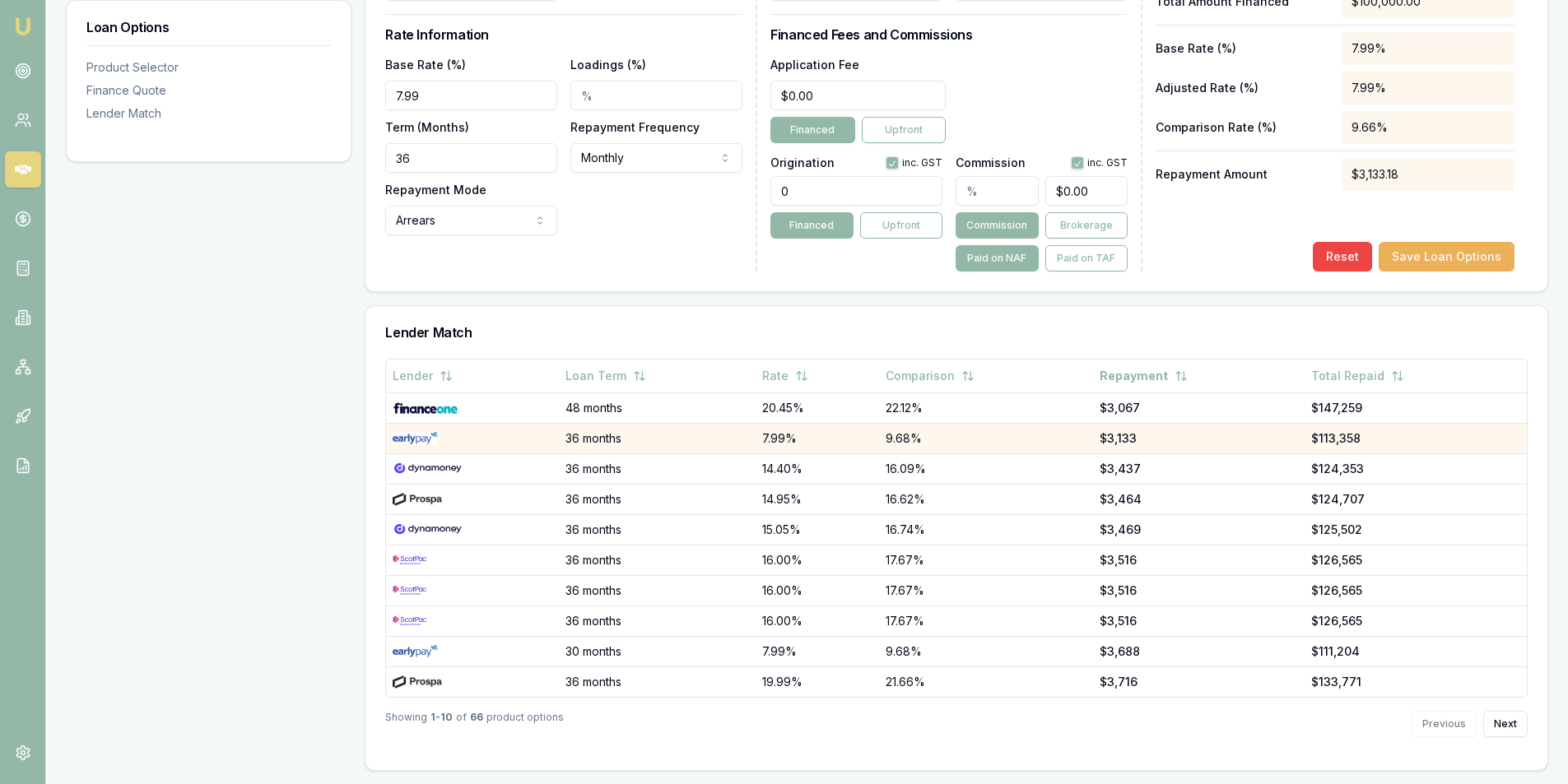
click at [408, 435] on img at bounding box center [415, 439] width 45 height 13
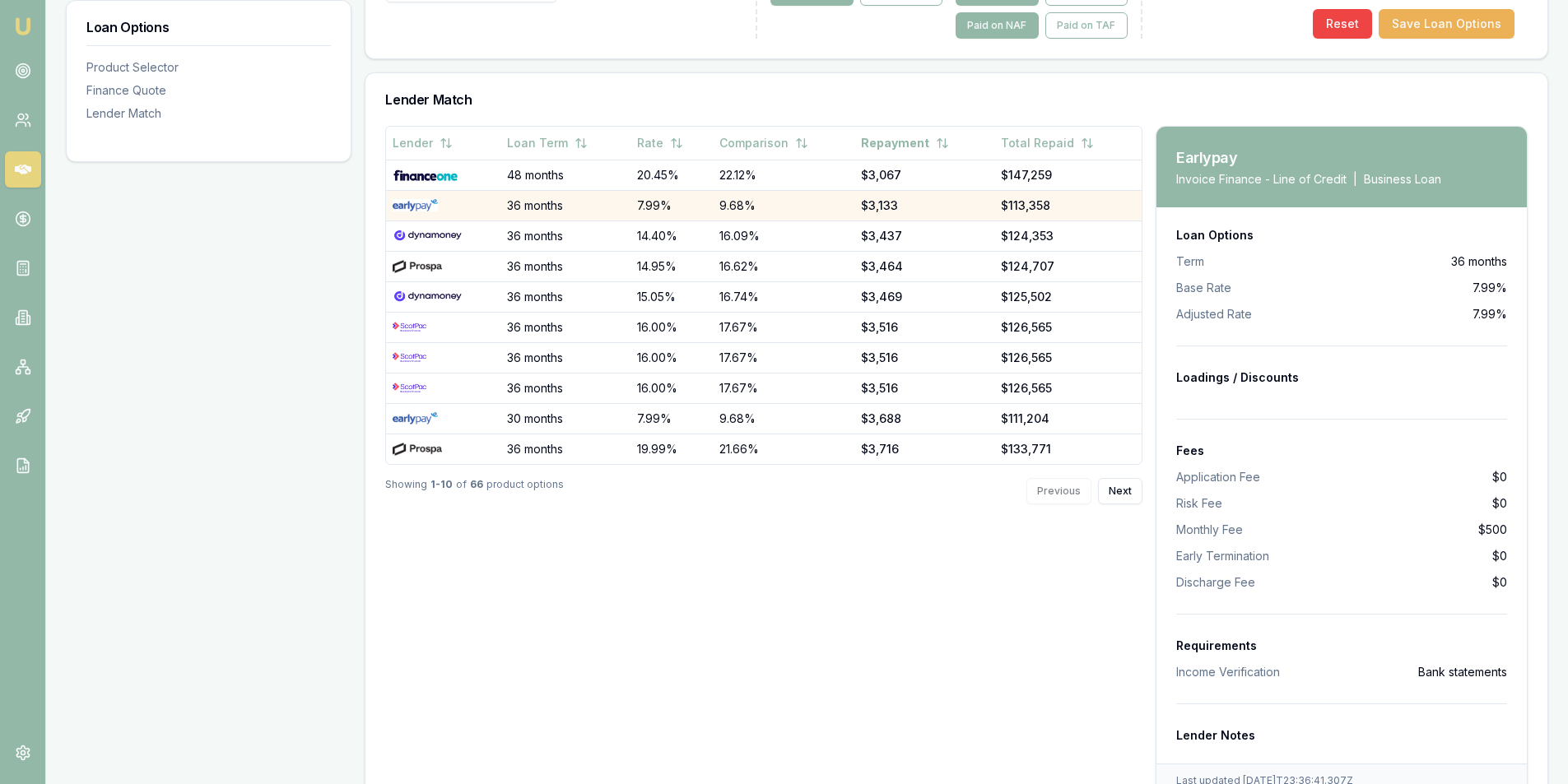
scroll to position [969, 0]
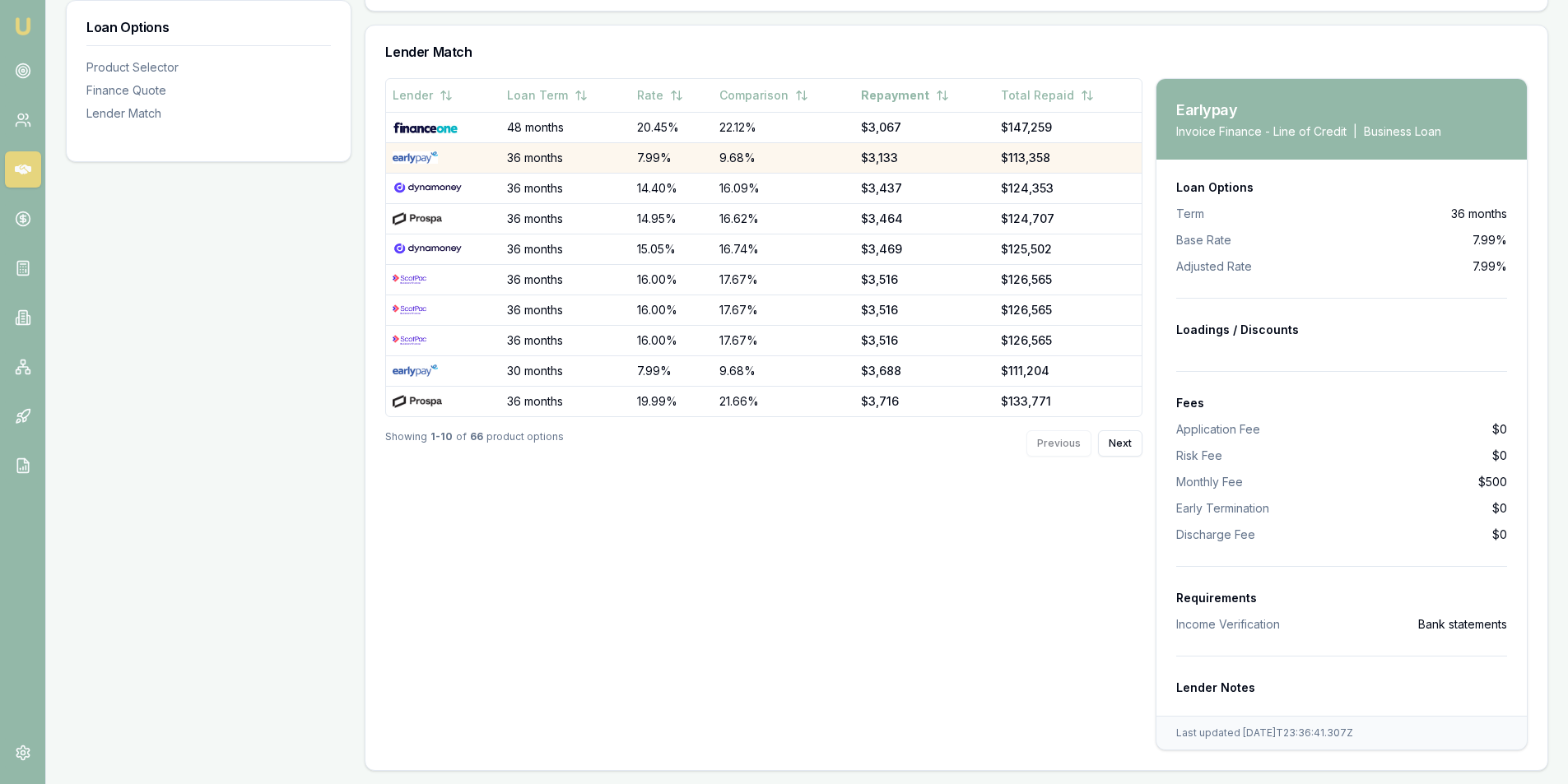
click at [509, 577] on div "Lender Loan Term Rate Comparison Repayment Total Repaid 48 months 20.45% 22.12%…" at bounding box center [764, 414] width 757 height 672
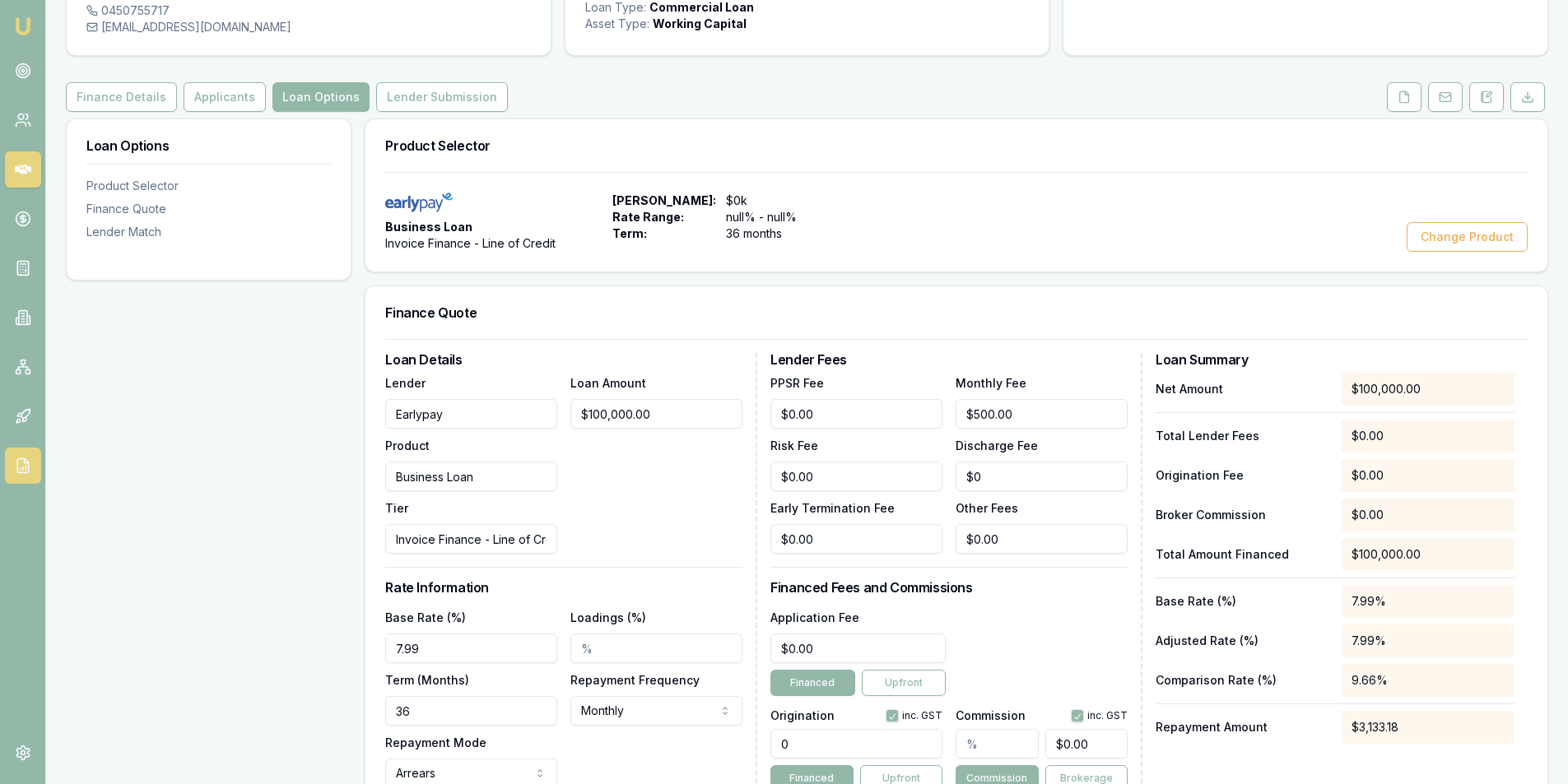
scroll to position [0, 0]
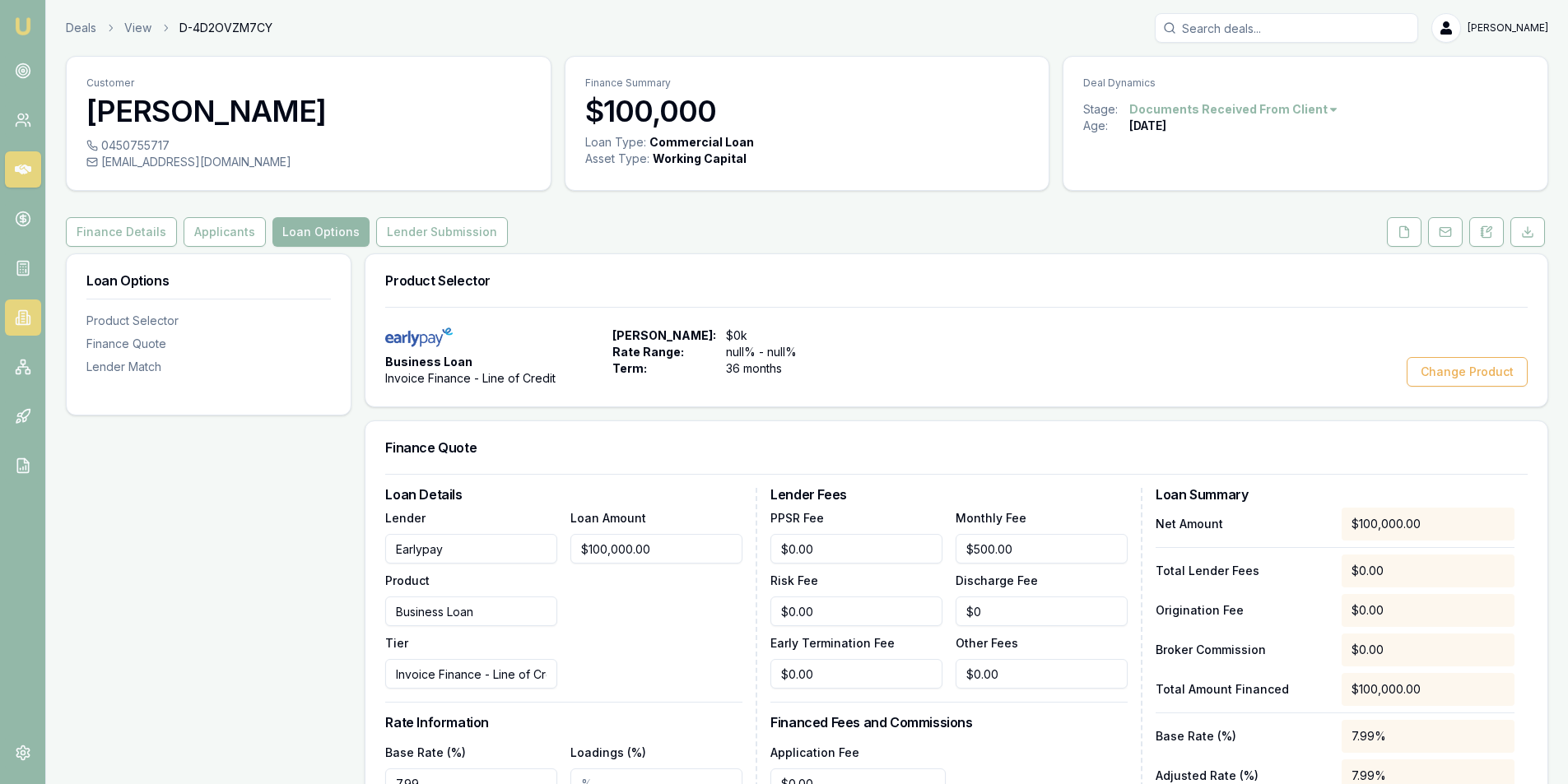
click at [24, 314] on icon at bounding box center [22, 314] width 3 height 0
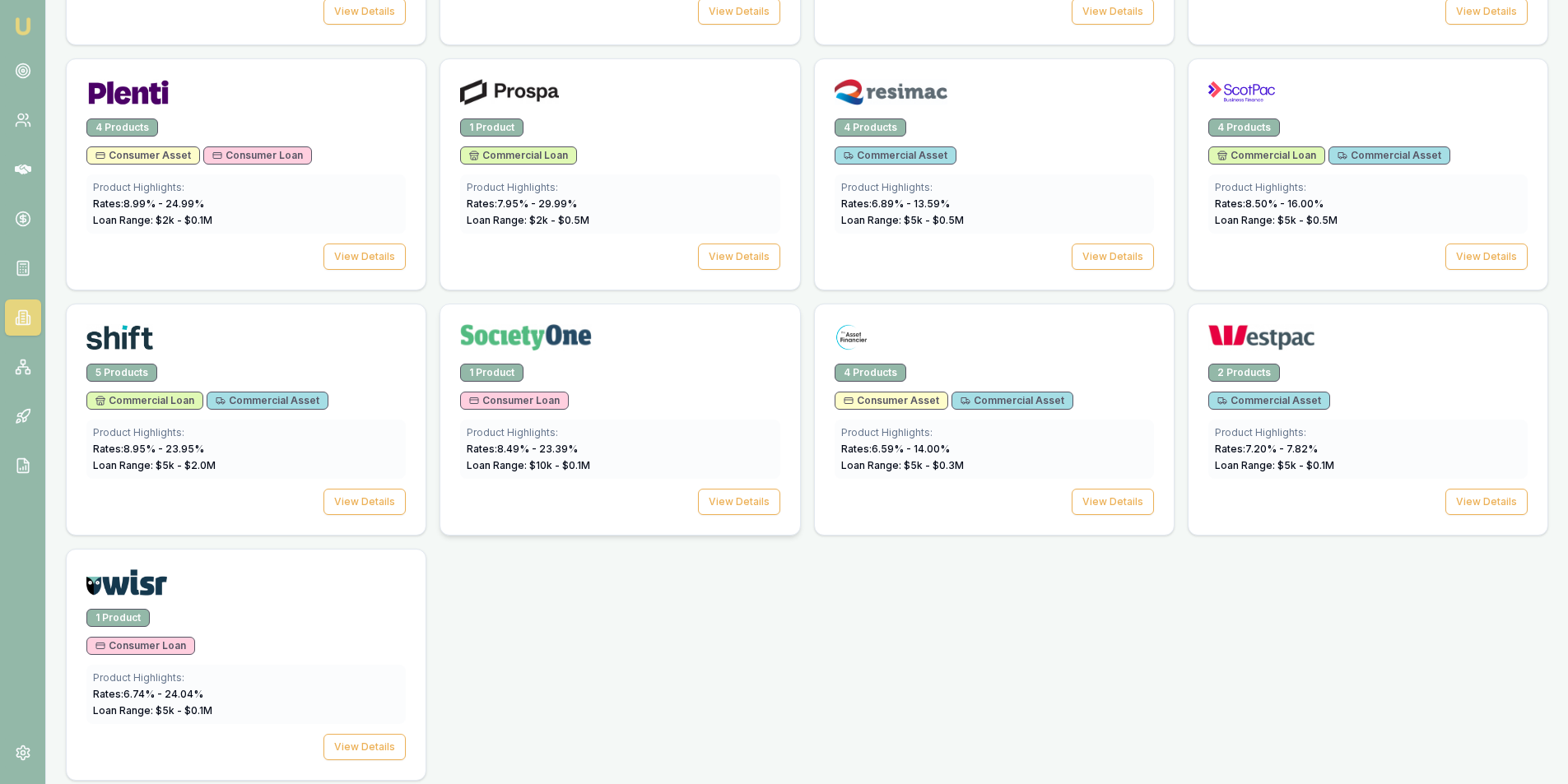
scroll to position [2292, 0]
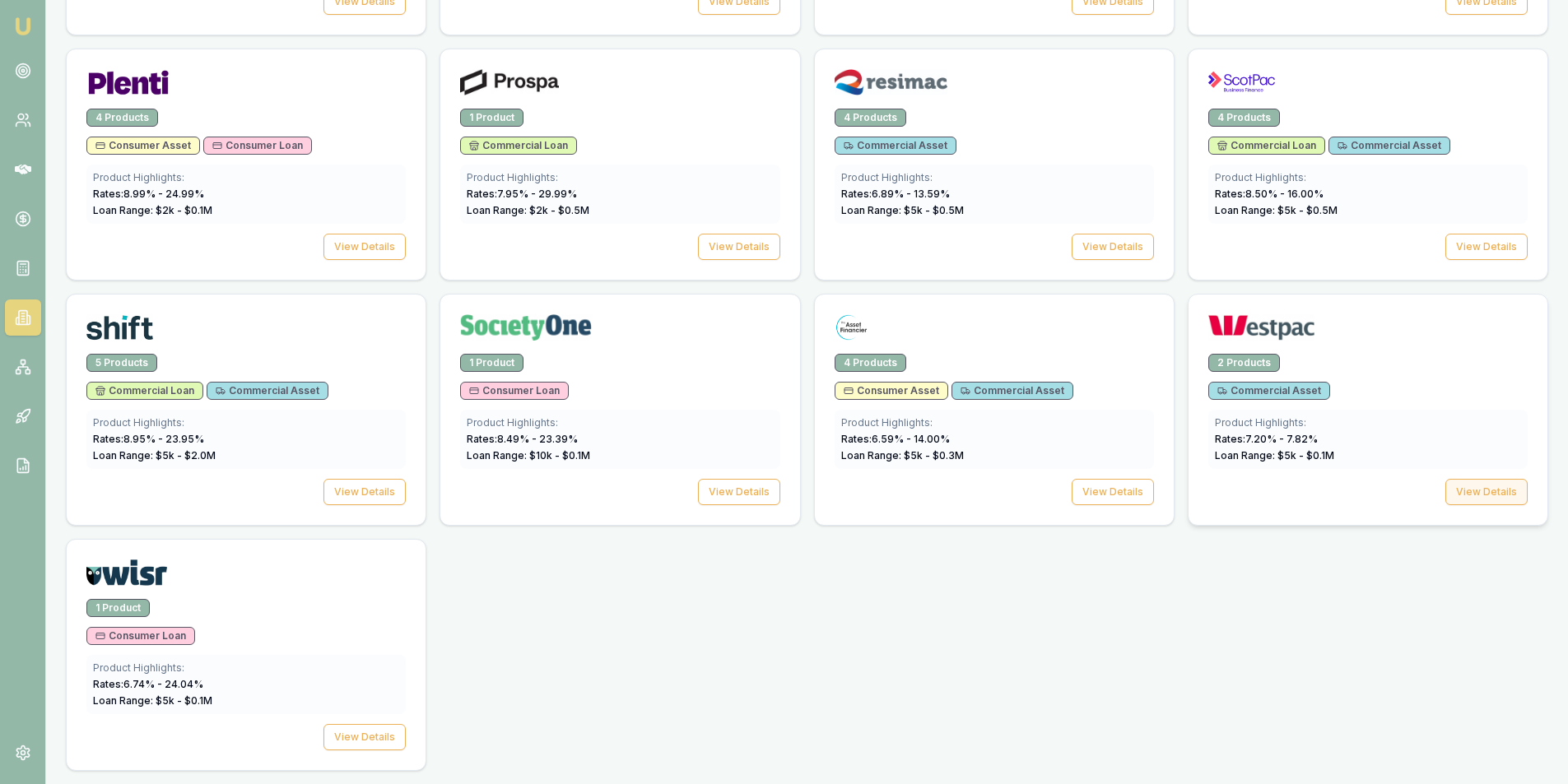
click at [1466, 487] on button "View Details" at bounding box center [1486, 492] width 83 height 27
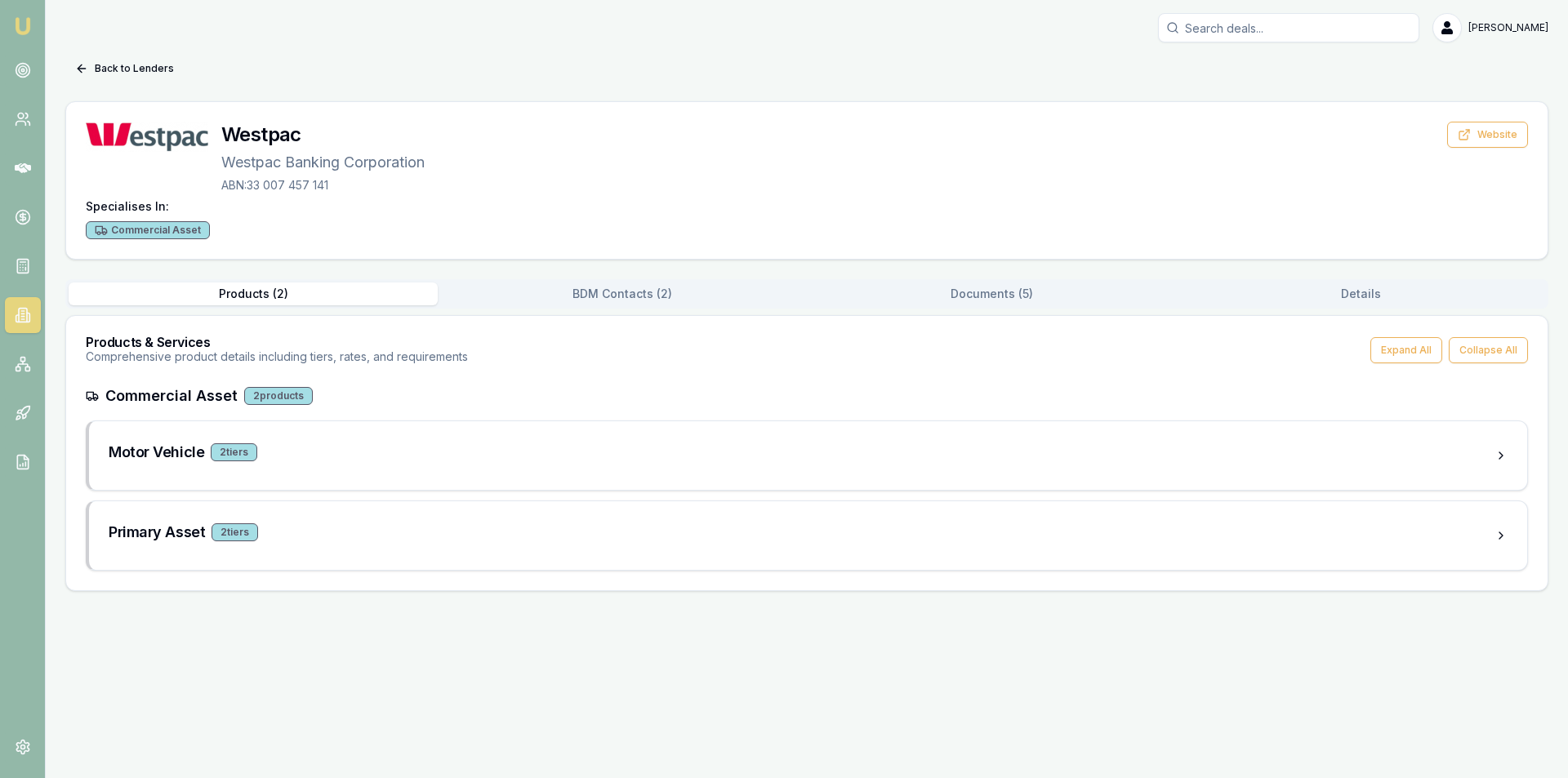
click at [638, 285] on button "BDM Contacts ( 2 )" at bounding box center [622, 293] width 369 height 23
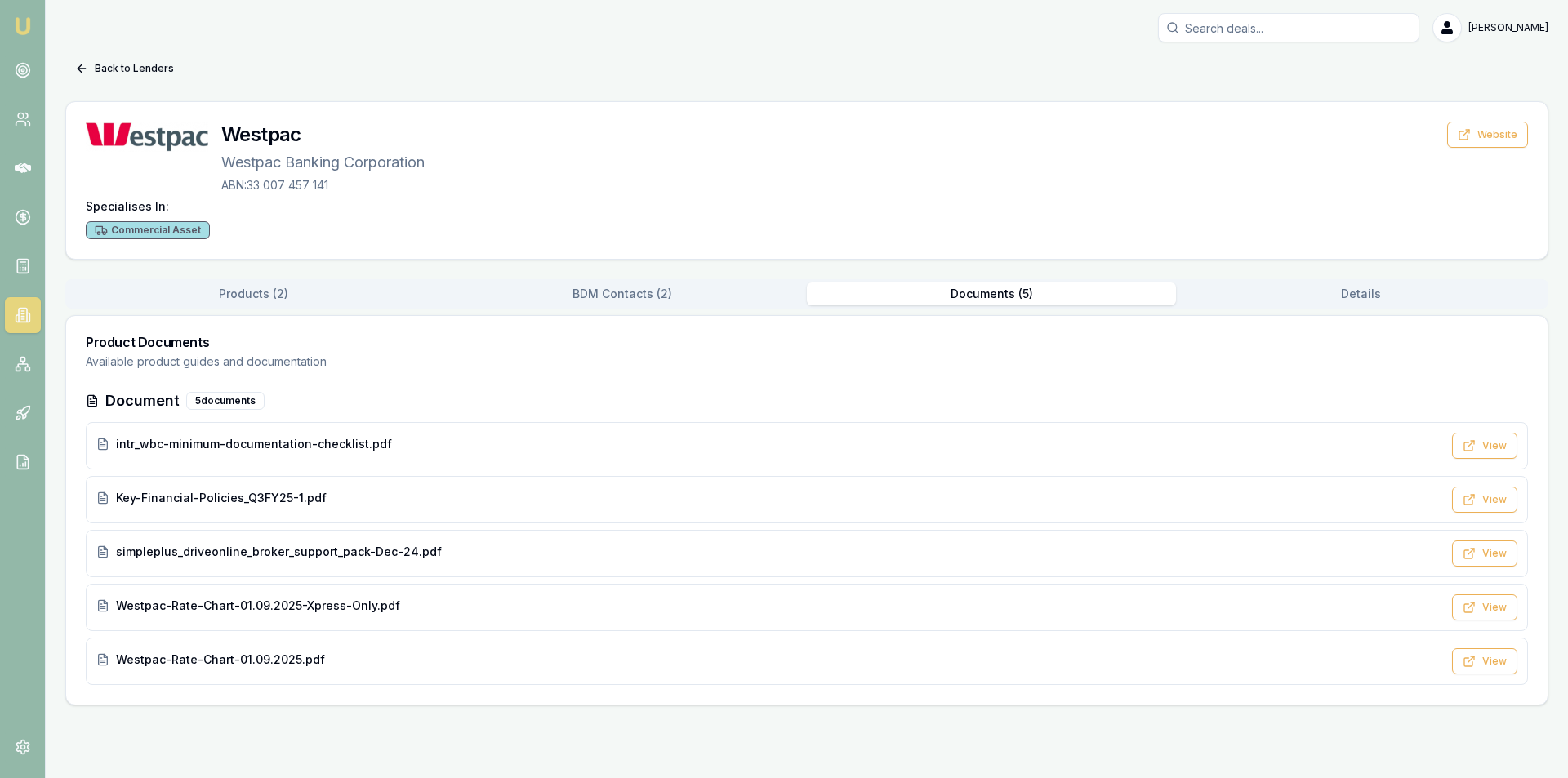
click at [1030, 290] on button "Documents ( 5 )" at bounding box center [991, 293] width 369 height 23
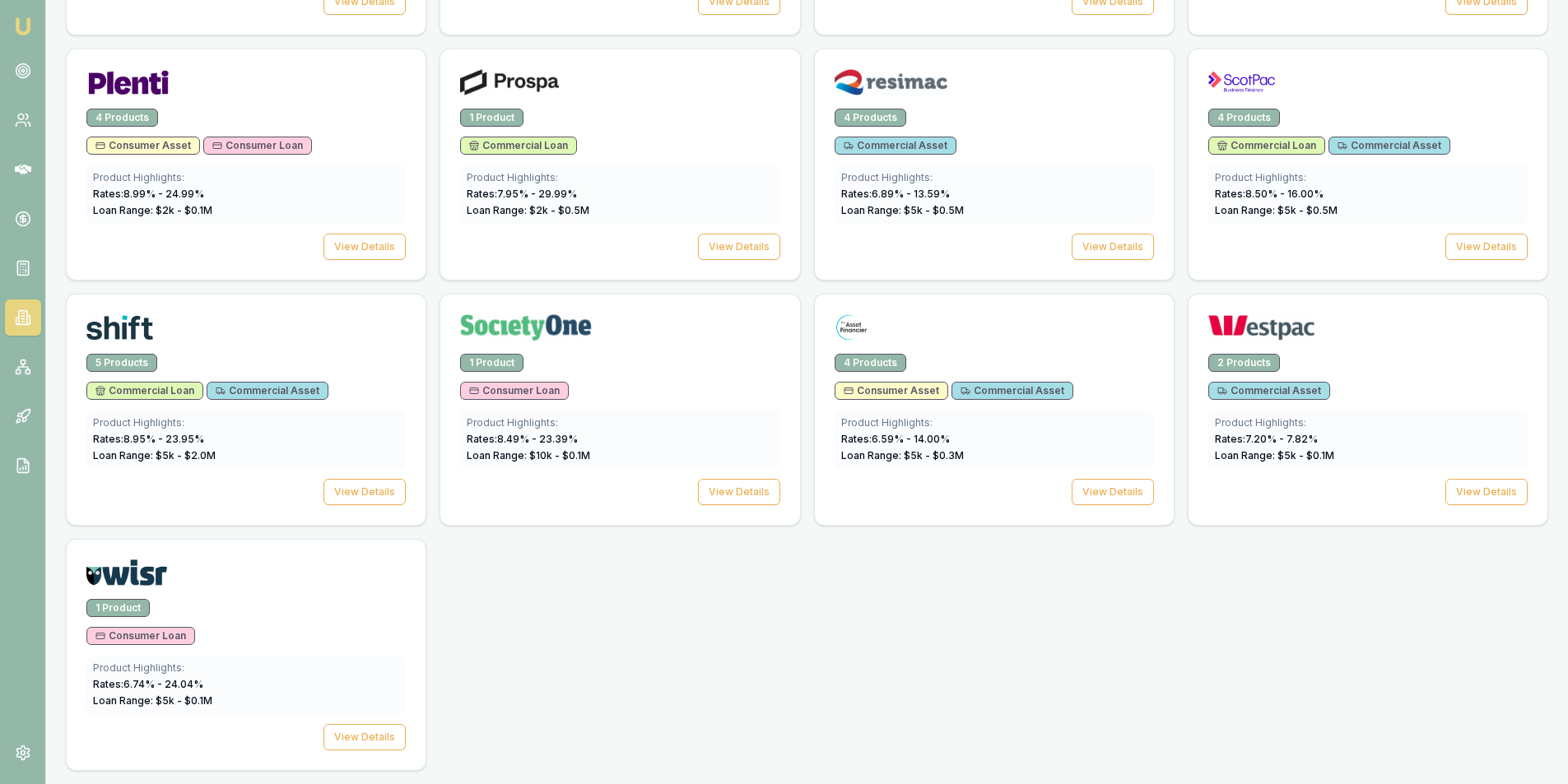
click at [1327, 103] on div at bounding box center [1368, 79] width 359 height 60
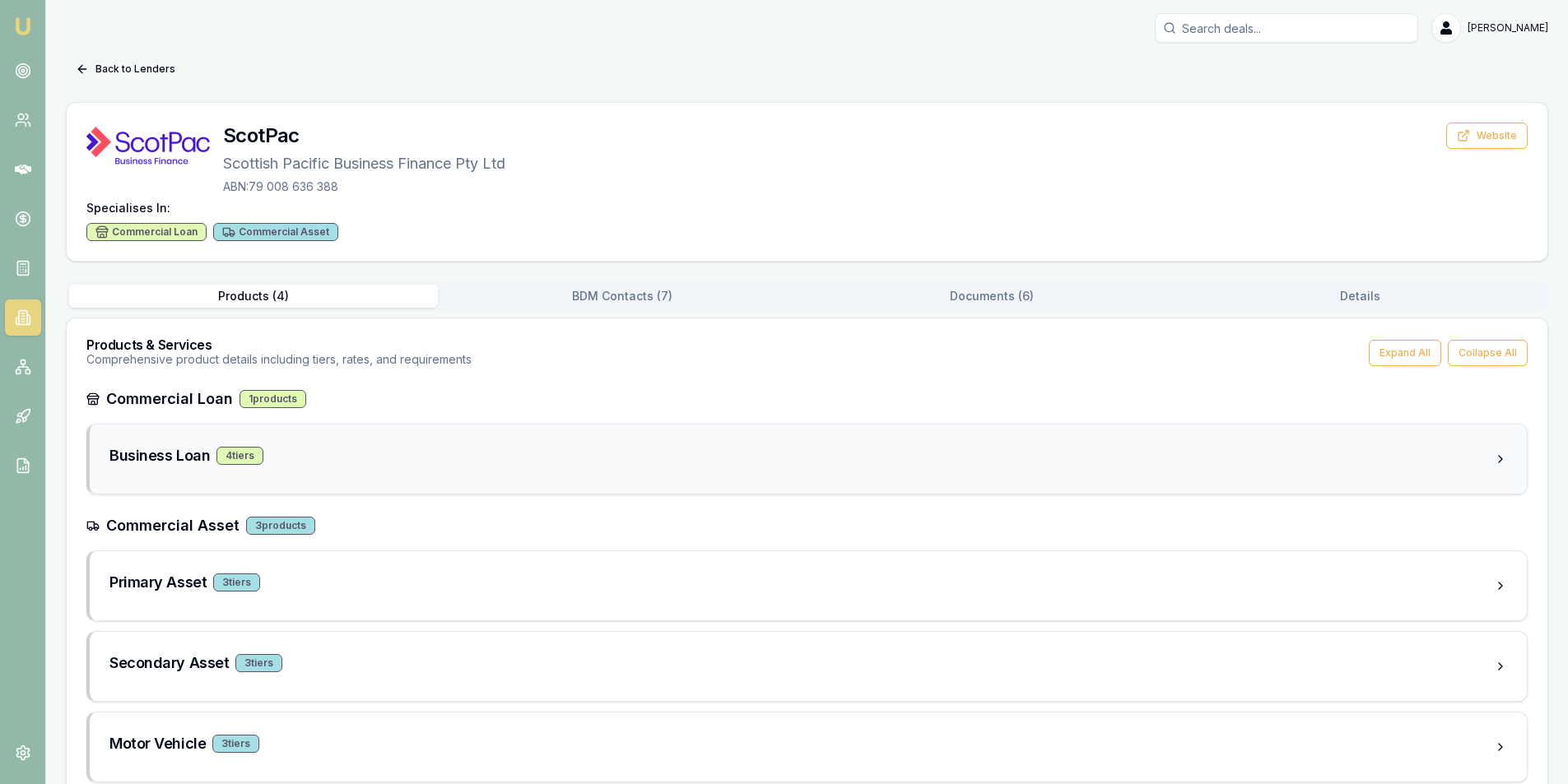
click at [283, 457] on div "Business Loan 4 tier s" at bounding box center [801, 455] width 1384 height 23
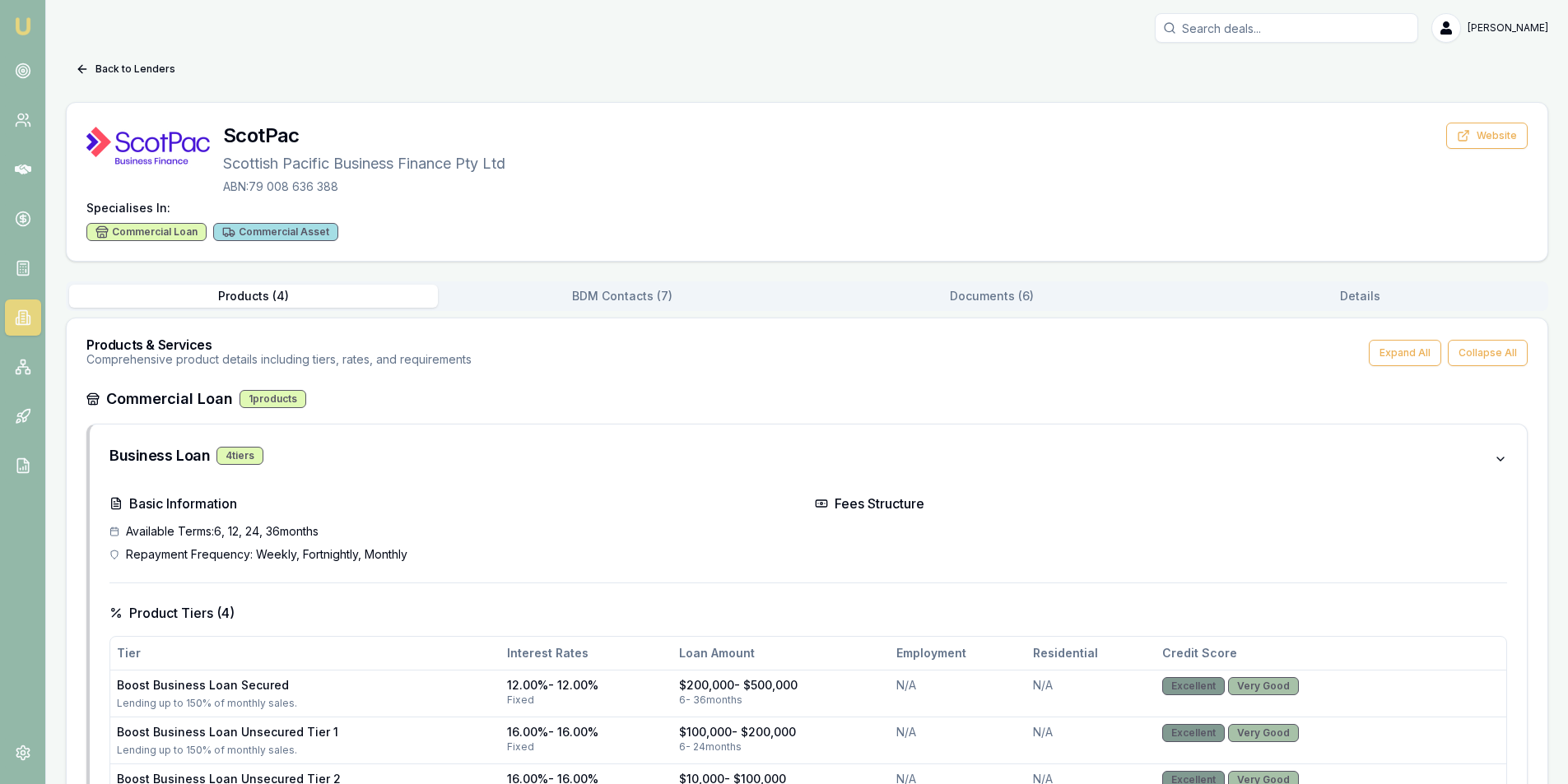
click at [626, 290] on button "BDM Contacts ( 7 )" at bounding box center [622, 296] width 369 height 23
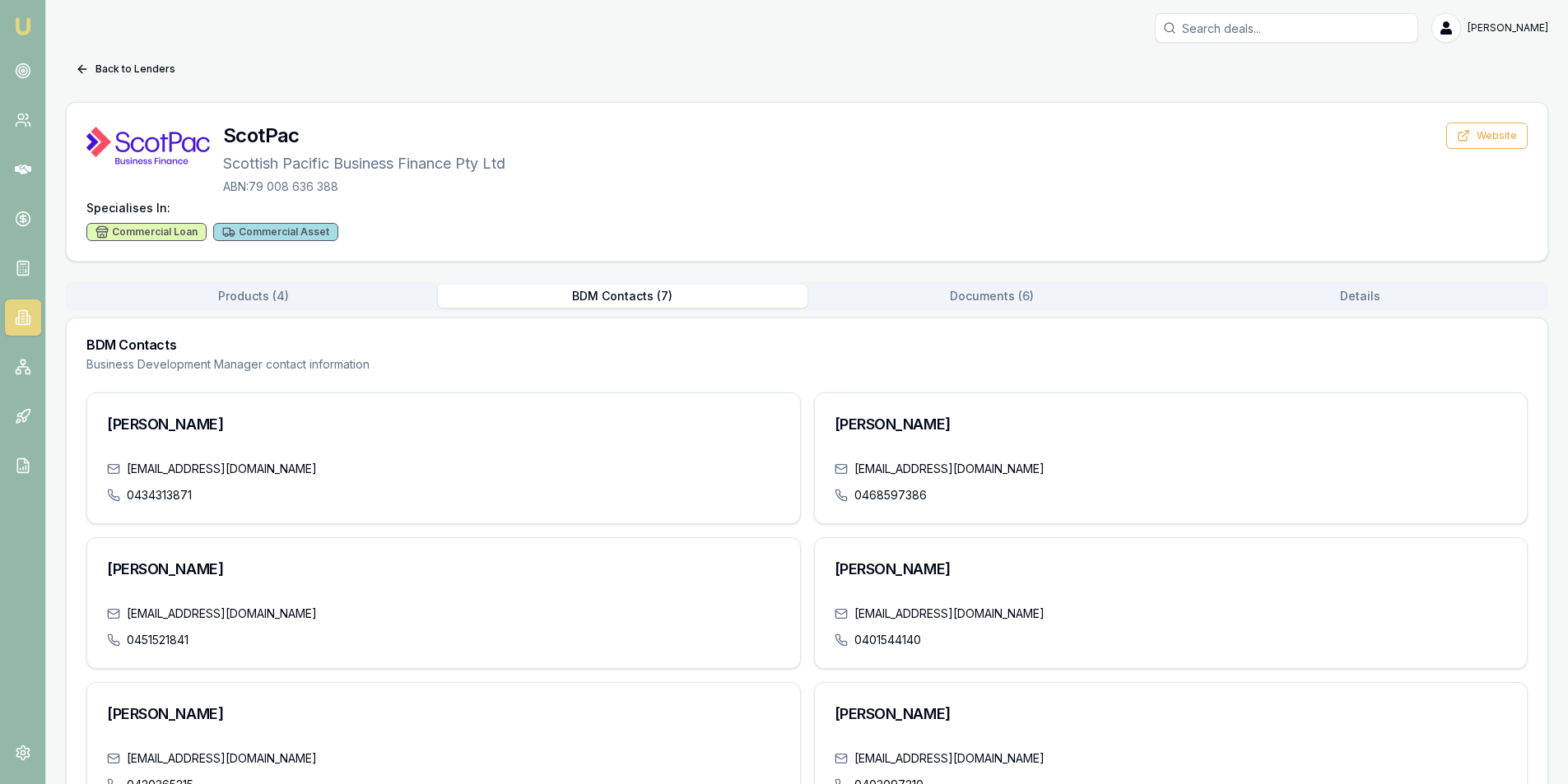
click at [221, 297] on button "Products ( 4 )" at bounding box center [253, 296] width 369 height 23
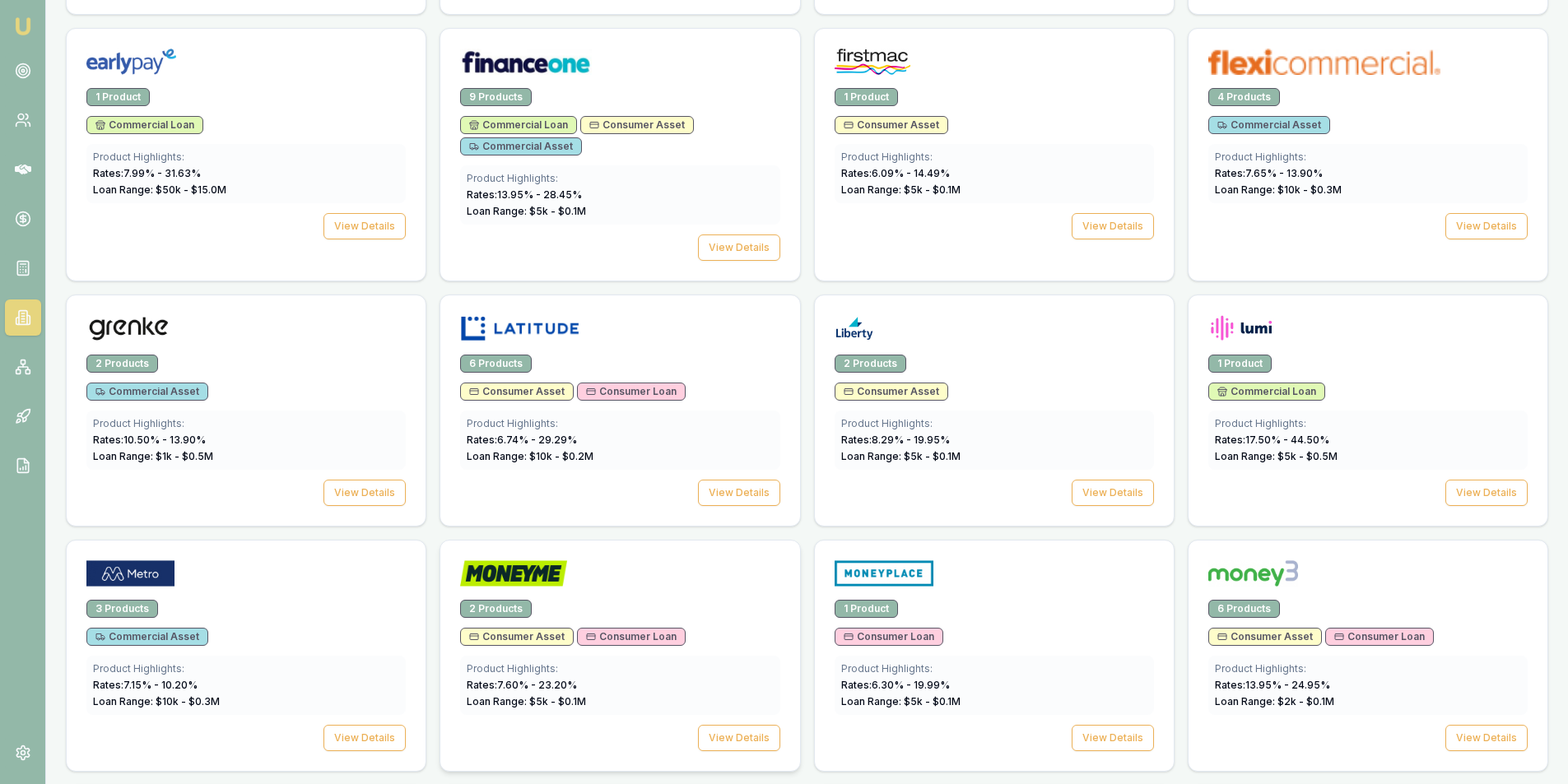
scroll to position [1140, 0]
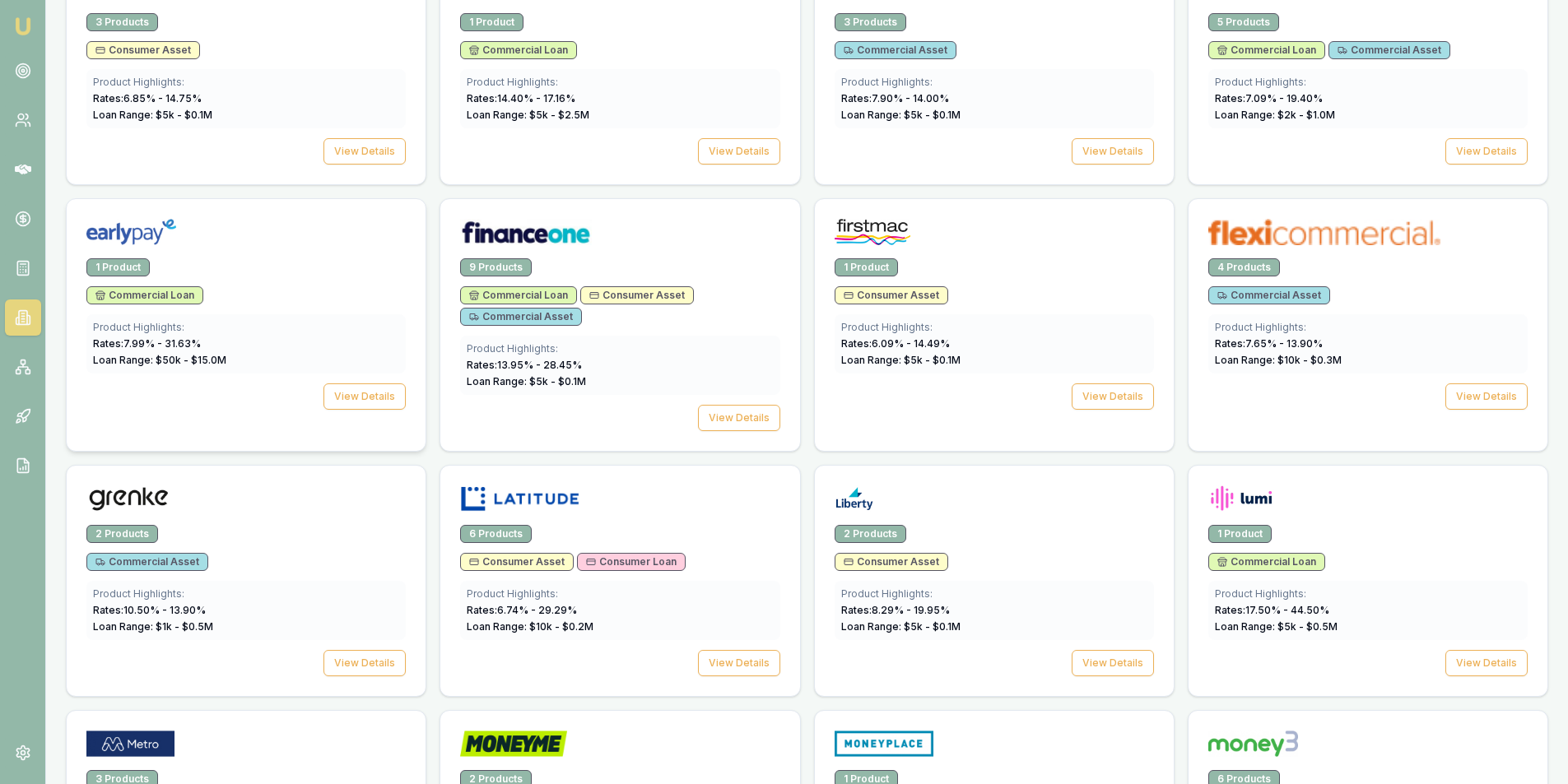
click at [236, 330] on div "Product Highlights:" at bounding box center [245, 328] width 306 height 13
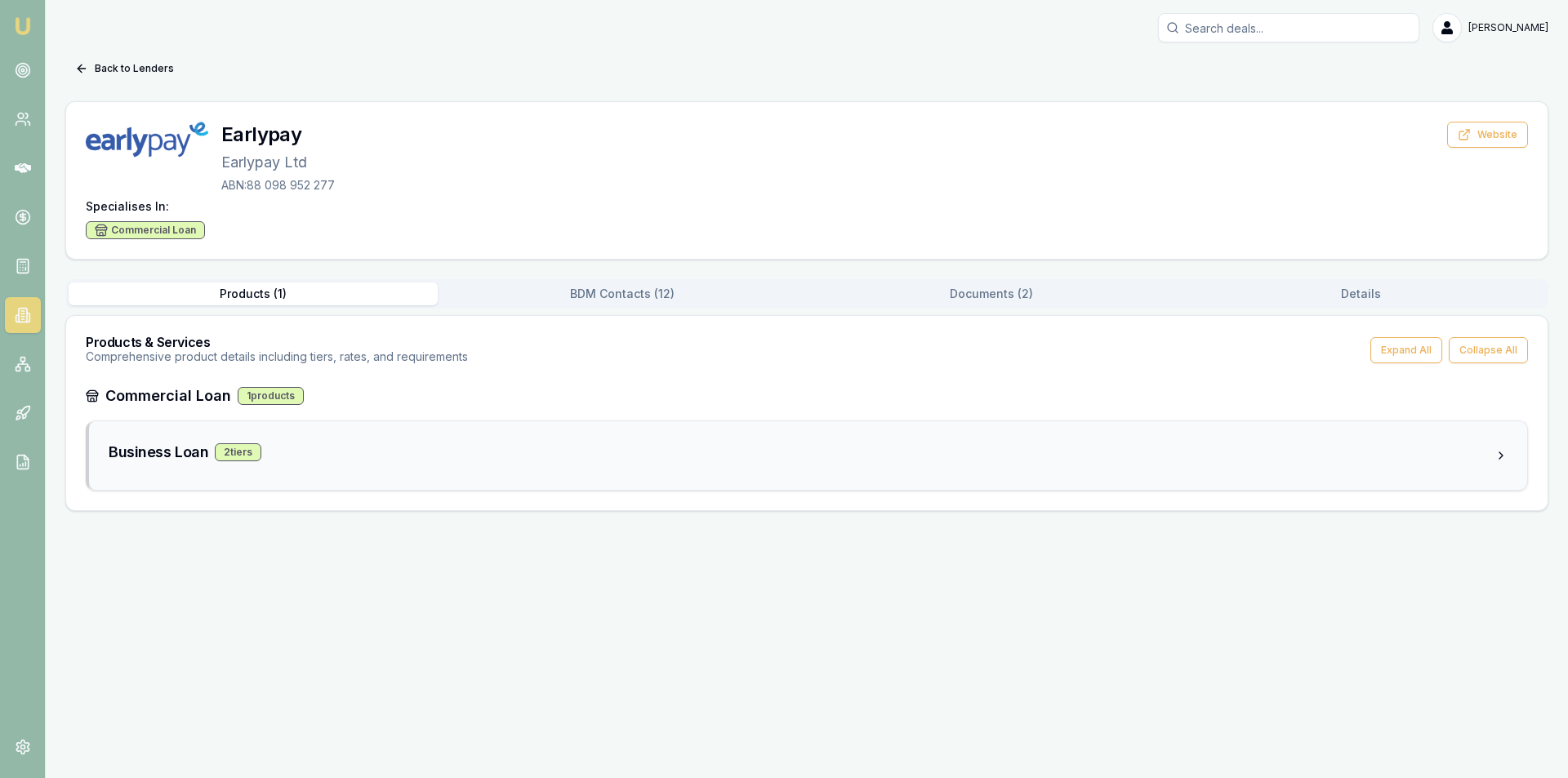
click at [306, 468] on div "Business Loan 2 tier s" at bounding box center [801, 456] width 1386 height 29
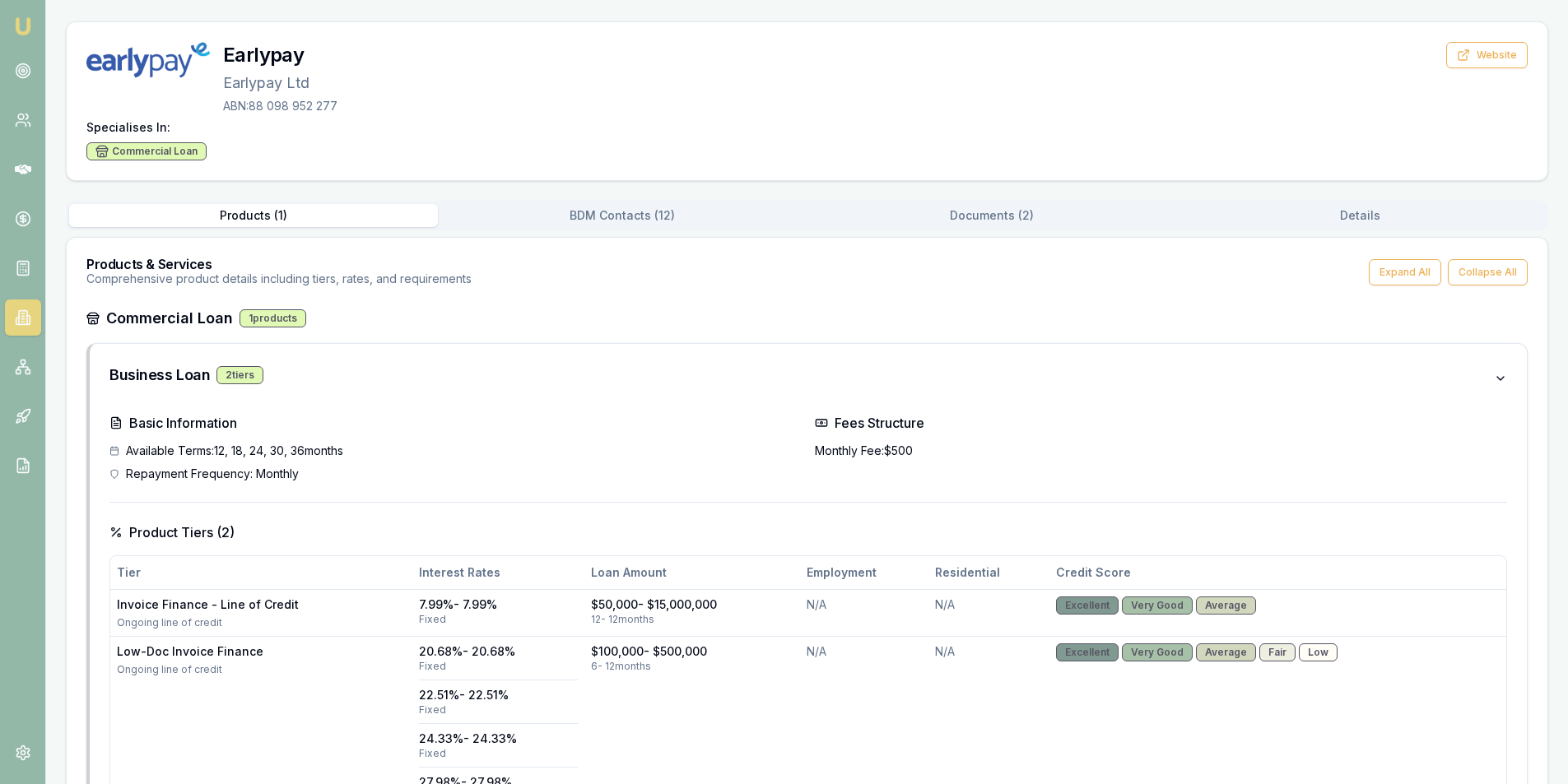
scroll to position [206, 0]
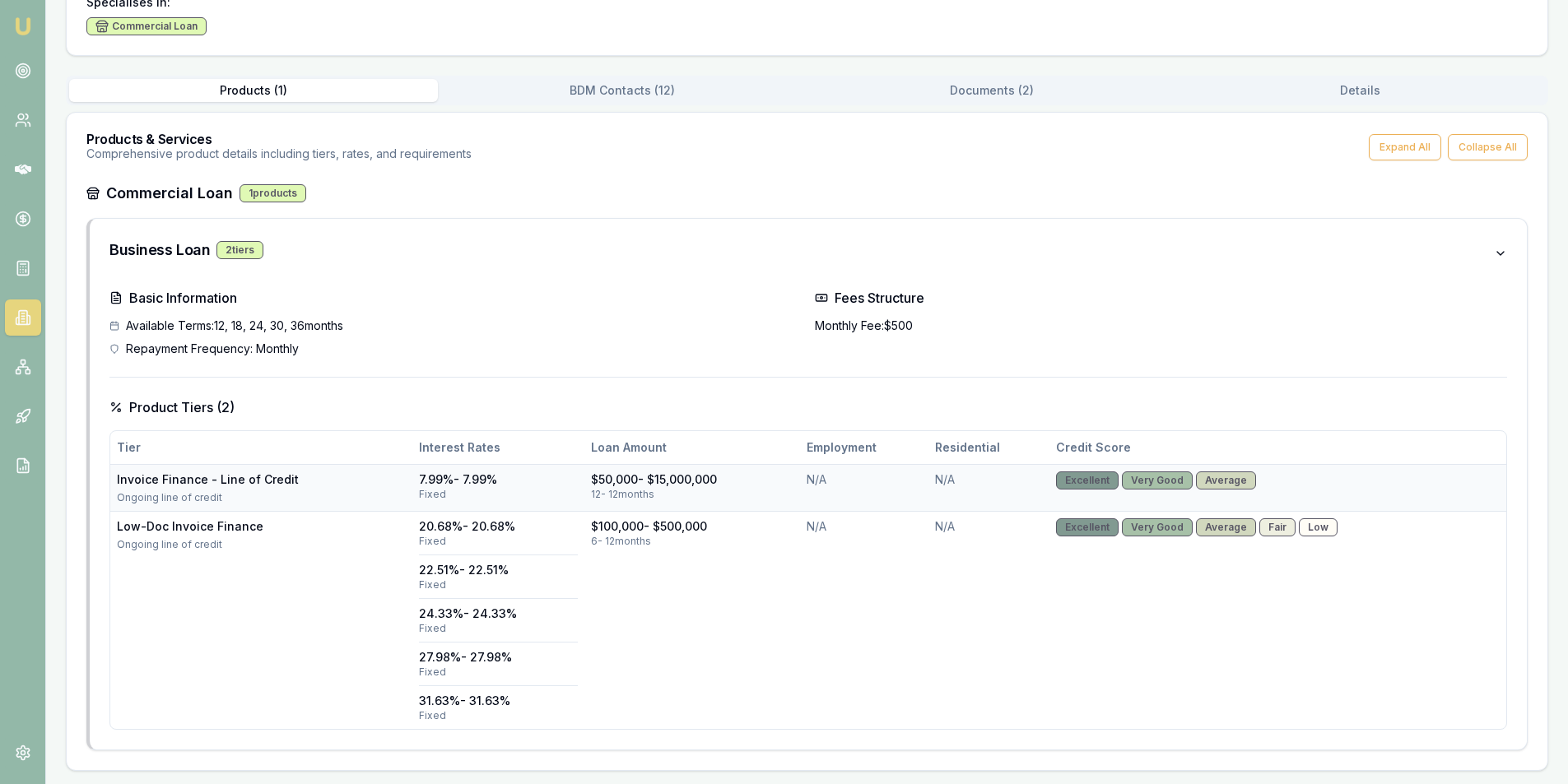
click at [245, 487] on div "Invoice Finance - Line of Credit" at bounding box center [261, 480] width 289 height 17
click at [1054, 73] on div "Back to Lenders Earlypay Earlypay Ltd ABN: 88 098 952 277 Website Specialises I…" at bounding box center [807, 310] width 1483 height 921
click at [1054, 76] on div "Products ( 1 ) BDM Contacts ( 12 ) Documents ( 2 ) Details" at bounding box center [807, 90] width 1483 height 29
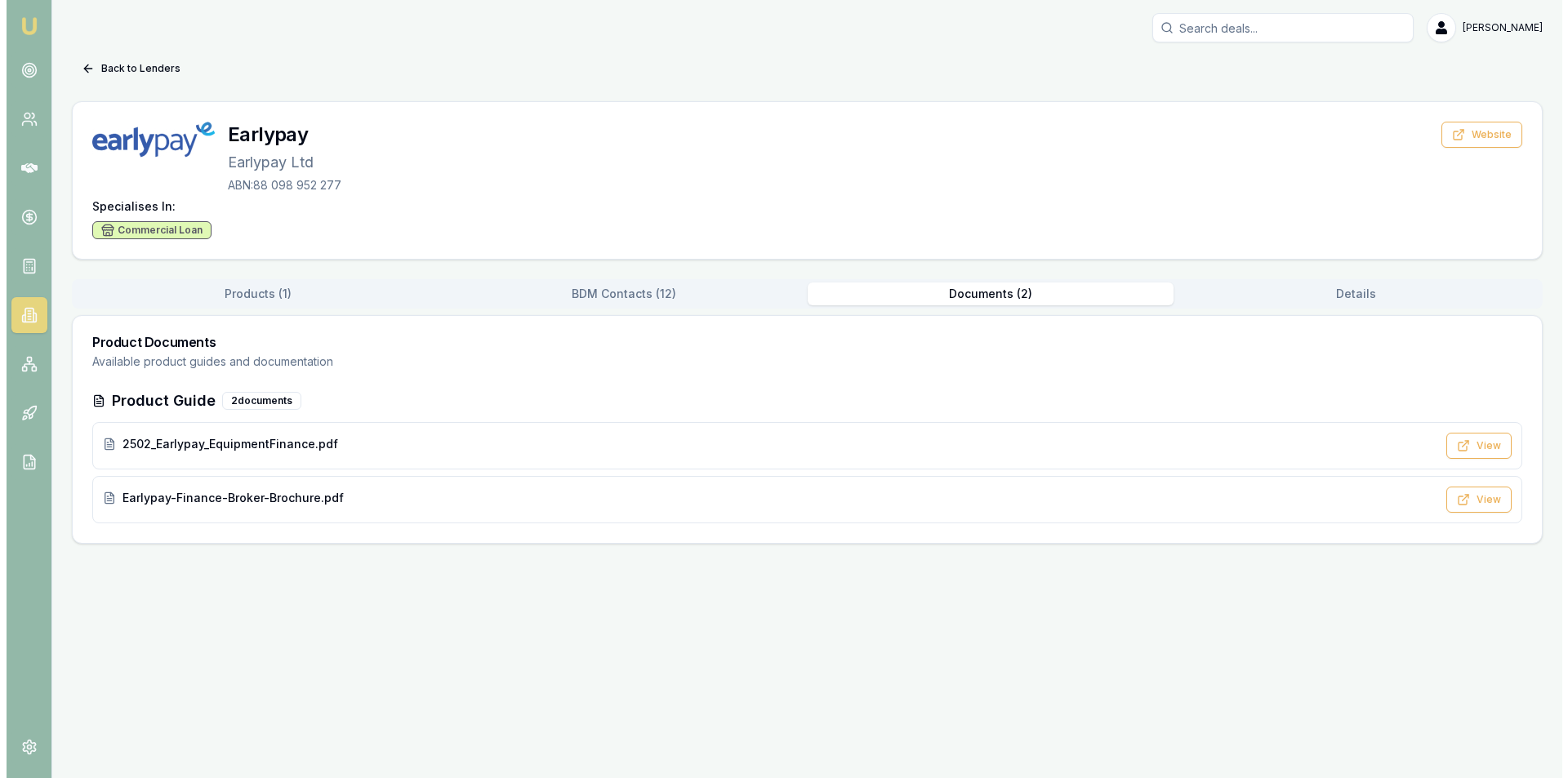
scroll to position [0, 0]
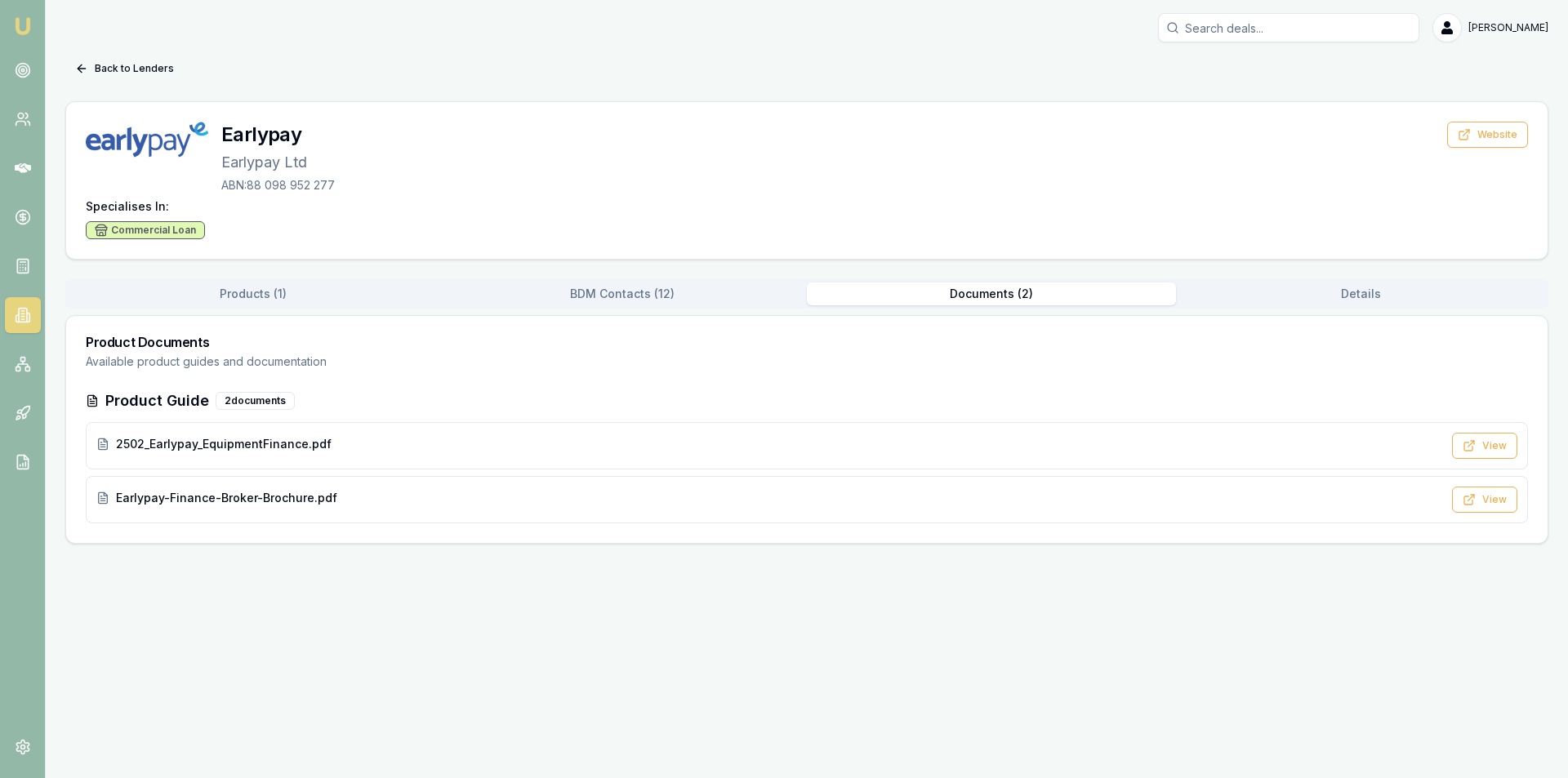
click at [1044, 84] on div "Back to Lenders Earlypay Earlypay Ltd ABN: 88 098 952 277 Website Specialises I…" at bounding box center [807, 300] width 1483 height 488
click at [306, 504] on span "Earlypay-Finance-Broker-Brochure.pdf" at bounding box center [226, 498] width 221 height 16
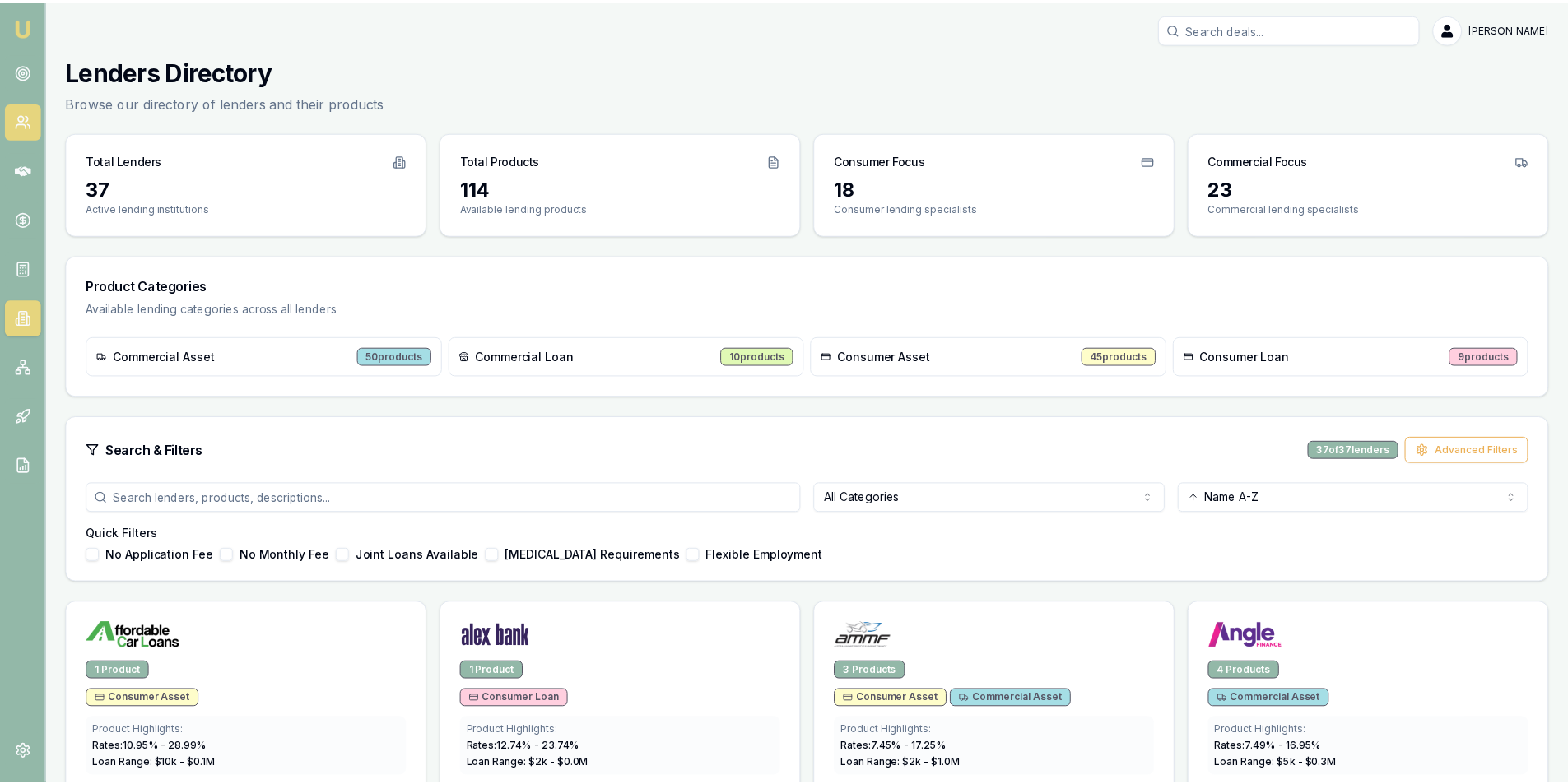
scroll to position [1140, 0]
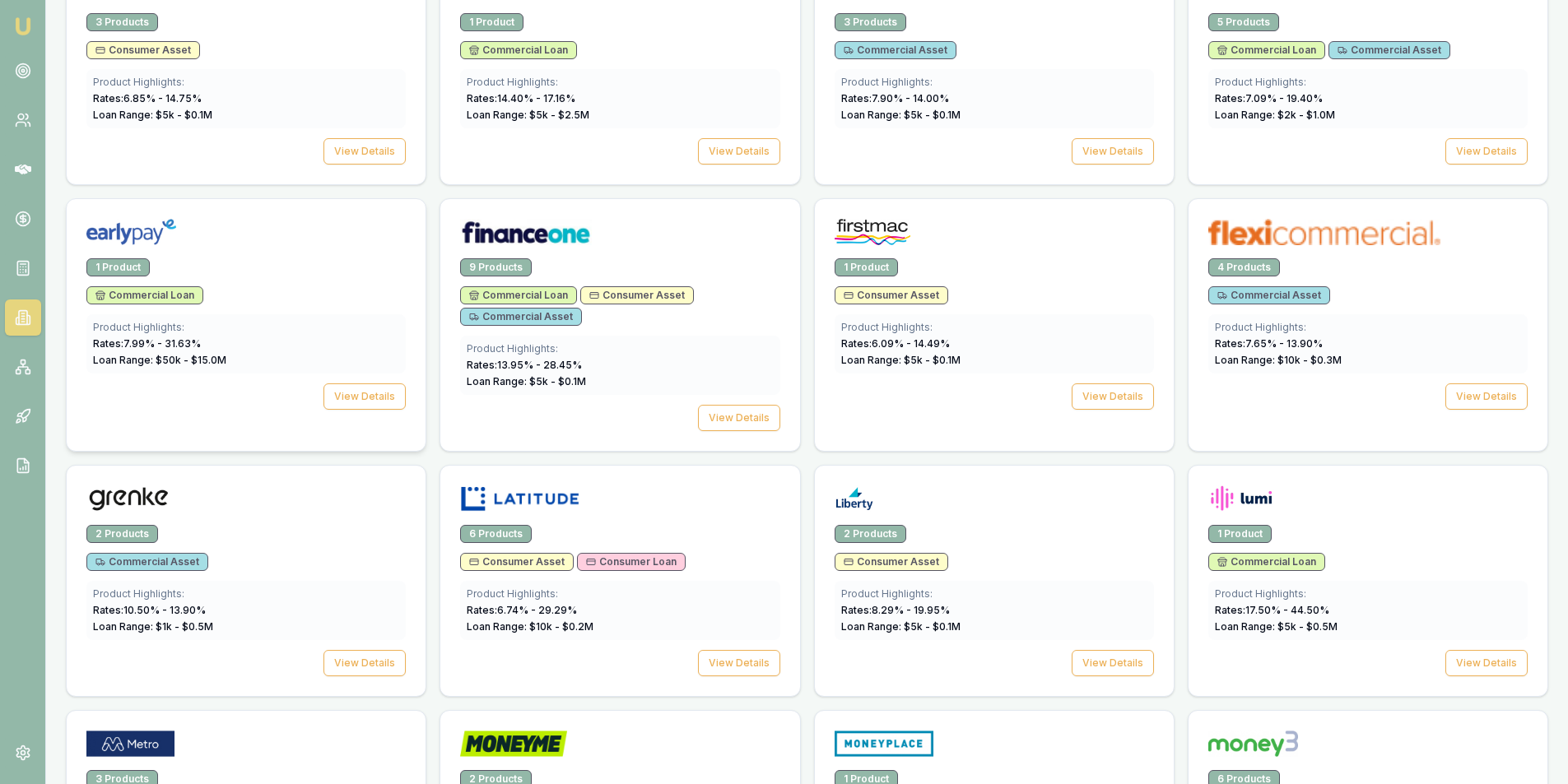
click at [301, 267] on div "1 Product" at bounding box center [246, 267] width 319 height 18
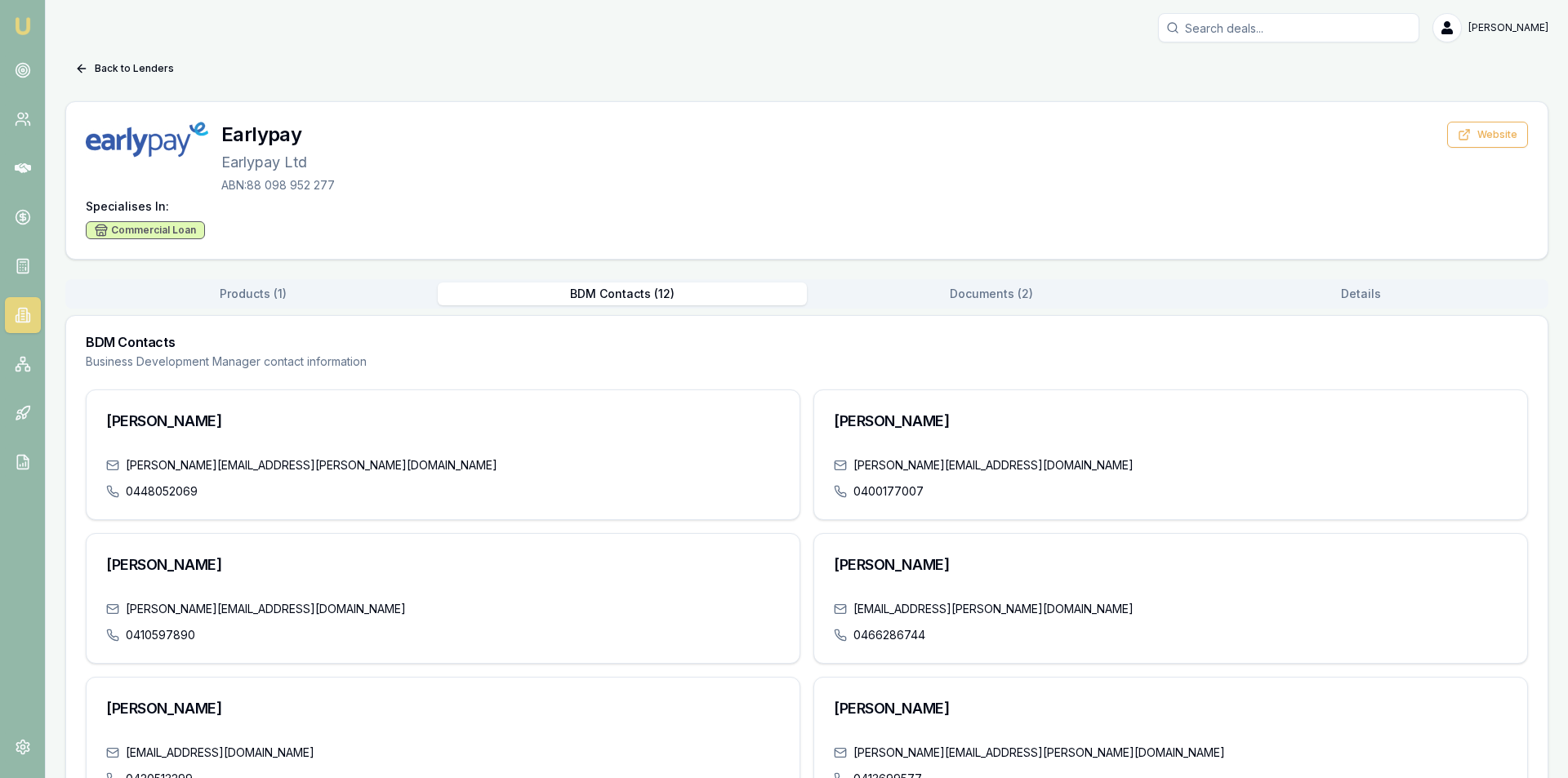
click at [671, 292] on button "BDM Contacts ( 12 )" at bounding box center [622, 293] width 369 height 23
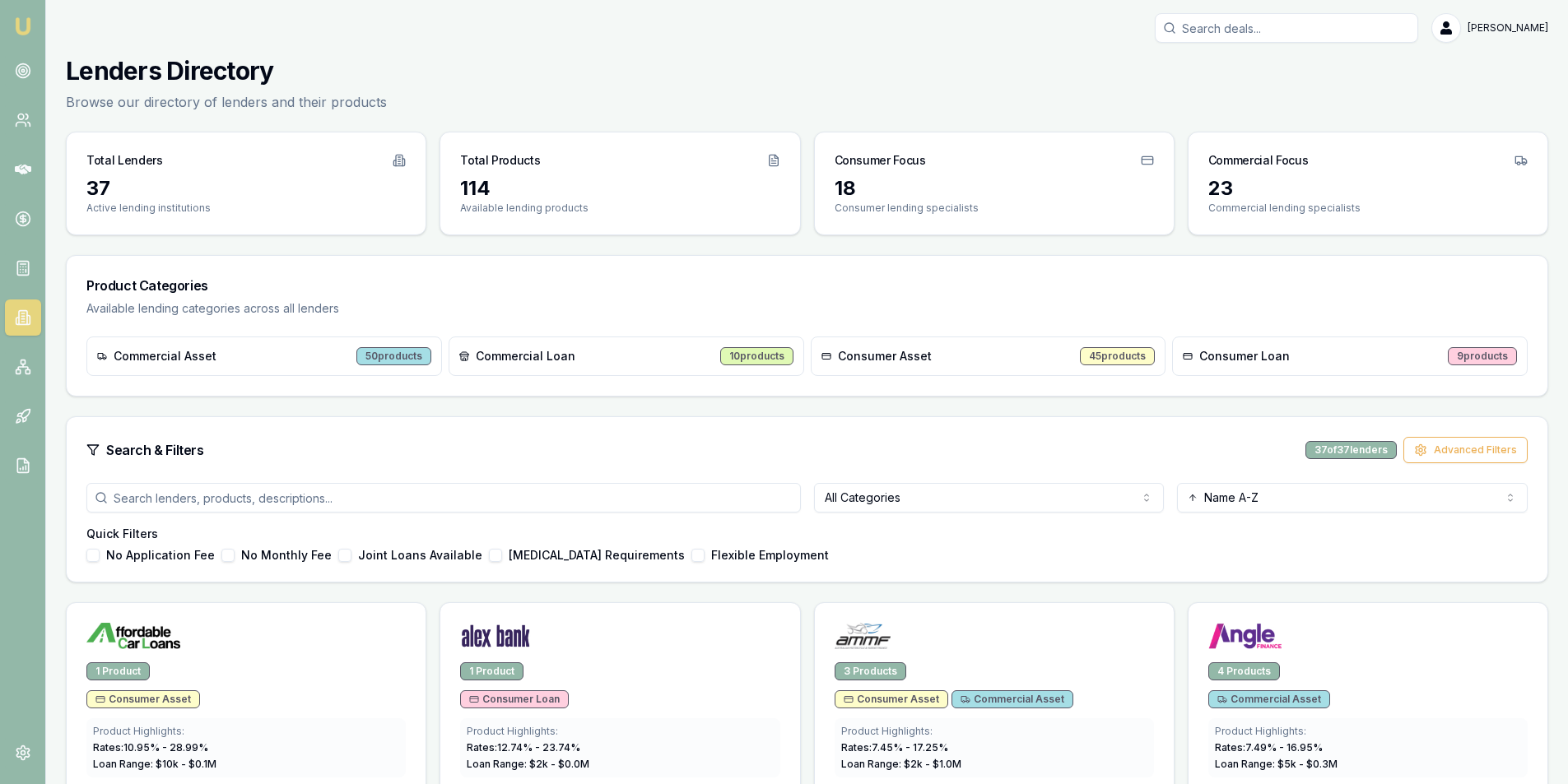
scroll to position [1140, 0]
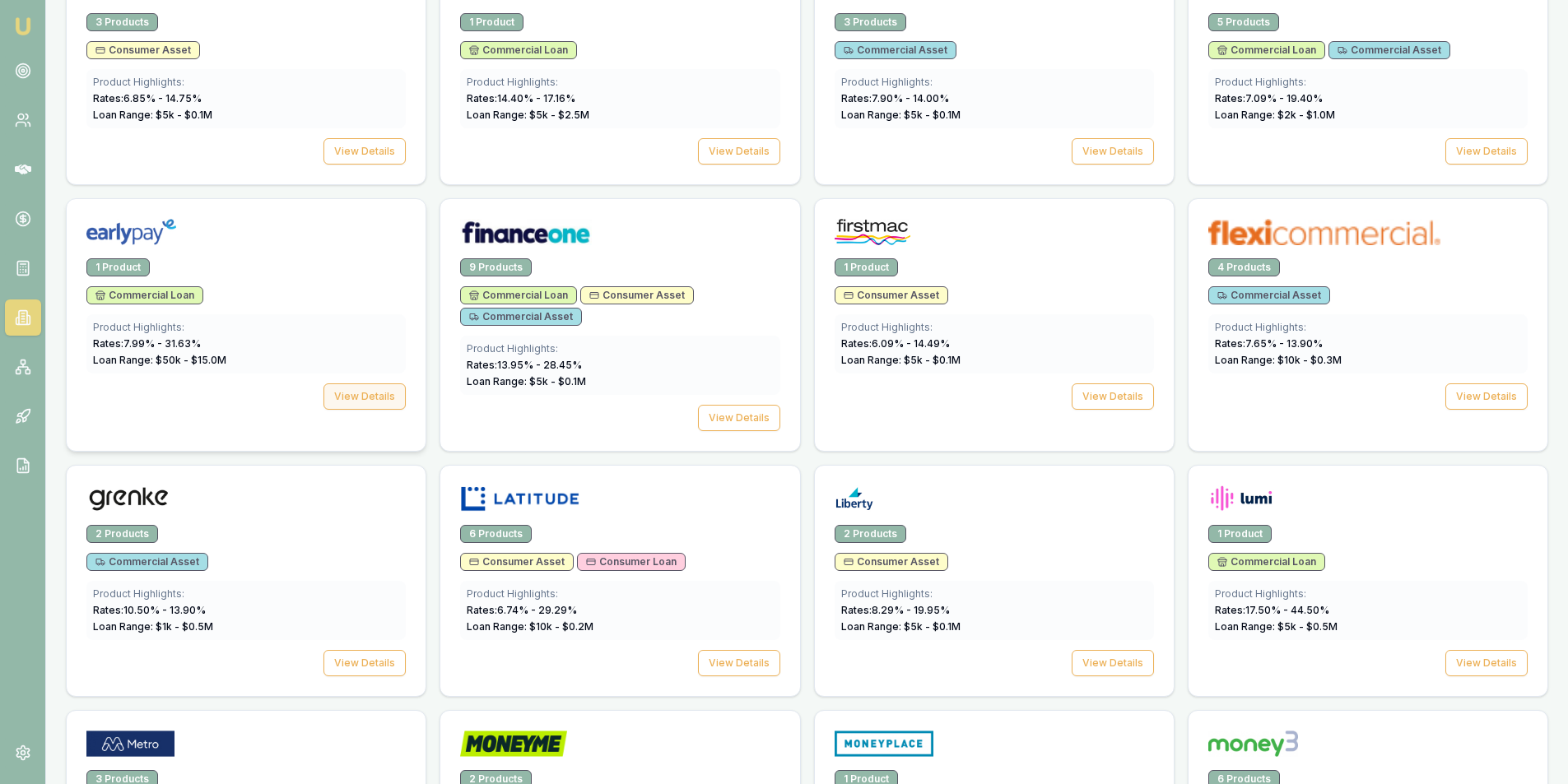
click at [377, 396] on button "View Details" at bounding box center [364, 397] width 83 height 27
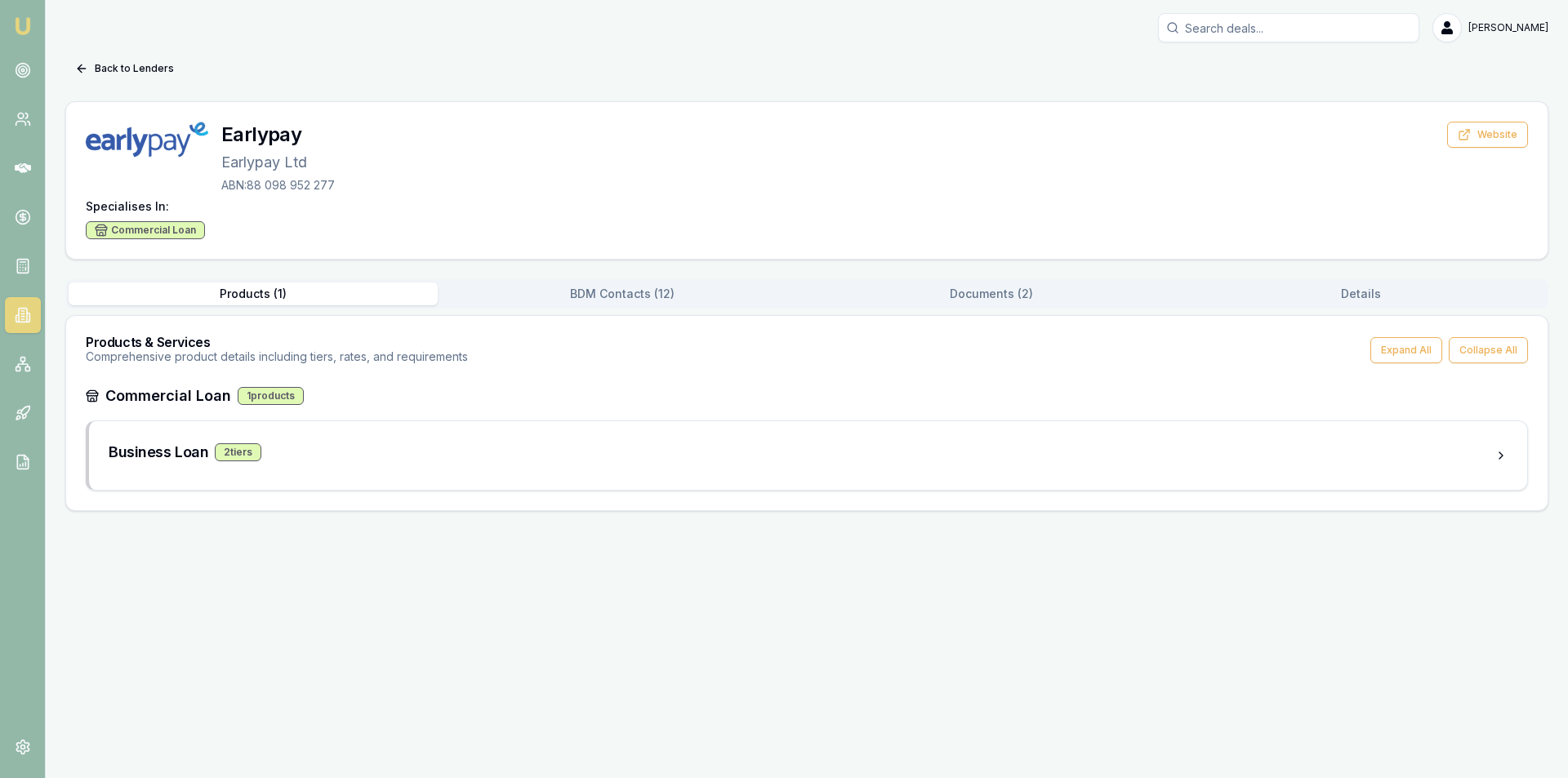
click at [670, 350] on div "Products & Services Comprehensive product details including tiers, rates, and r…" at bounding box center [806, 350] width 1442 height 29
click at [975, 295] on button "Documents ( 2 )" at bounding box center [991, 293] width 369 height 23
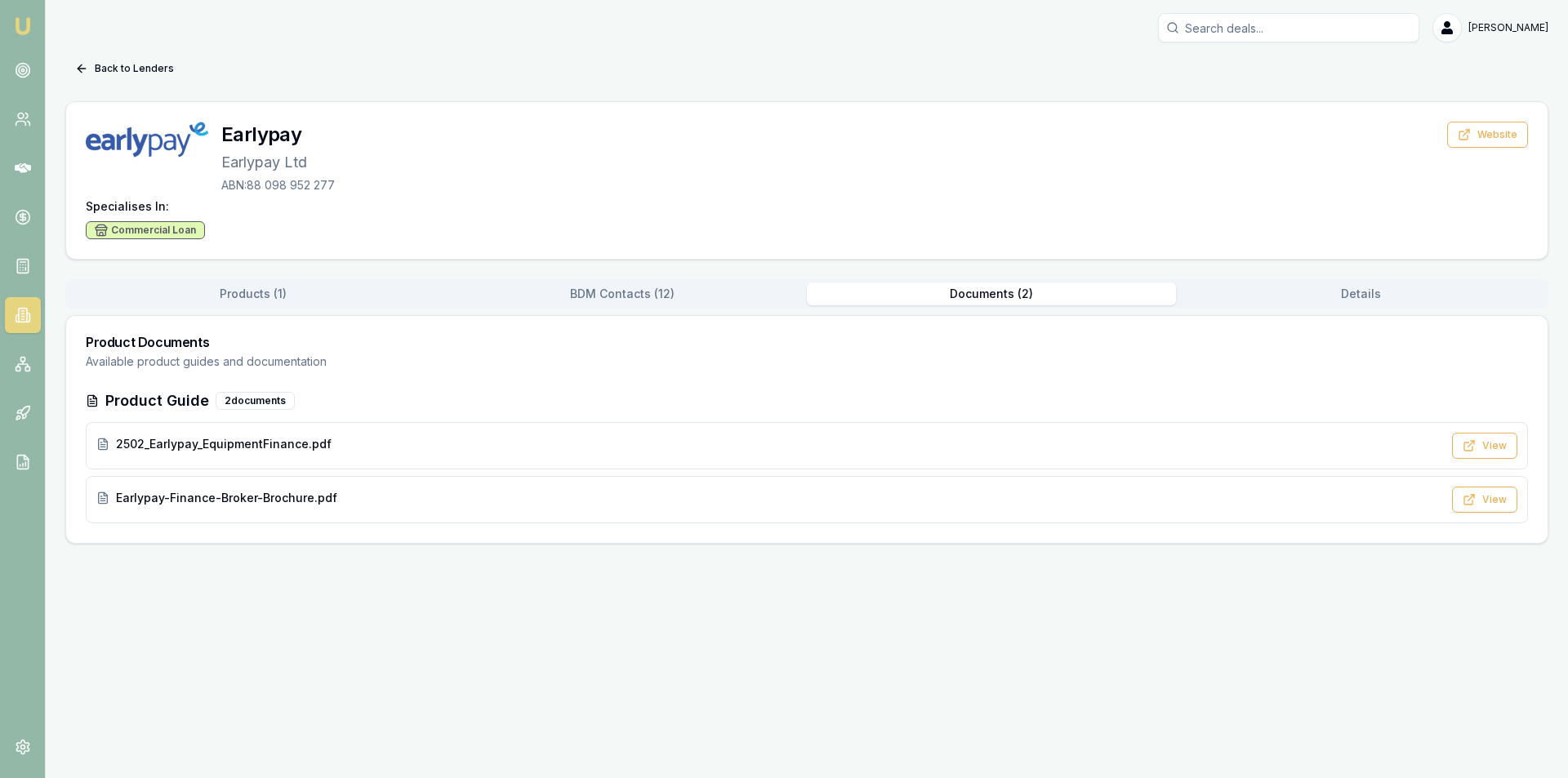
click at [305, 296] on button "Products ( 1 )" at bounding box center [252, 293] width 369 height 23
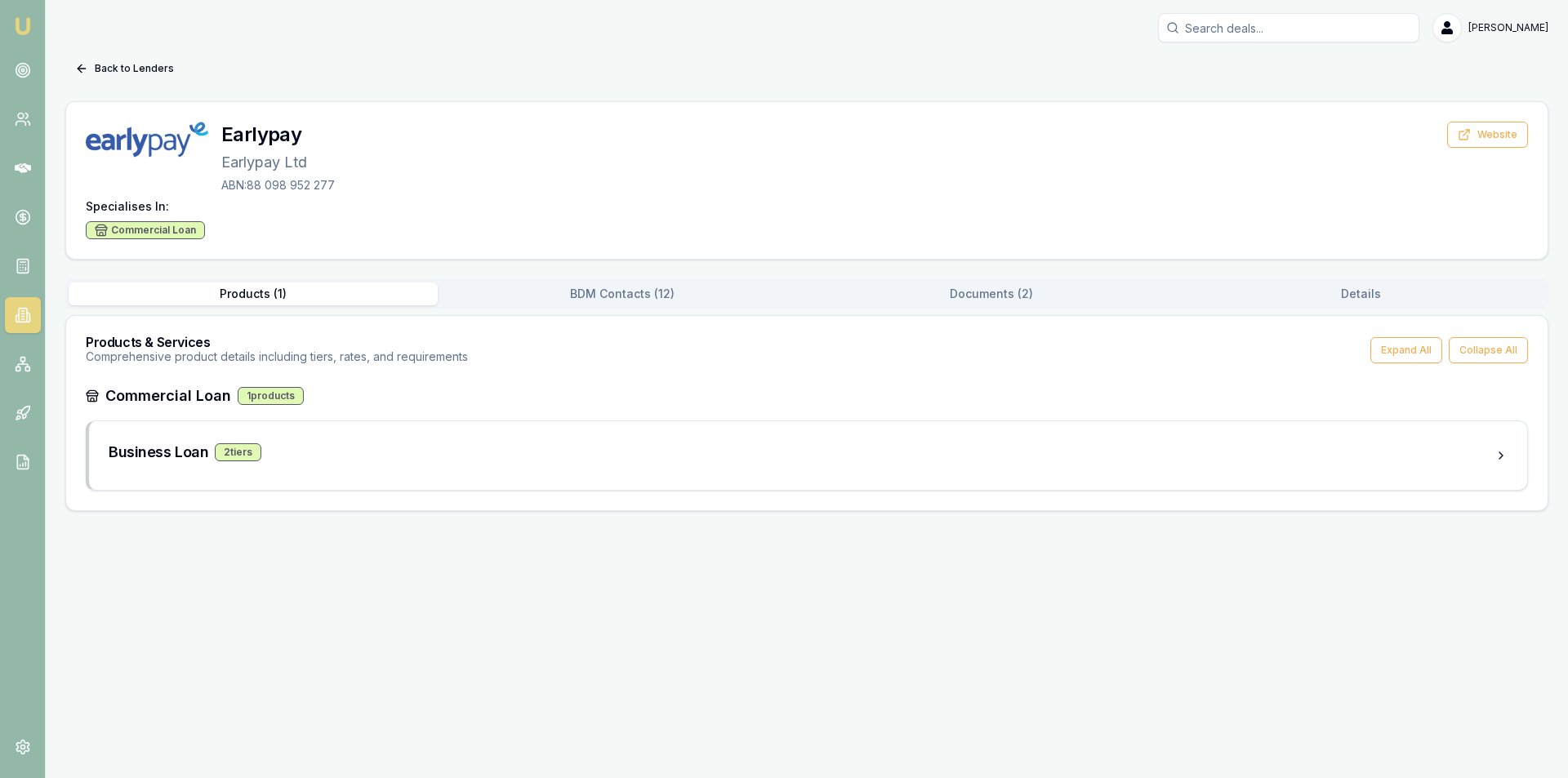
drag, startPoint x: 170, startPoint y: 392, endPoint x: 203, endPoint y: 420, distance: 43.3
click at [178, 394] on h3 "Commercial Loan" at bounding box center [169, 395] width 126 height 23
click at [229, 462] on div "Business Loan 2 tier s" at bounding box center [801, 452] width 1386 height 23
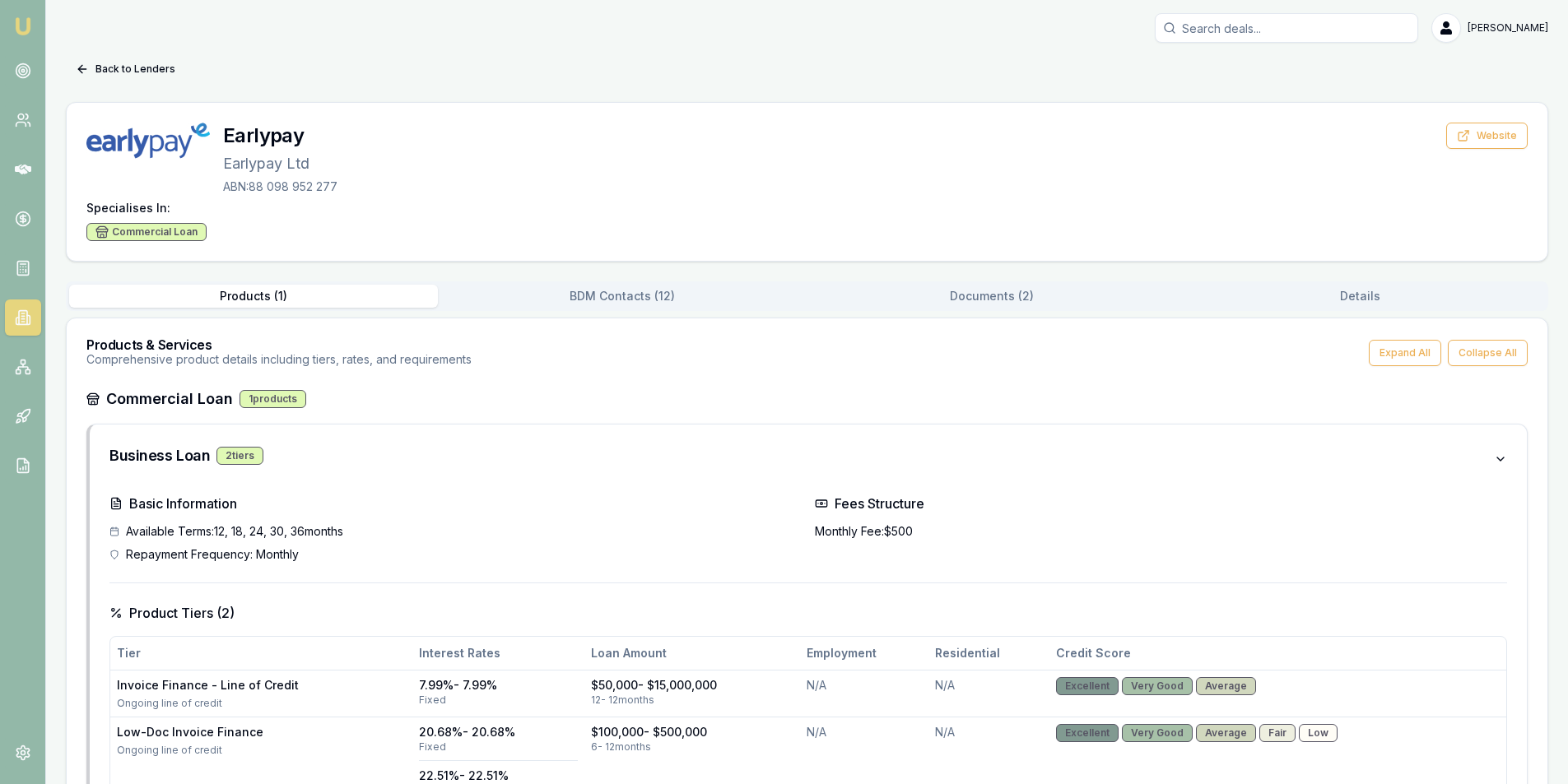
click at [613, 288] on button "BDM Contacts ( 12 )" at bounding box center [622, 296] width 369 height 23
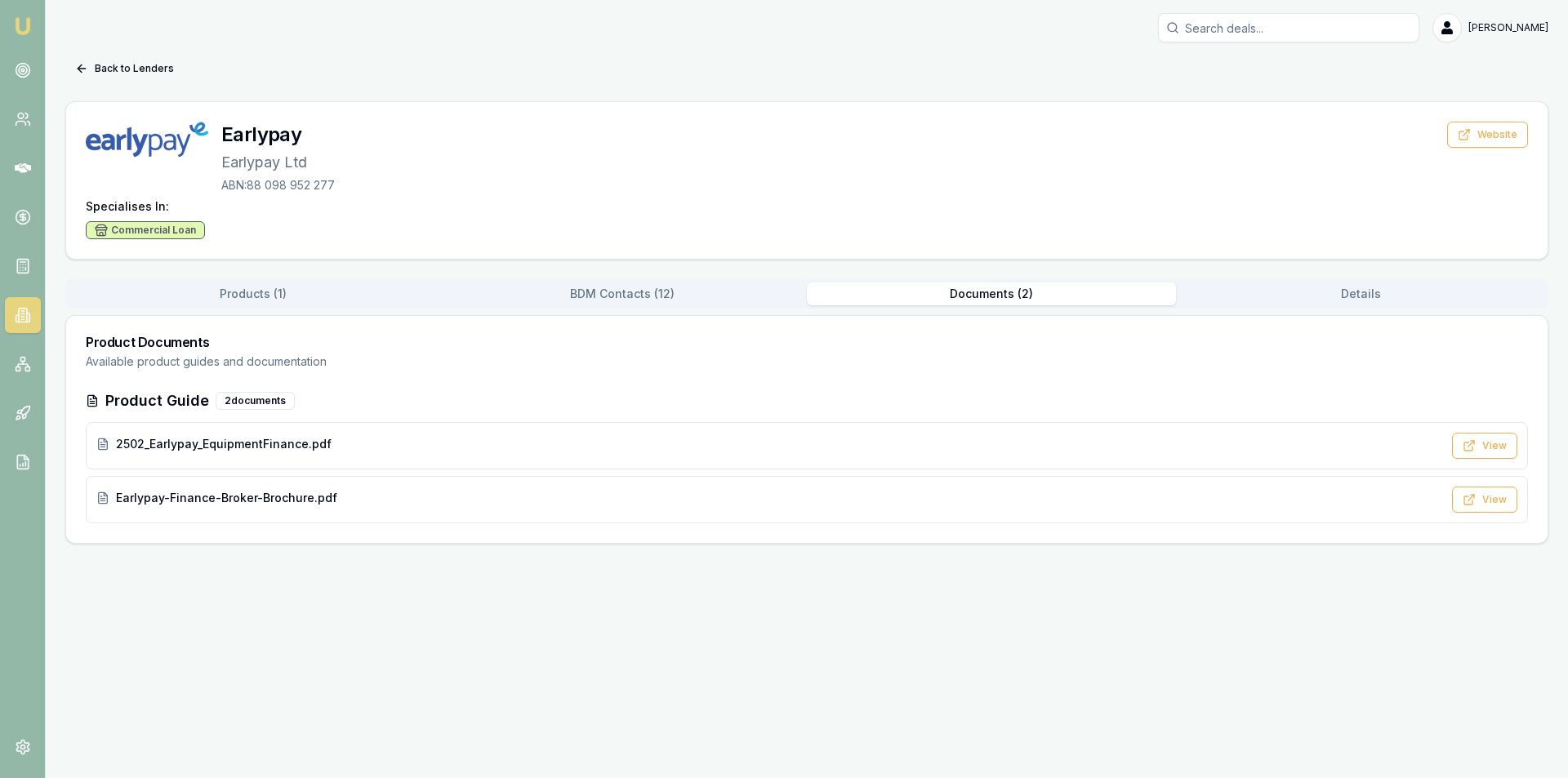
click at [964, 296] on button "Documents ( 2 )" at bounding box center [991, 293] width 369 height 23
click at [218, 291] on button "Products ( 1 )" at bounding box center [252, 293] width 369 height 23
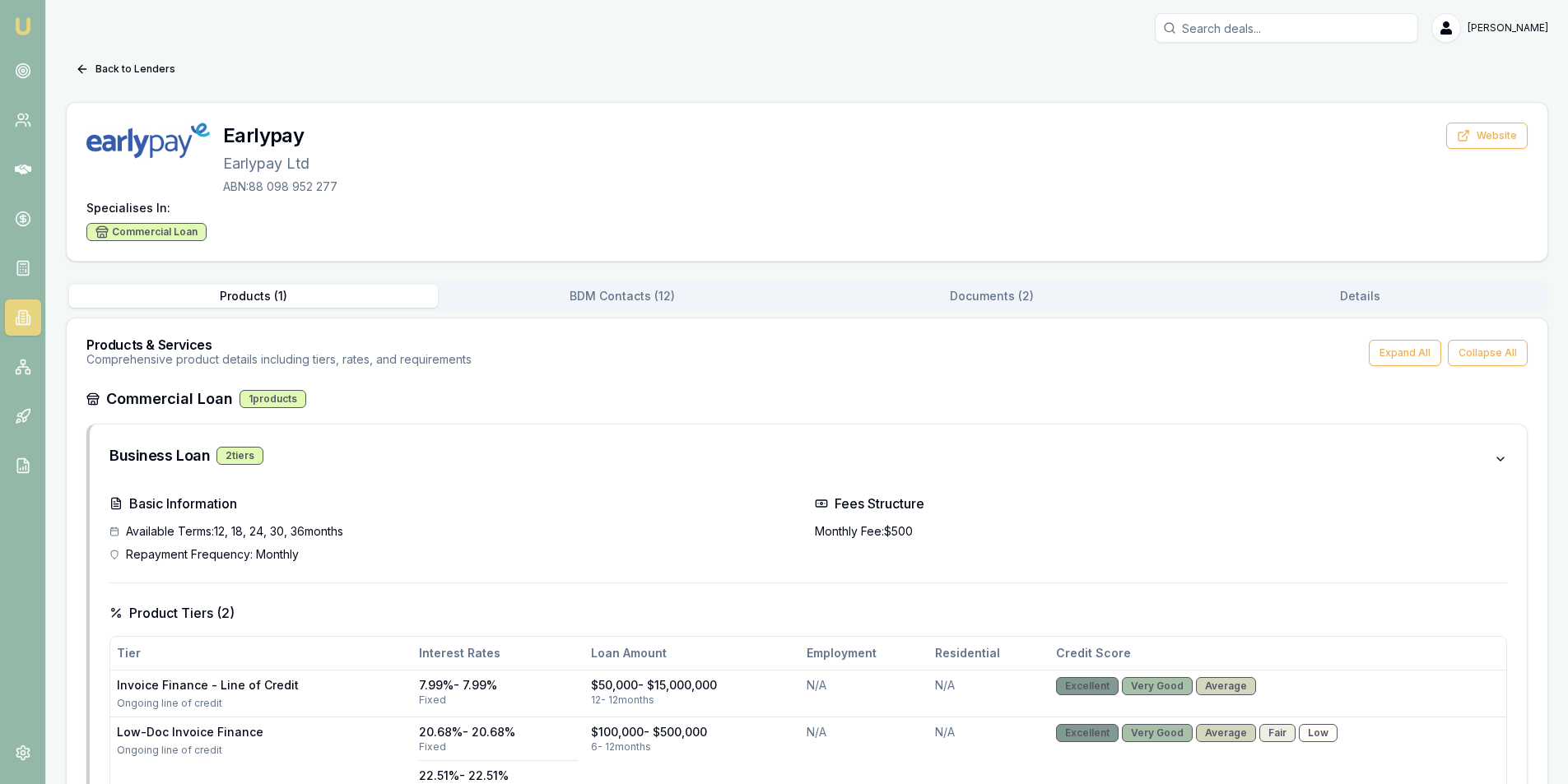
scroll to position [206, 0]
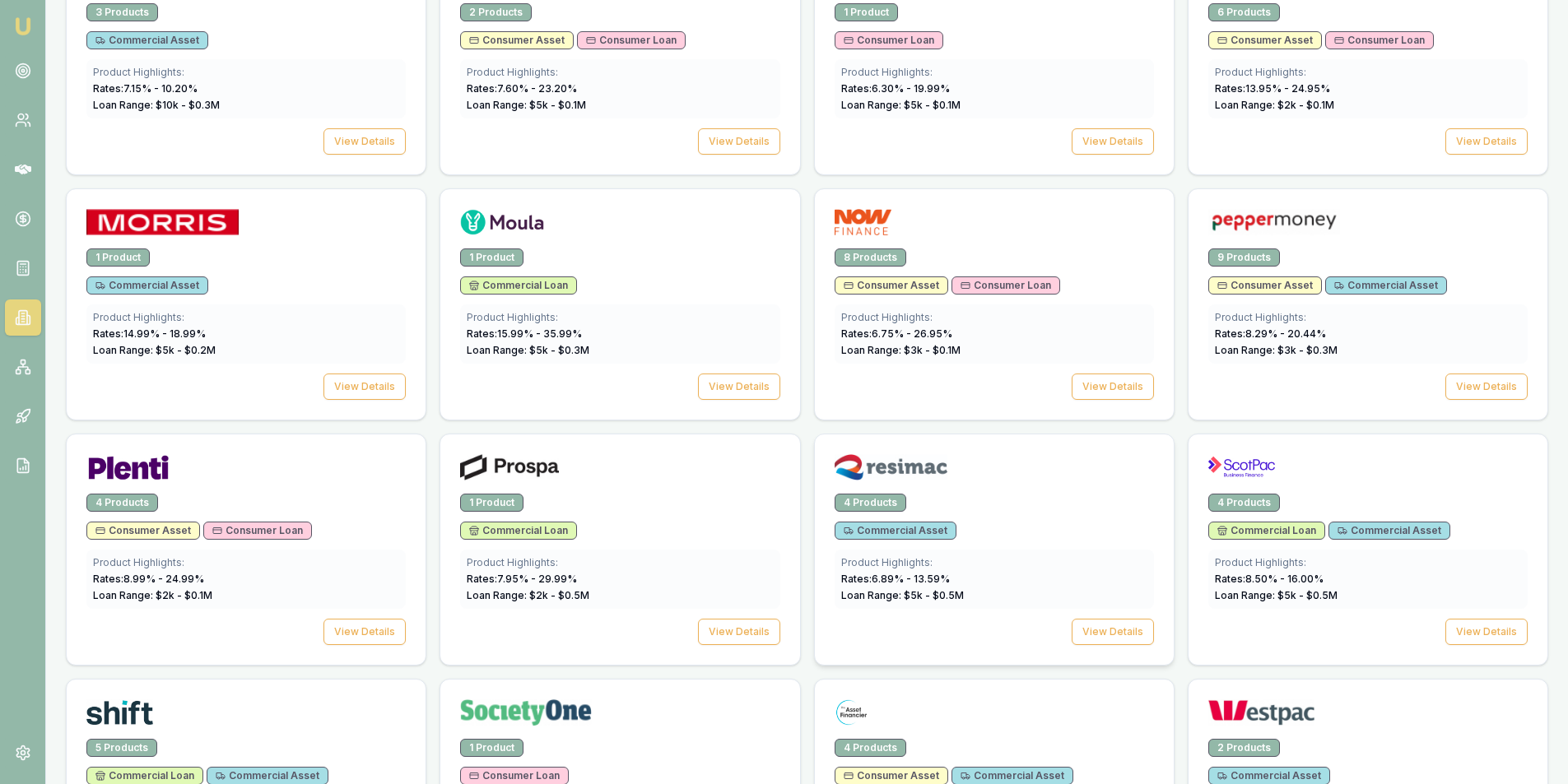
scroll to position [1880, 0]
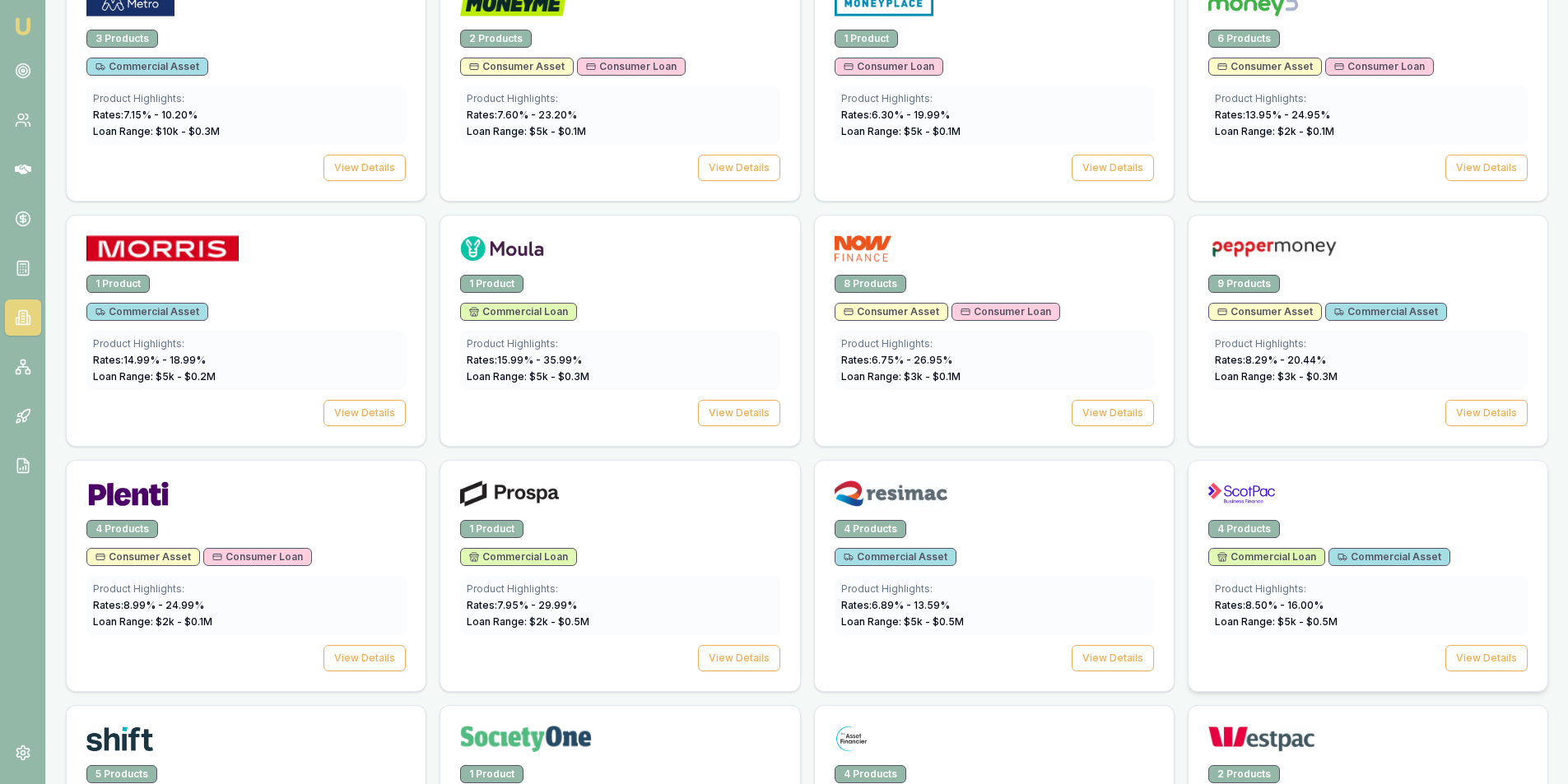
click at [1390, 577] on div "Product Highlights: Rates: 8.50 % - 16.00 % Loan Range: $ 5 k - $ 0.5 M" at bounding box center [1368, 606] width 319 height 60
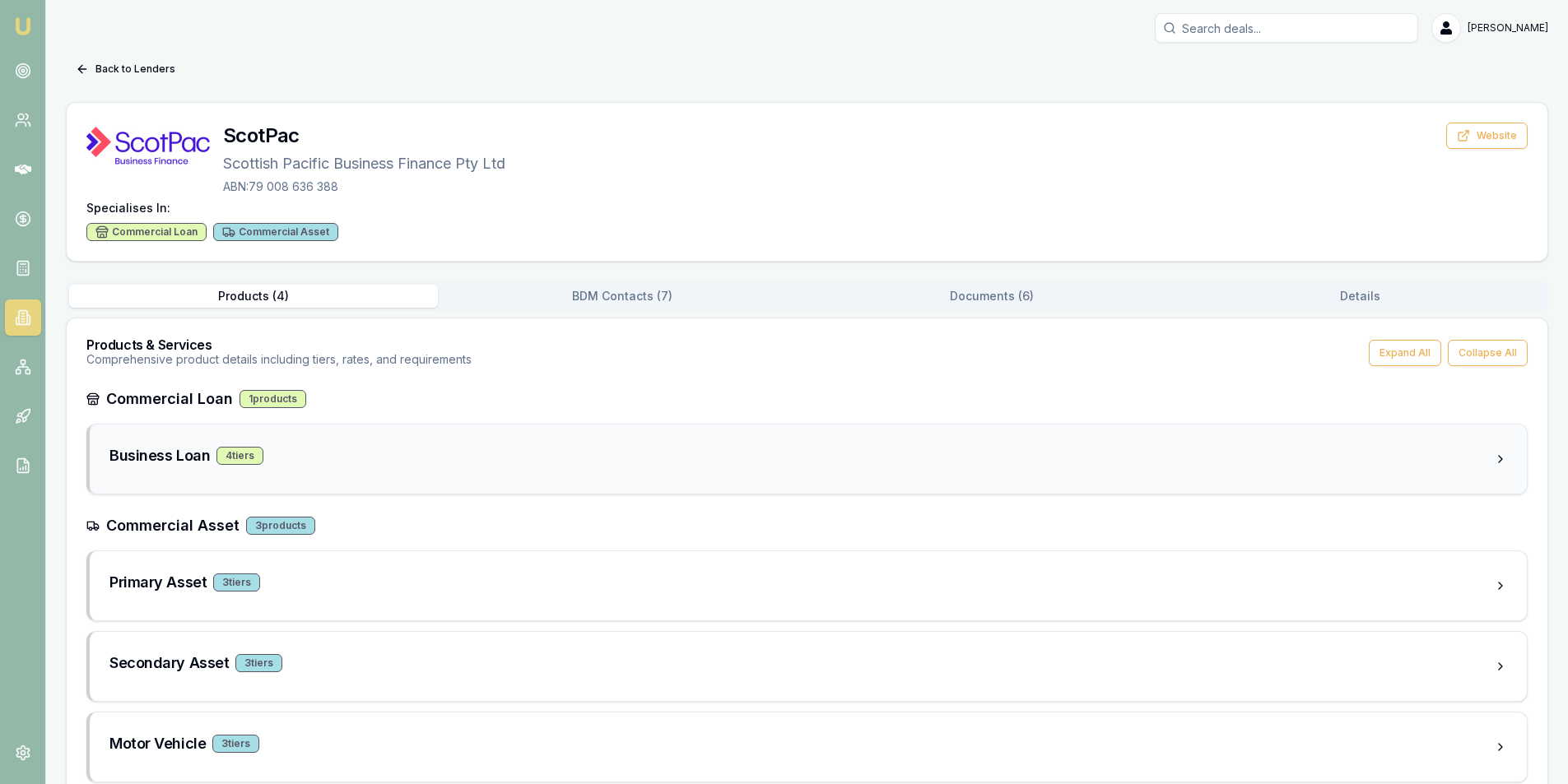
click at [370, 443] on div "Business Loan 4 tier s" at bounding box center [808, 459] width 1437 height 69
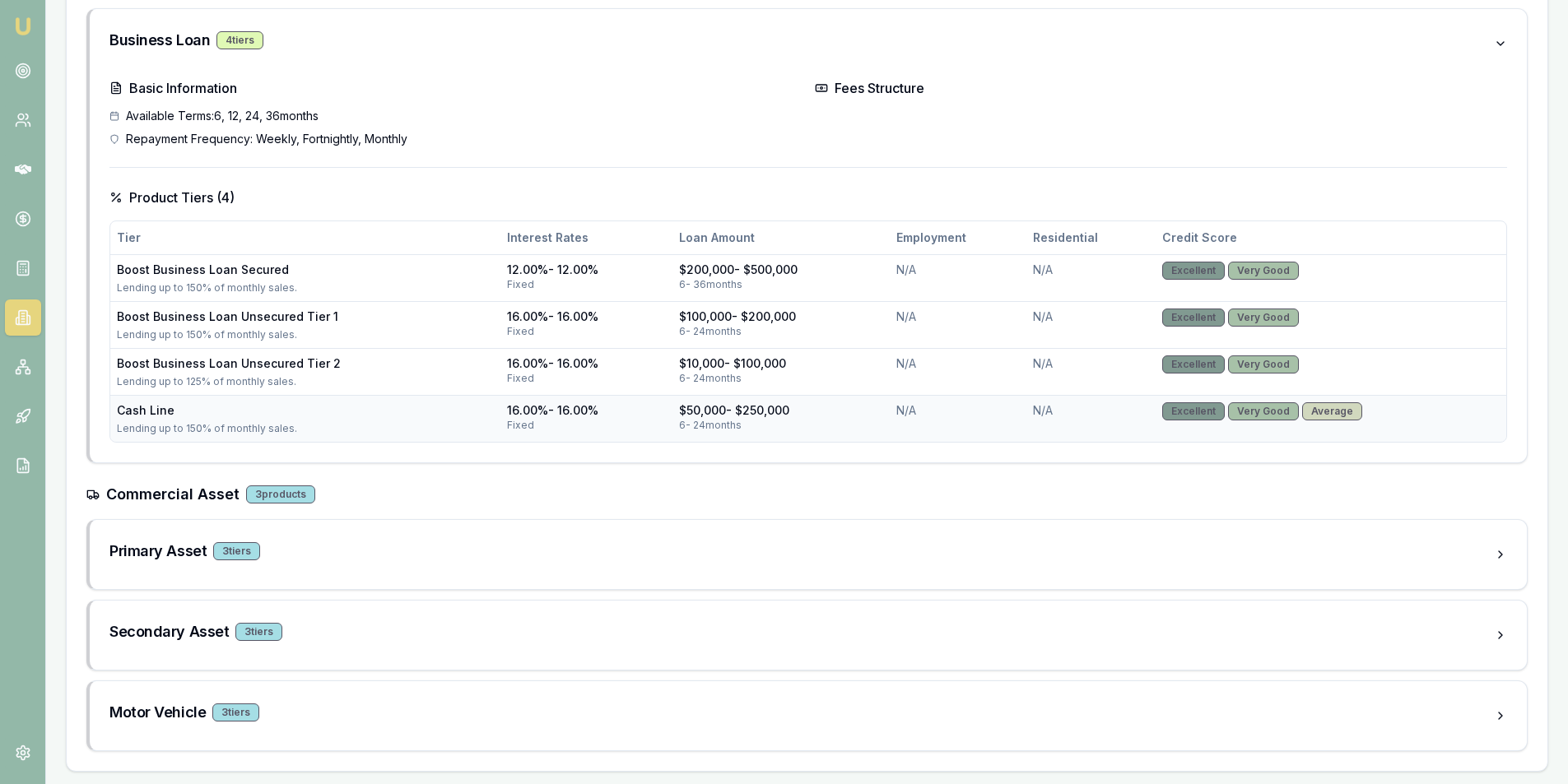
scroll to position [417, 0]
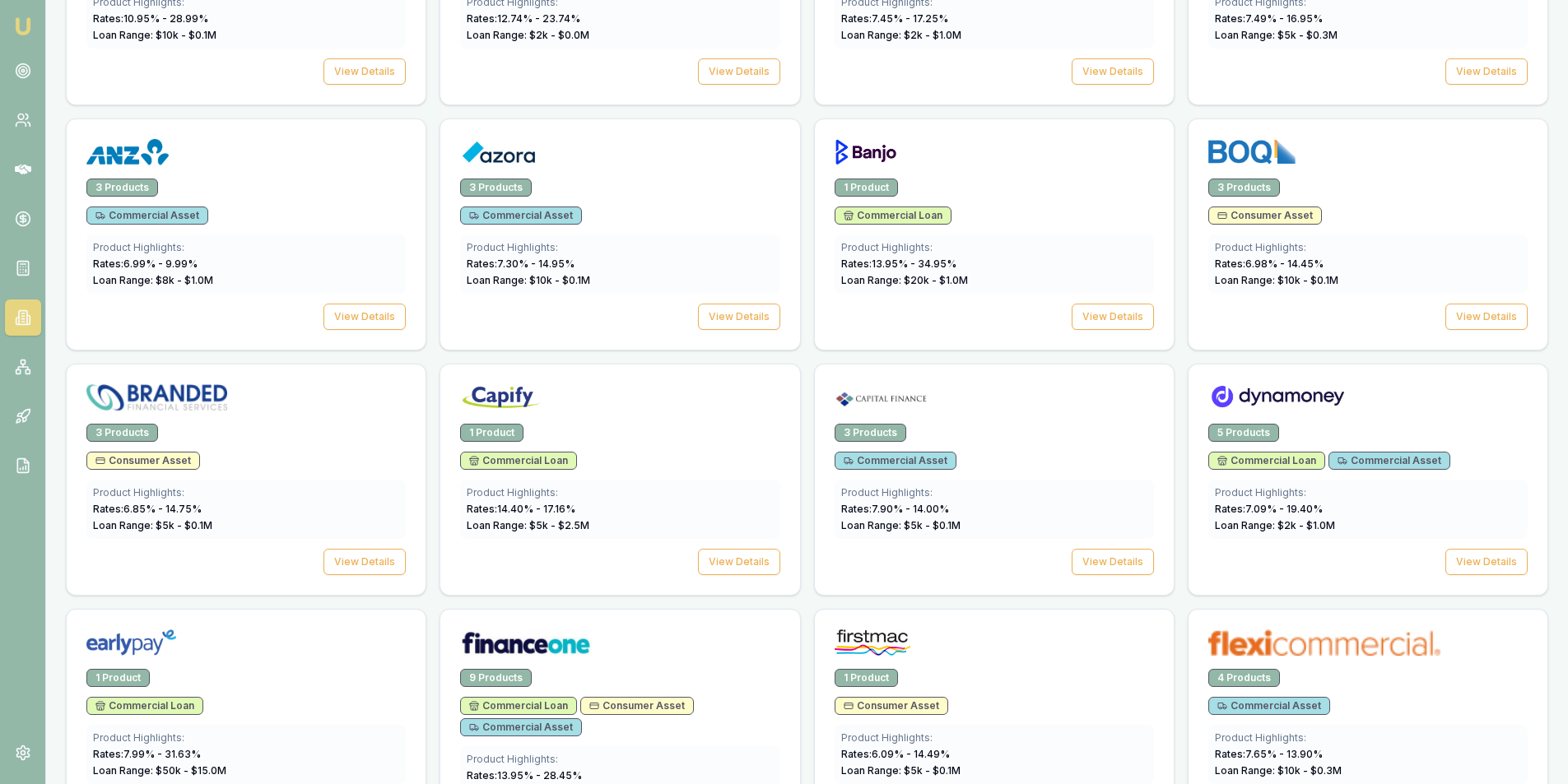
scroll to position [728, 0]
click at [964, 468] on div "Commercial Asset" at bounding box center [994, 462] width 319 height 18
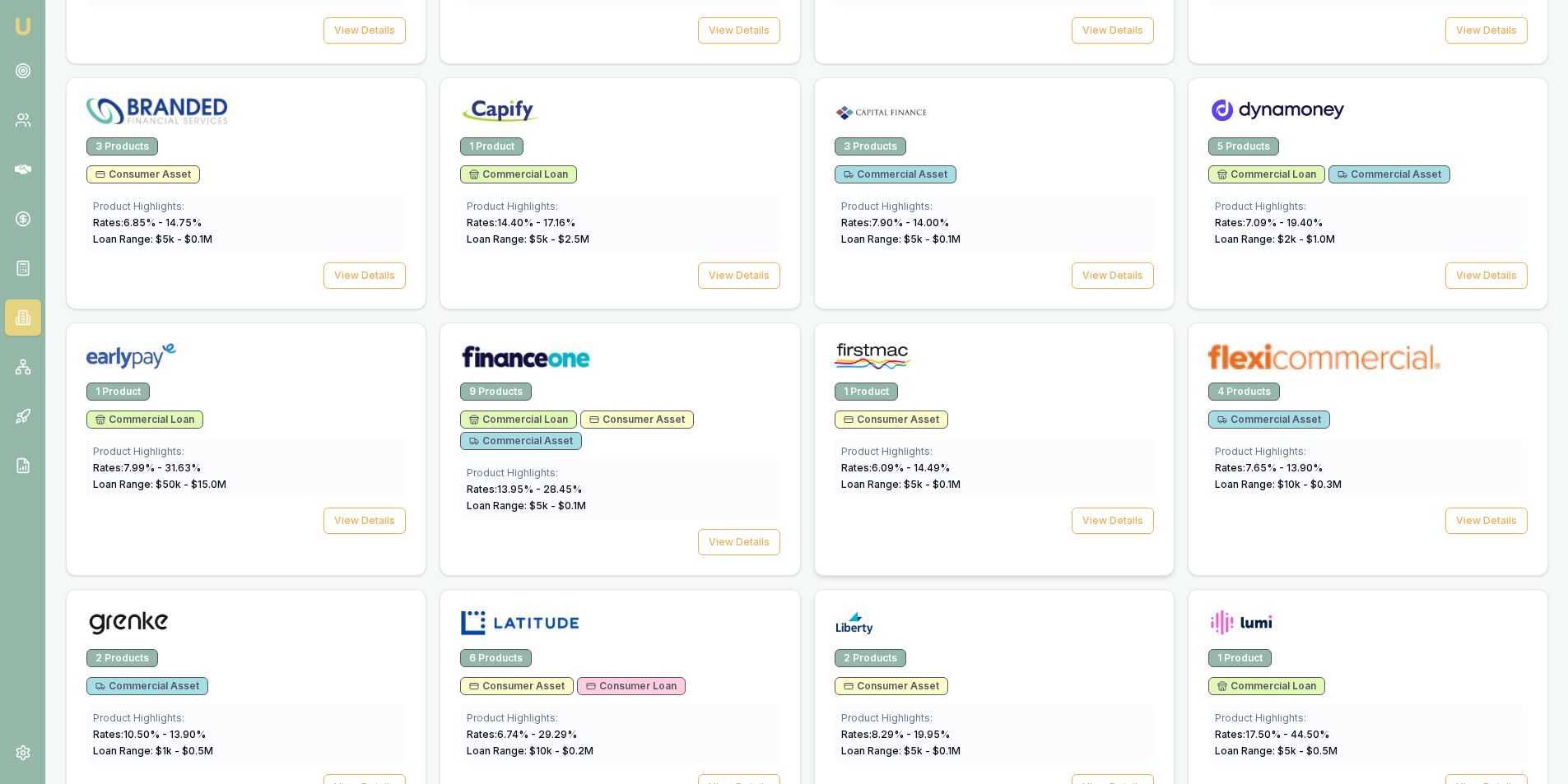
scroll to position [975, 0]
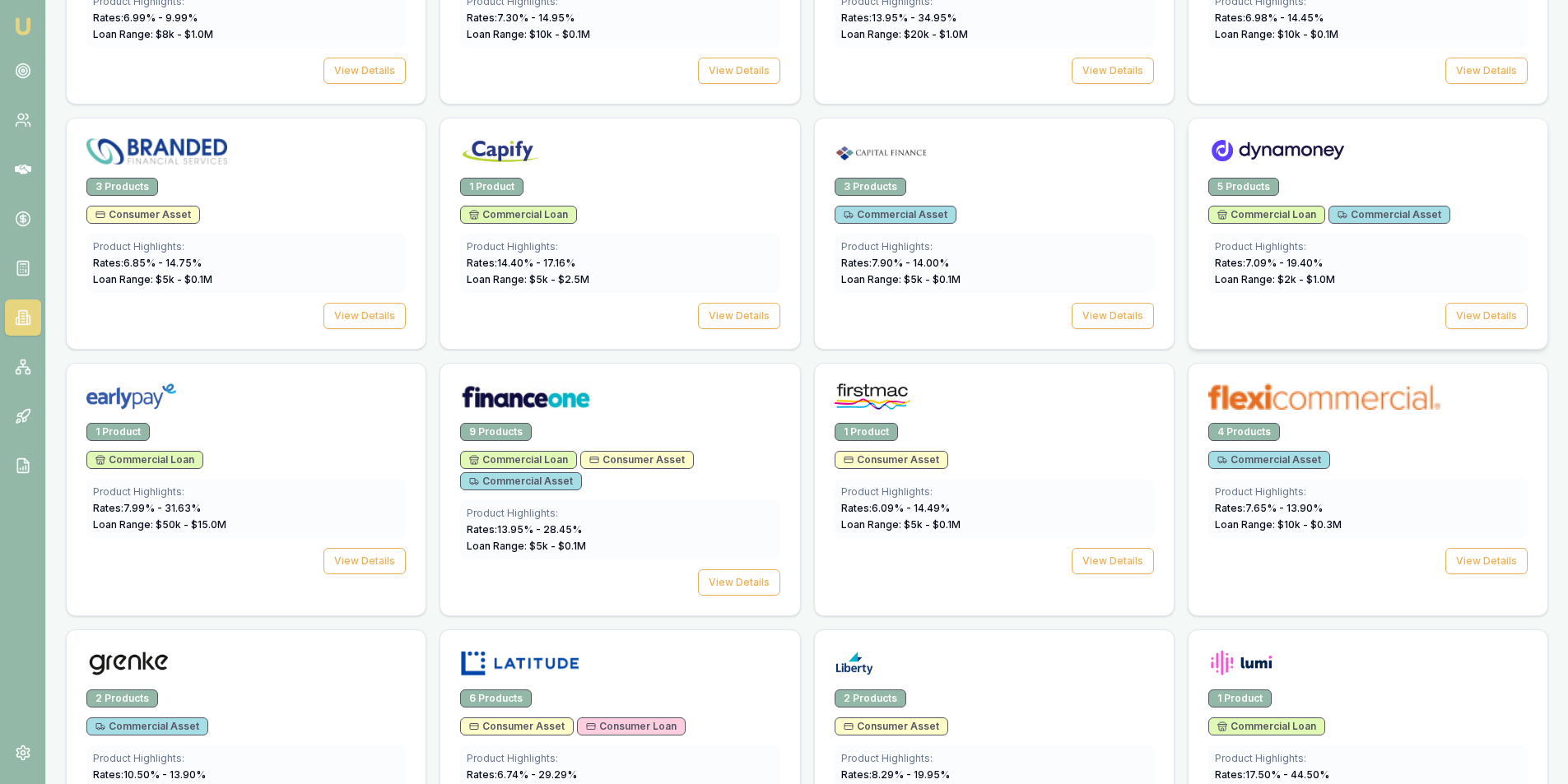
click at [1377, 252] on div "Product Highlights:" at bounding box center [1367, 247] width 306 height 13
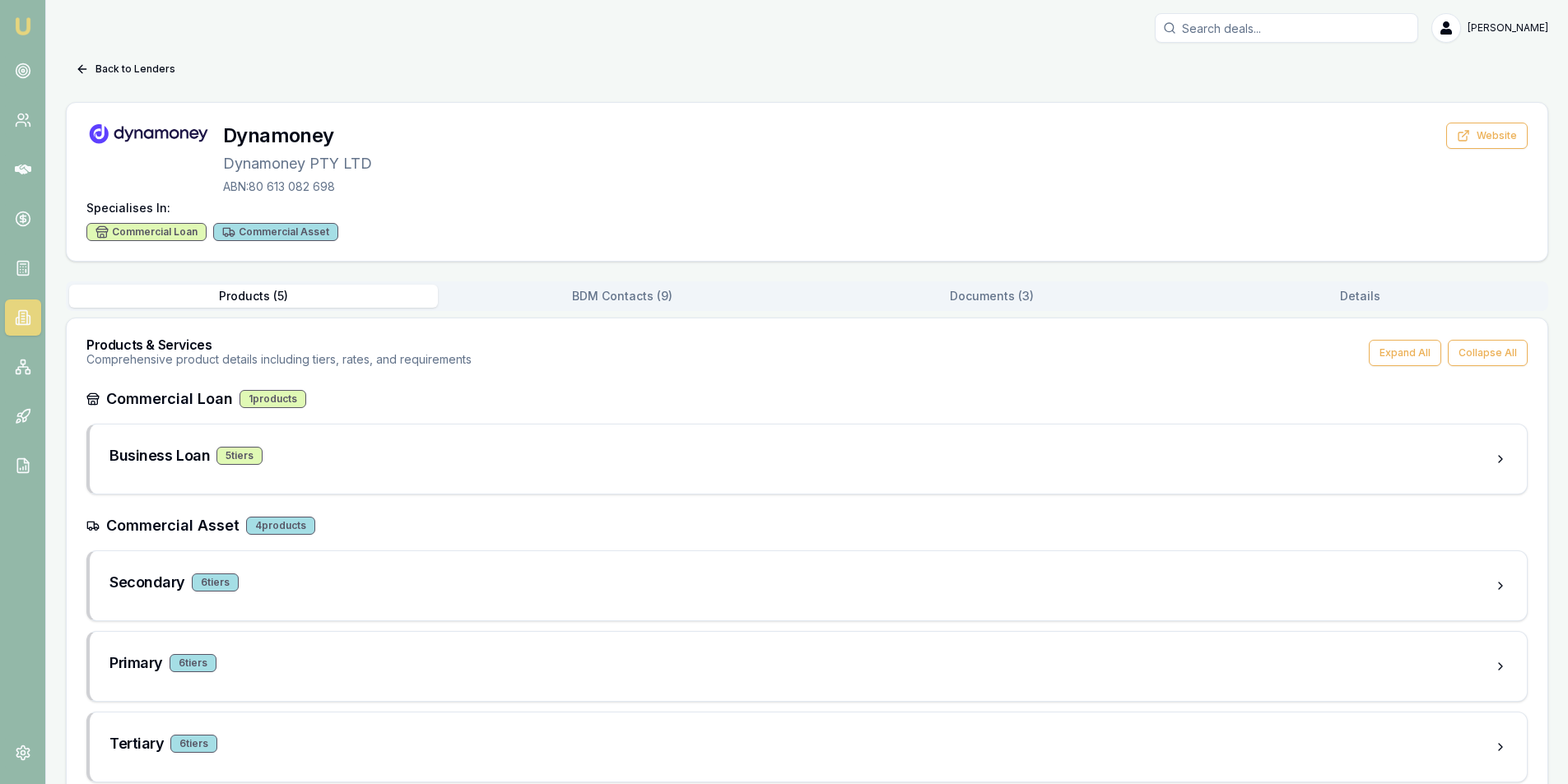
click at [637, 296] on button "BDM Contacts ( 9 )" at bounding box center [622, 296] width 369 height 23
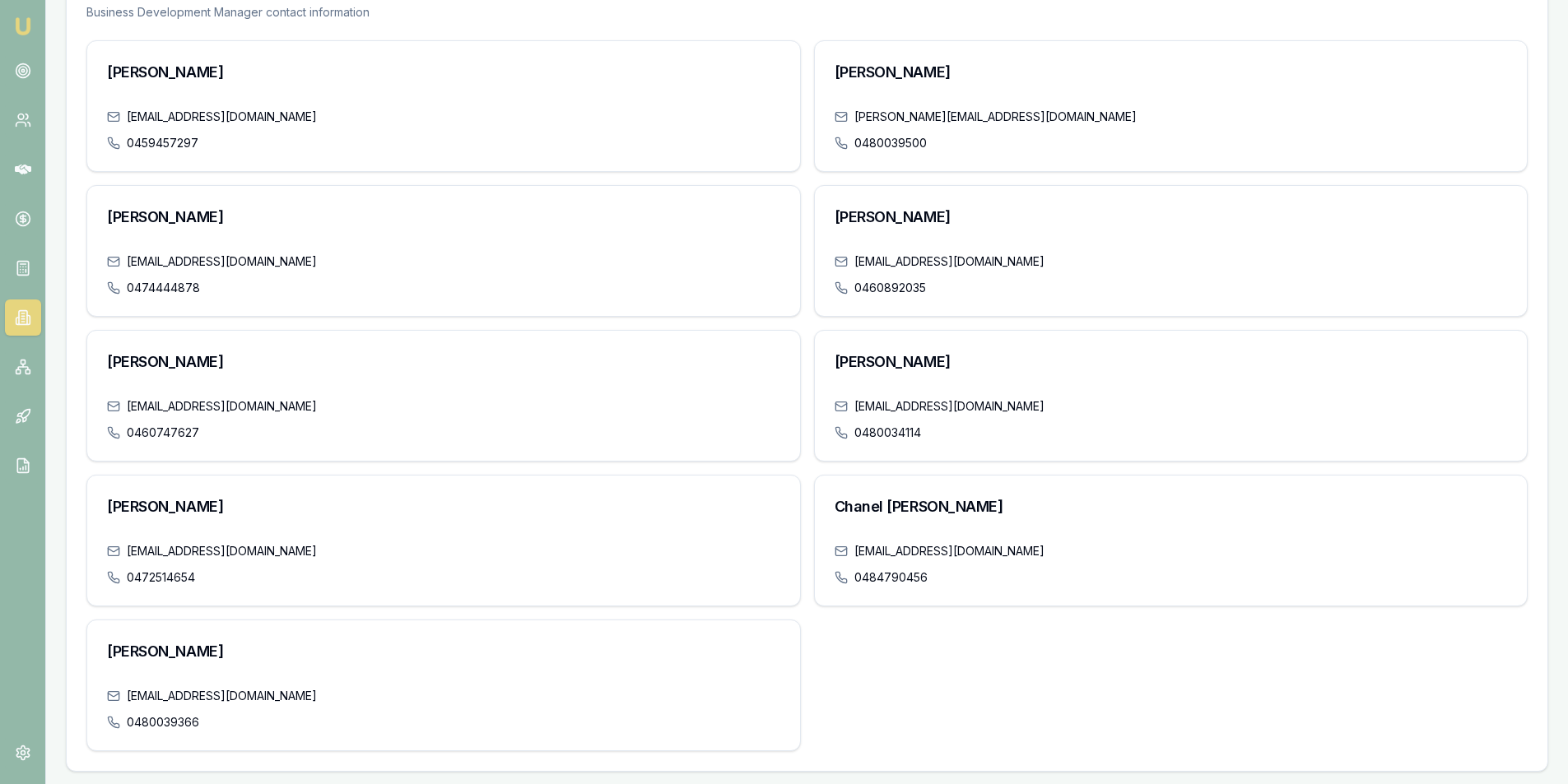
scroll to position [353, 0]
drag, startPoint x: 270, startPoint y: 409, endPoint x: 128, endPoint y: 411, distance: 142.0
click at [128, 411] on div "stephend@dynamoney.com" at bounding box center [443, 406] width 673 height 17
copy link "stephend@dynamoney.com"
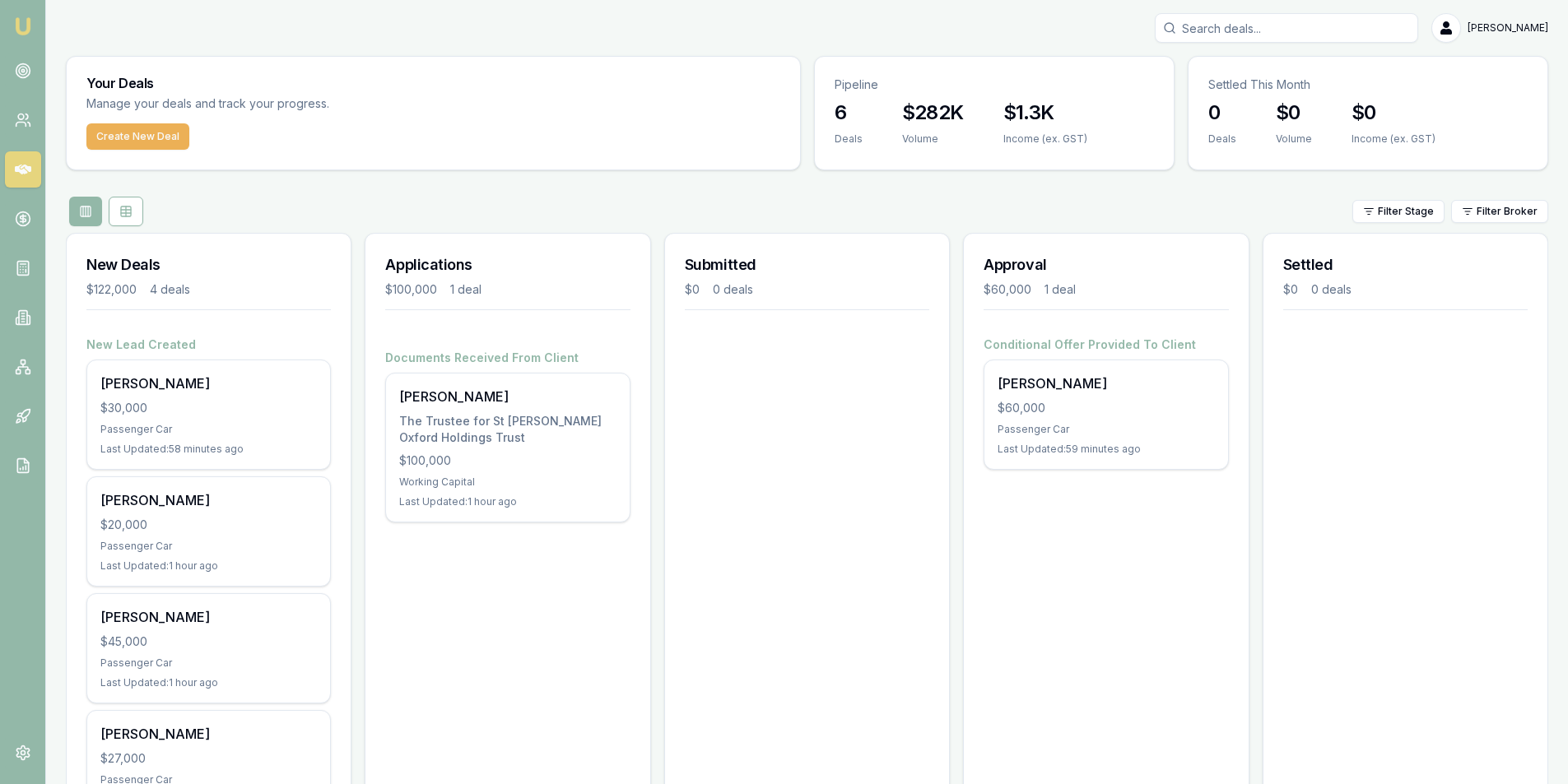
click at [1125, 607] on div "Approval $60,000 1 deal Conditional Offer Provided To Client [PERSON_NAME] $60,…" at bounding box center [1105, 543] width 286 height 622
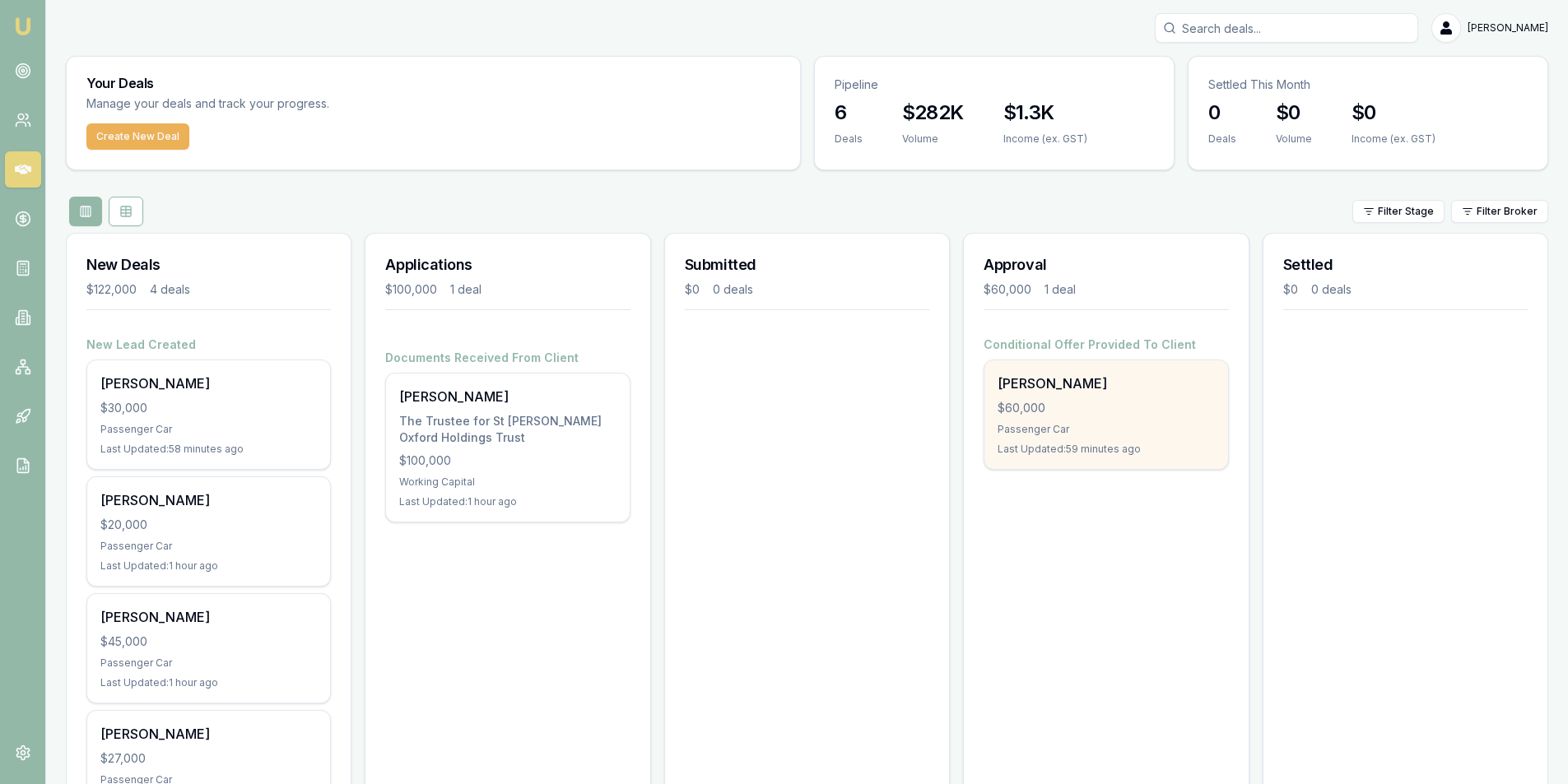
click at [1106, 381] on div "[PERSON_NAME]" at bounding box center [1106, 384] width 217 height 20
click at [1139, 409] on div "$60,000" at bounding box center [1106, 409] width 217 height 17
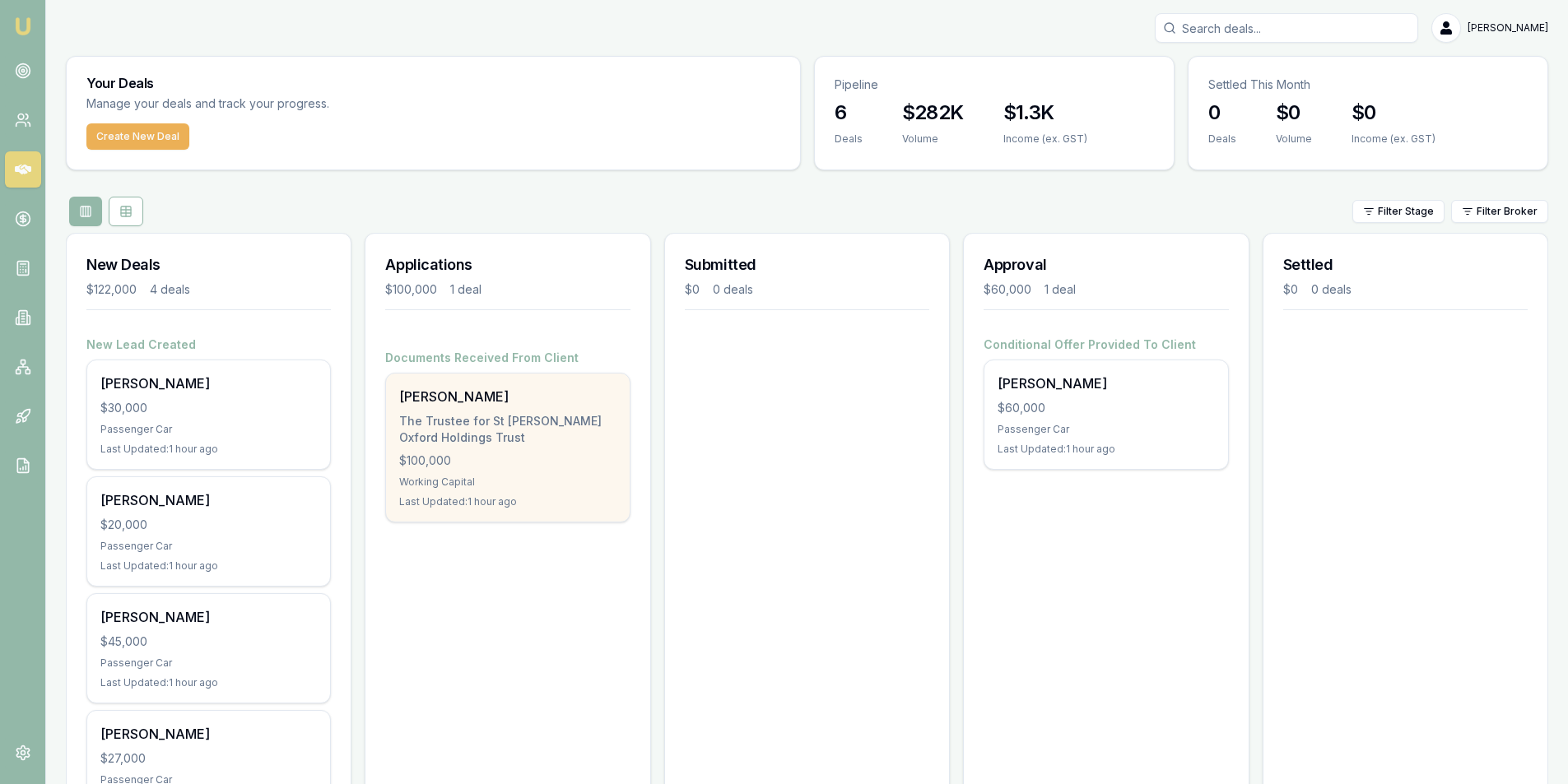
click at [482, 449] on div "[PERSON_NAME] The Trustee for St [PERSON_NAME] Oxford Holdings Trust $100,000 W…" at bounding box center [507, 447] width 242 height 148
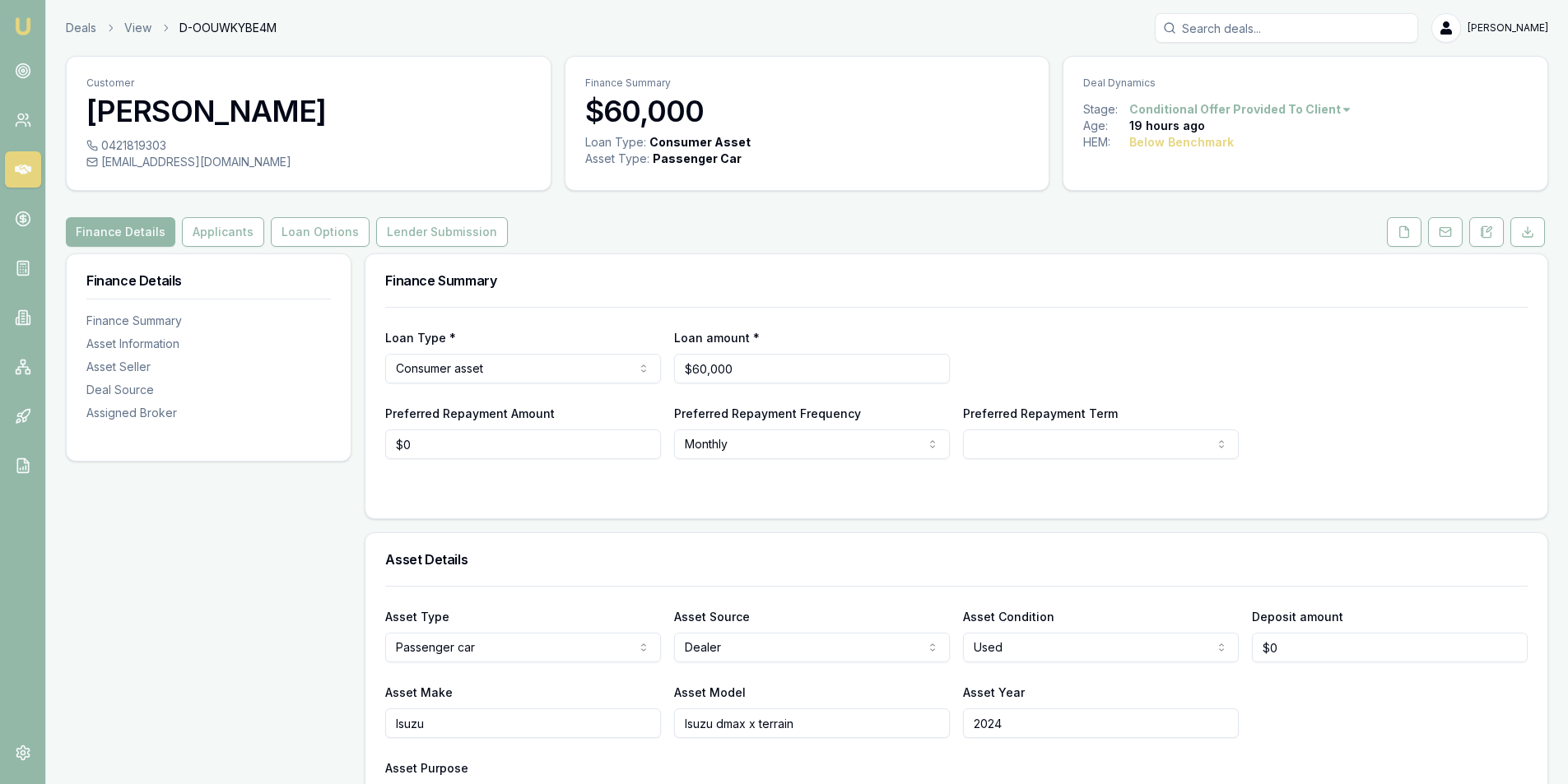
click at [200, 162] on div "[EMAIL_ADDRESS][DOMAIN_NAME]" at bounding box center [308, 162] width 444 height 17
copy div "[EMAIL_ADDRESS][DOMAIN_NAME]"
click at [161, 140] on div "0421819303" at bounding box center [308, 146] width 444 height 17
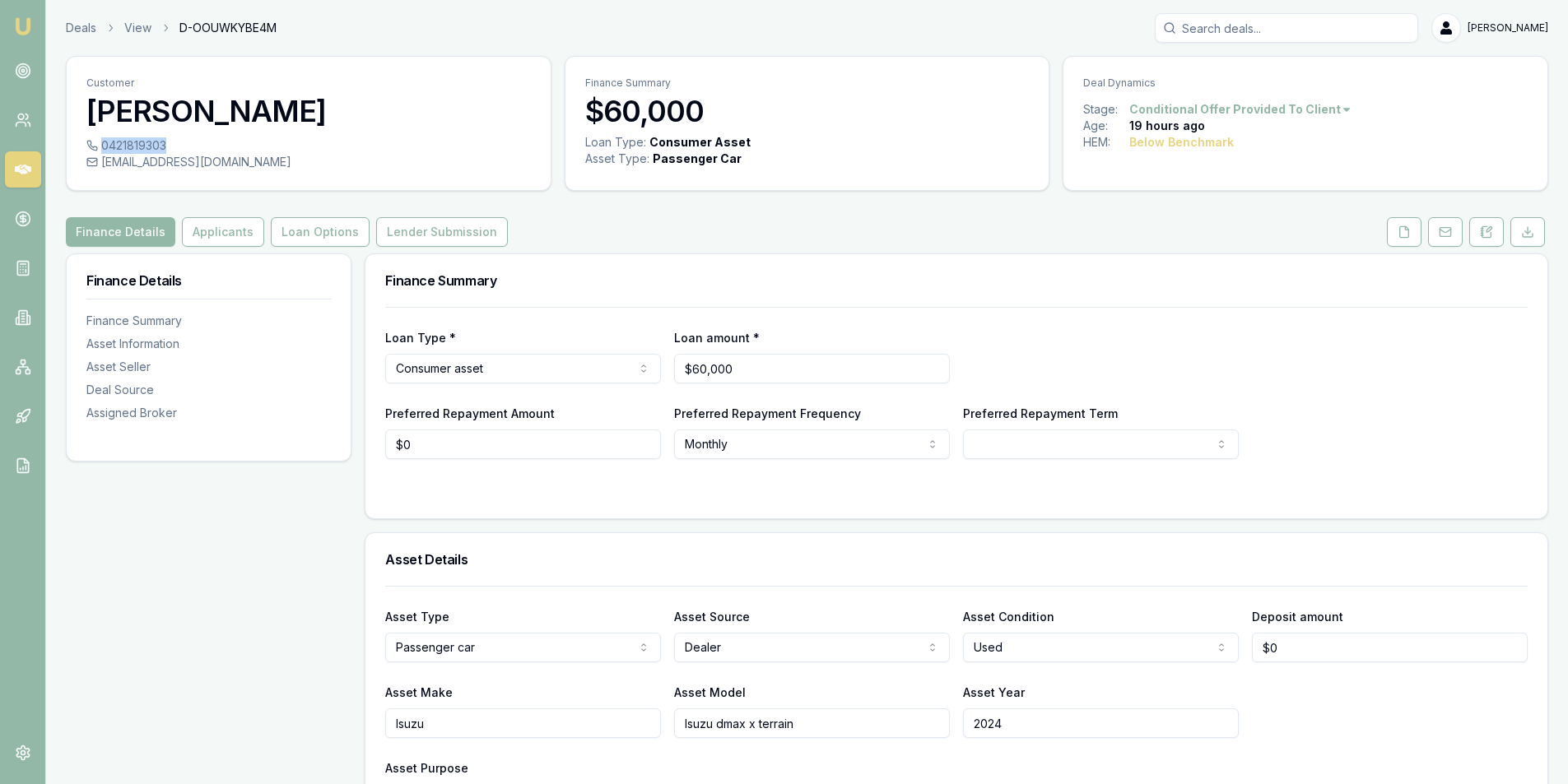
click at [161, 140] on div "0421819303" at bounding box center [308, 146] width 444 height 17
copy div "0421819303"
drag, startPoint x: 1486, startPoint y: 227, endPoint x: 1400, endPoint y: 299, distance: 112.2
click at [1487, 227] on icon at bounding box center [1486, 232] width 13 height 13
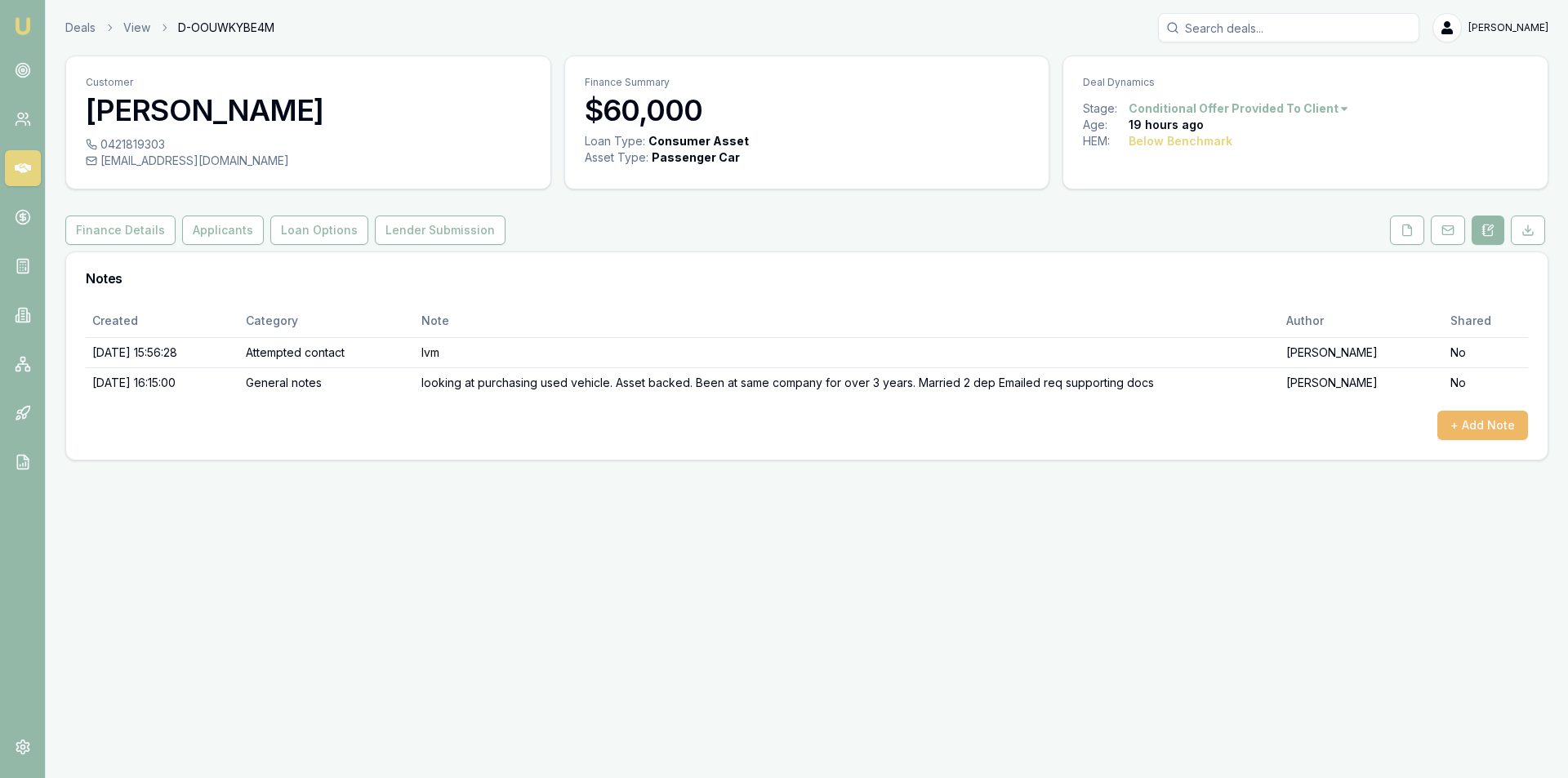
click at [1511, 422] on button "+ Add Note" at bounding box center [1483, 425] width 91 height 29
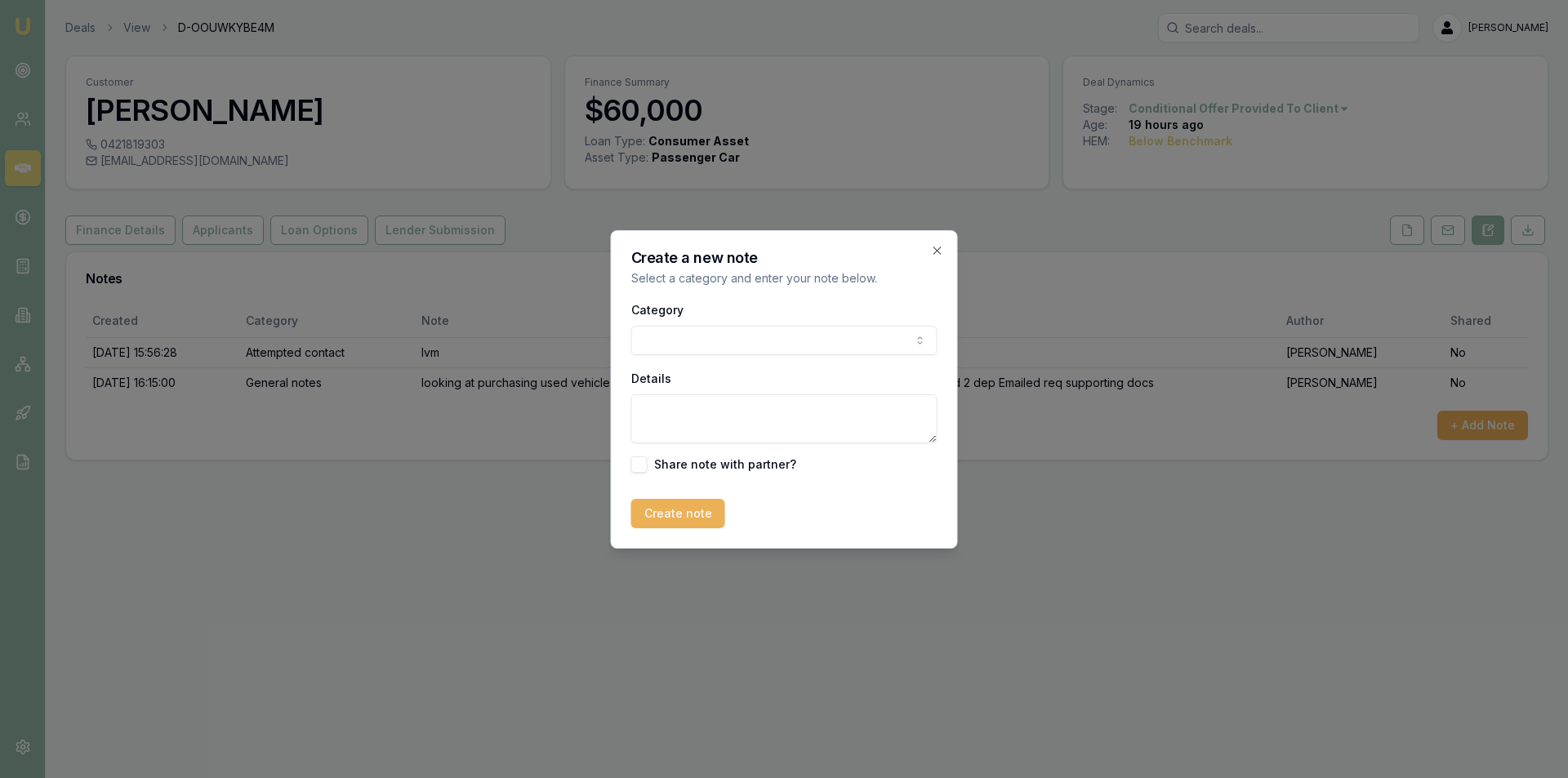
click at [667, 332] on body "Emu Broker Deals View D-OOUWKYBE4M Peter Sarris Toggle Menu Customer Steven Smi…" at bounding box center [784, 389] width 1568 height 778
click at [719, 391] on div "Details" at bounding box center [784, 405] width 306 height 75
click at [716, 406] on textarea "Details" at bounding box center [784, 419] width 306 height 49
type textarea "Approved through Plenti. Referred to Simon Reid to find vehicle for customer"
click at [701, 511] on button "Create note" at bounding box center [678, 514] width 94 height 29
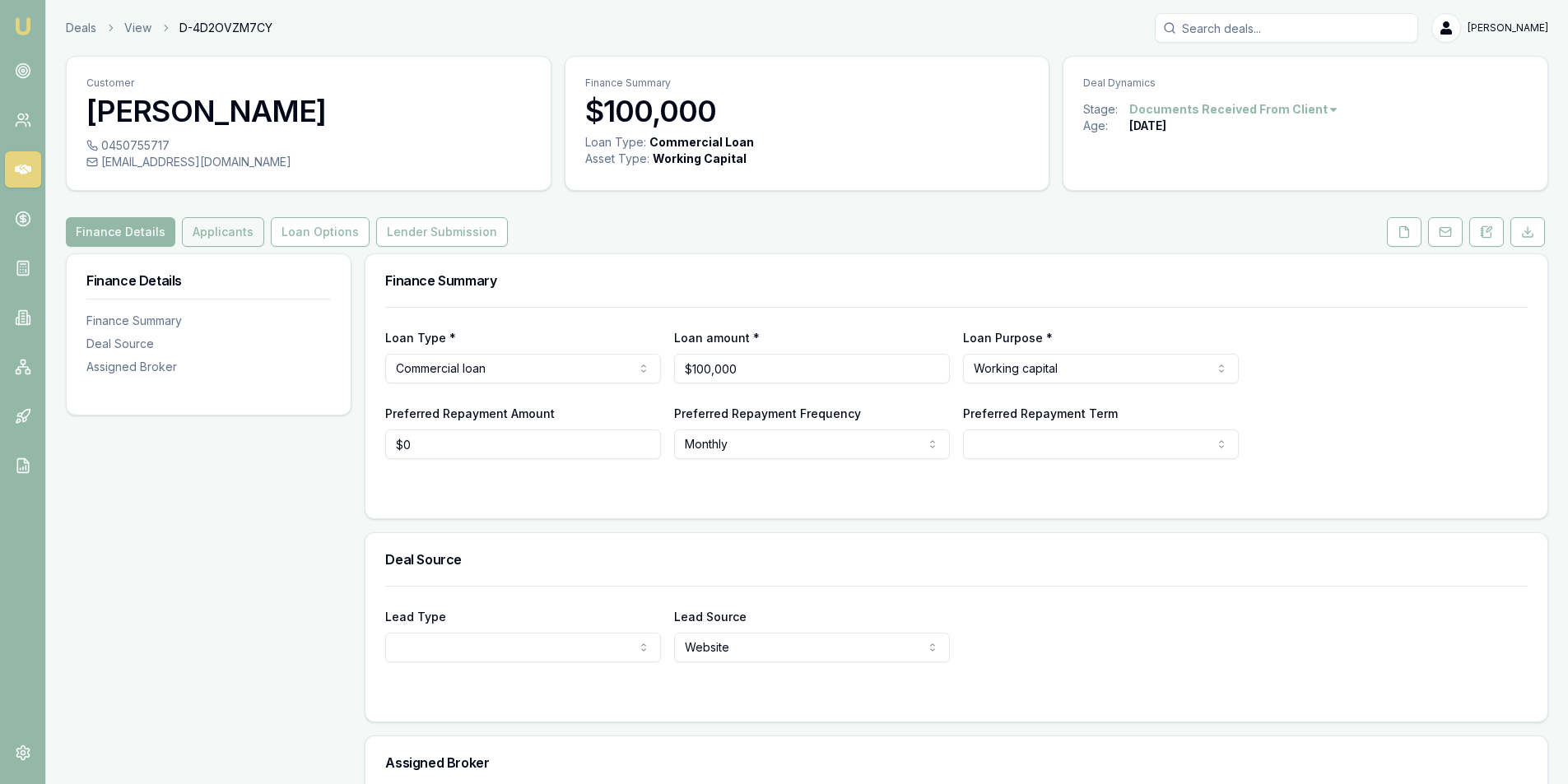
click at [217, 235] on button "Applicants" at bounding box center [223, 232] width 83 height 29
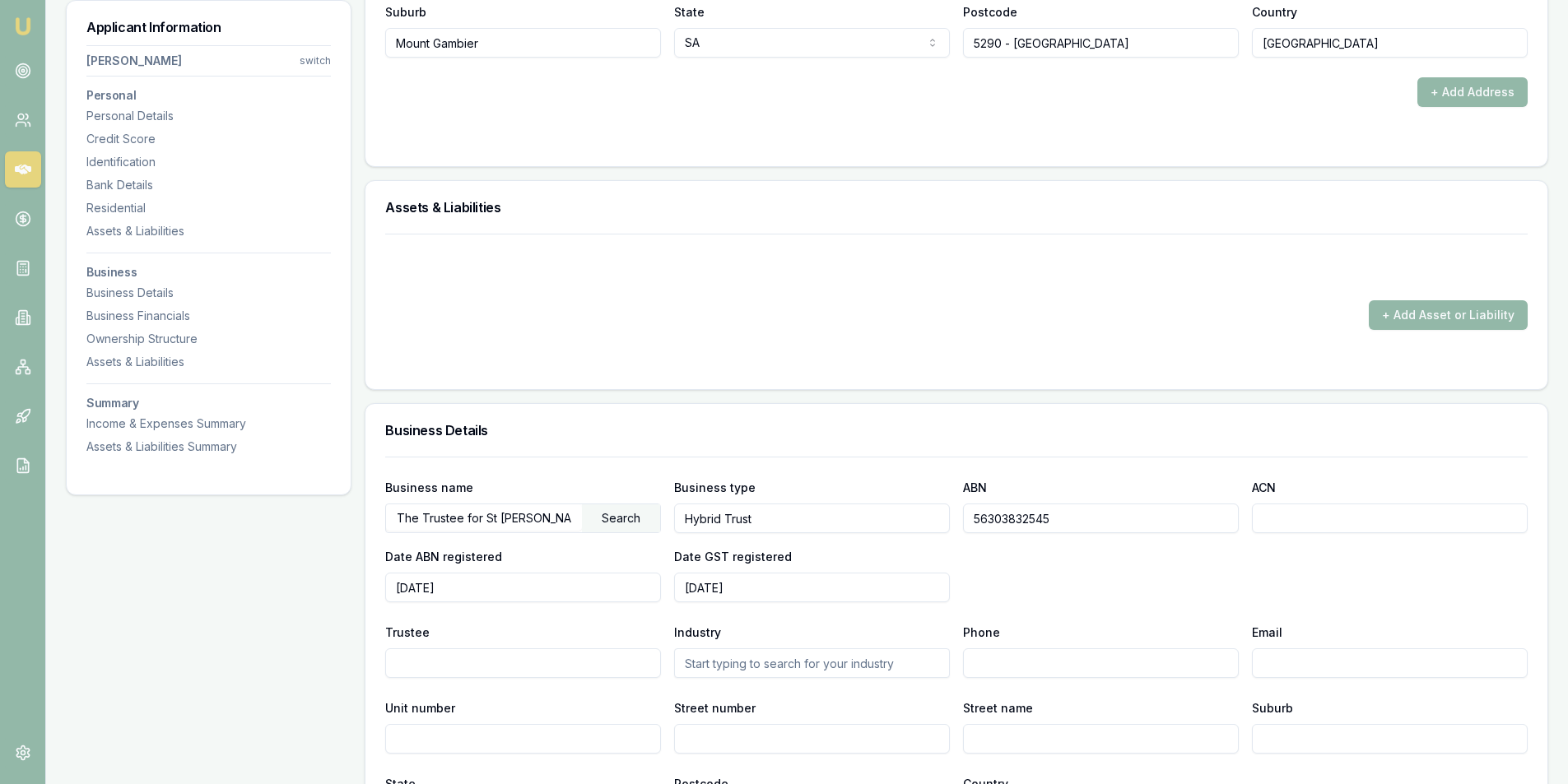
scroll to position [2057, 0]
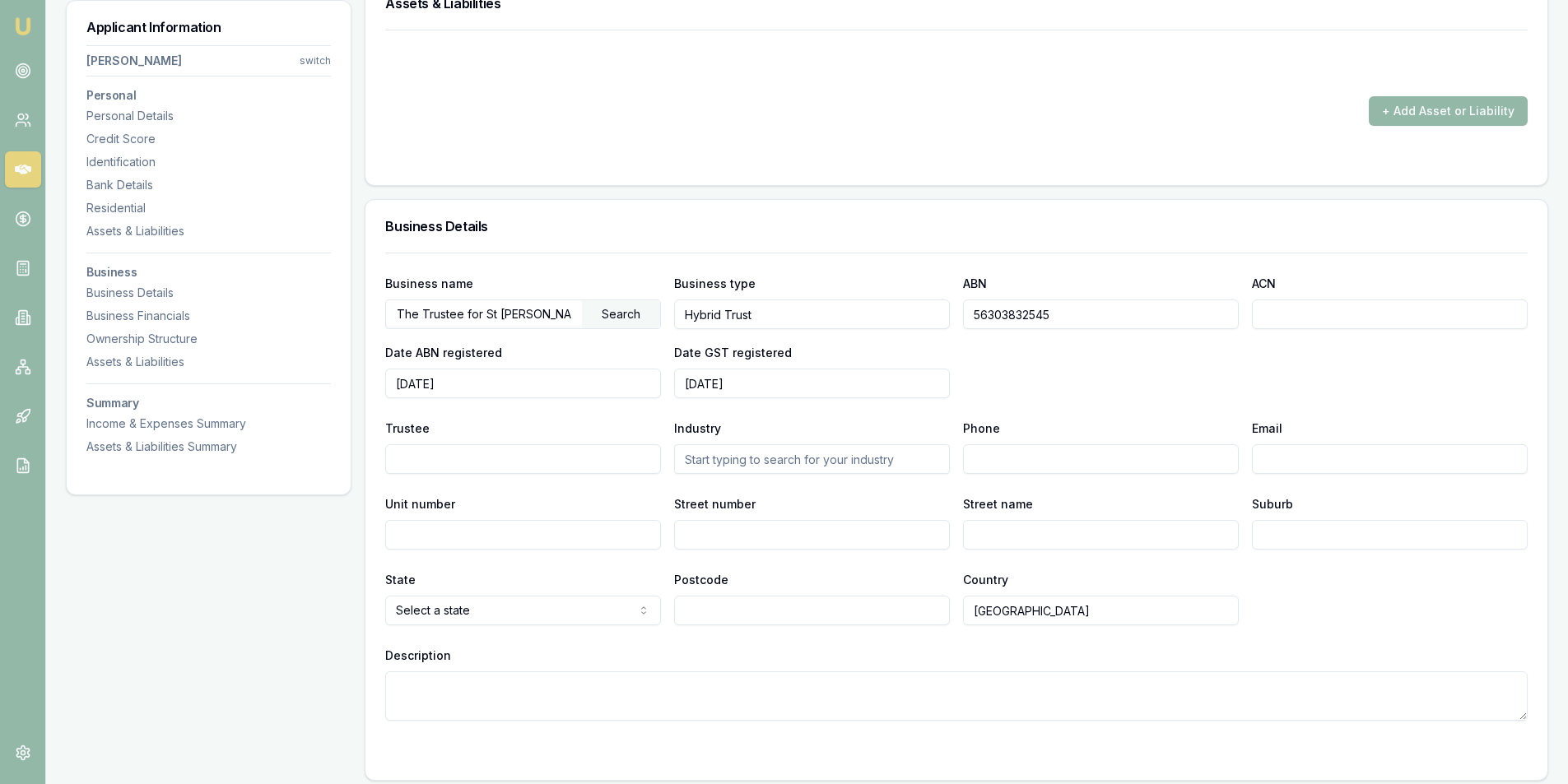
click at [1079, 308] on input "56303832545" at bounding box center [1101, 314] width 275 height 29
click at [1081, 368] on div "Business name The Trustee for St [PERSON_NAME] Oxford Holdings Trust Search Bus…" at bounding box center [957, 336] width 1142 height 125
click at [1, 319] on nav "Emu Broker" at bounding box center [22, 248] width 45 height 497
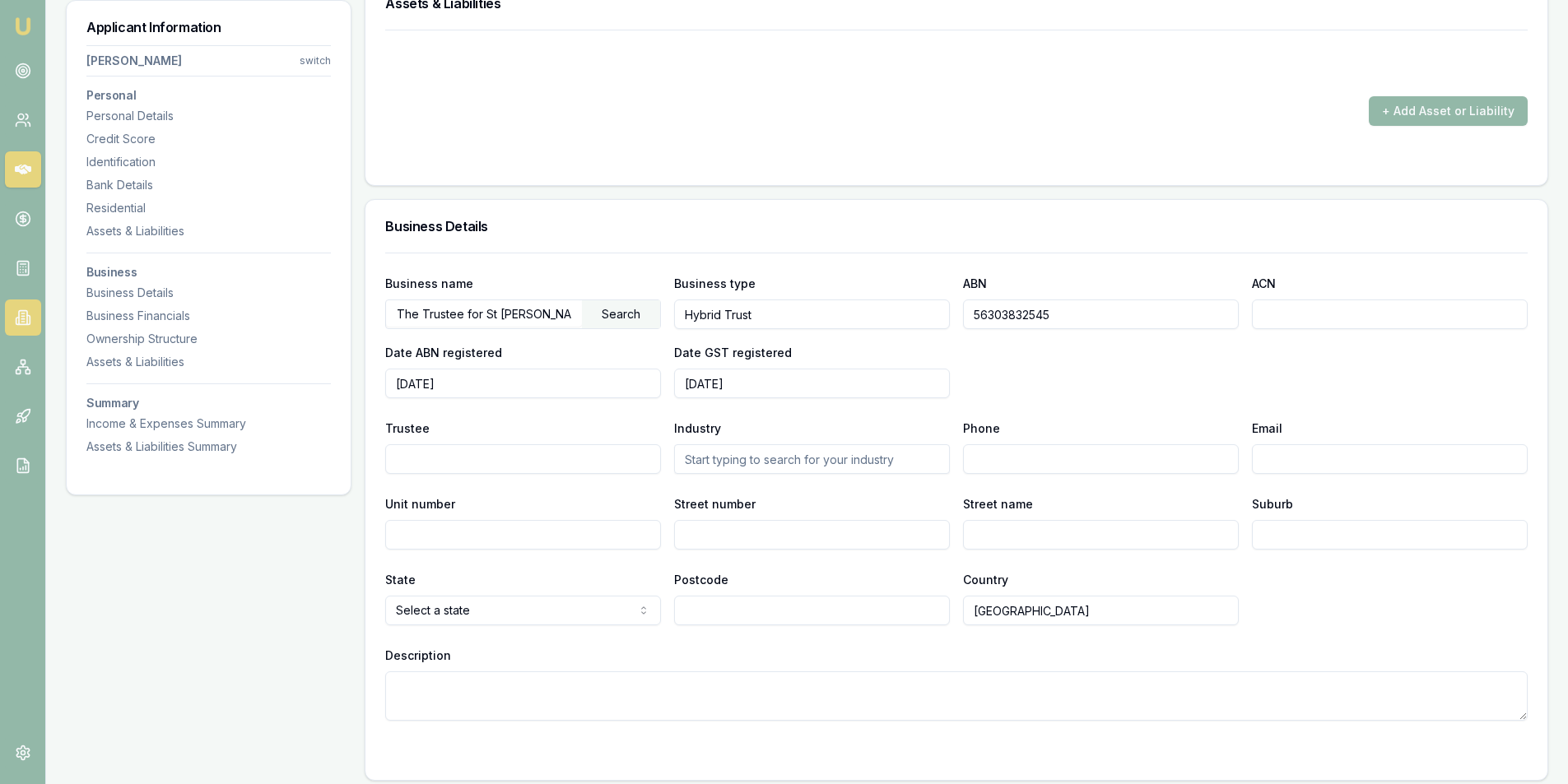
click at [15, 317] on icon at bounding box center [23, 318] width 17 height 17
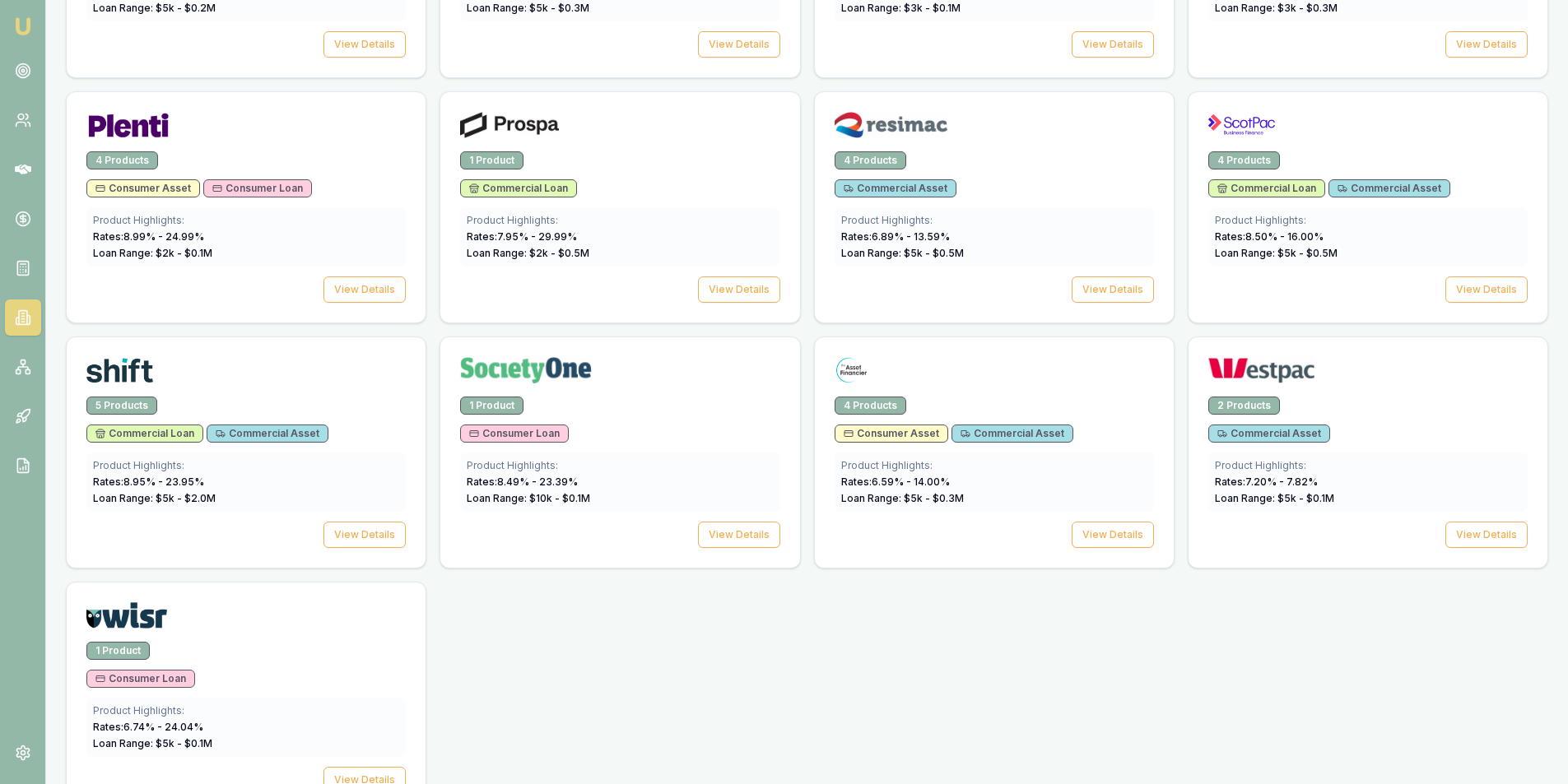
scroll to position [2210, 0]
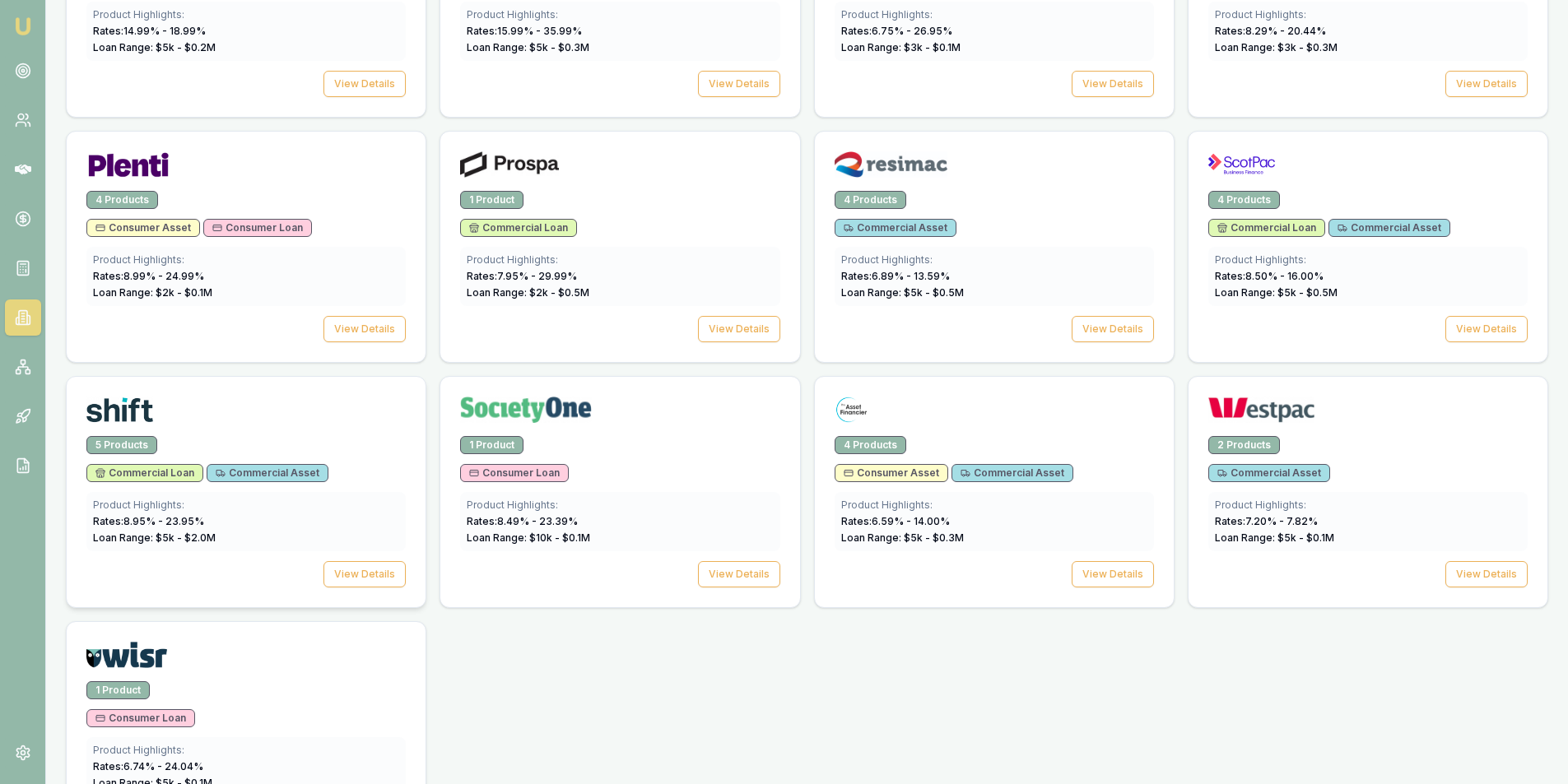
click at [264, 407] on div at bounding box center [246, 413] width 319 height 33
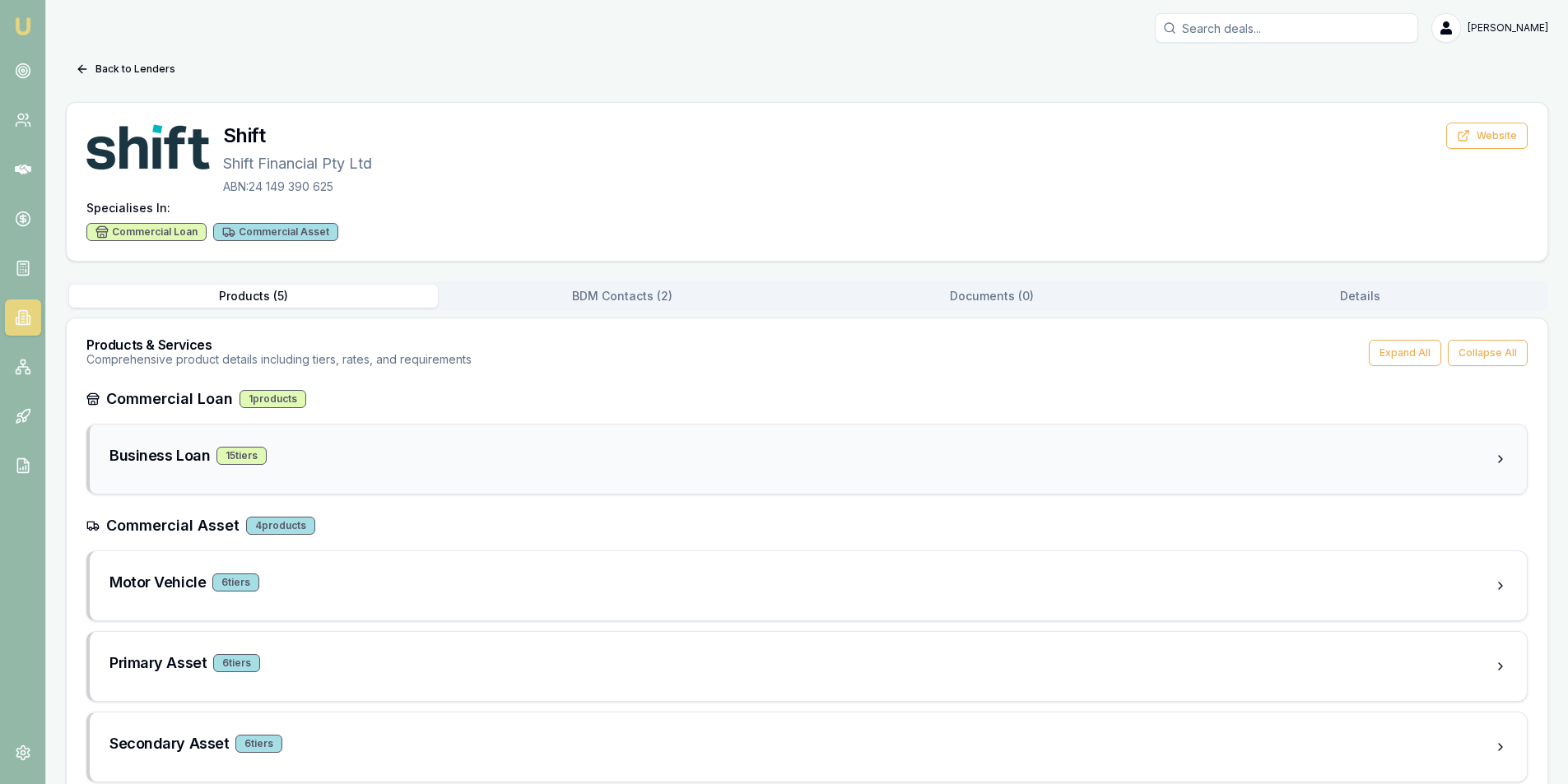
click at [318, 452] on div "Business Loan 15 tier s" at bounding box center [801, 455] width 1384 height 23
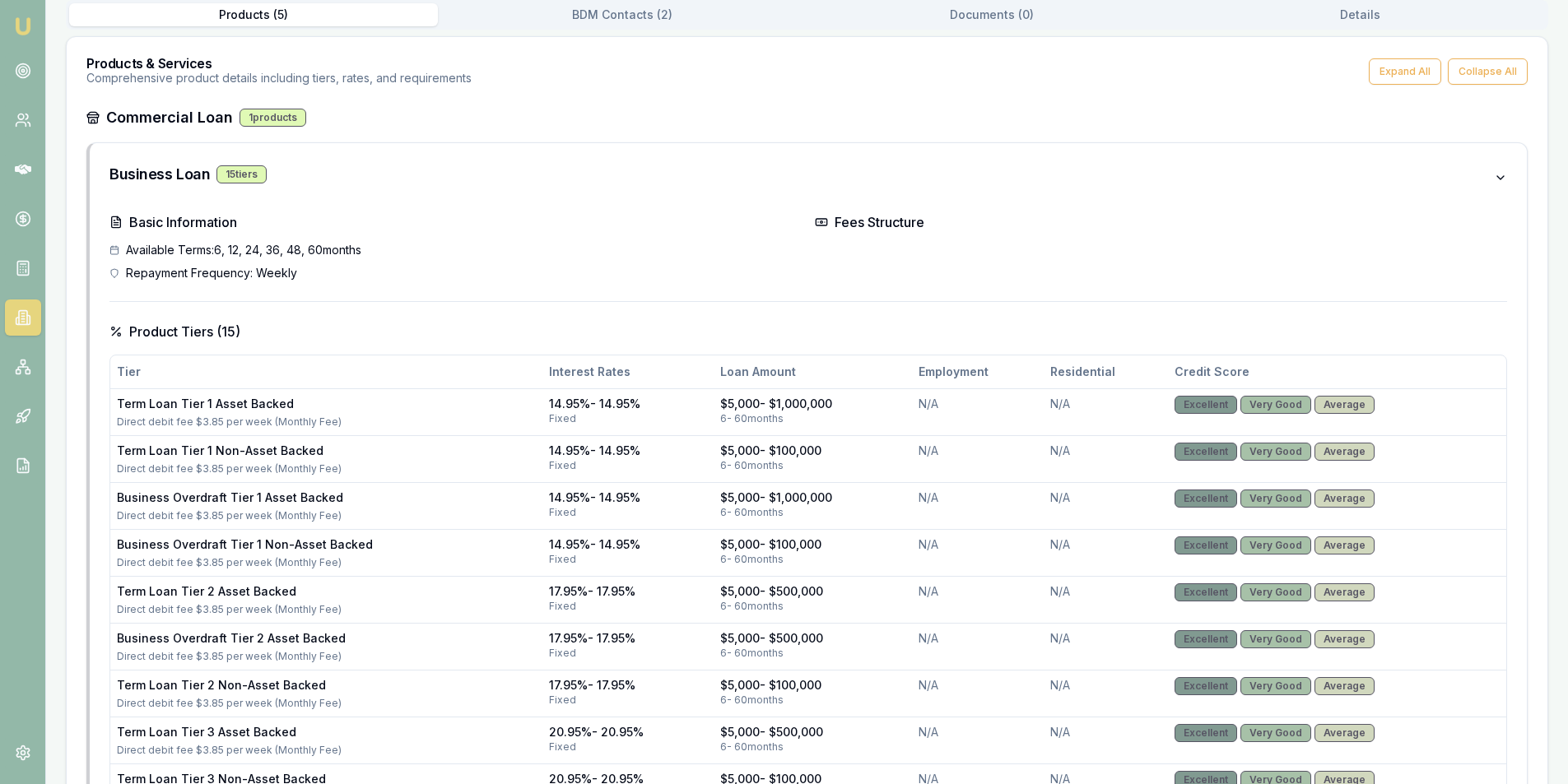
scroll to position [330, 0]
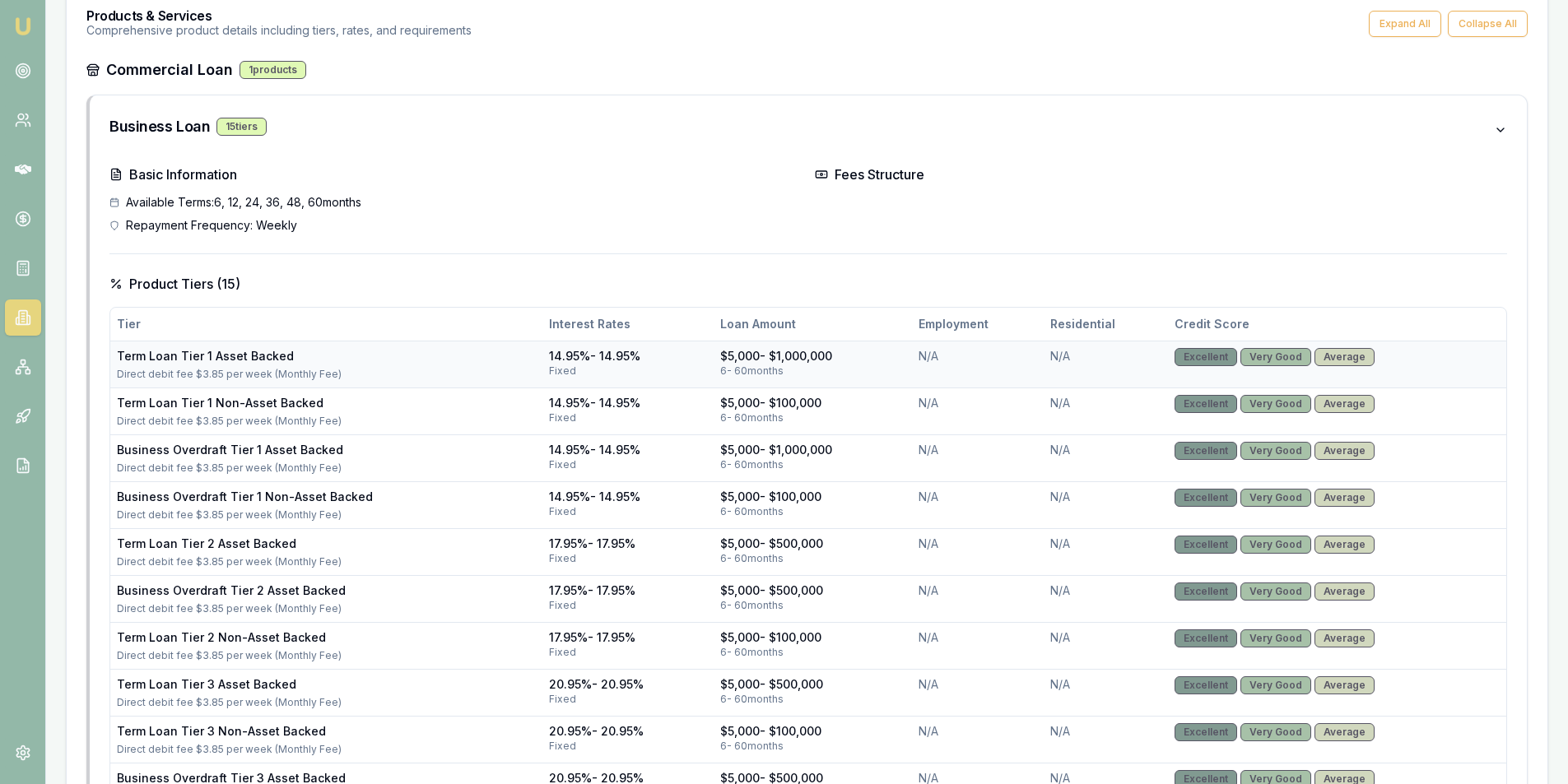
click at [390, 357] on div "Term Loan Tier 1 Asset Backed" at bounding box center [326, 356] width 419 height 17
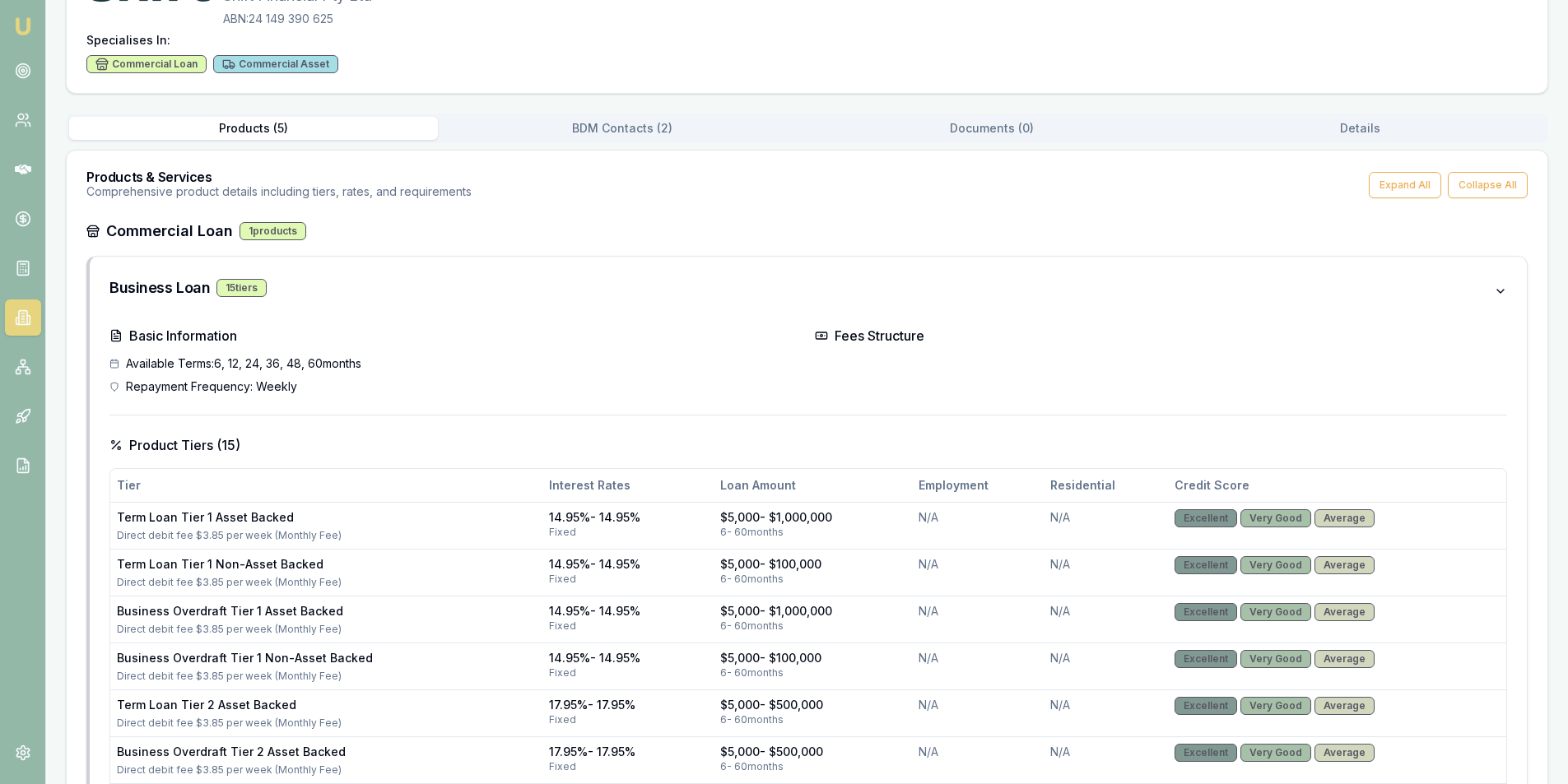
scroll to position [83, 0]
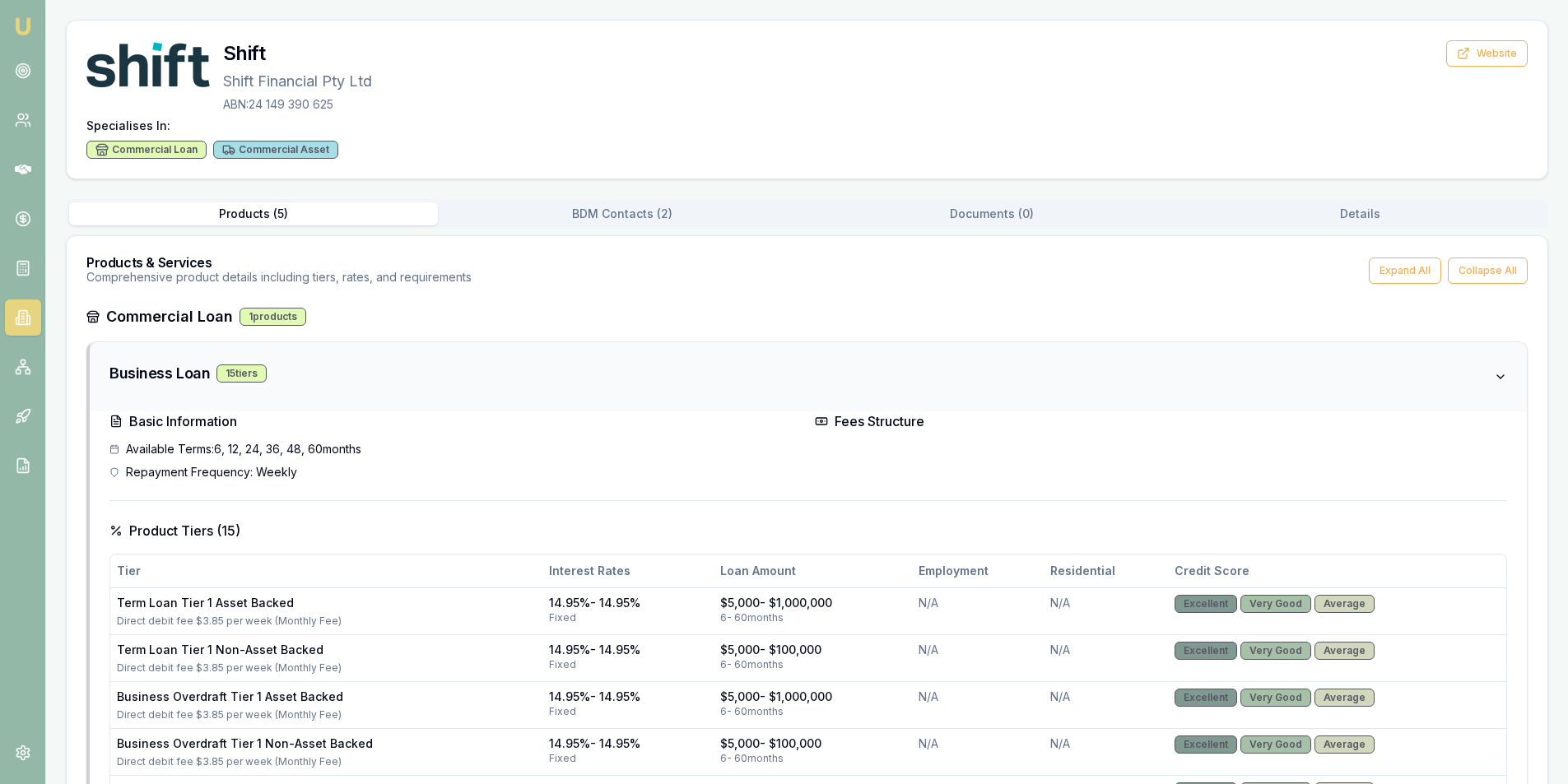
click at [217, 376] on div "15 tier s" at bounding box center [241, 374] width 50 height 18
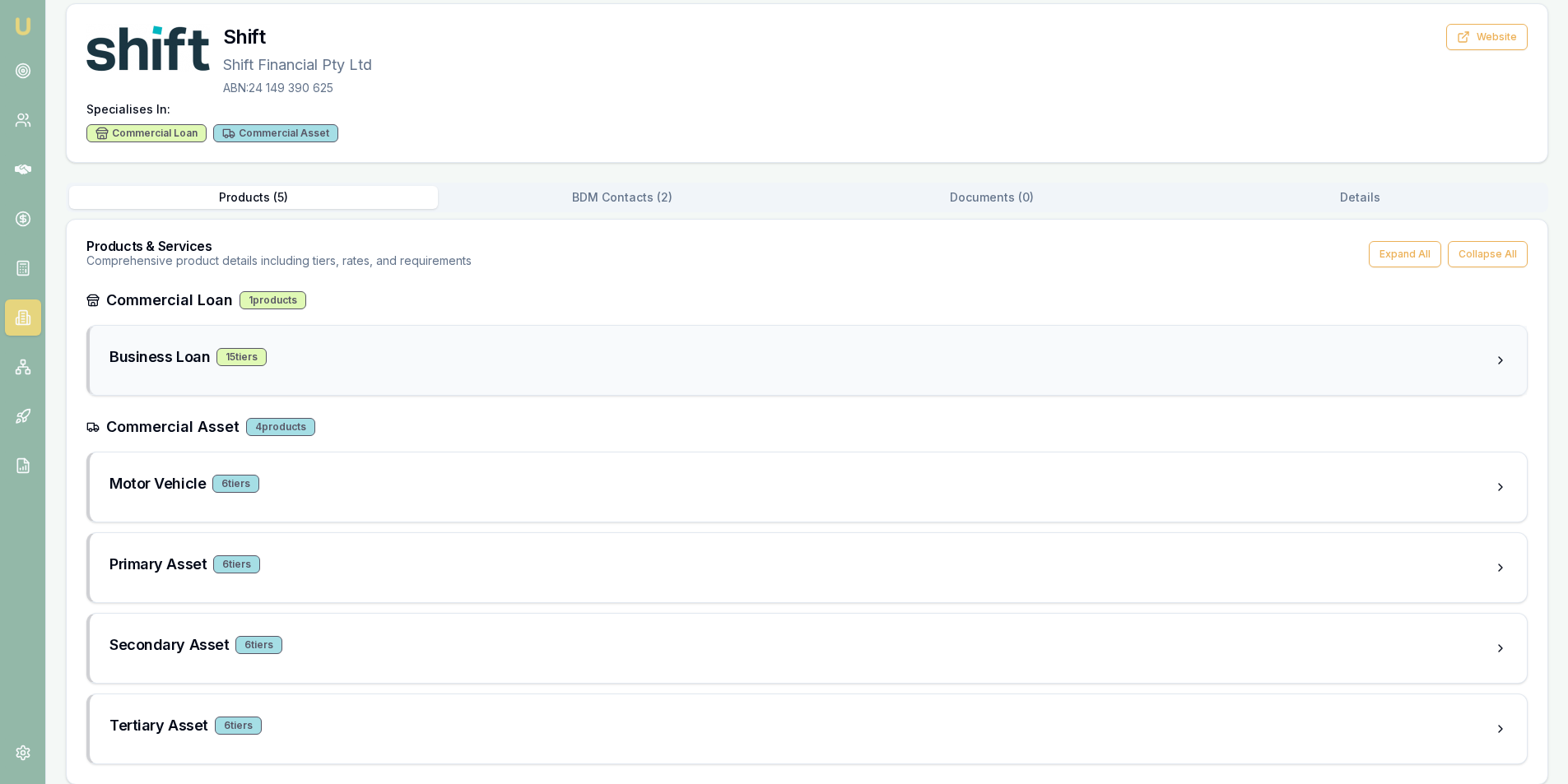
scroll to position [113, 0]
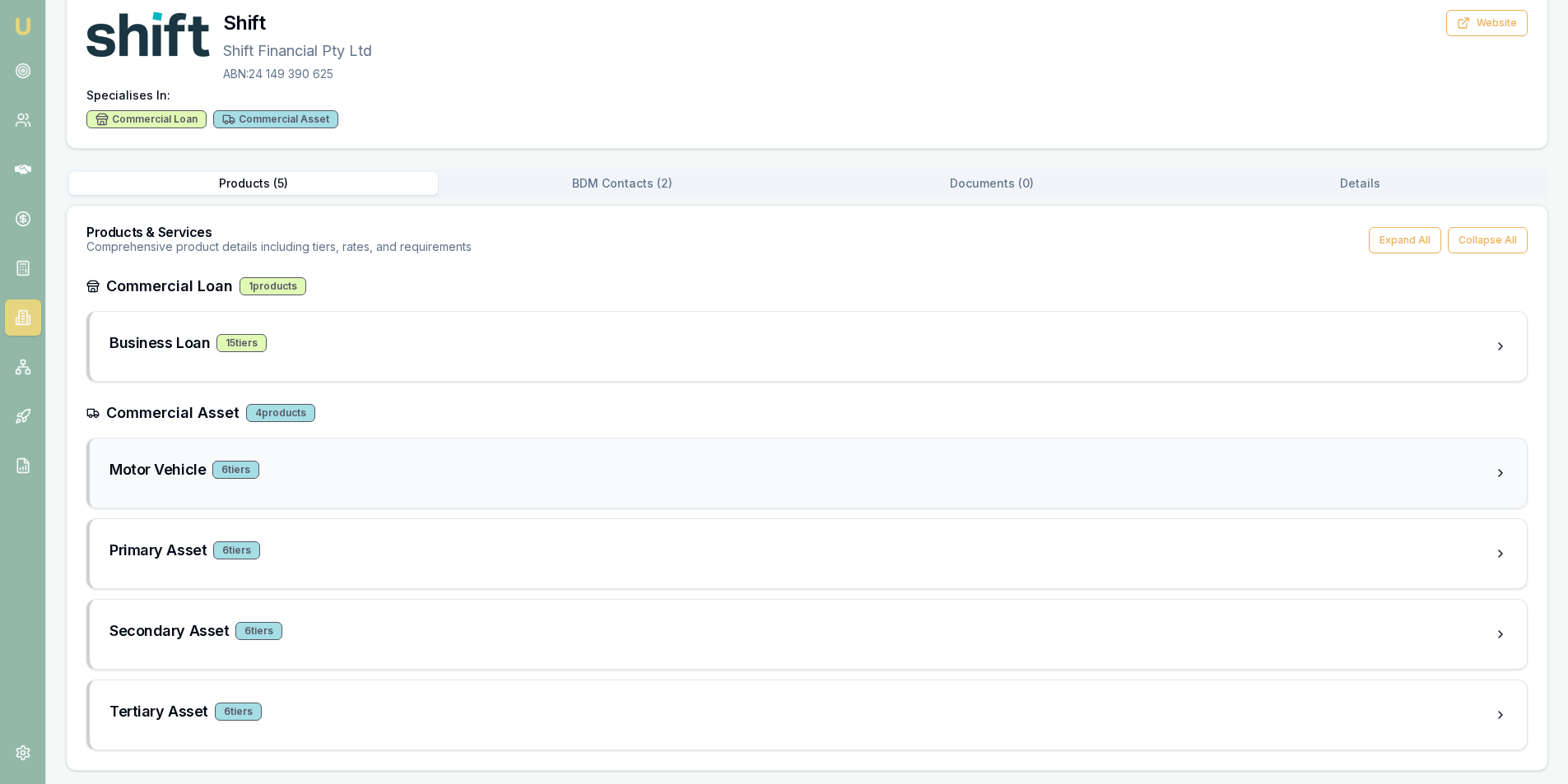
click at [282, 486] on div "Motor Vehicle 6 tier s" at bounding box center [801, 473] width 1384 height 29
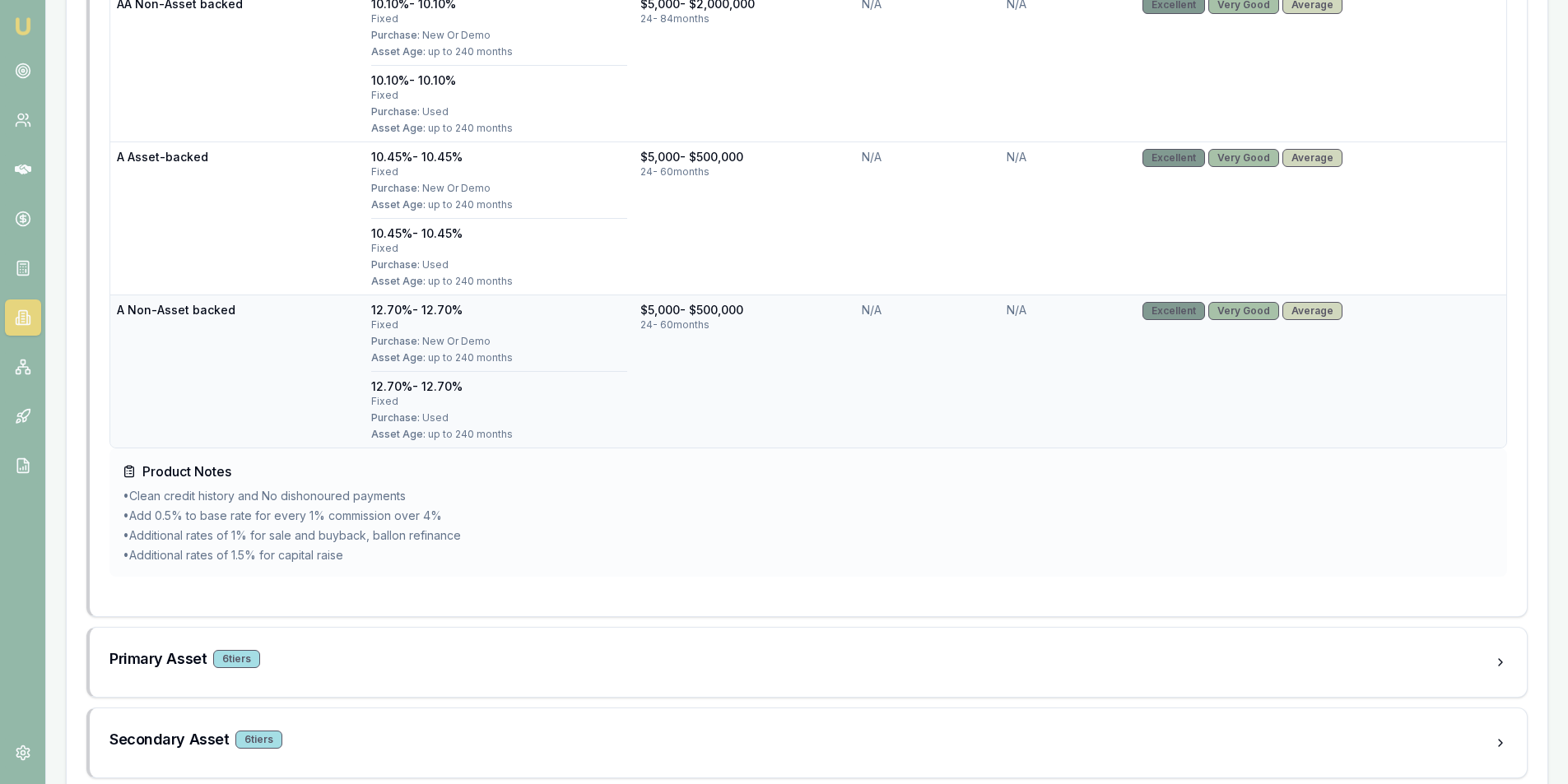
scroll to position [1399, 0]
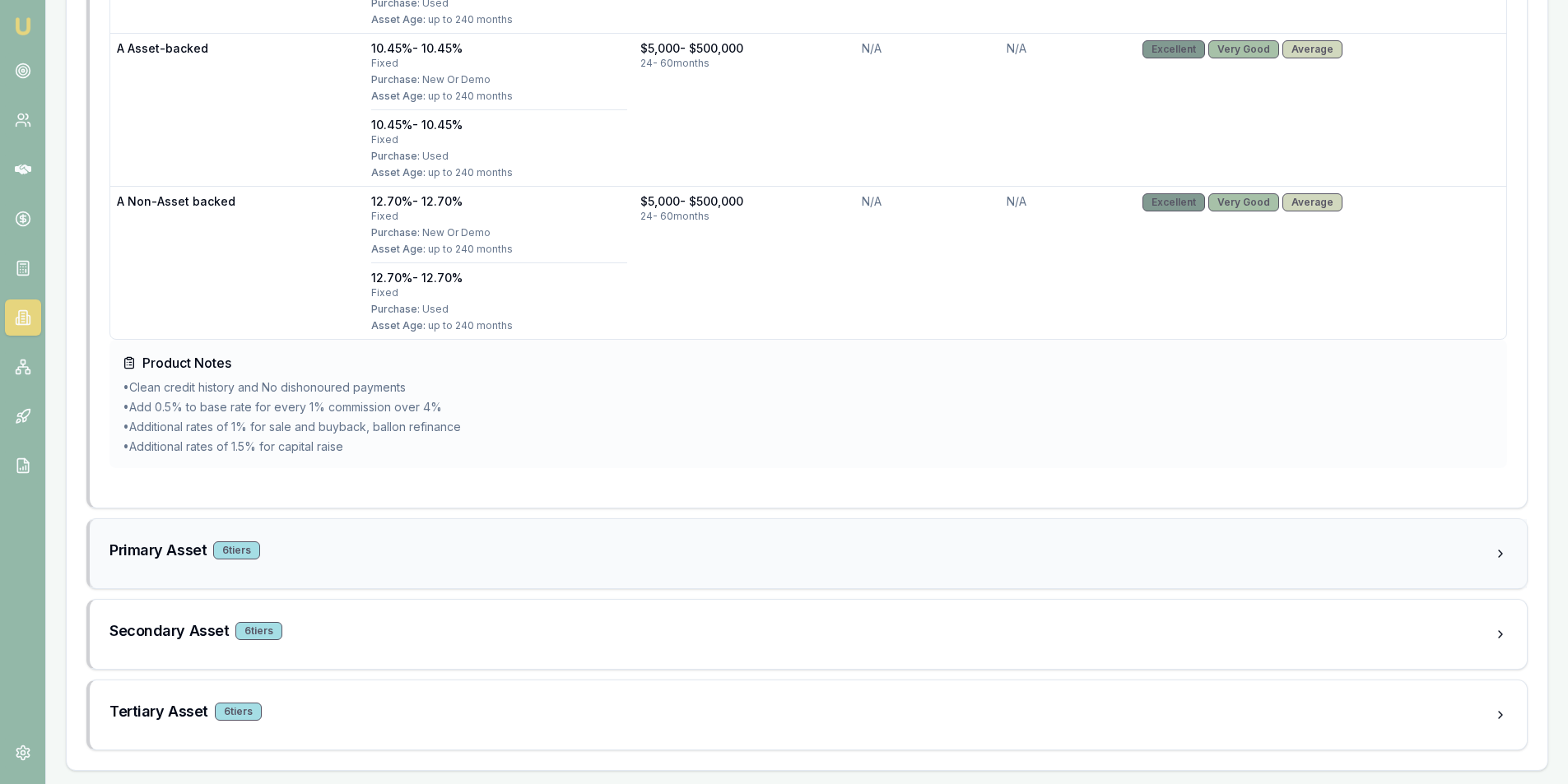
click at [417, 584] on div "Primary Asset 6 tier s" at bounding box center [808, 554] width 1437 height 69
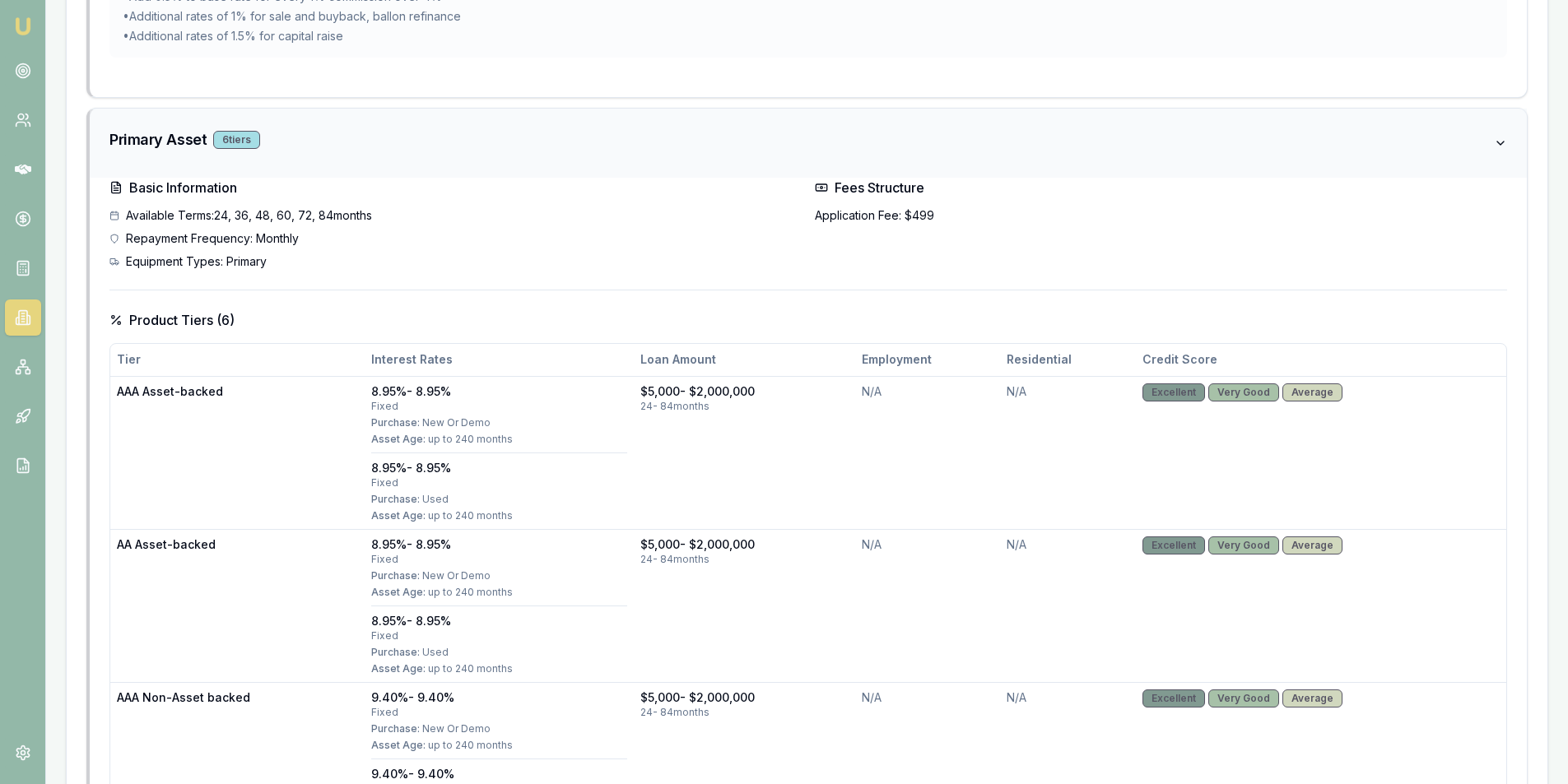
scroll to position [1810, 0]
